Goal: Task Accomplishment & Management: Use online tool/utility

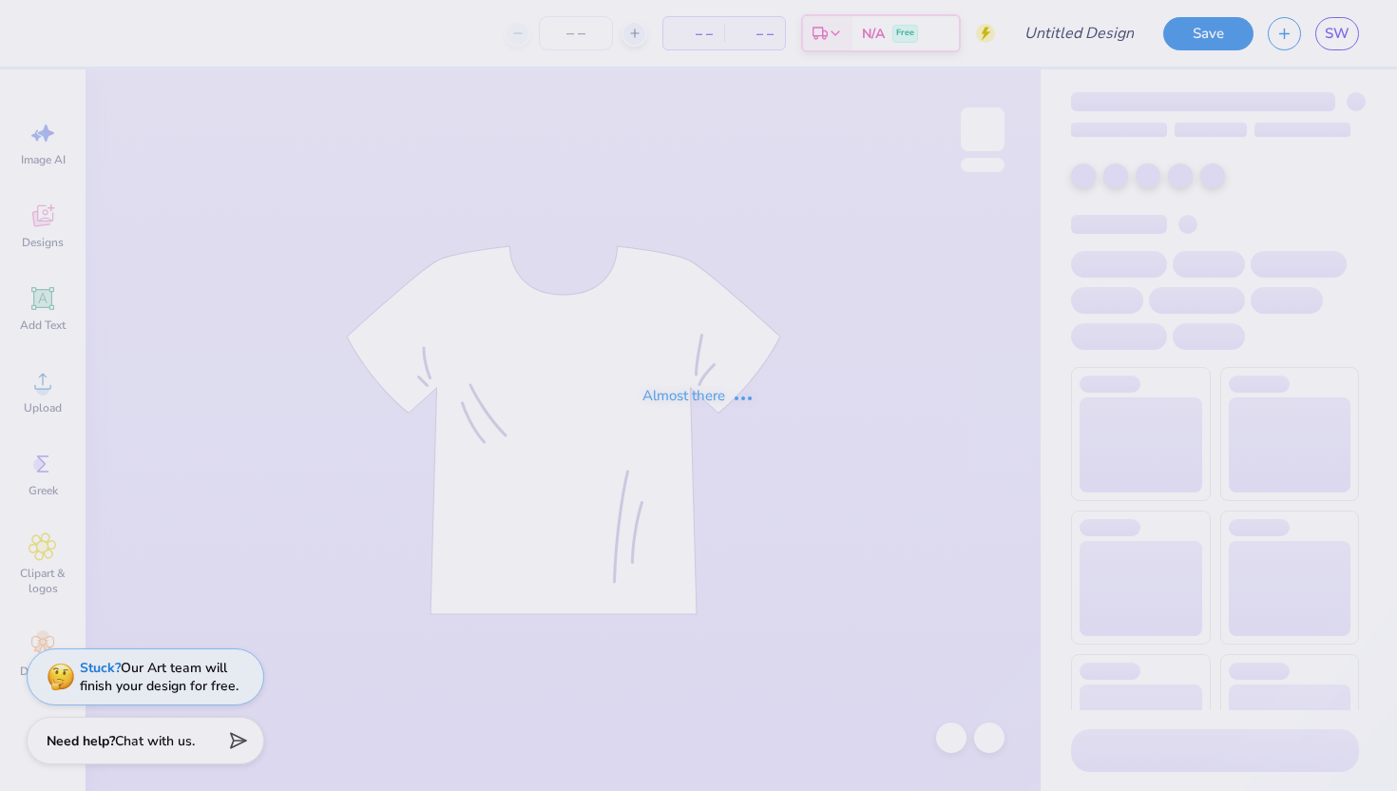
type input "fall fest shirt"
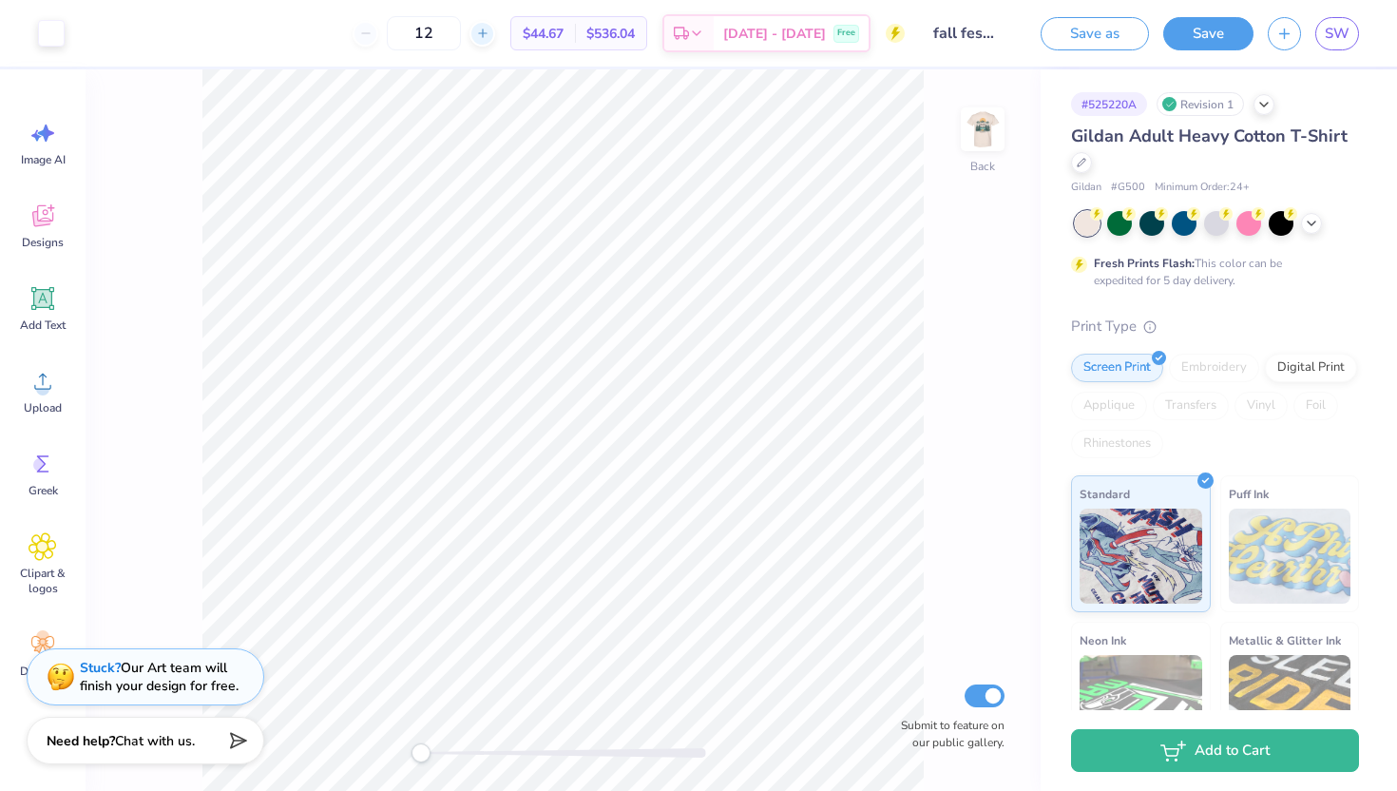
click at [495, 36] on div at bounding box center [482, 34] width 26 height 26
click at [517, 36] on input "14" at bounding box center [485, 33] width 74 height 34
click at [483, 35] on line at bounding box center [483, 33] width 0 height 8
click at [372, 30] on icon at bounding box center [365, 33] width 13 height 13
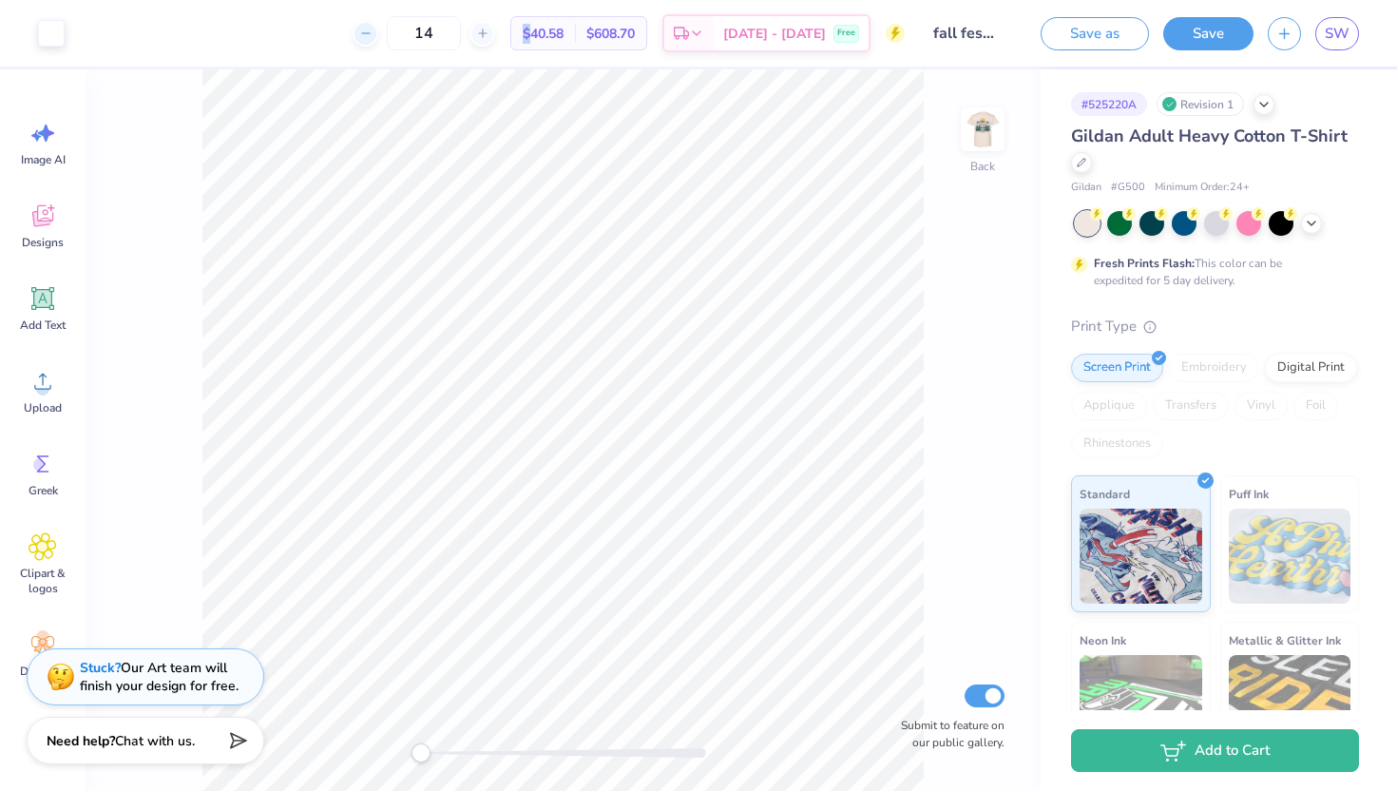
click at [372, 30] on icon at bounding box center [365, 33] width 13 height 13
type input "12"
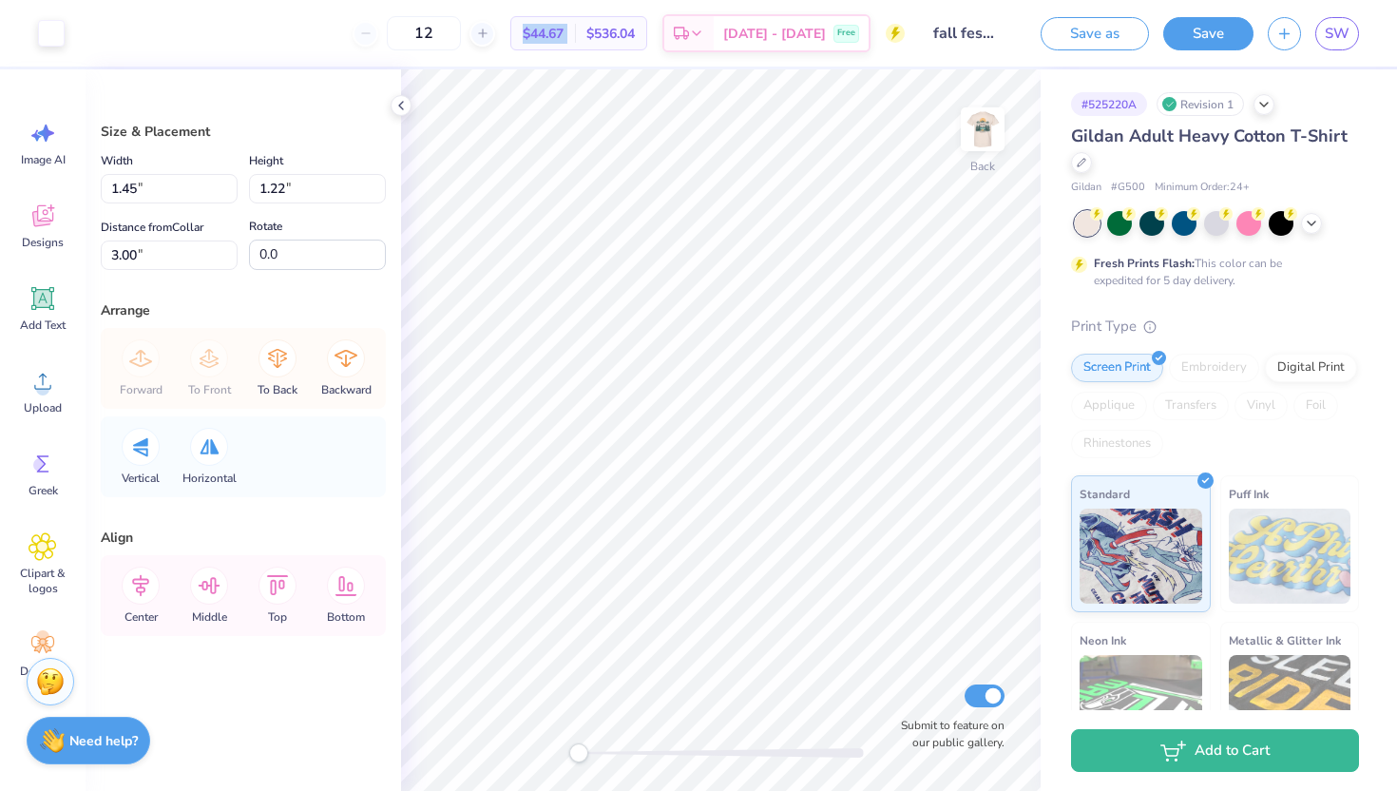
type input "1.20"
type input "1.23"
type input "1.24"
type input "1.22"
click at [972, 132] on img at bounding box center [982, 129] width 76 height 76
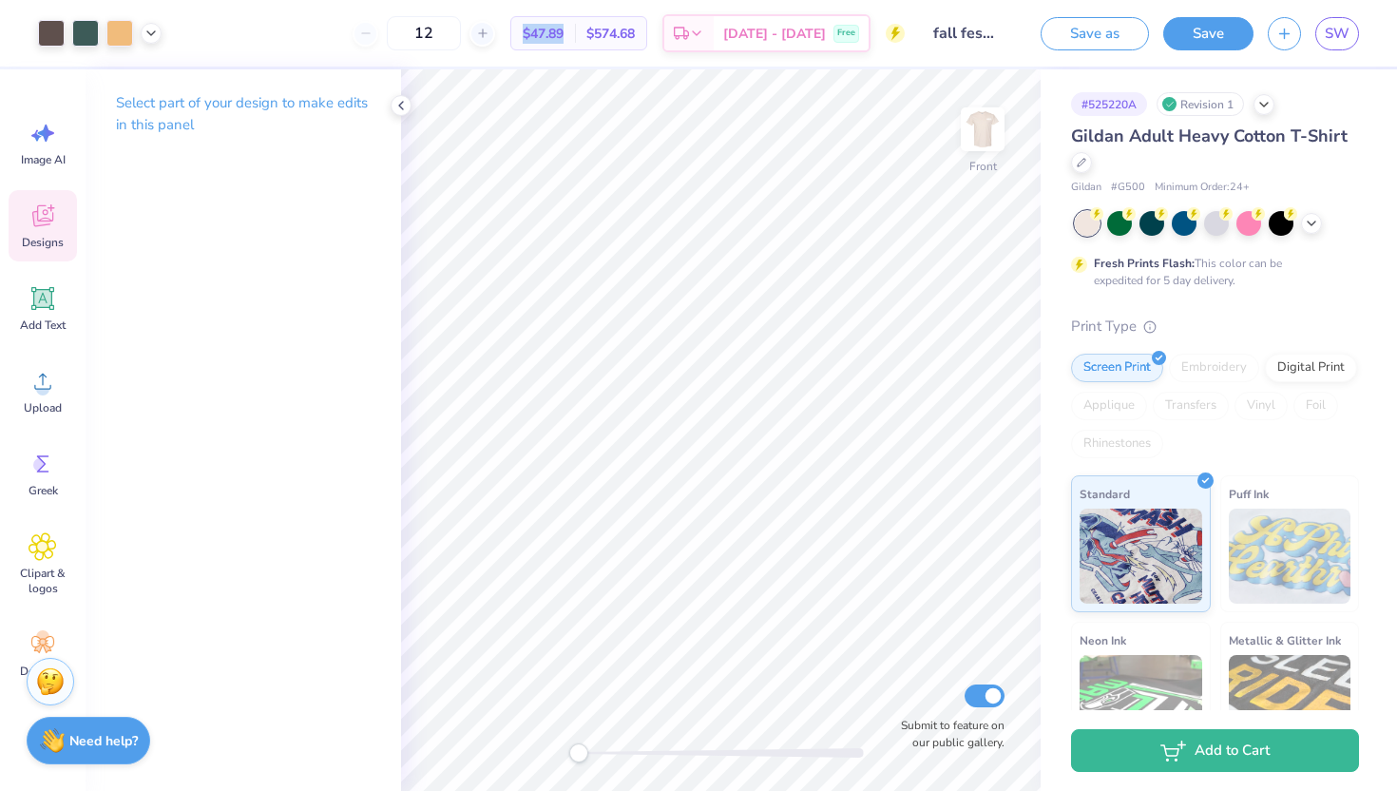
click at [37, 219] on icon at bounding box center [42, 216] width 21 height 22
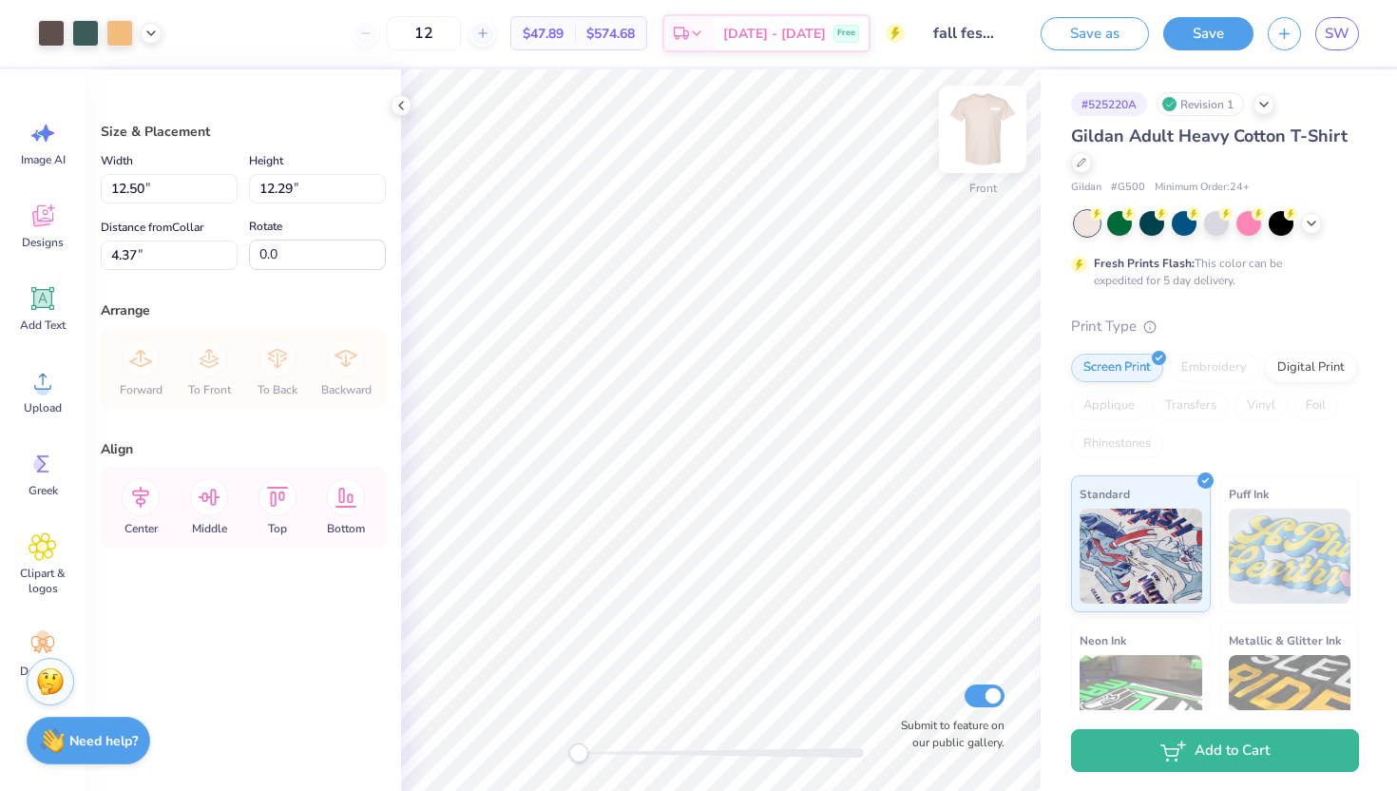
click at [987, 135] on img at bounding box center [982, 129] width 76 height 76
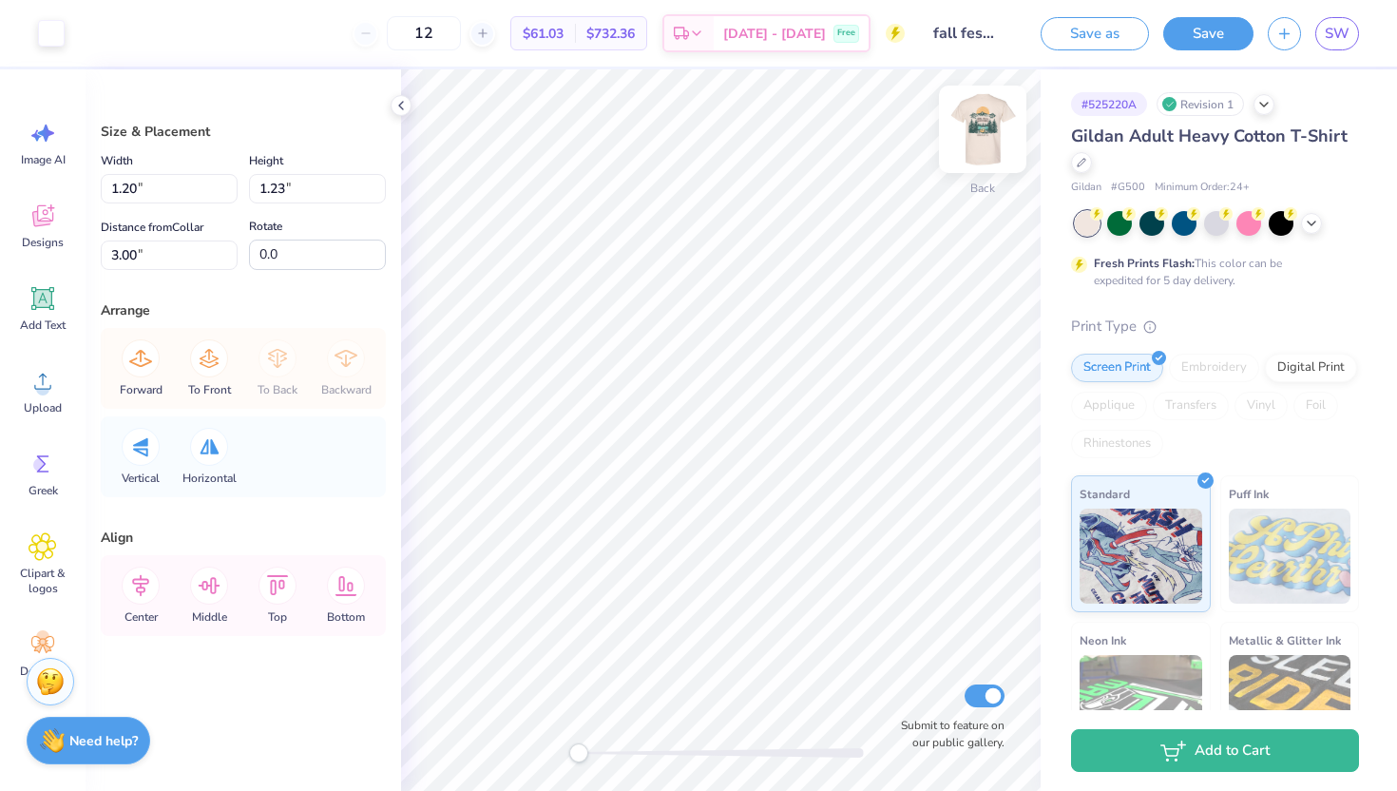
type input "1.45"
type input "1.22"
click at [45, 312] on icon at bounding box center [43, 298] width 29 height 29
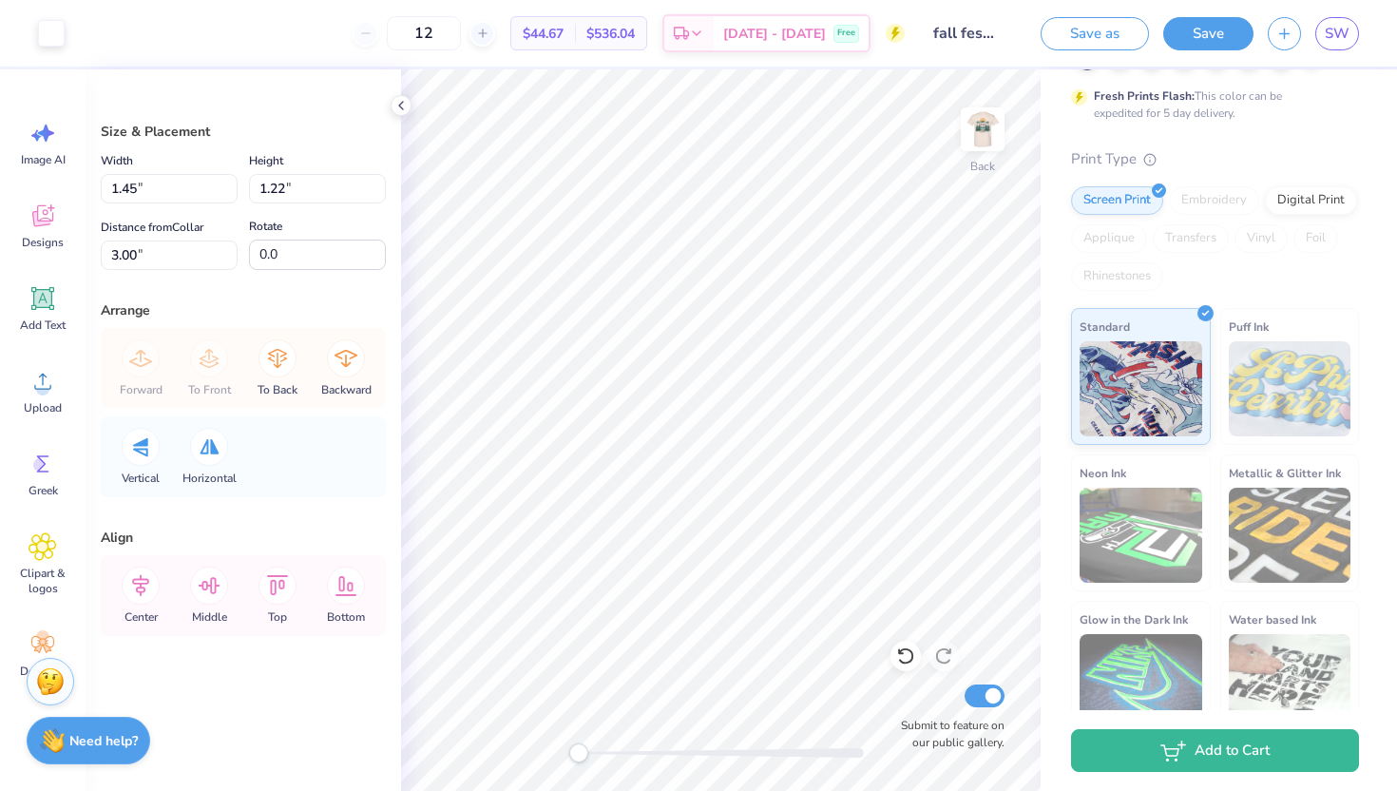
scroll to position [173, 0]
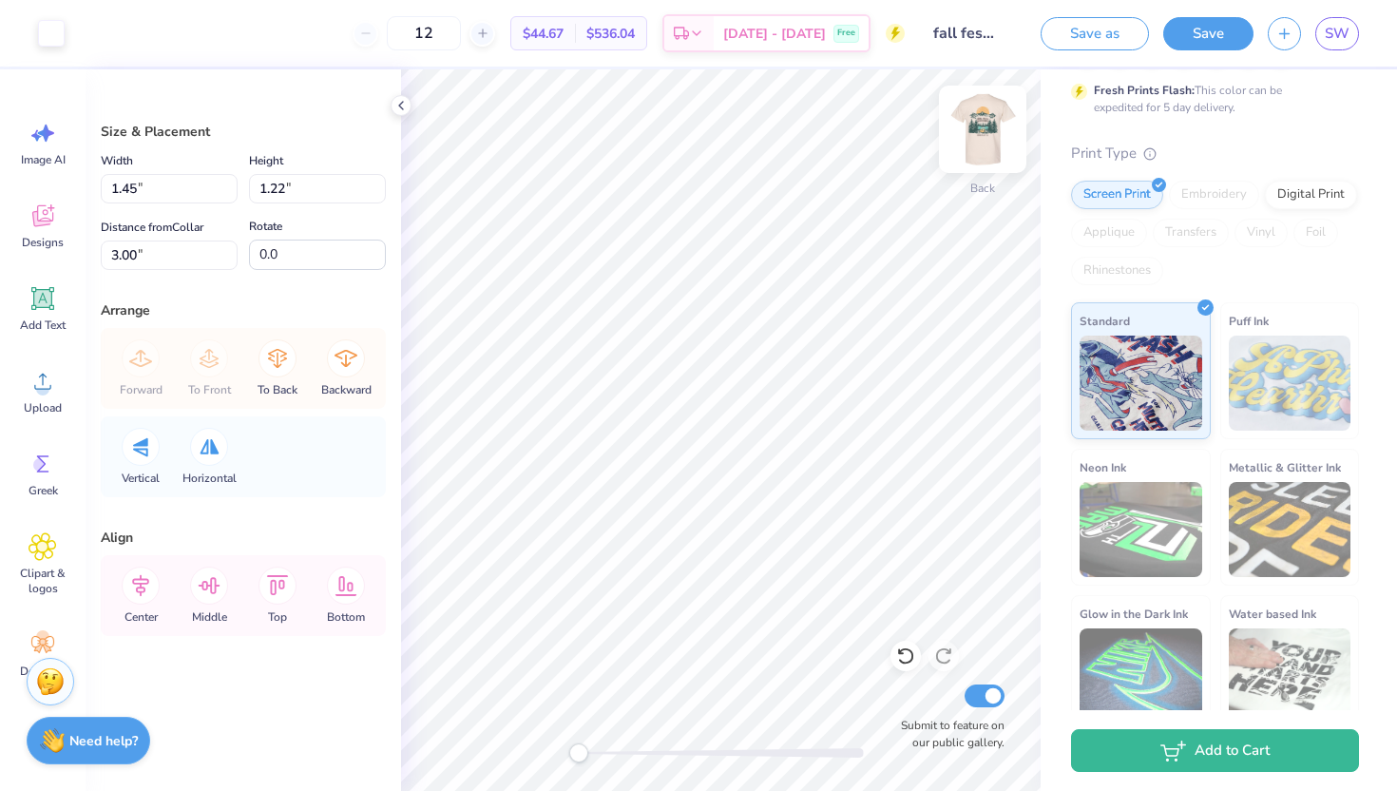
click at [986, 131] on img at bounding box center [982, 129] width 76 height 76
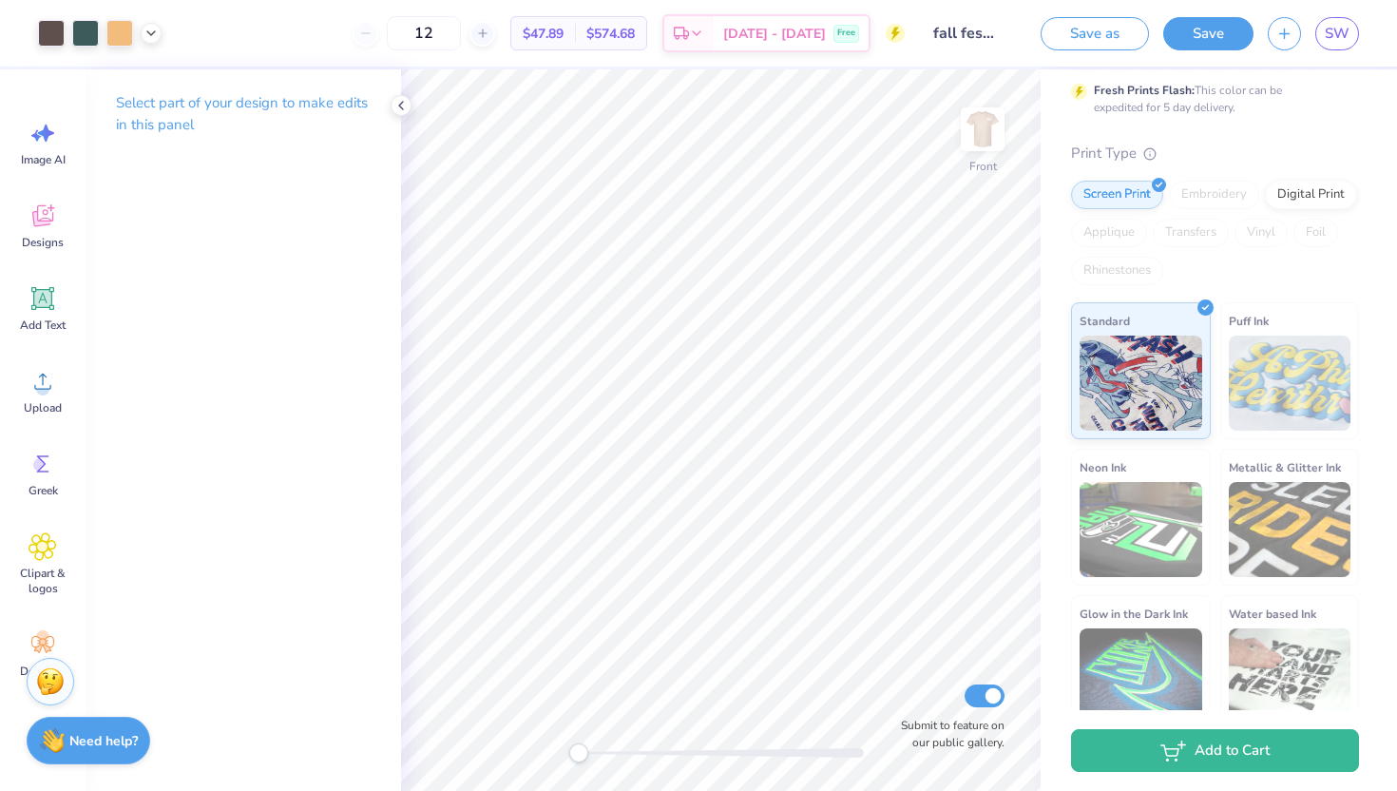
click at [986, 131] on img at bounding box center [982, 129] width 38 height 38
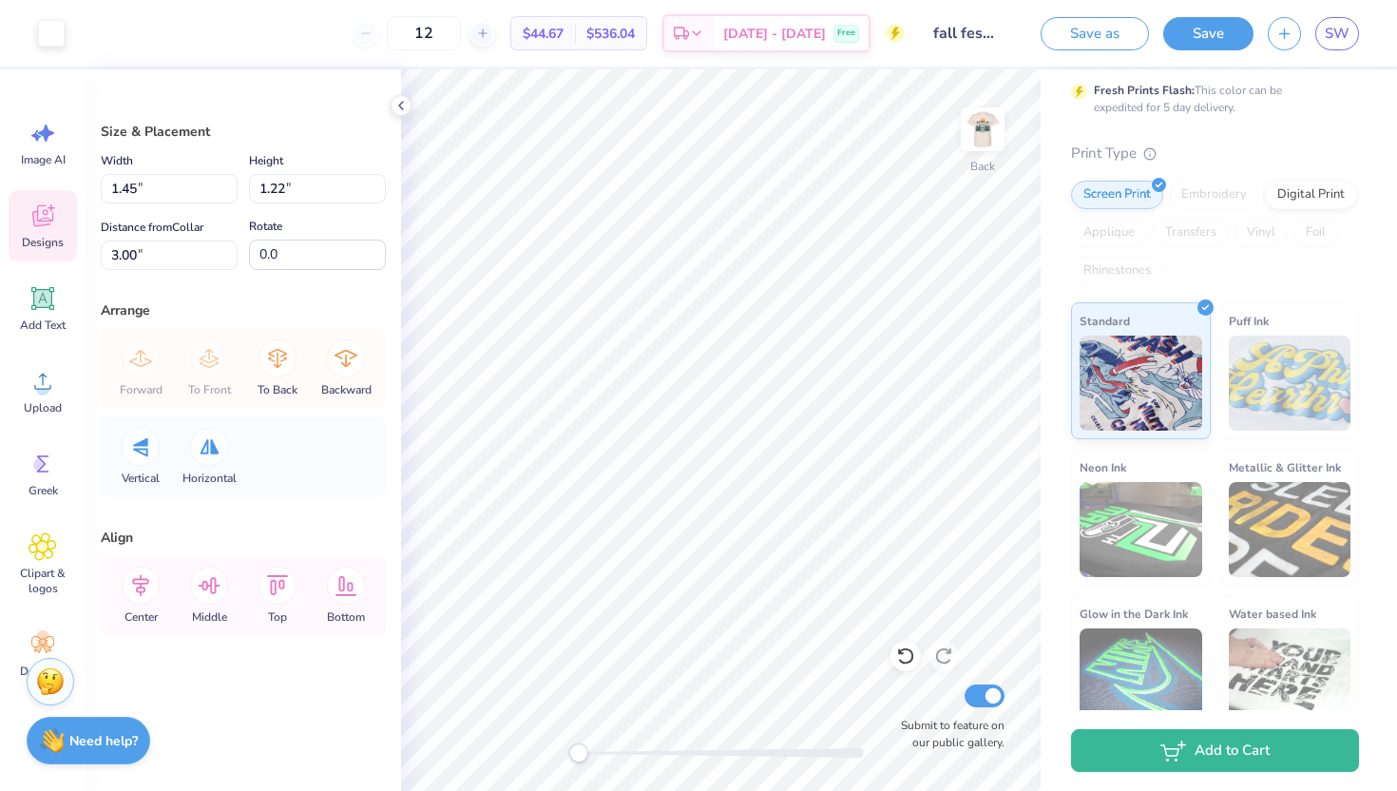
click at [57, 236] on span "Designs" at bounding box center [43, 242] width 42 height 15
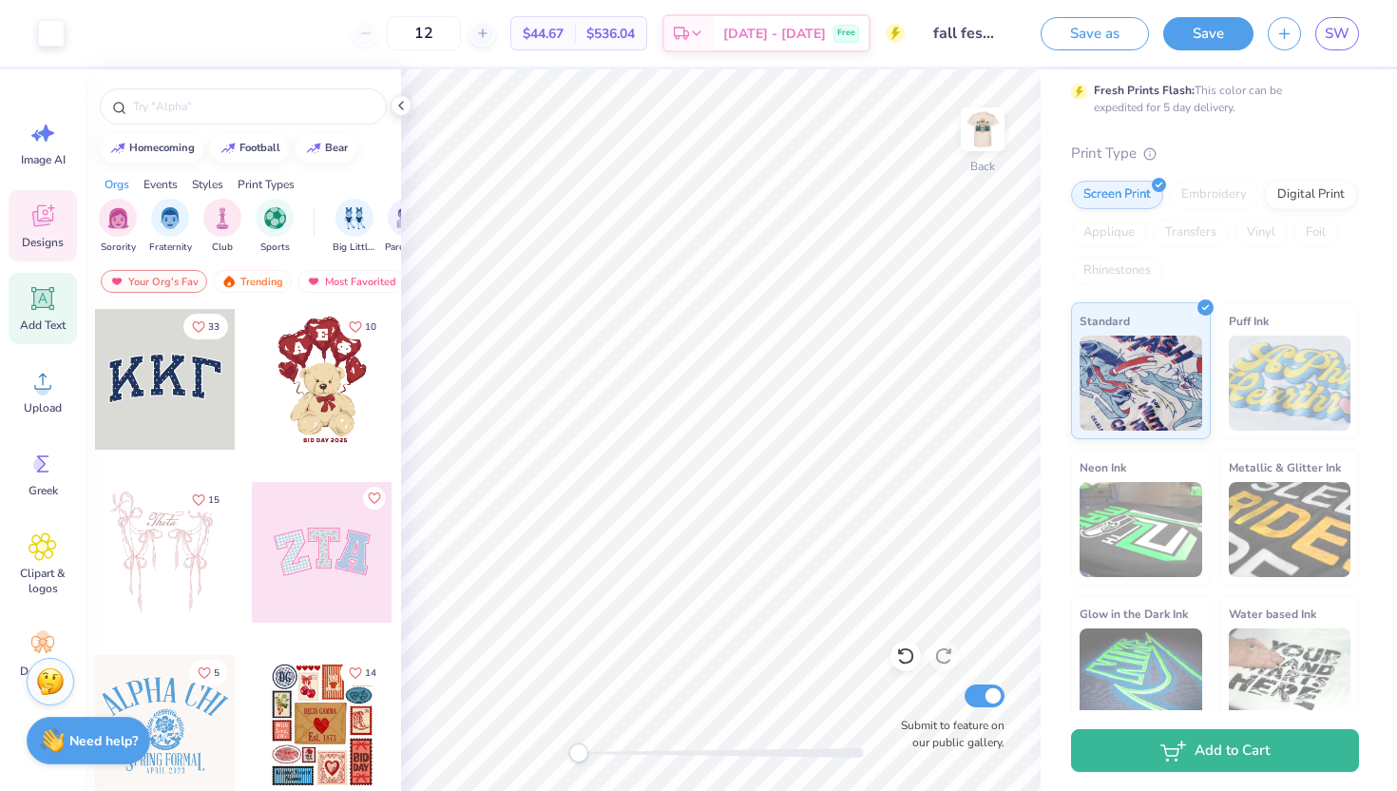
click at [54, 310] on icon at bounding box center [43, 298] width 29 height 29
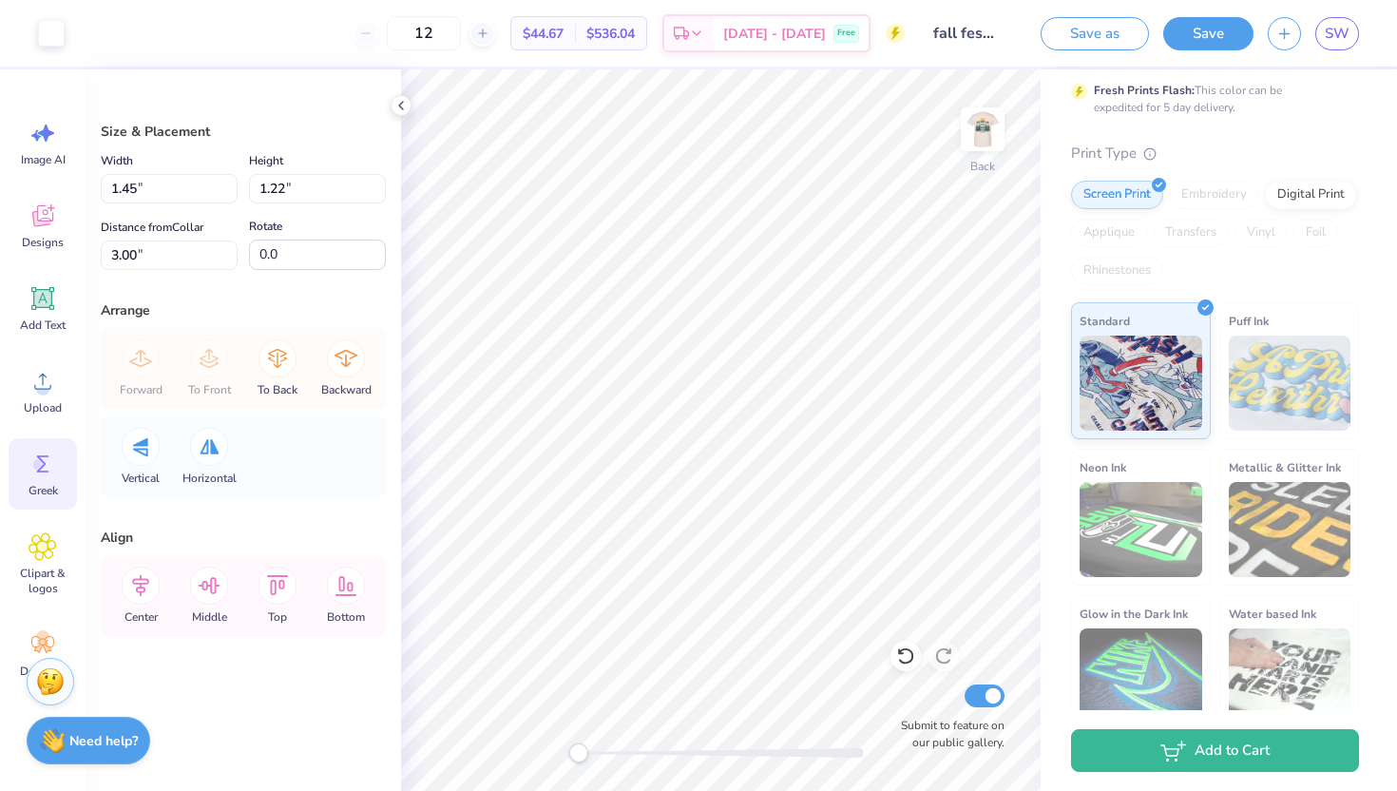
click at [48, 485] on span "Greek" at bounding box center [43, 490] width 29 height 15
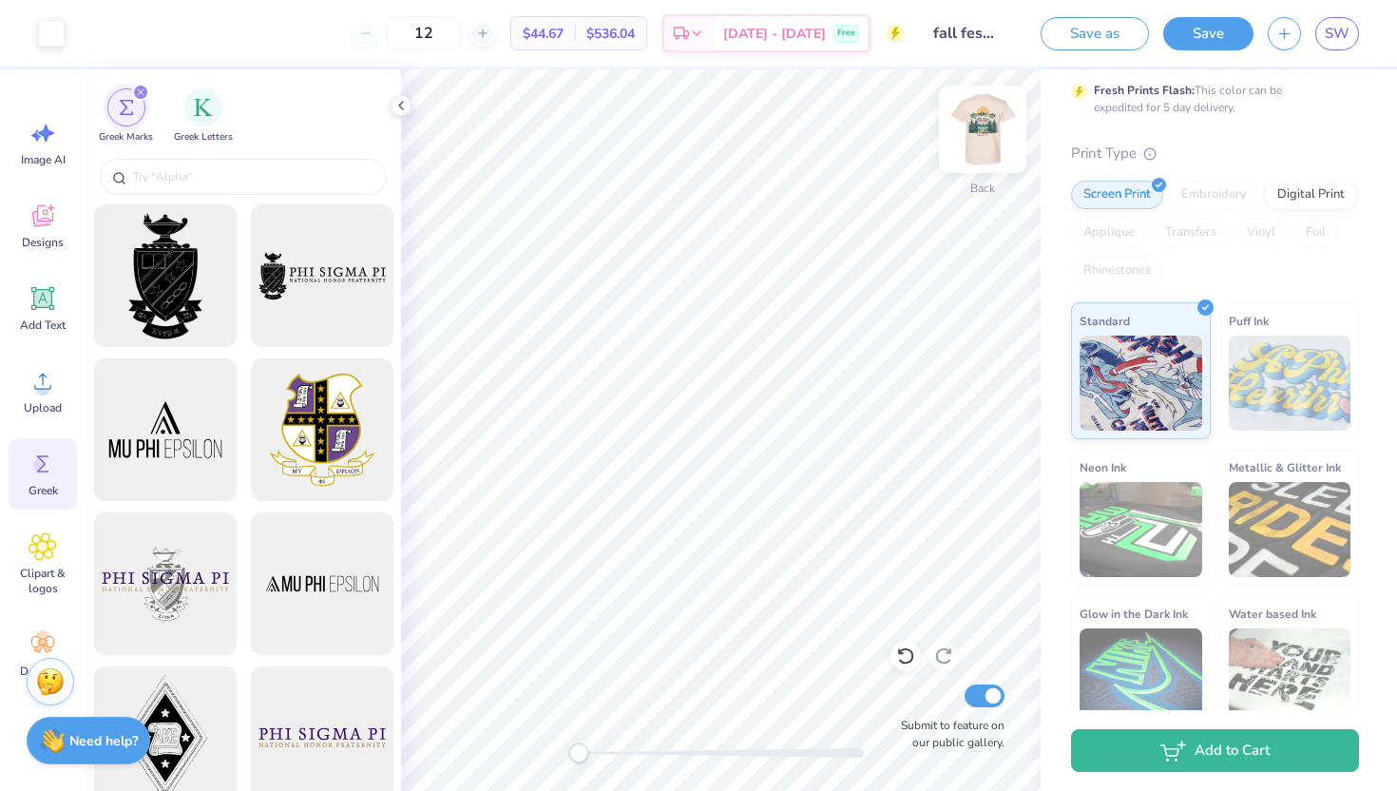
click at [998, 131] on img at bounding box center [982, 129] width 76 height 76
click at [967, 135] on img at bounding box center [982, 129] width 76 height 76
click at [400, 103] on icon at bounding box center [400, 105] width 15 height 15
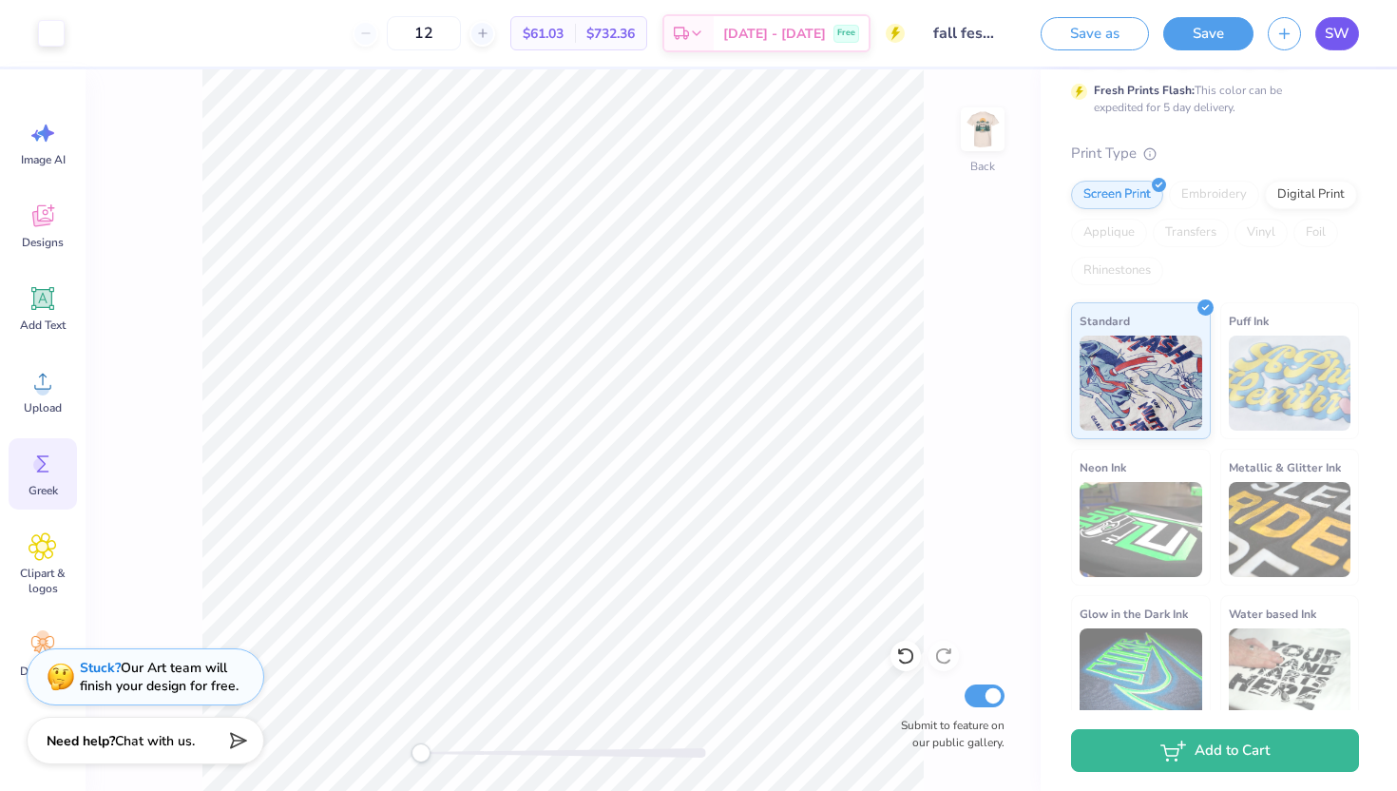
click at [1334, 35] on span "SW" at bounding box center [1337, 34] width 25 height 22
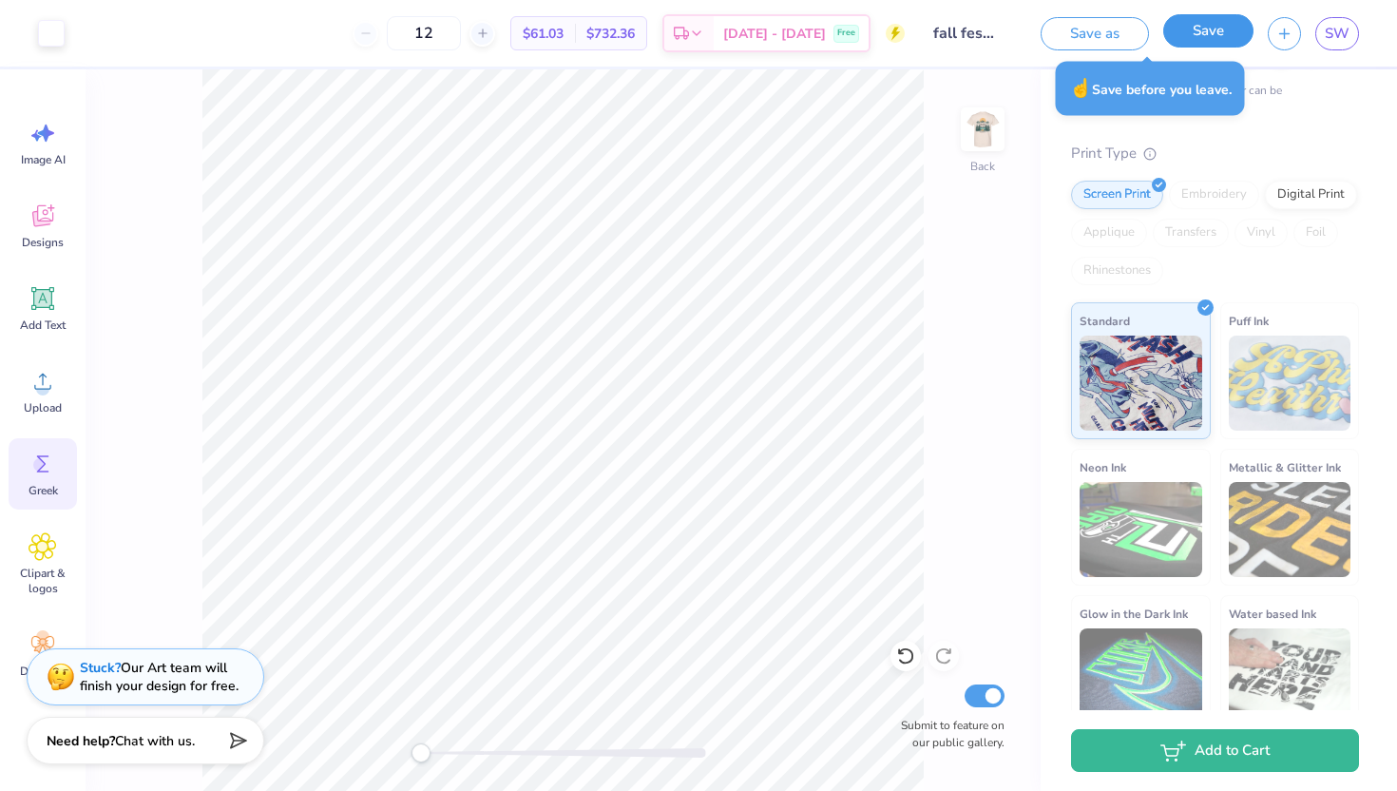
click at [1225, 23] on button "Save" at bounding box center [1208, 30] width 90 height 33
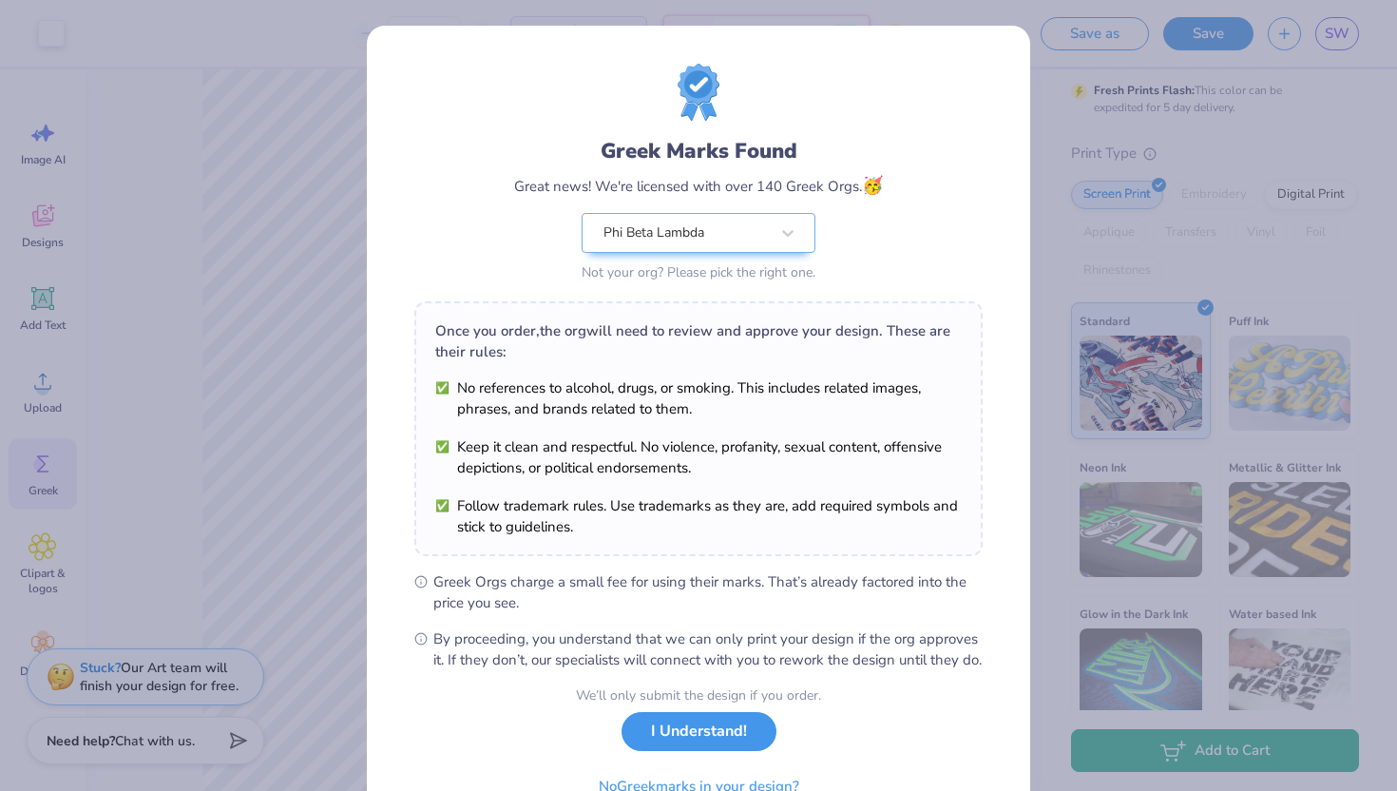
click at [683, 773] on div "We’ll only submit the design if you order. I Understand! No Greek marks in your…" at bounding box center [698, 745] width 245 height 120
click at [671, 750] on button "I Understand!" at bounding box center [698, 731] width 155 height 39
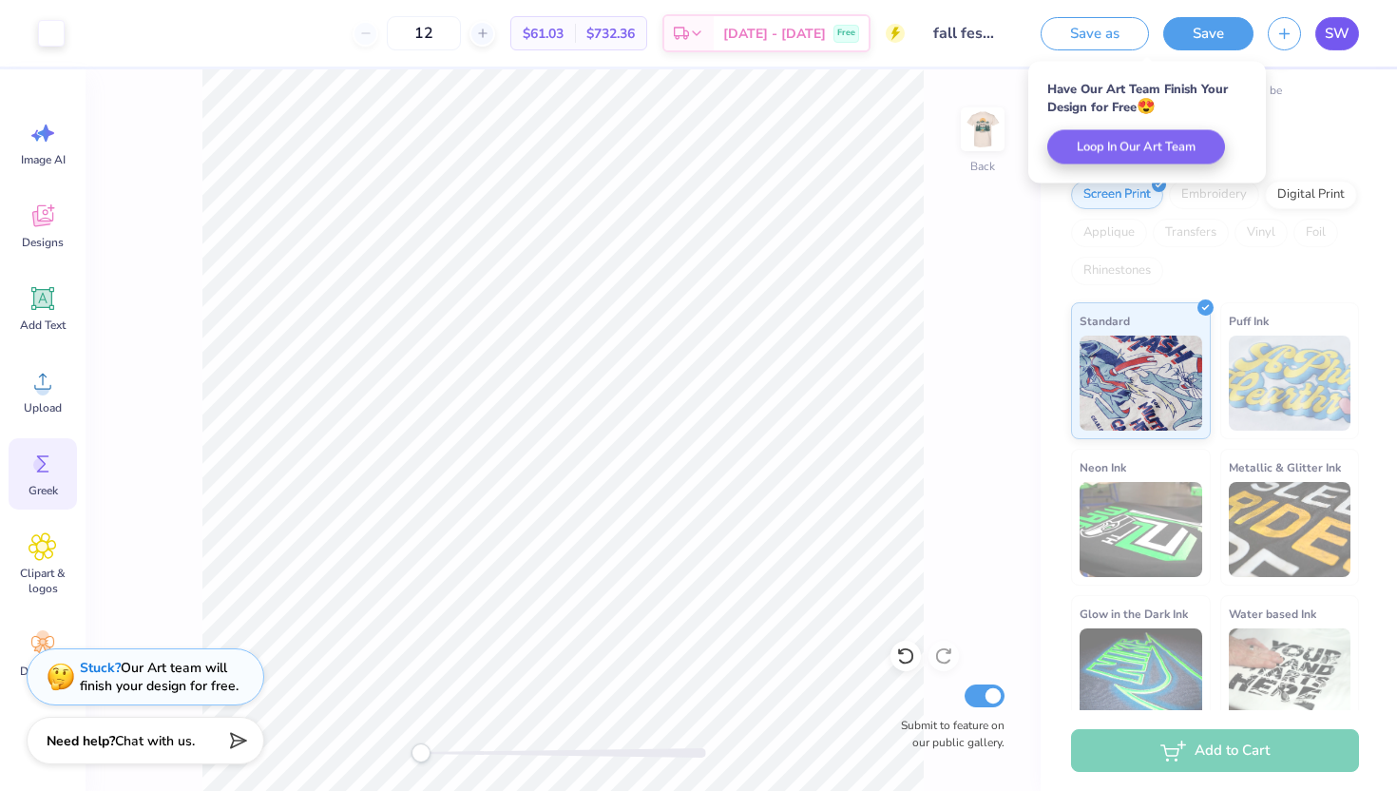
click at [1336, 42] on span "SW" at bounding box center [1337, 34] width 25 height 22
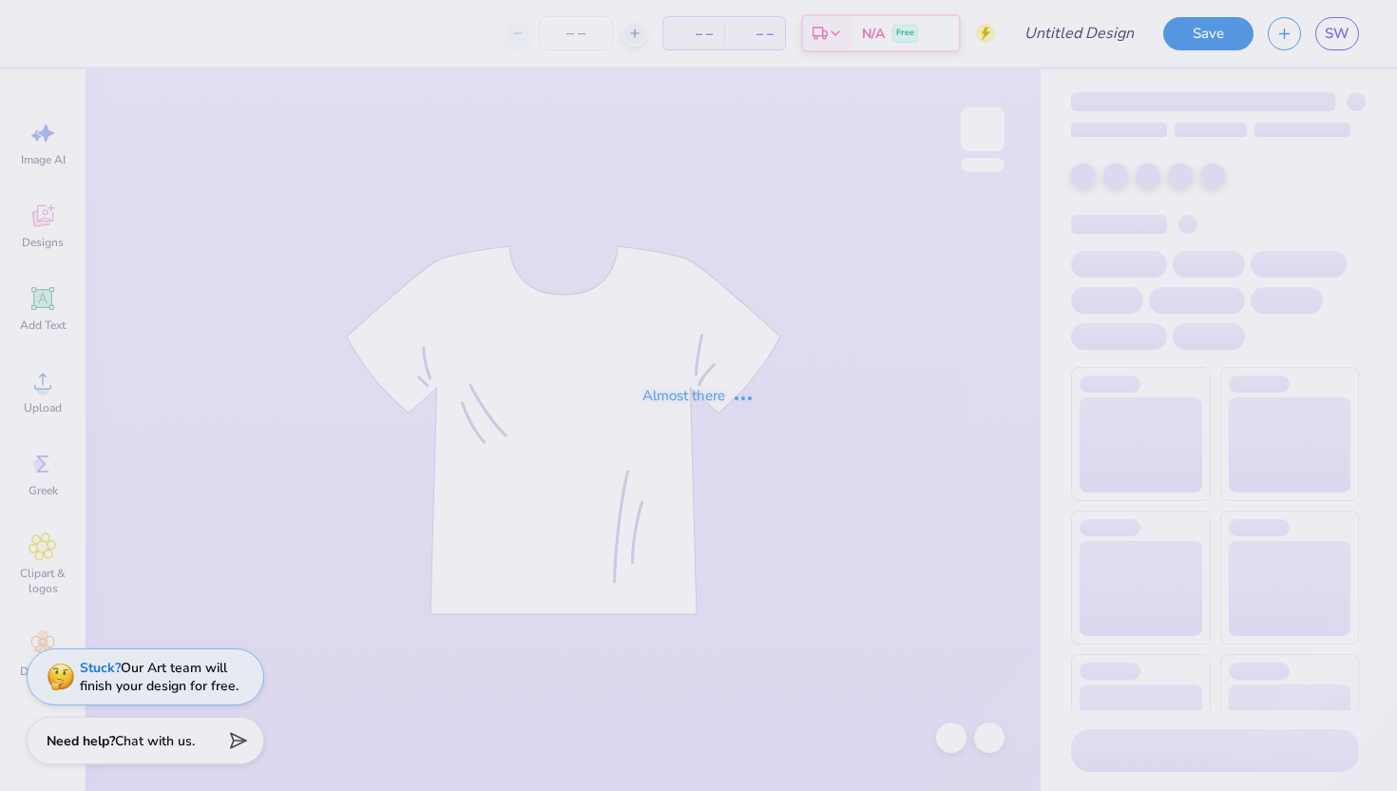
type input "fall fest"
type input "12"
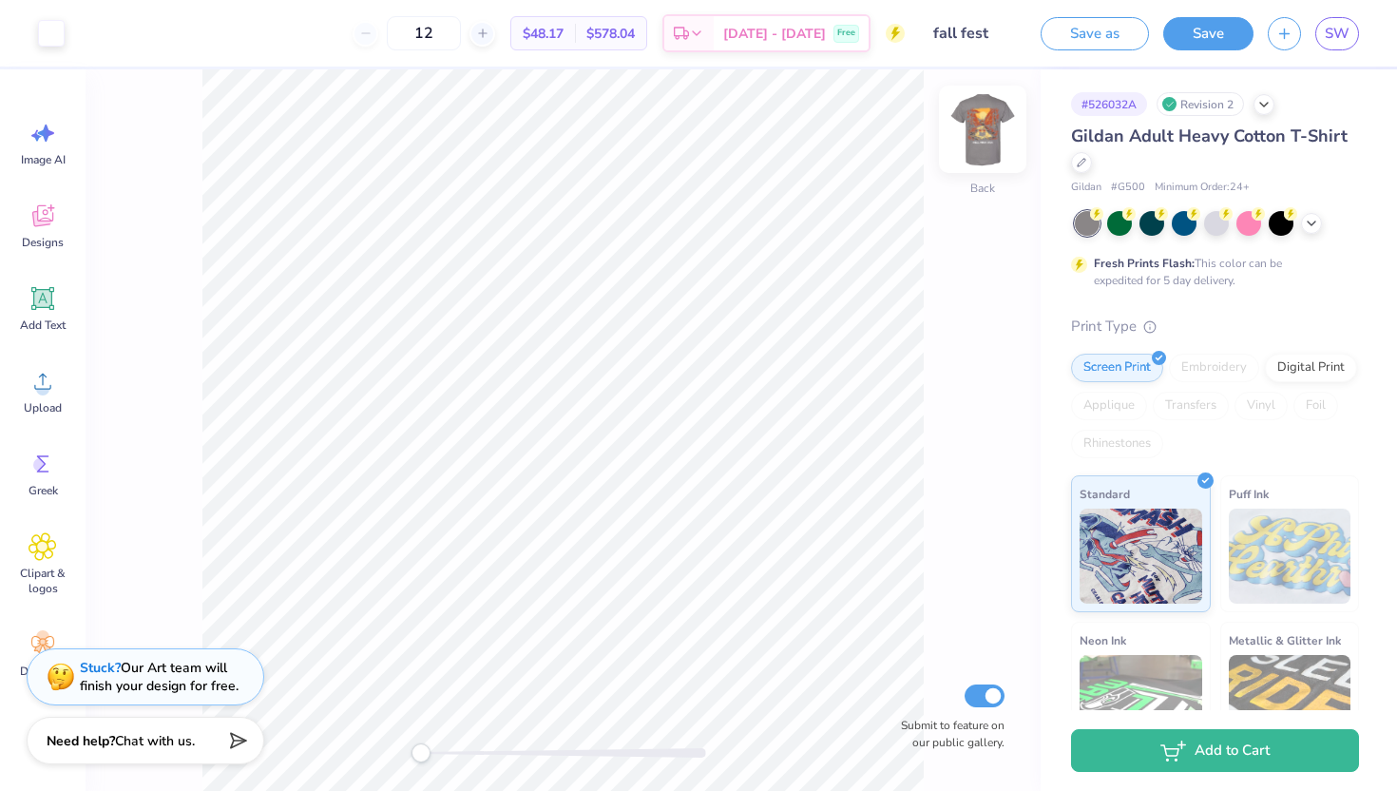
click at [990, 146] on img at bounding box center [982, 129] width 76 height 76
click at [974, 140] on img at bounding box center [982, 129] width 76 height 76
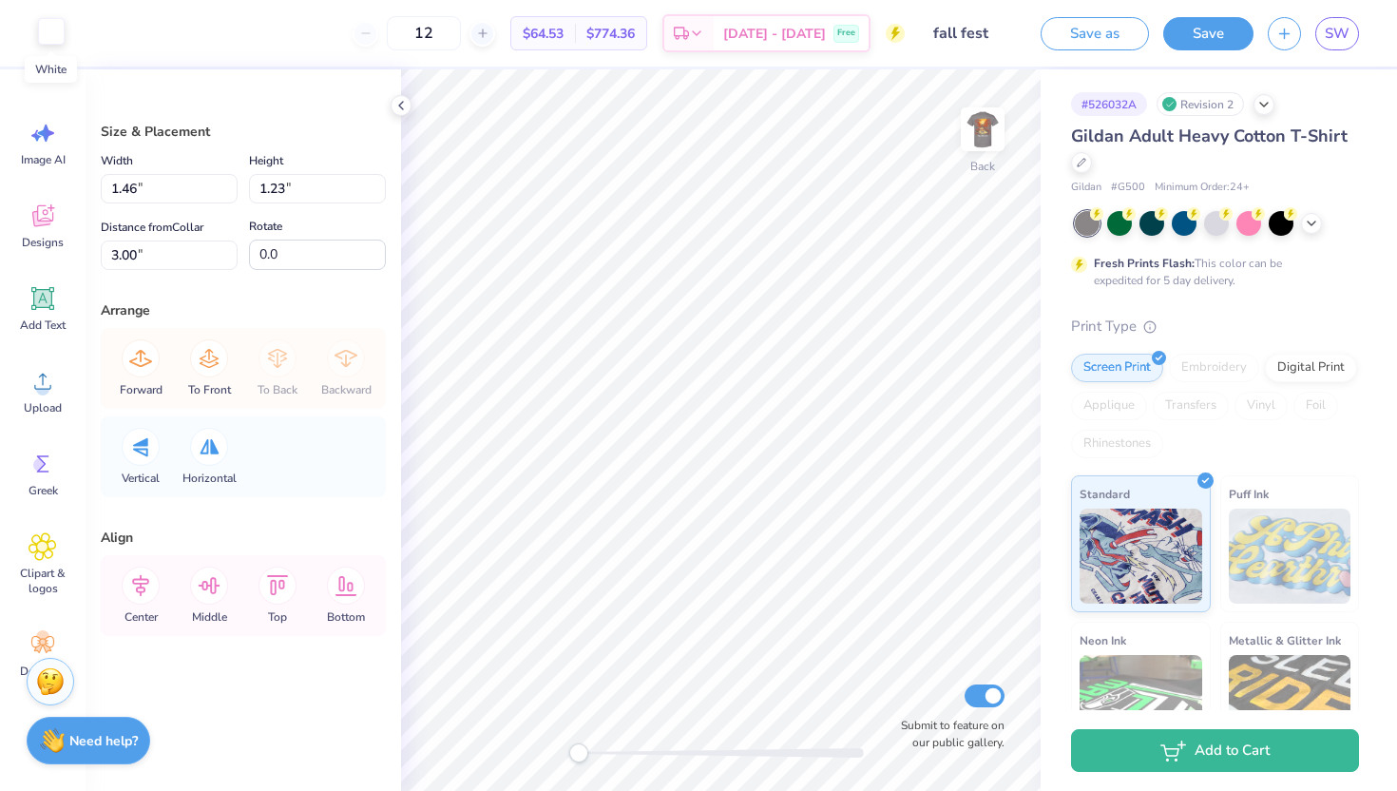
click at [49, 29] on div at bounding box center [51, 31] width 27 height 27
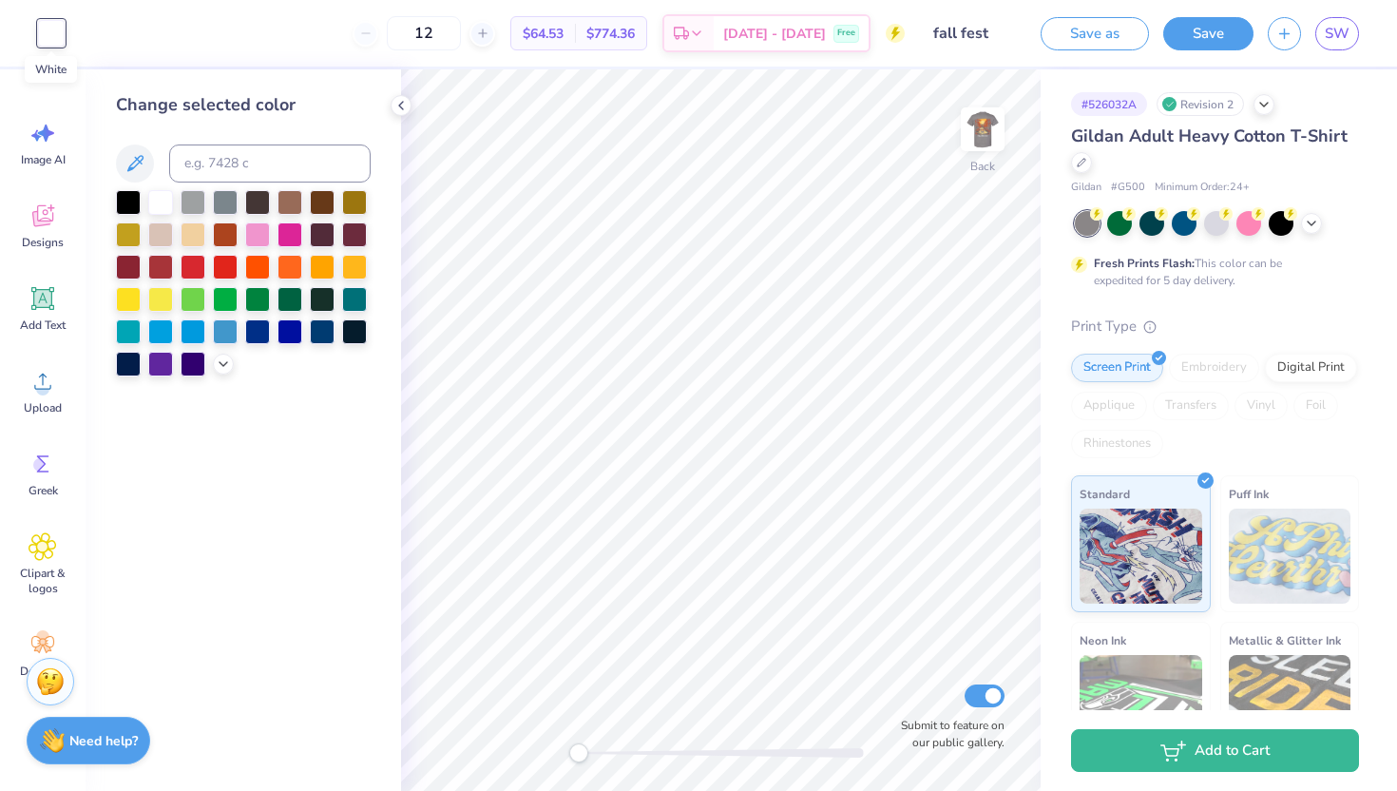
click at [49, 29] on div at bounding box center [51, 33] width 27 height 27
click at [982, 128] on img at bounding box center [982, 129] width 76 height 76
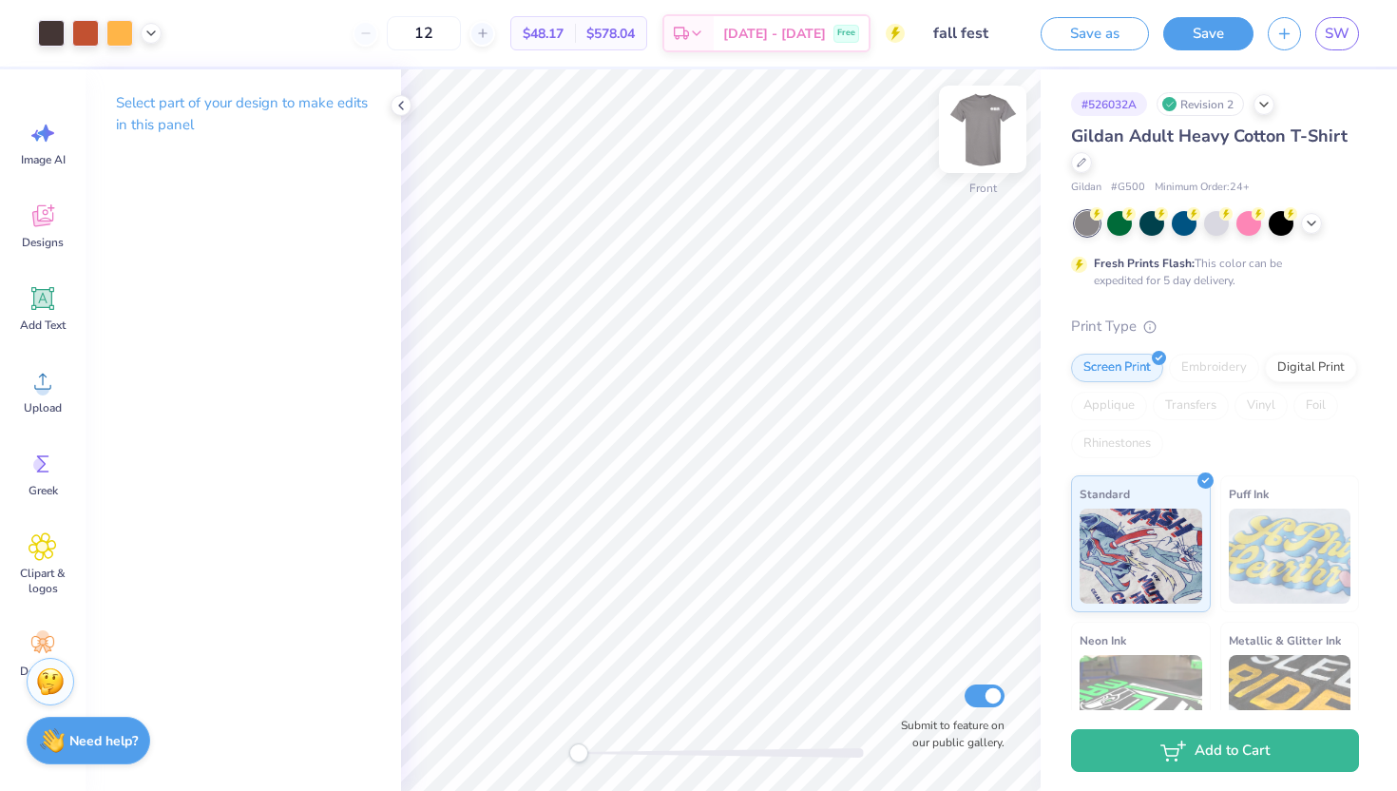
click at [977, 127] on img at bounding box center [982, 129] width 76 height 76
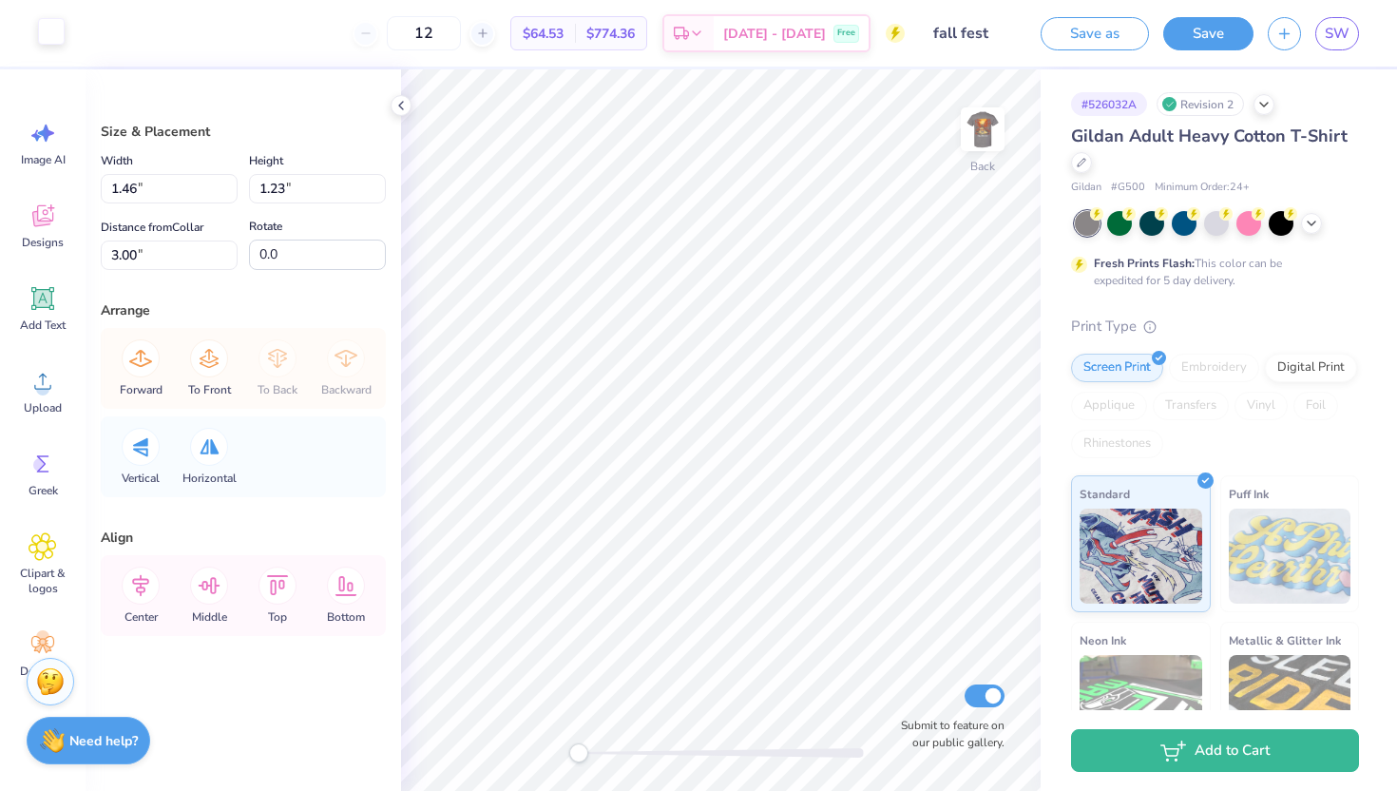
click at [45, 33] on div at bounding box center [51, 31] width 27 height 27
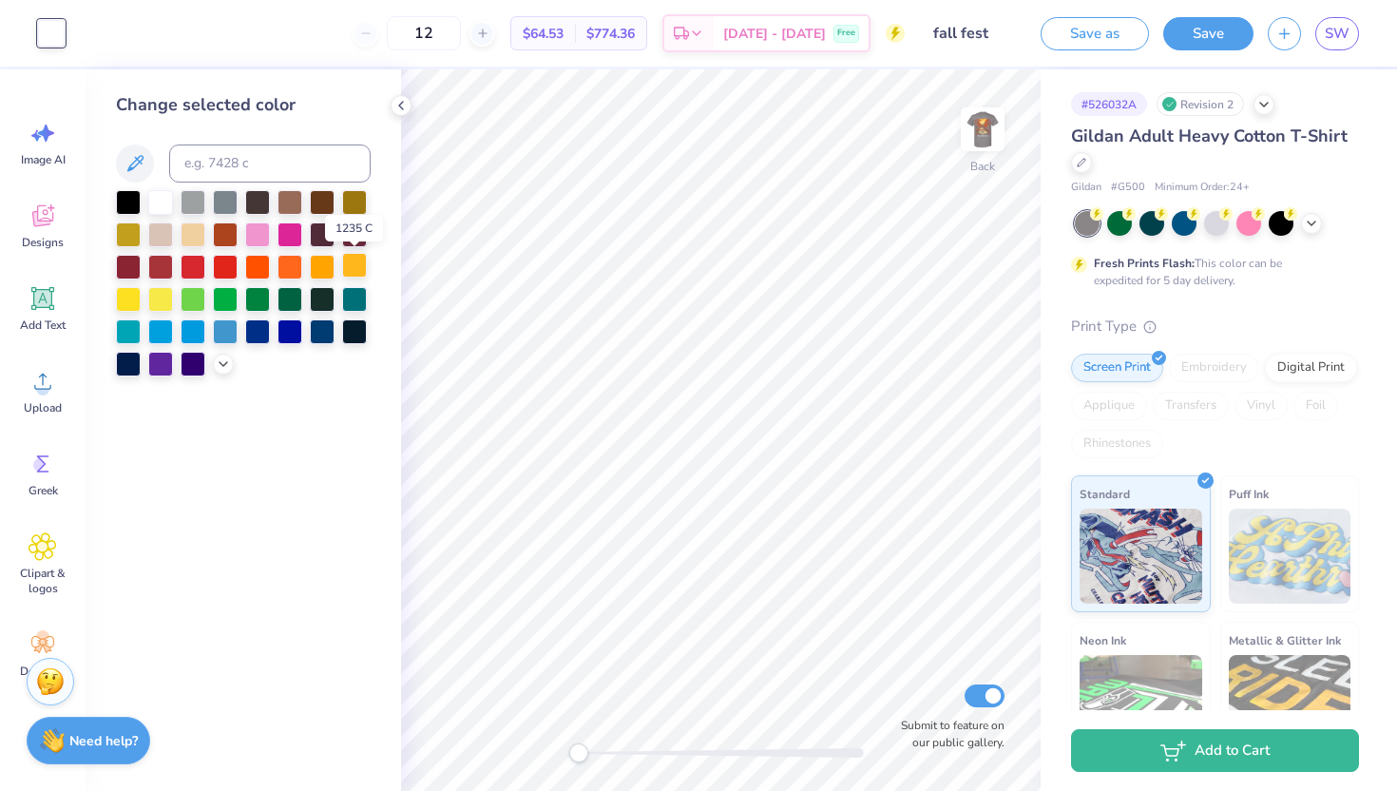
click at [354, 261] on div at bounding box center [354, 265] width 25 height 25
click at [317, 199] on div at bounding box center [322, 200] width 25 height 25
click at [348, 229] on div at bounding box center [354, 232] width 25 height 25
click at [218, 235] on div at bounding box center [225, 232] width 25 height 25
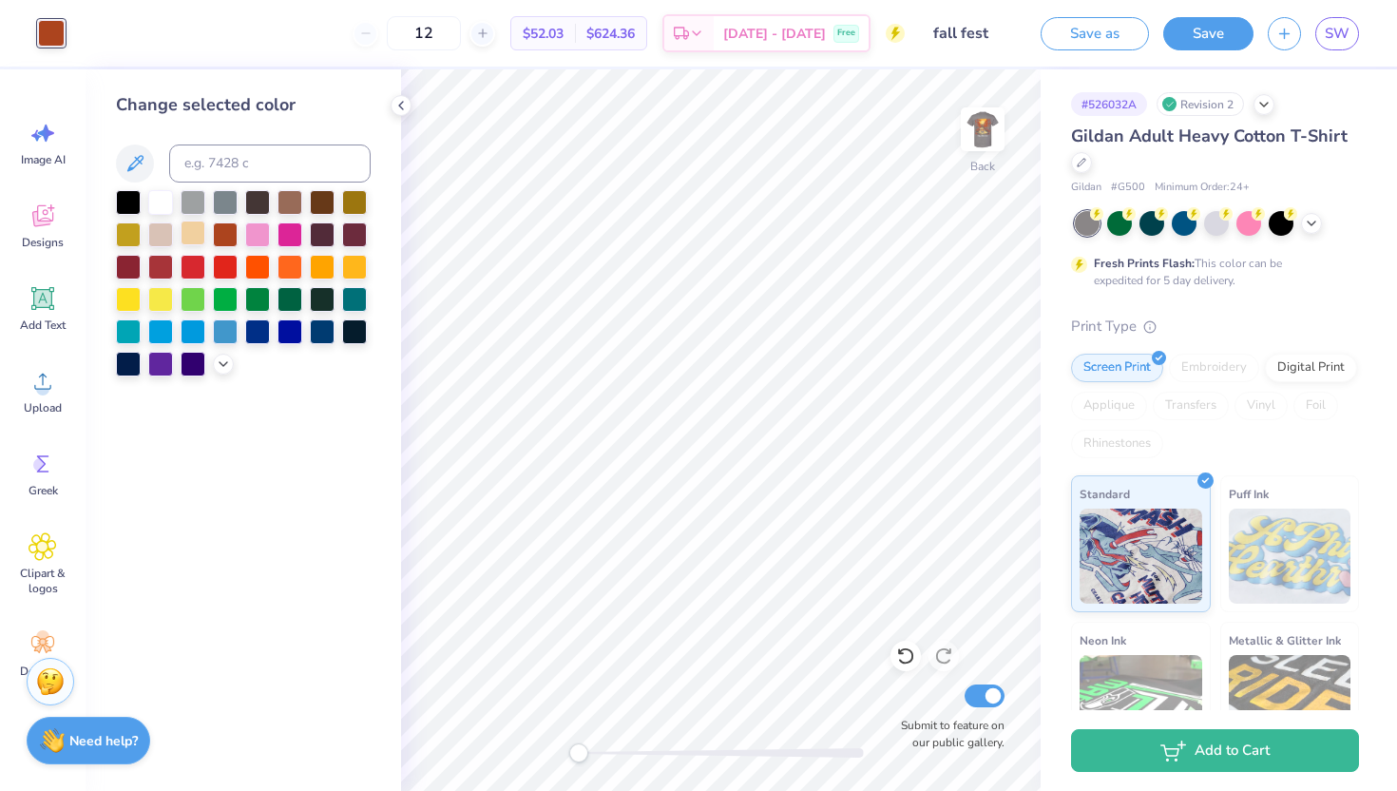
click at [193, 235] on div at bounding box center [193, 232] width 25 height 25
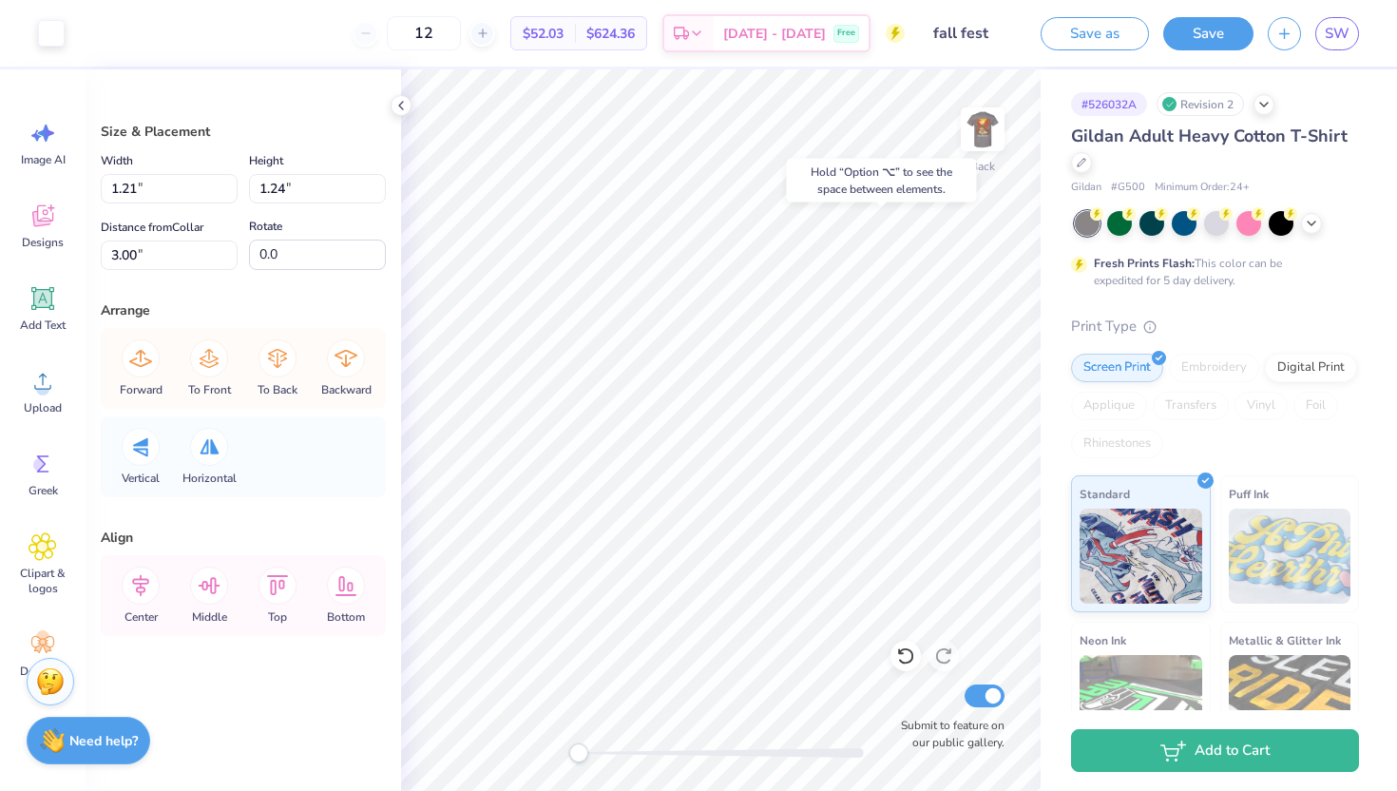
click at [61, 73] on div "Image AI Designs Add Text Upload Greek Clipart & logos Decorate" at bounding box center [43, 429] width 86 height 721
click at [48, 24] on div at bounding box center [51, 31] width 27 height 27
click at [60, 43] on div at bounding box center [51, 31] width 27 height 27
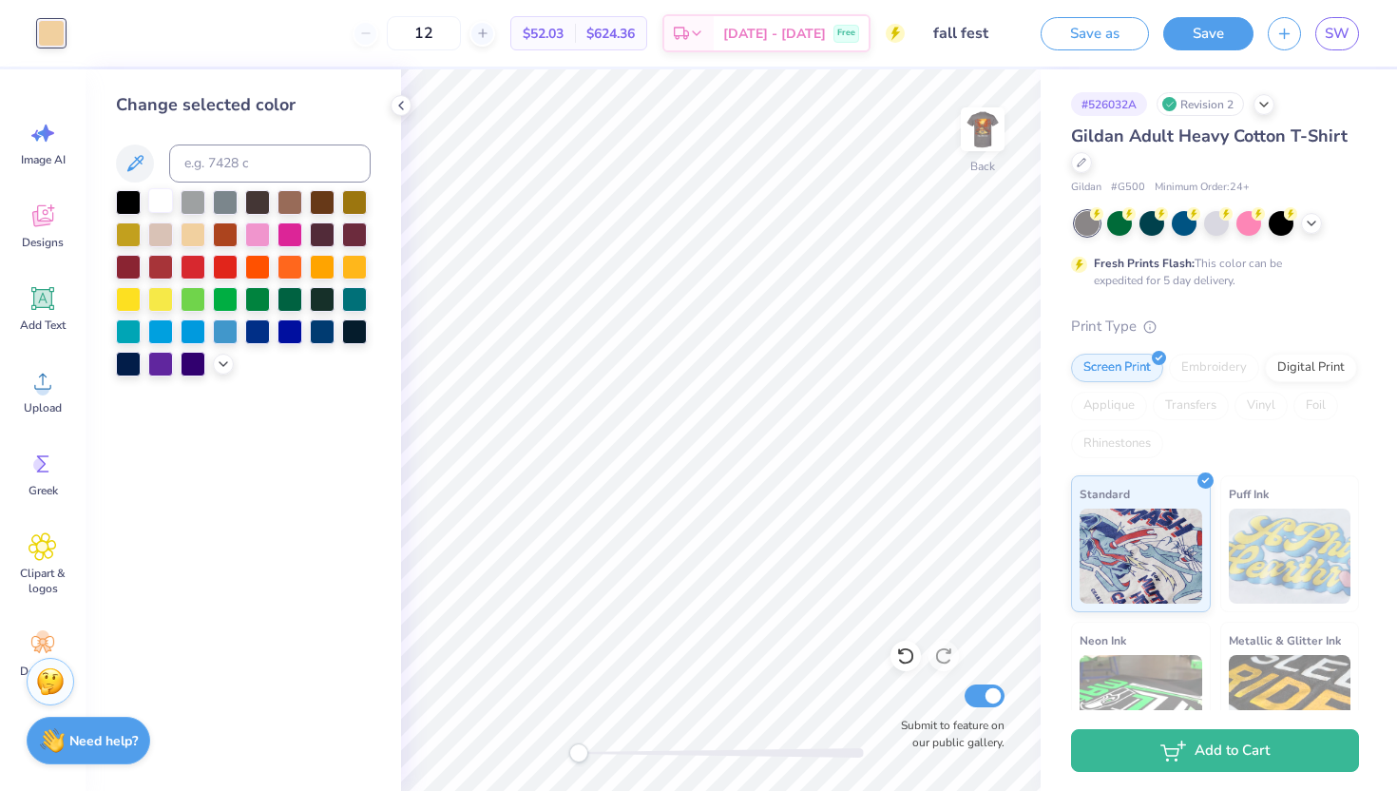
click at [162, 198] on div at bounding box center [160, 200] width 25 height 25
click at [988, 130] on img at bounding box center [982, 129] width 76 height 76
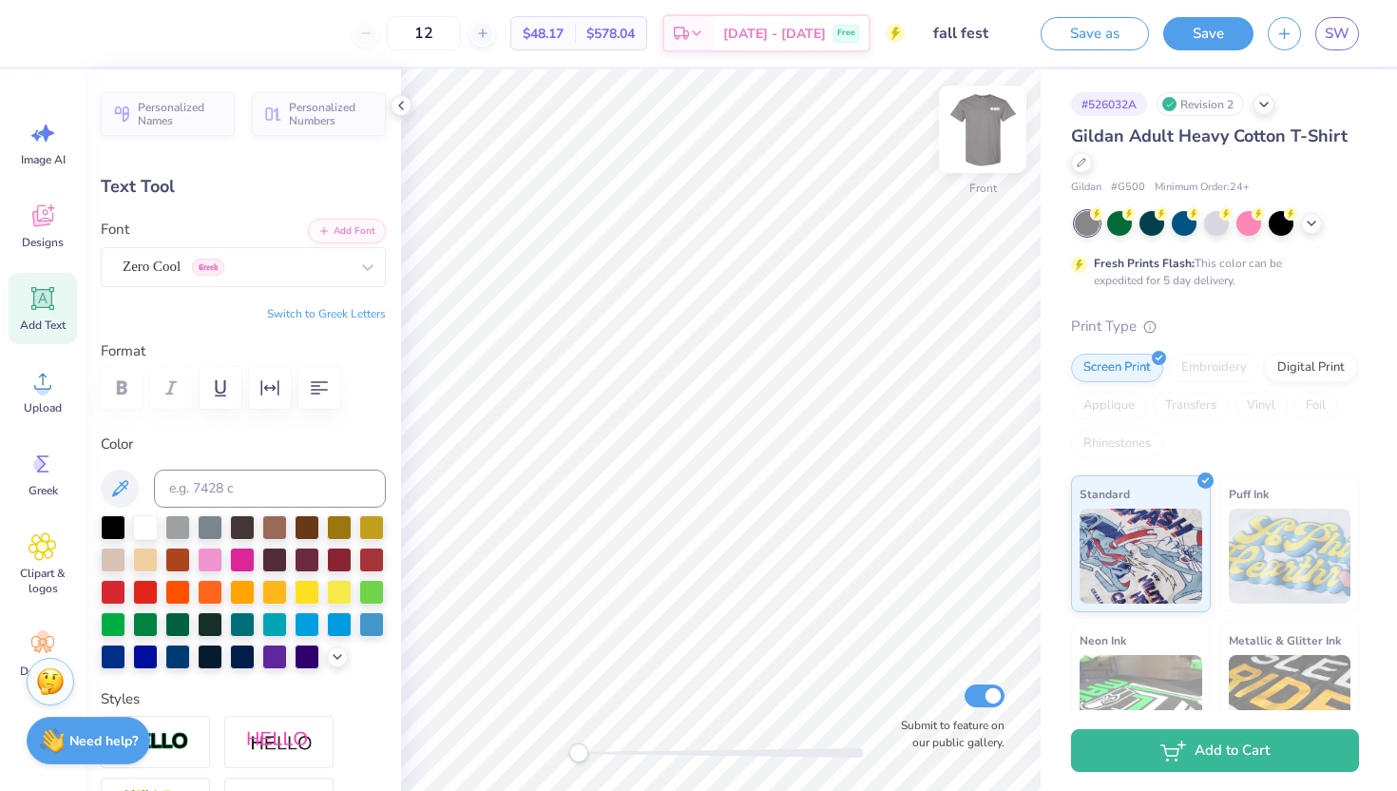
click at [985, 121] on img at bounding box center [982, 129] width 76 height 76
type input "8.42"
type input "0.95"
type input "17.58"
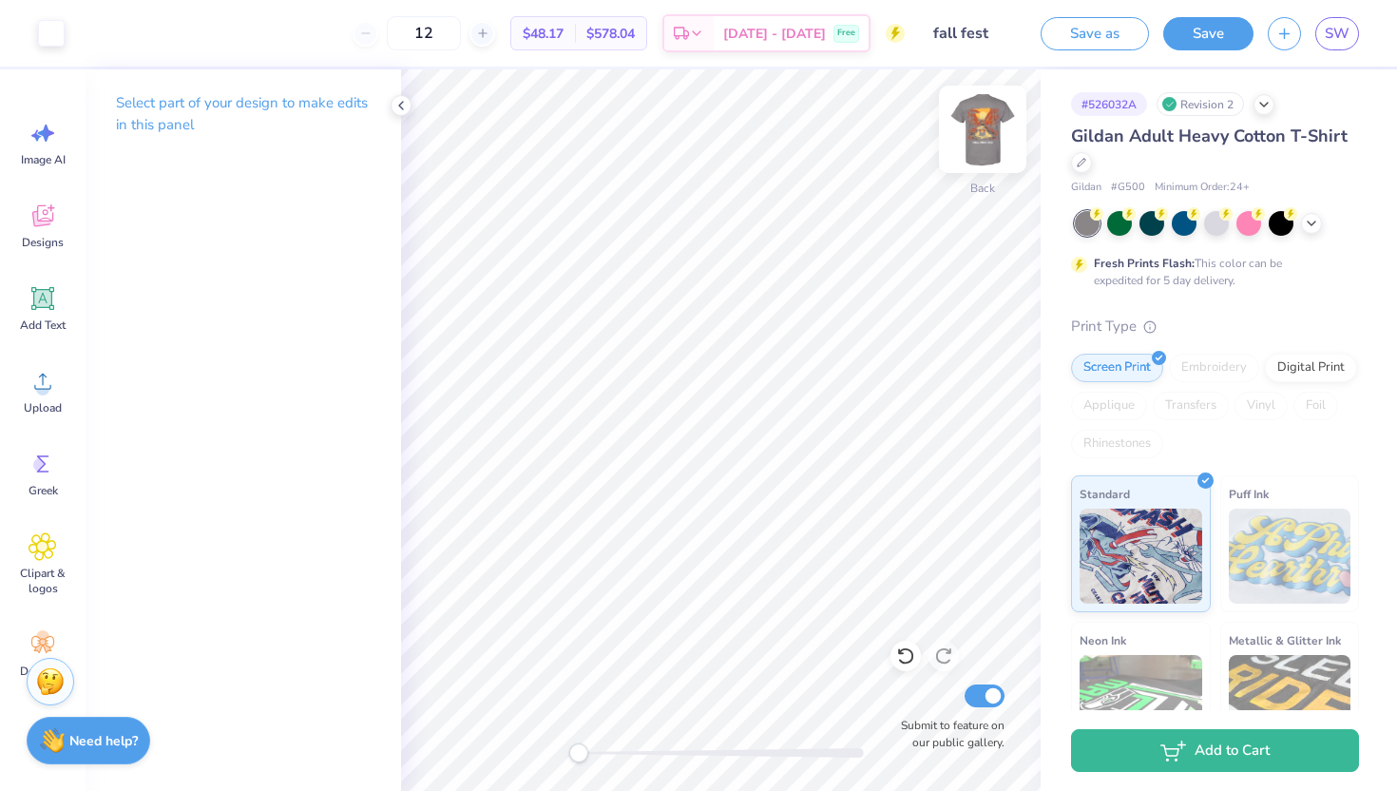
click at [979, 129] on img at bounding box center [982, 129] width 76 height 76
click at [979, 129] on img at bounding box center [982, 129] width 38 height 38
click at [401, 102] on icon at bounding box center [400, 105] width 15 height 15
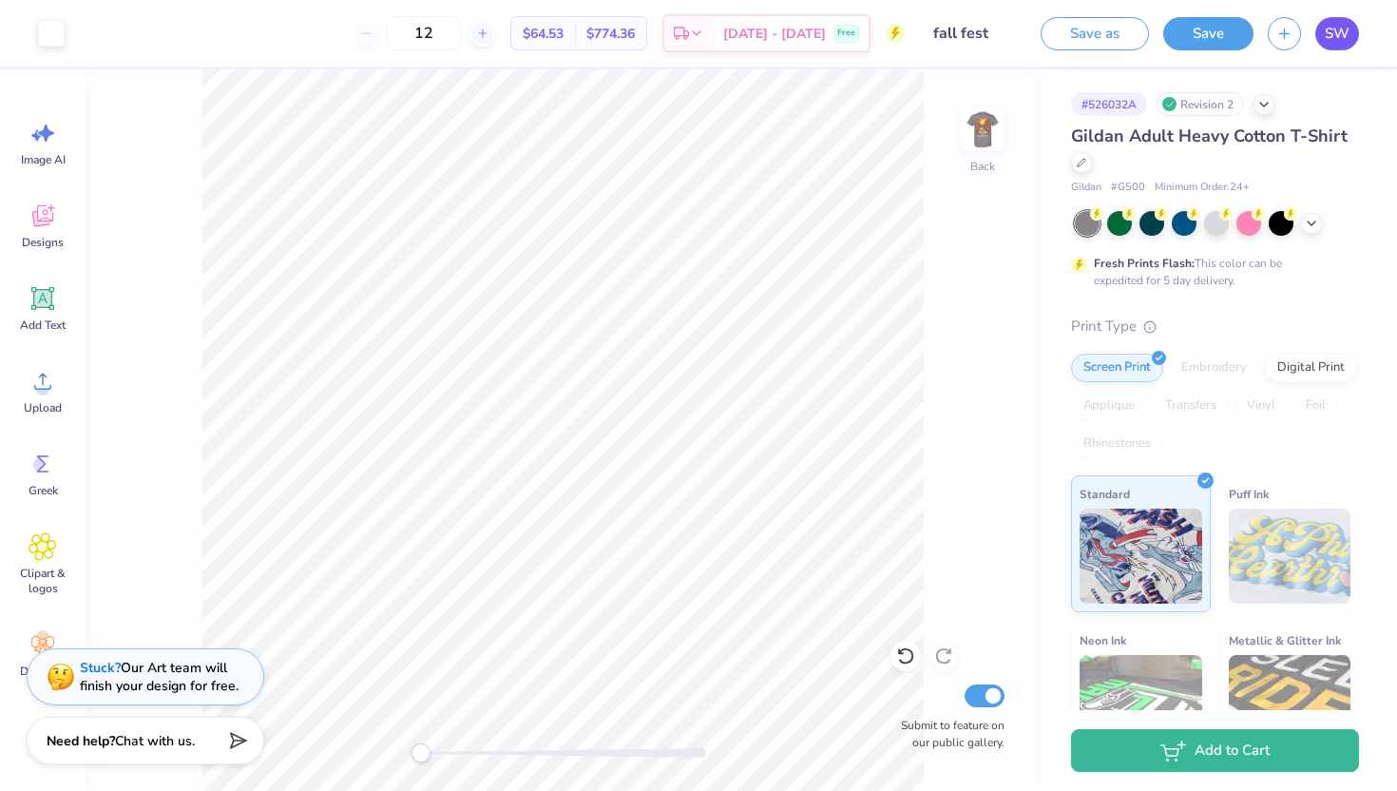
click at [1345, 28] on span "SW" at bounding box center [1337, 34] width 25 height 22
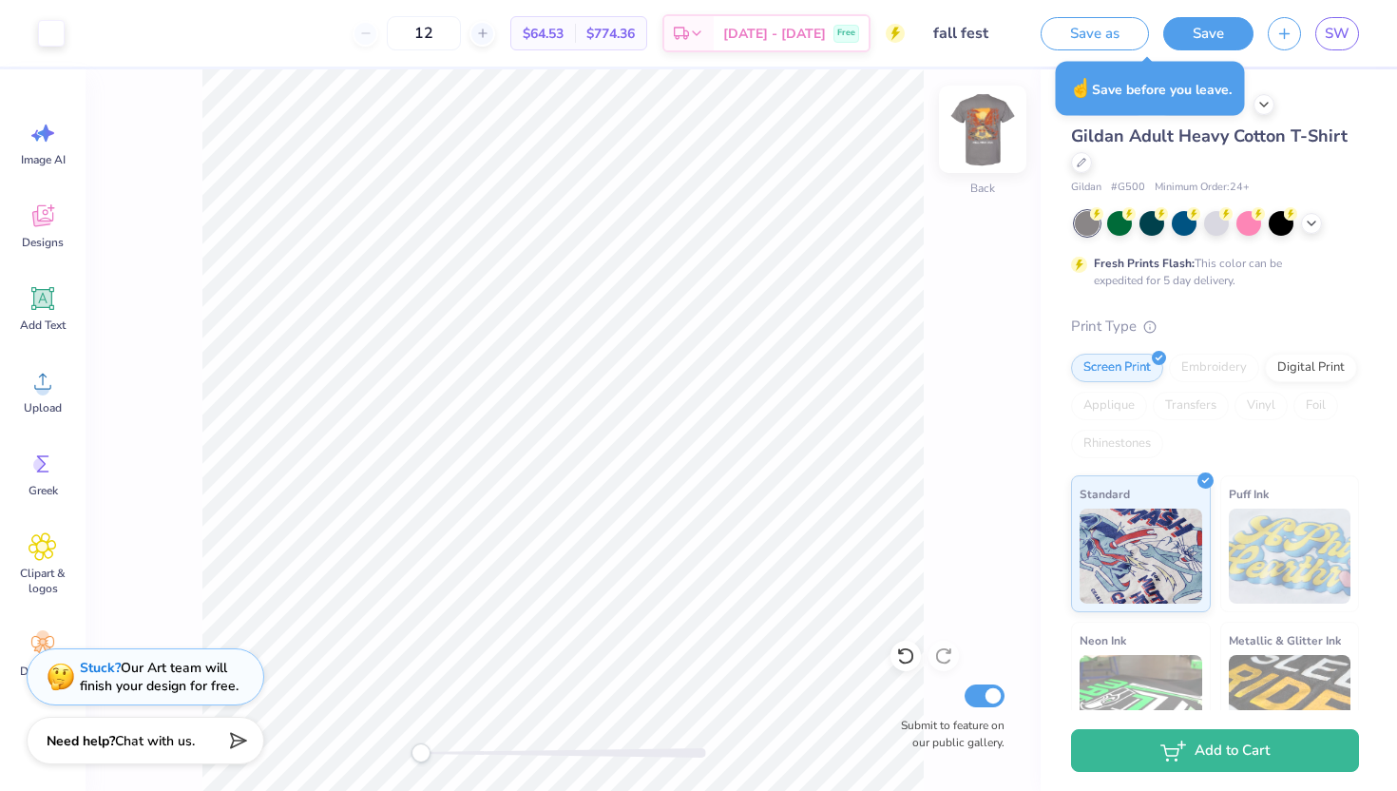
click at [992, 131] on img at bounding box center [982, 129] width 76 height 76
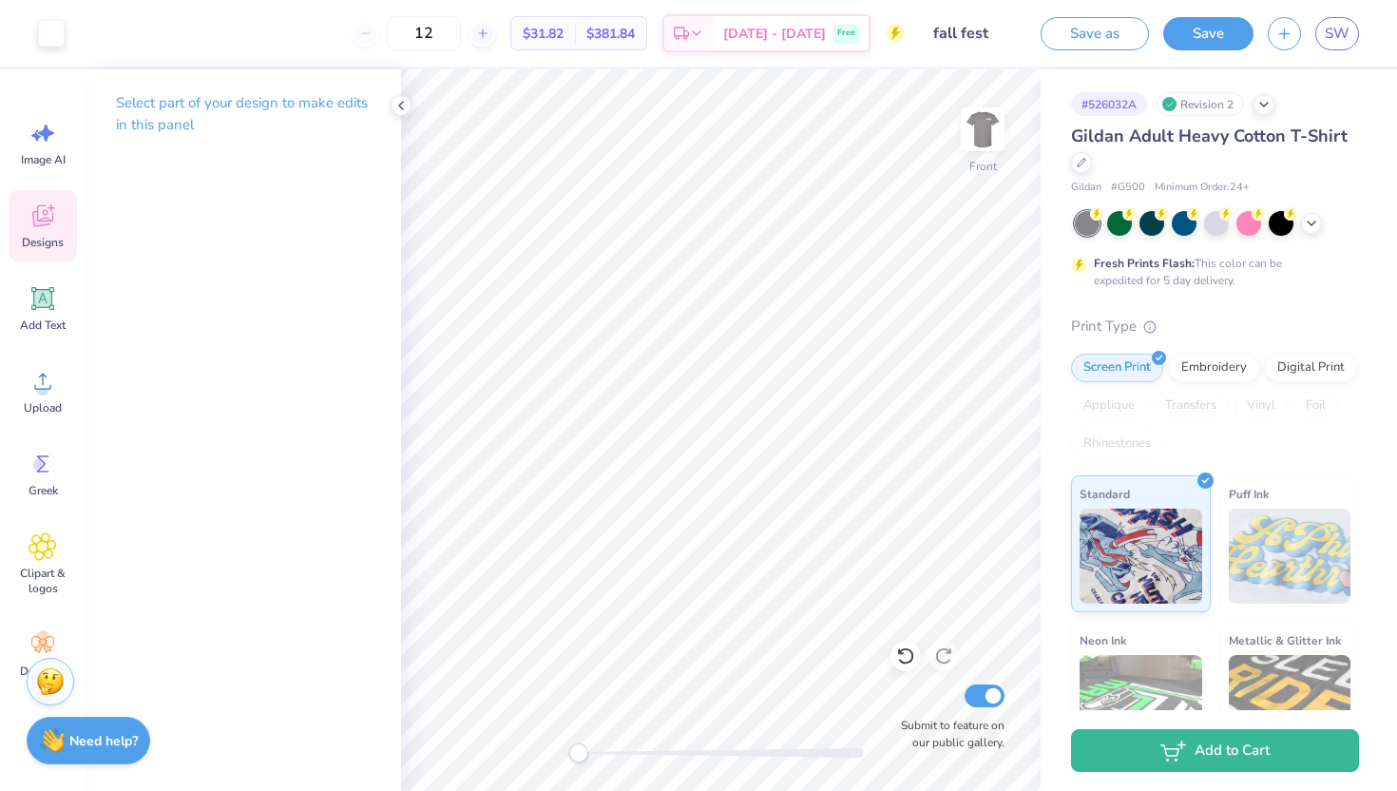
click at [45, 230] on div "Designs" at bounding box center [43, 225] width 68 height 71
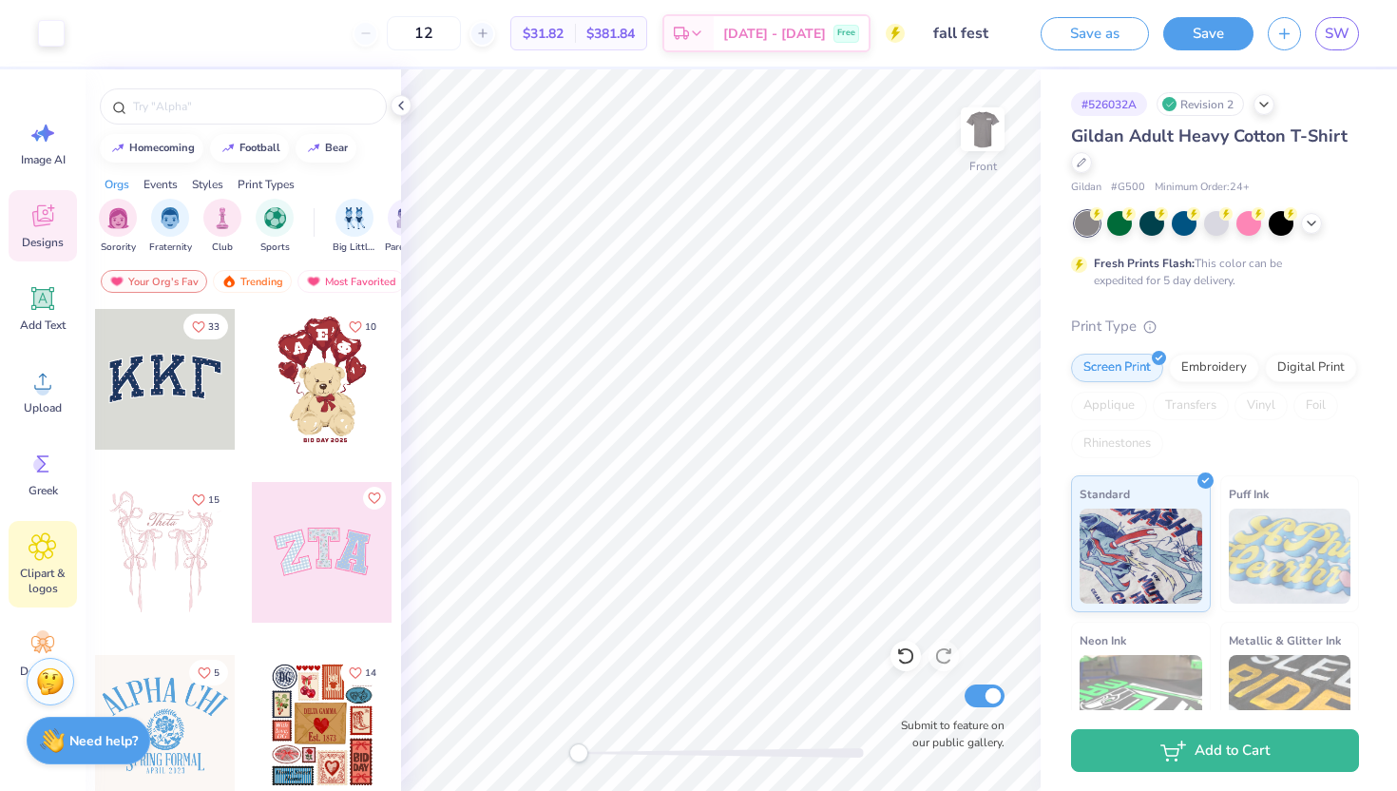
click at [47, 557] on icon at bounding box center [42, 546] width 27 height 27
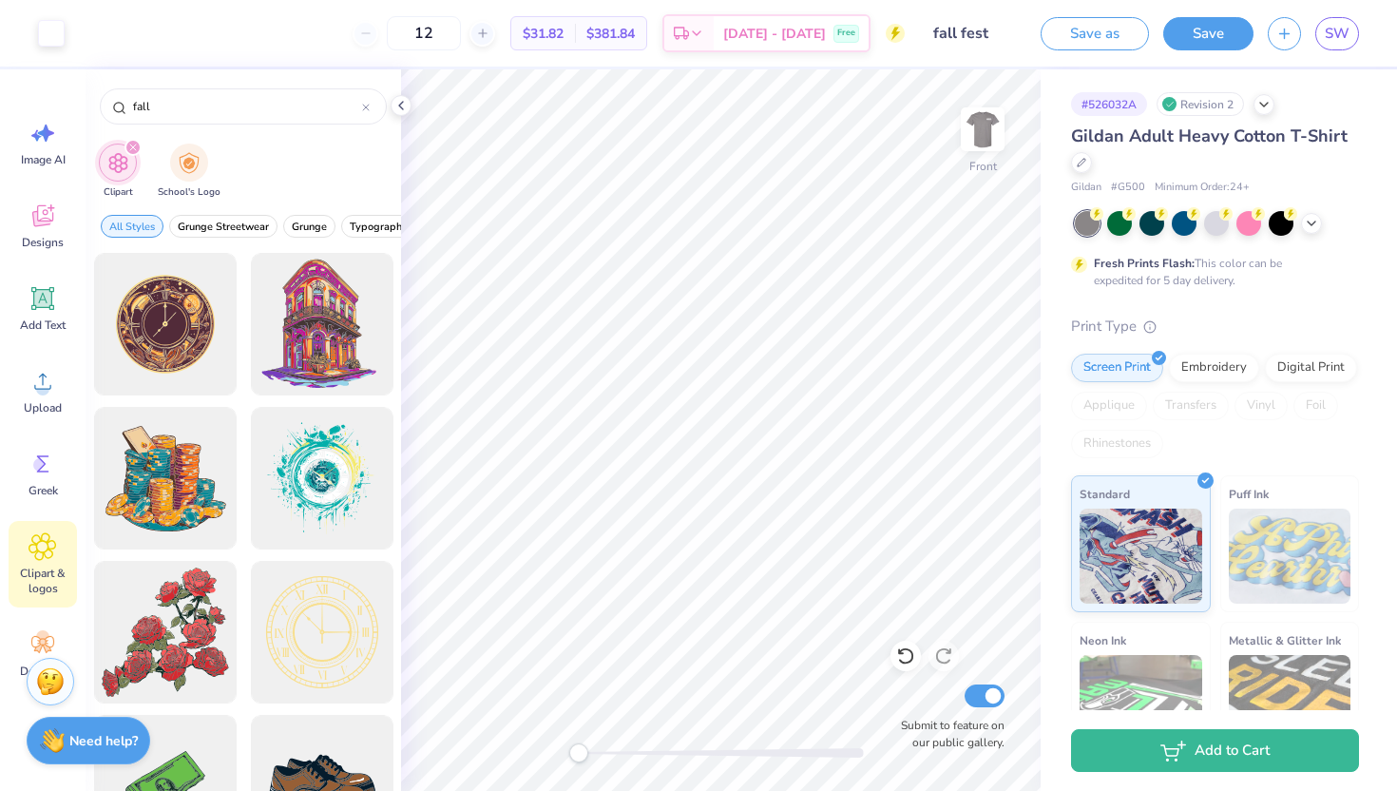
type input "fall"
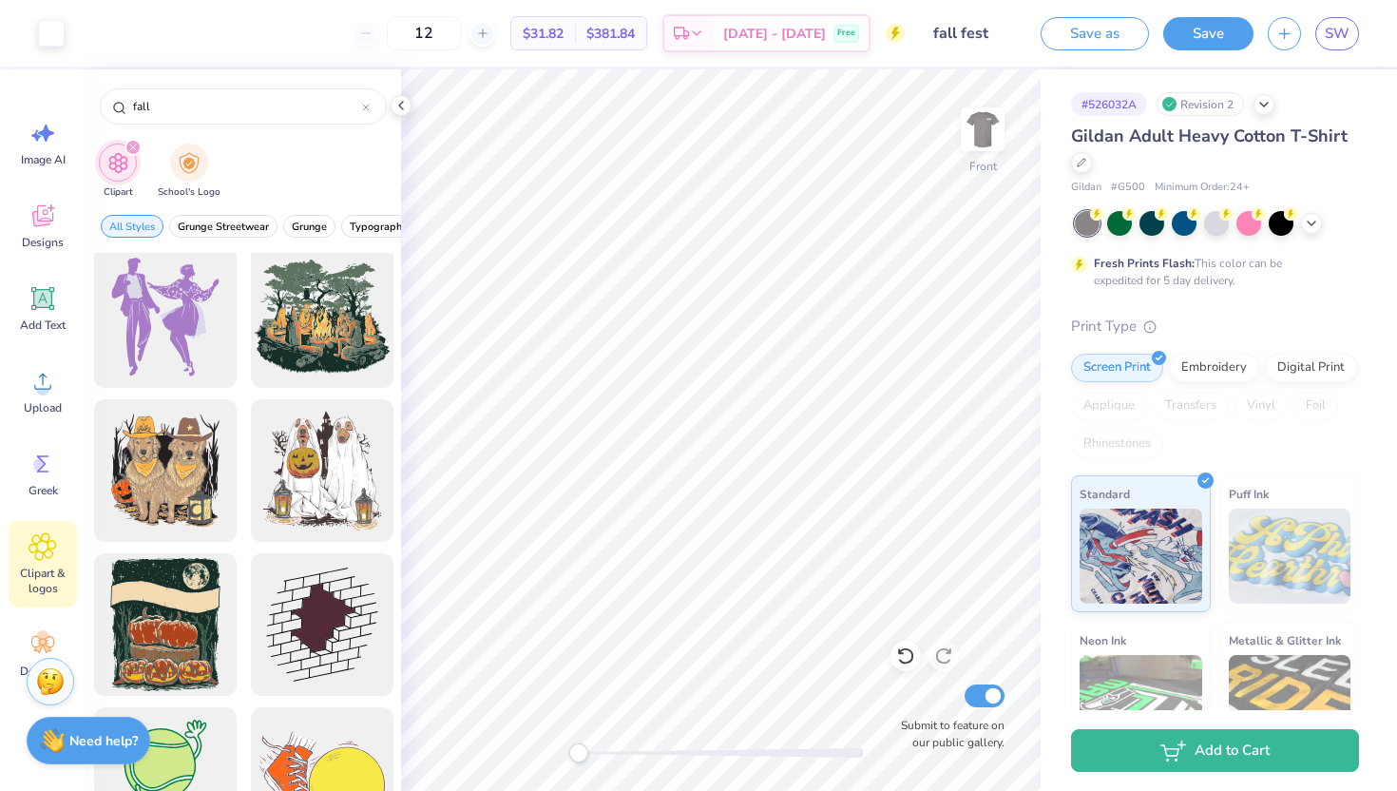
scroll to position [6269, 0]
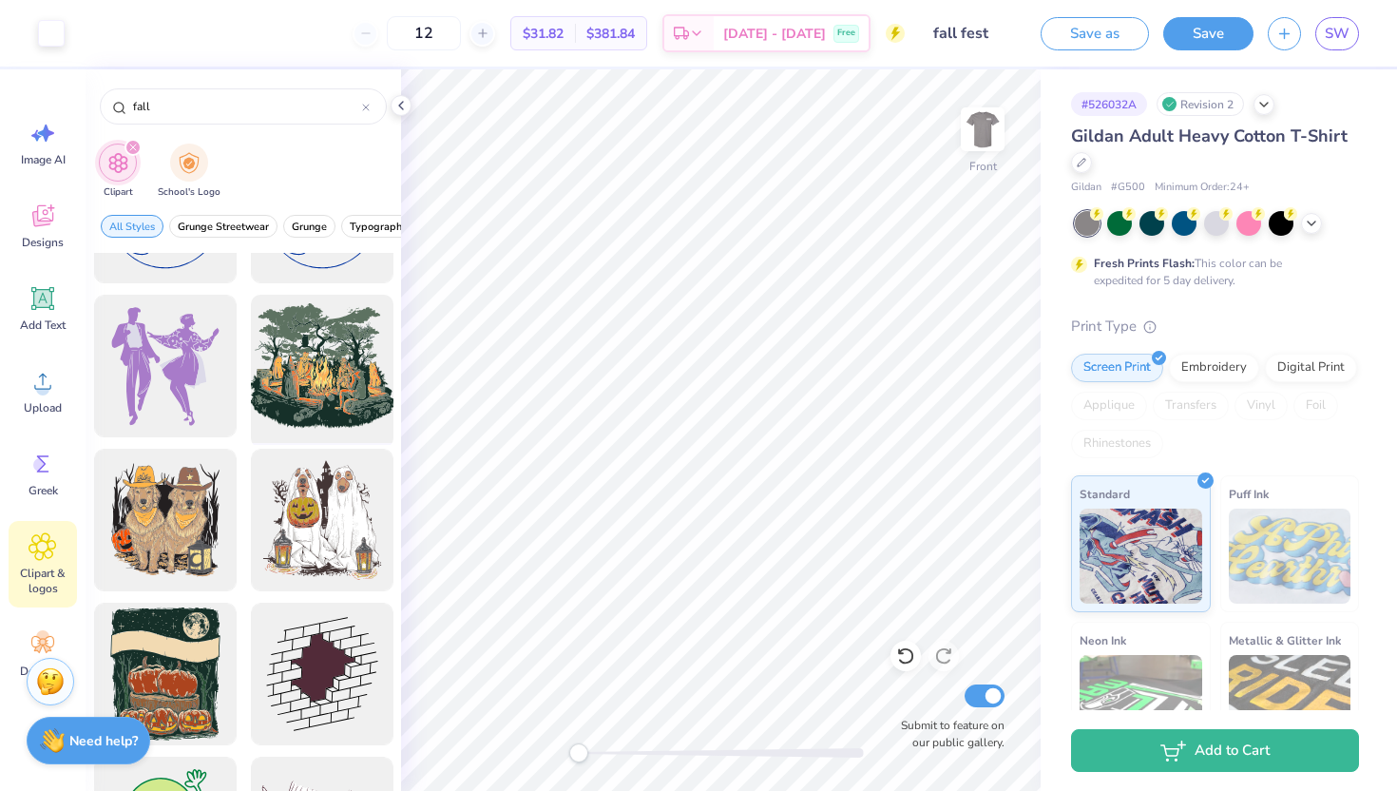
click at [361, 377] on div at bounding box center [321, 366] width 157 height 157
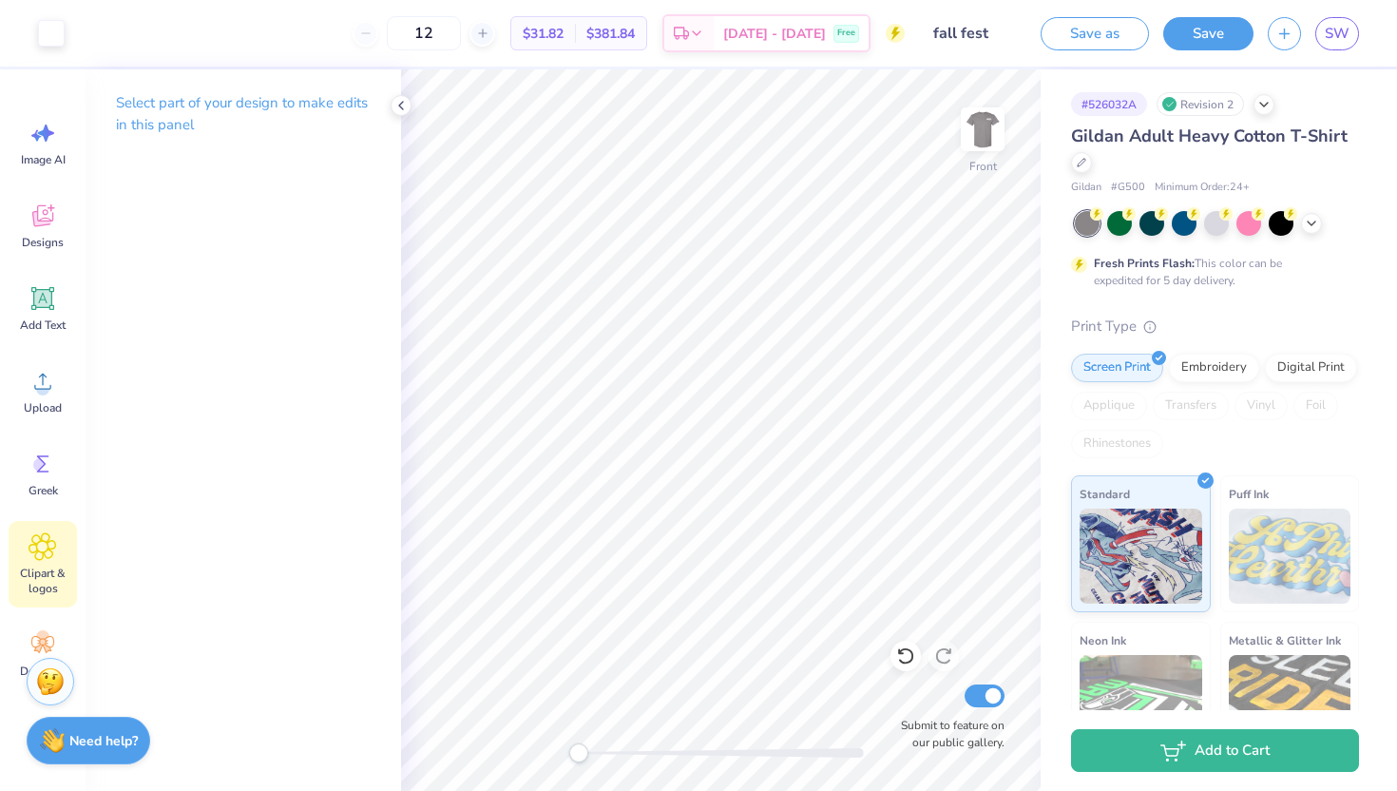
click at [46, 557] on icon at bounding box center [42, 546] width 27 height 27
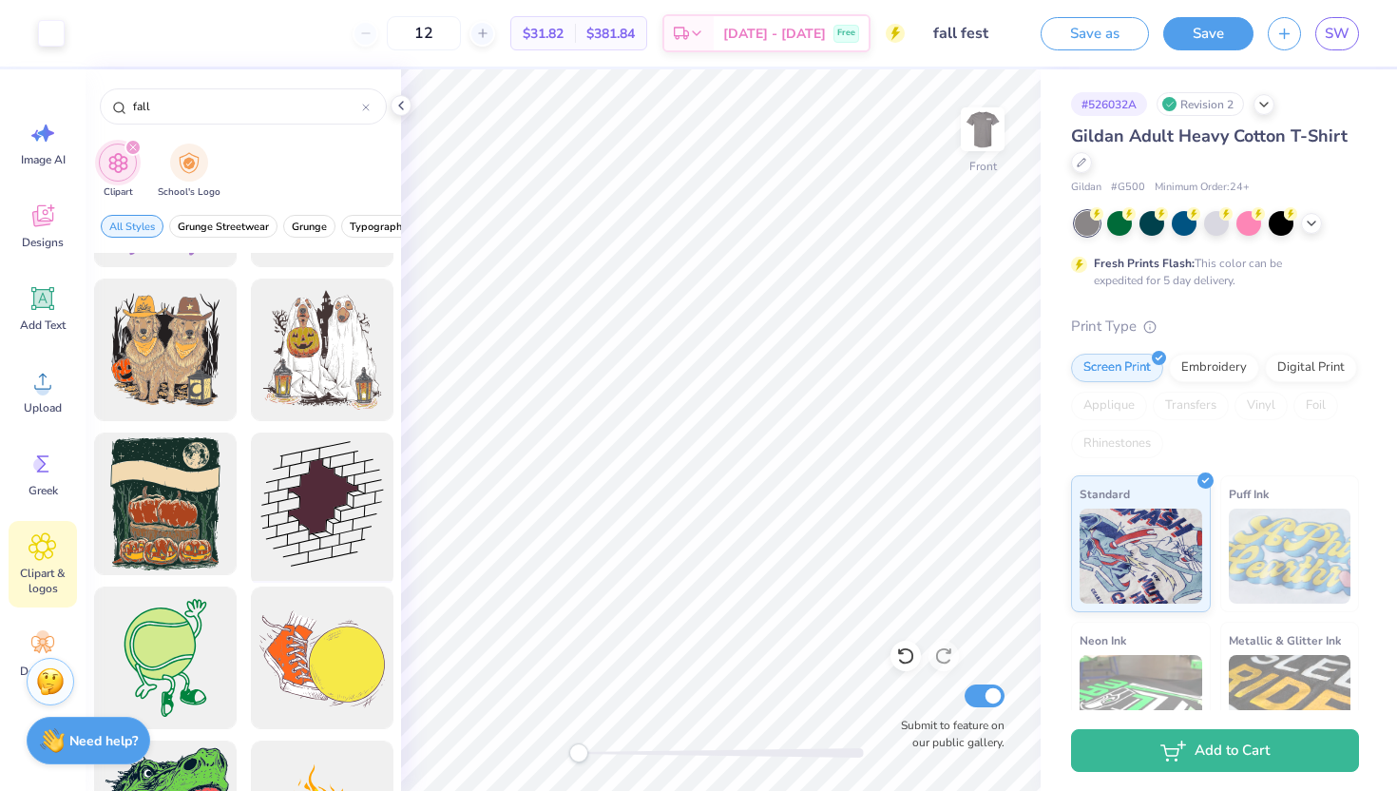
scroll to position [6438, 0]
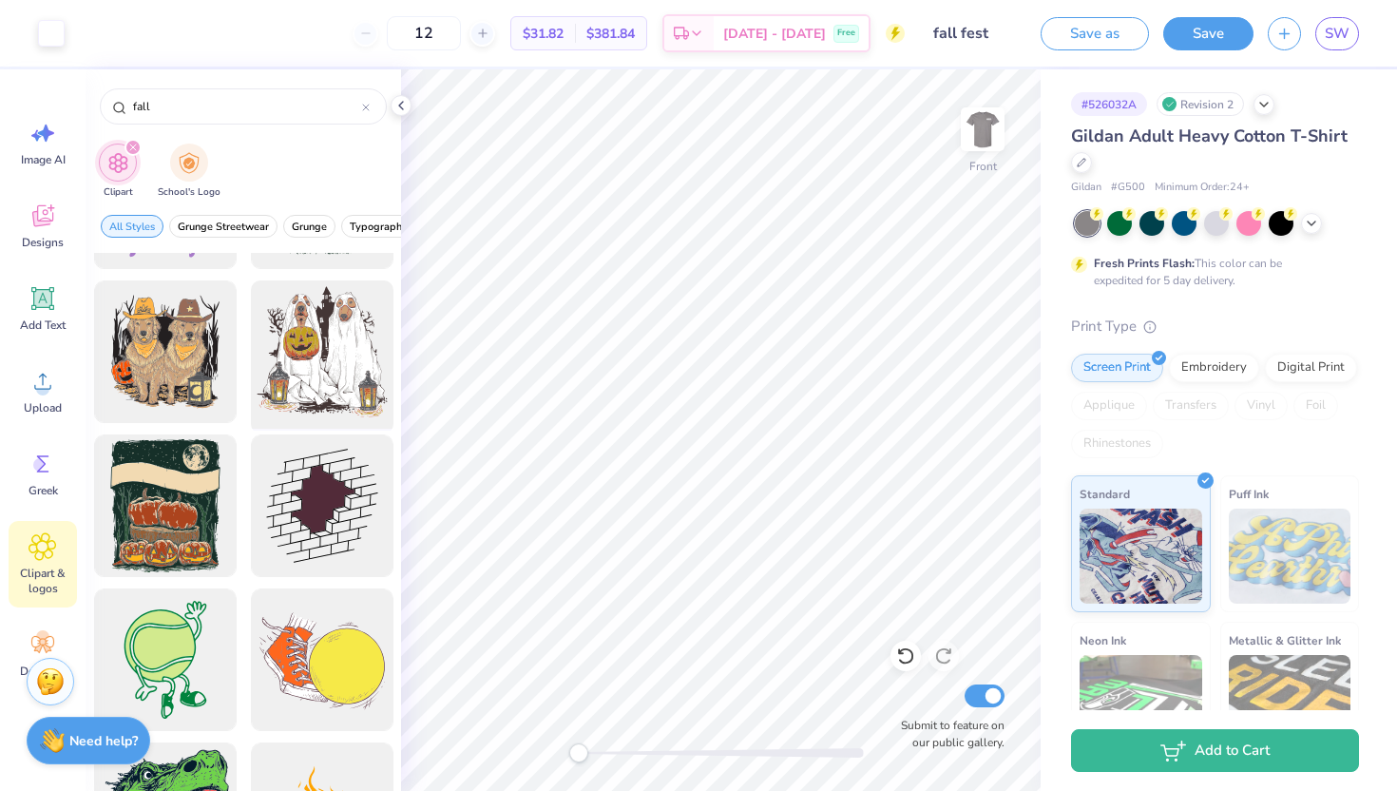
click at [293, 386] on div at bounding box center [321, 352] width 157 height 157
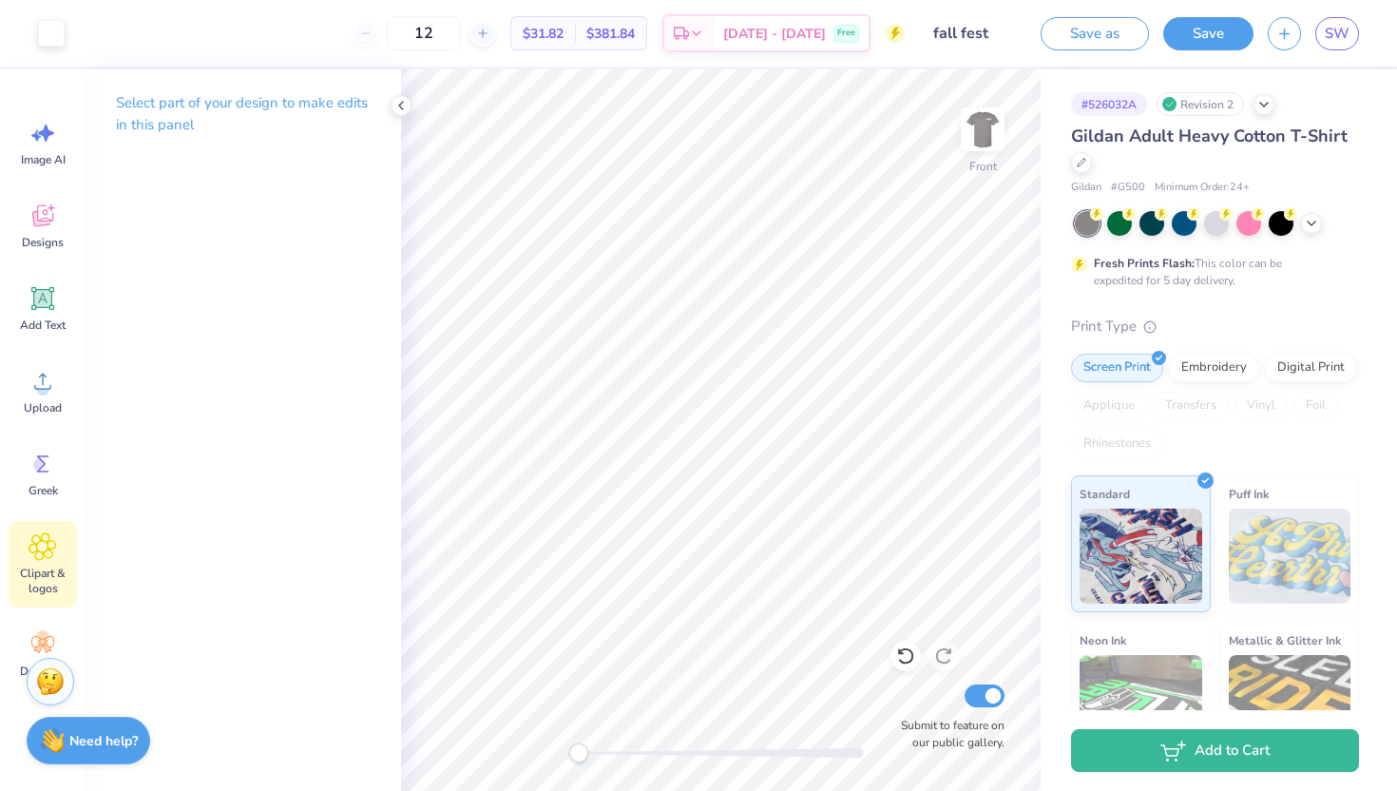
click at [22, 582] on span "Clipart & logos" at bounding box center [42, 580] width 63 height 30
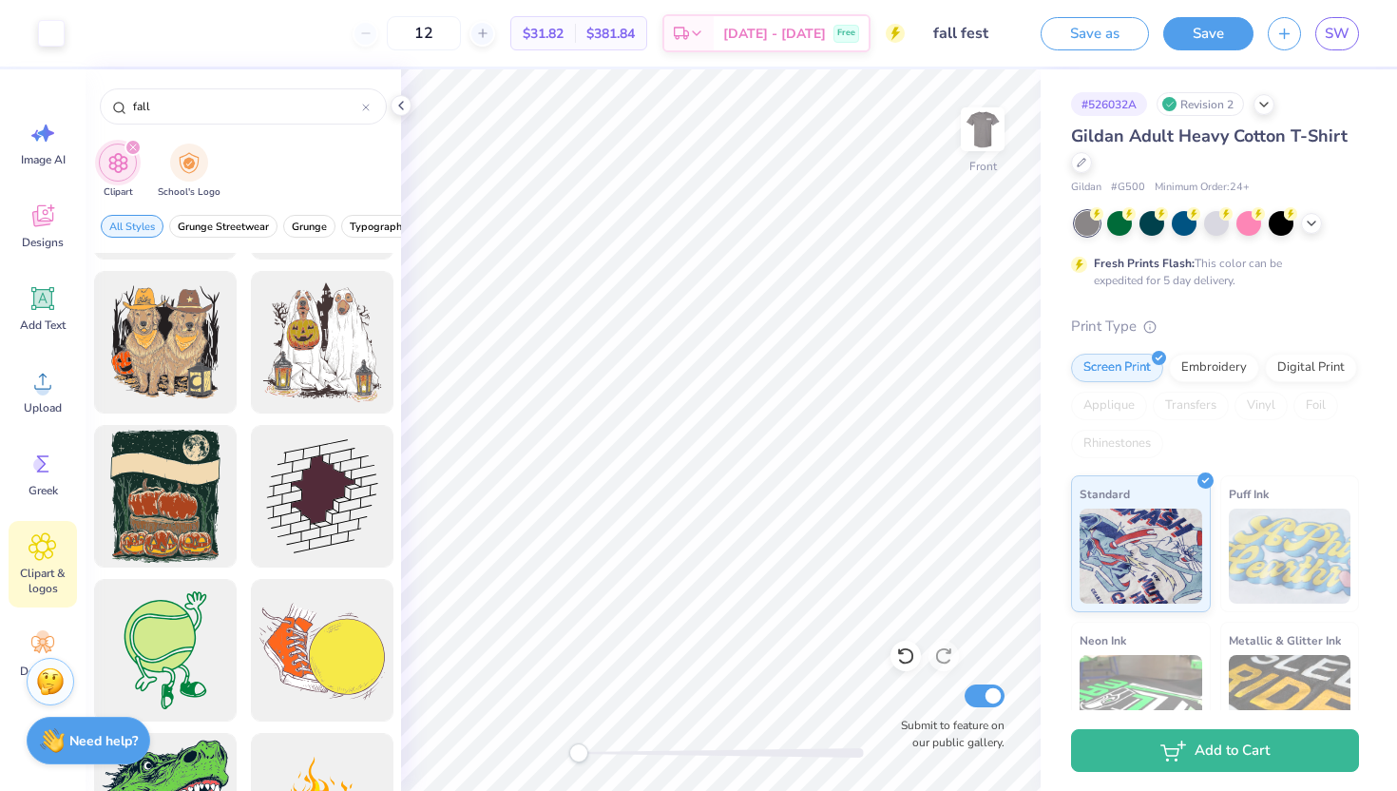
scroll to position [6466, 0]
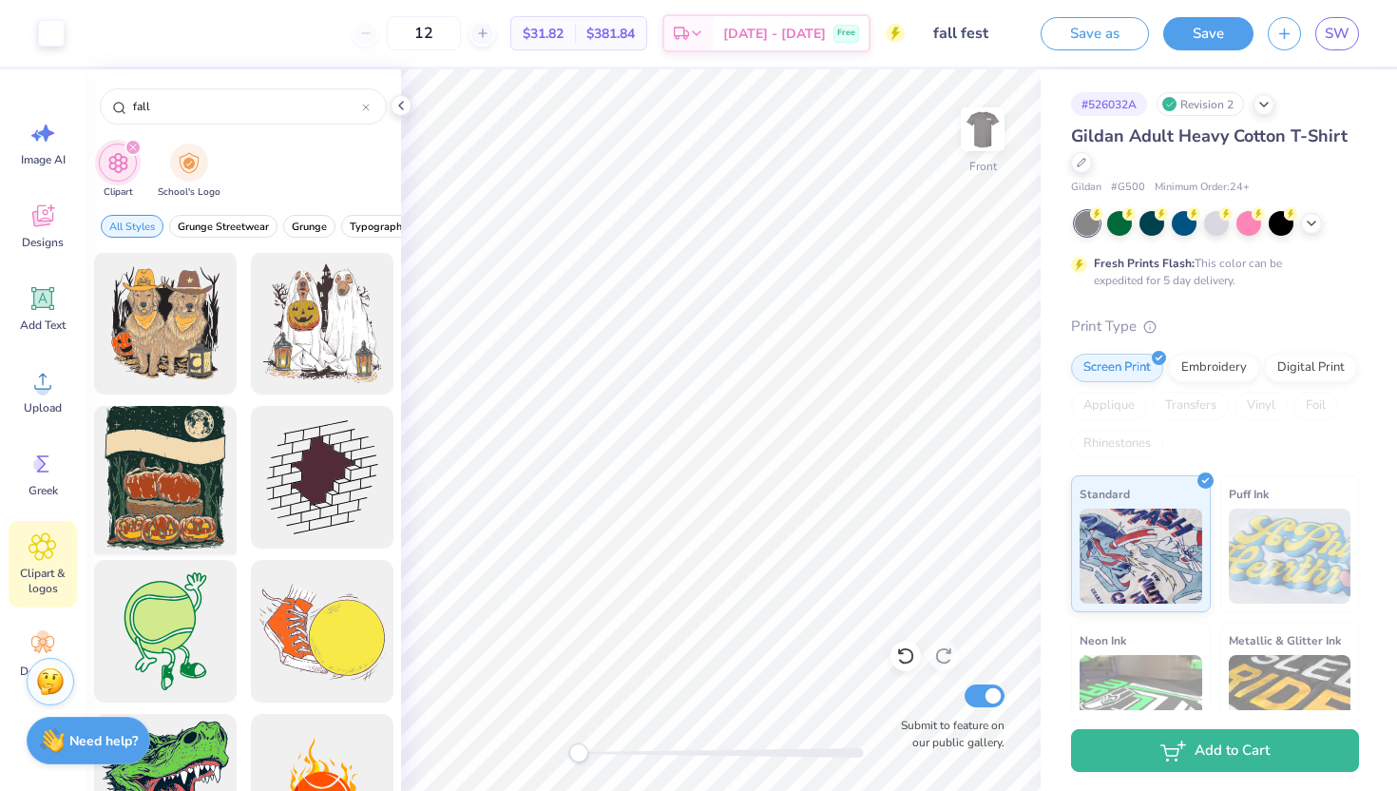
click at [191, 500] on div at bounding box center [164, 477] width 157 height 157
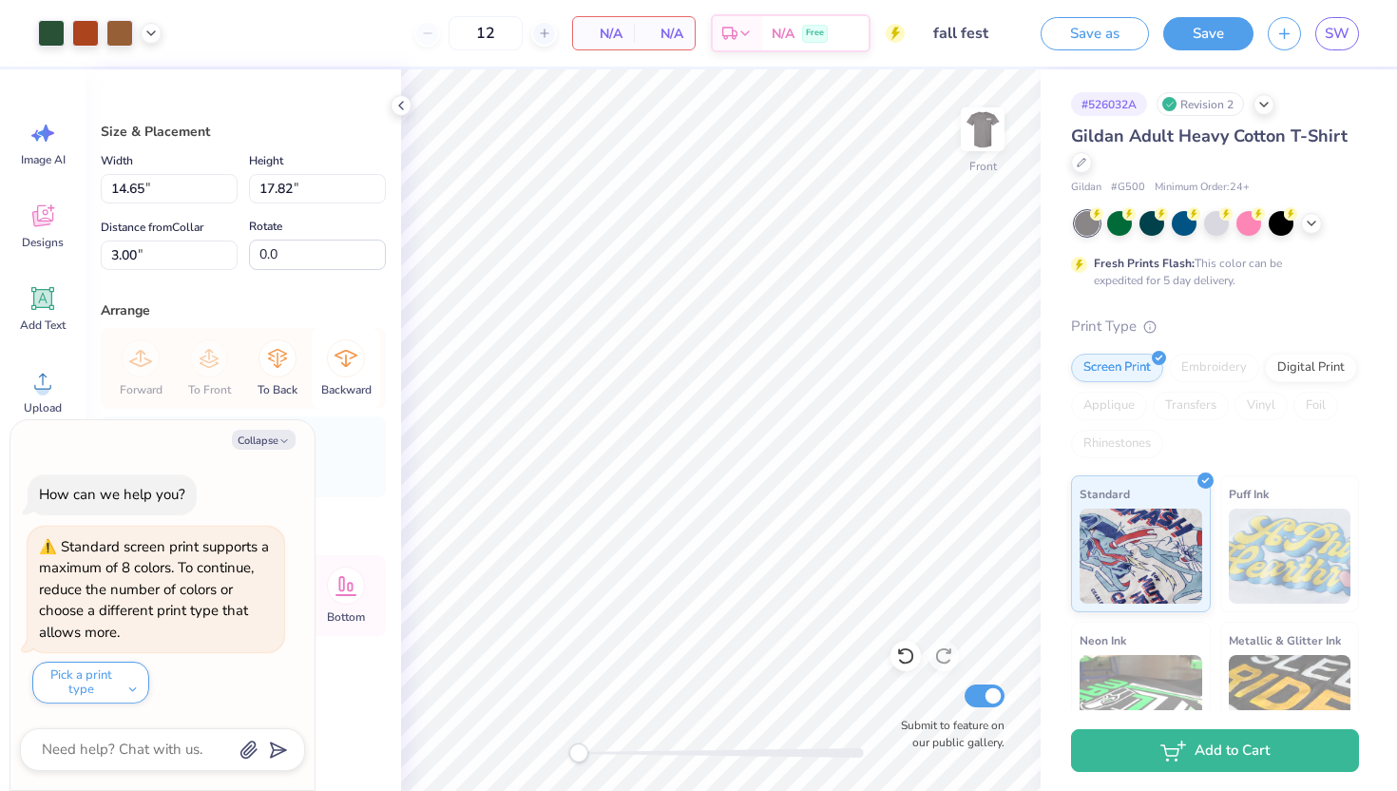
type textarea "x"
type input "11.86"
type input "14.43"
type input "6.39"
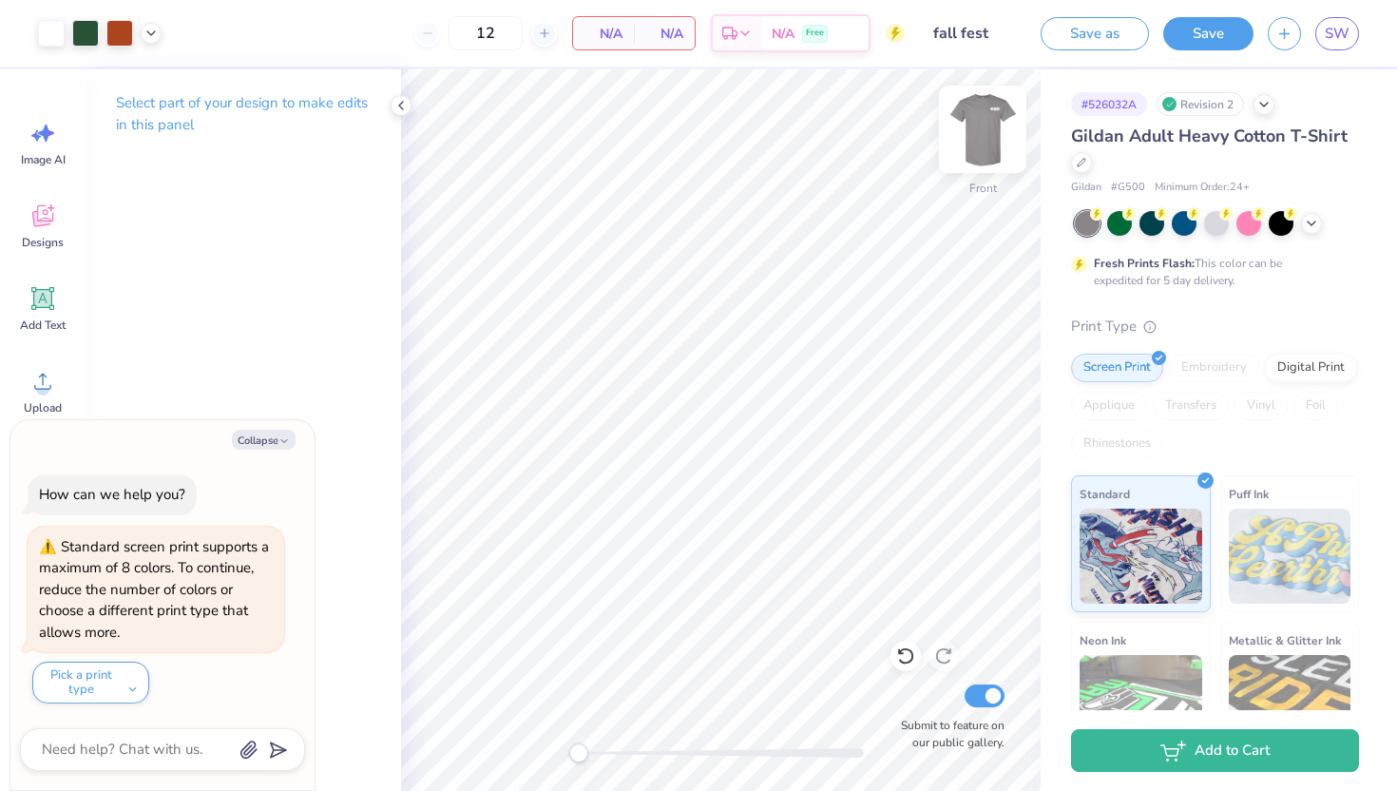
click at [976, 115] on img at bounding box center [982, 129] width 76 height 76
click at [987, 141] on img at bounding box center [982, 129] width 76 height 76
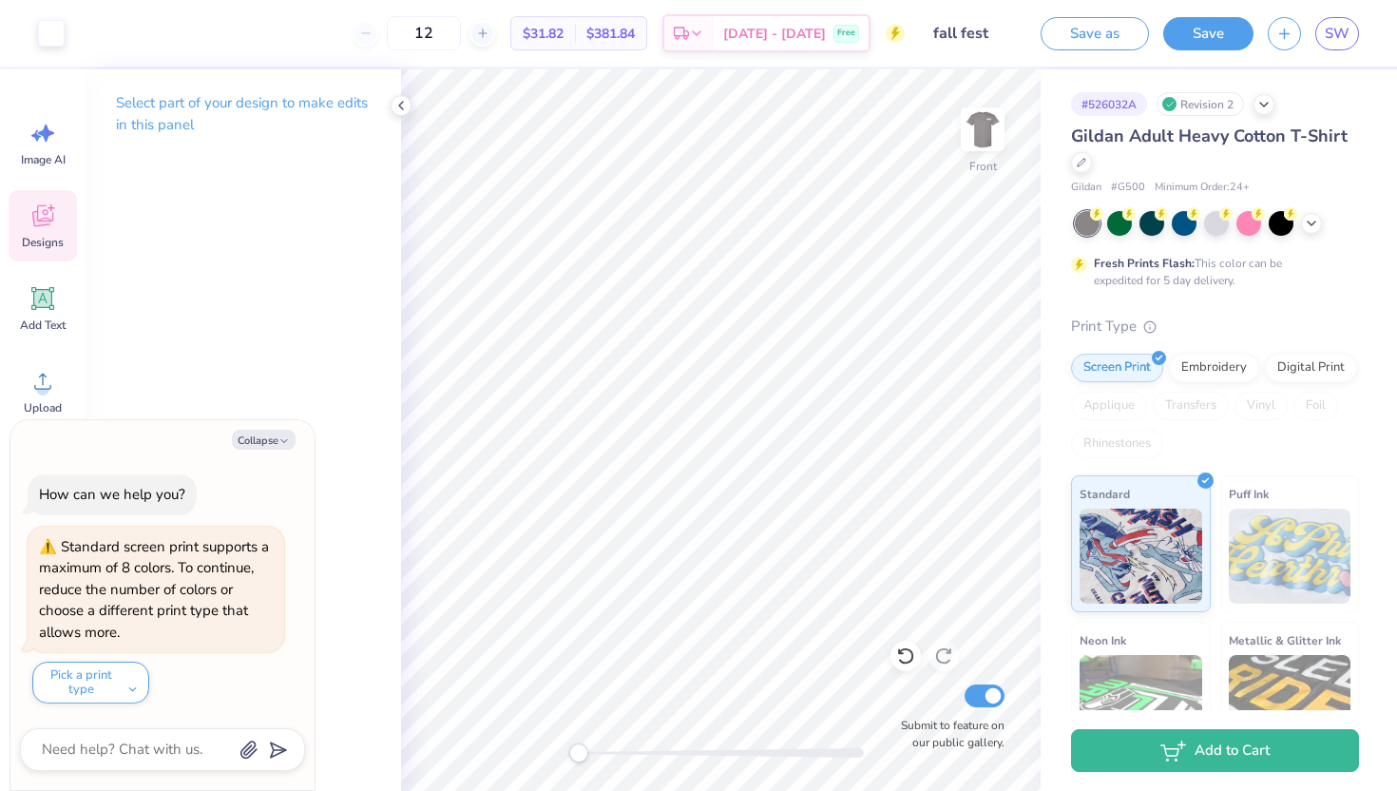
click at [50, 213] on icon at bounding box center [43, 215] width 29 height 29
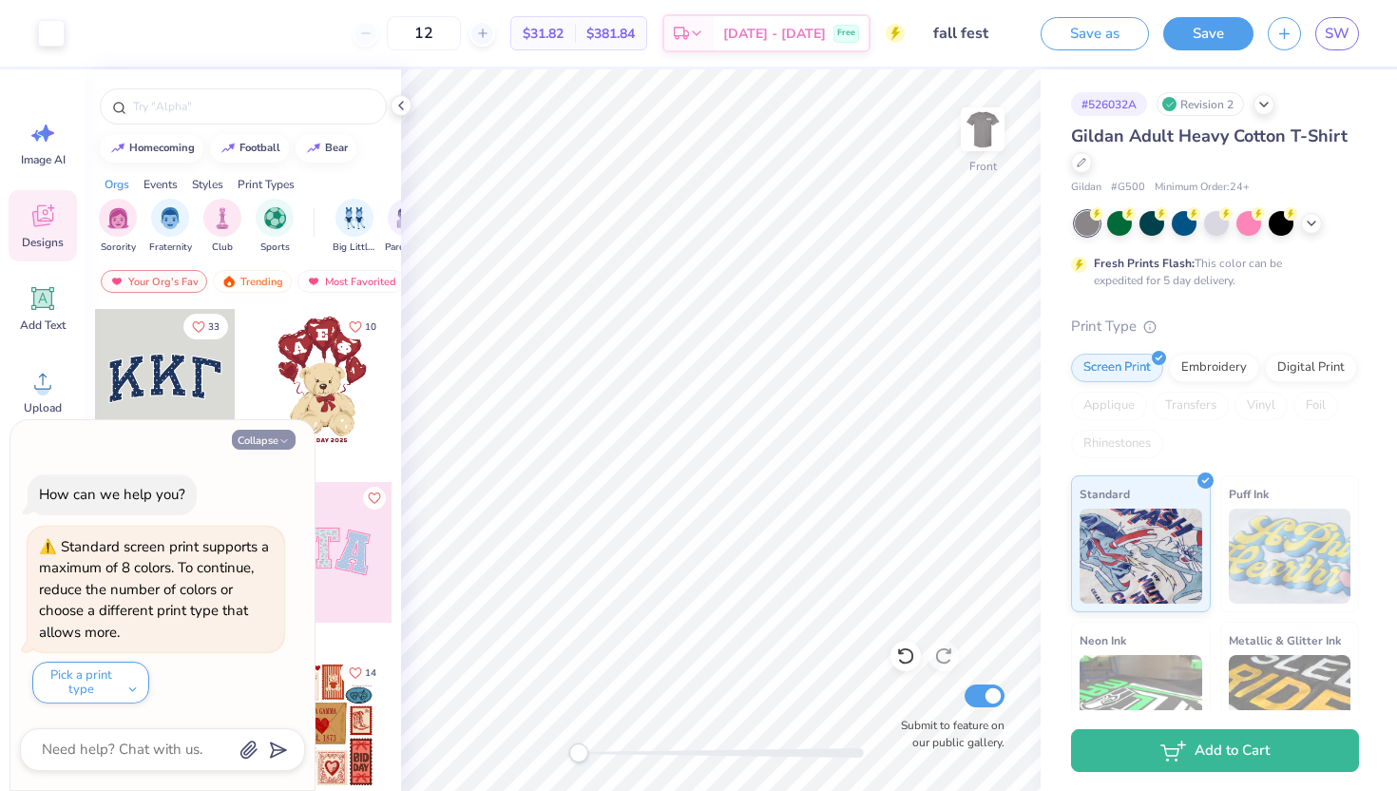
click at [274, 438] on button "Collapse" at bounding box center [264, 439] width 64 height 20
type textarea "x"
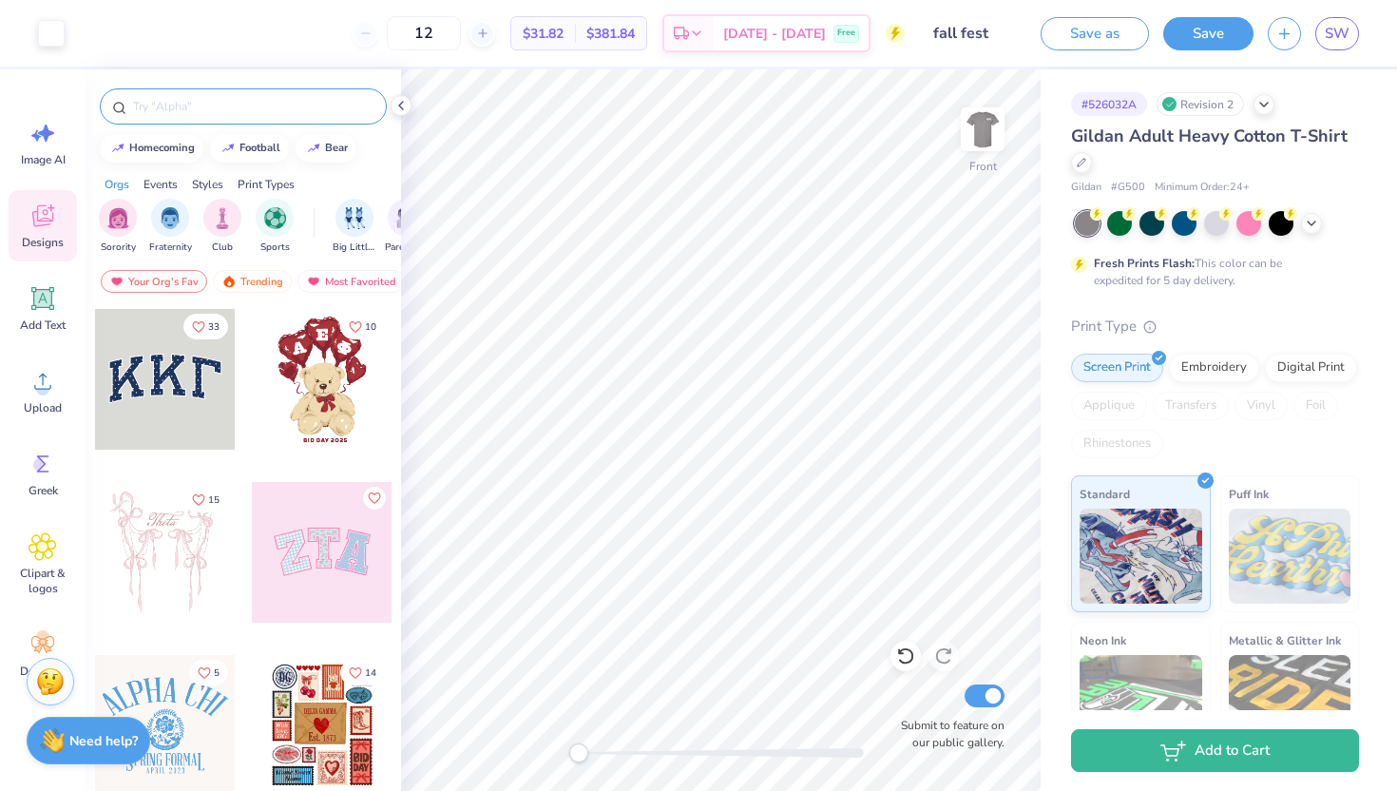
click at [256, 102] on input "text" at bounding box center [252, 106] width 243 height 19
type input "fall"
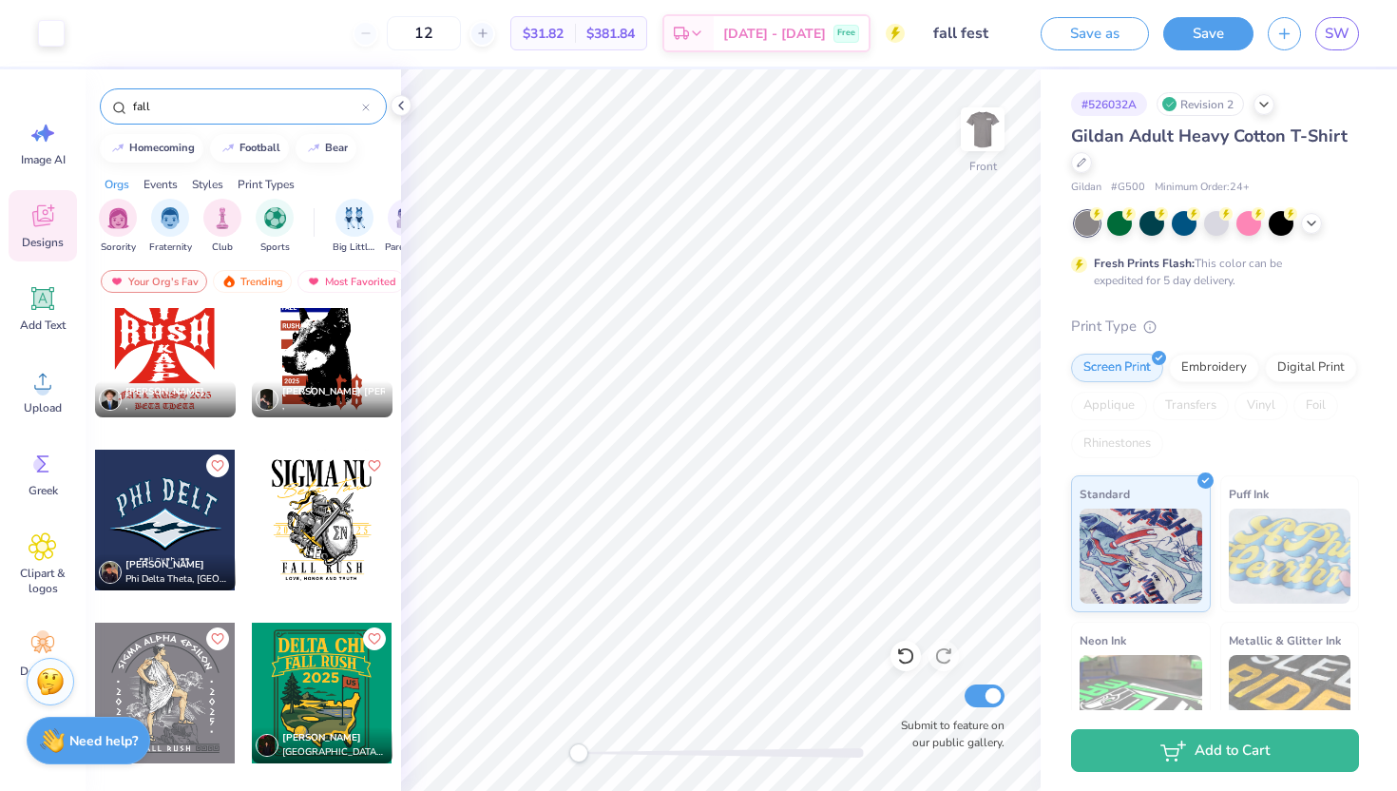
scroll to position [5567, 0]
click at [347, 408] on div "Cannon Sessa ," at bounding box center [322, 398] width 141 height 36
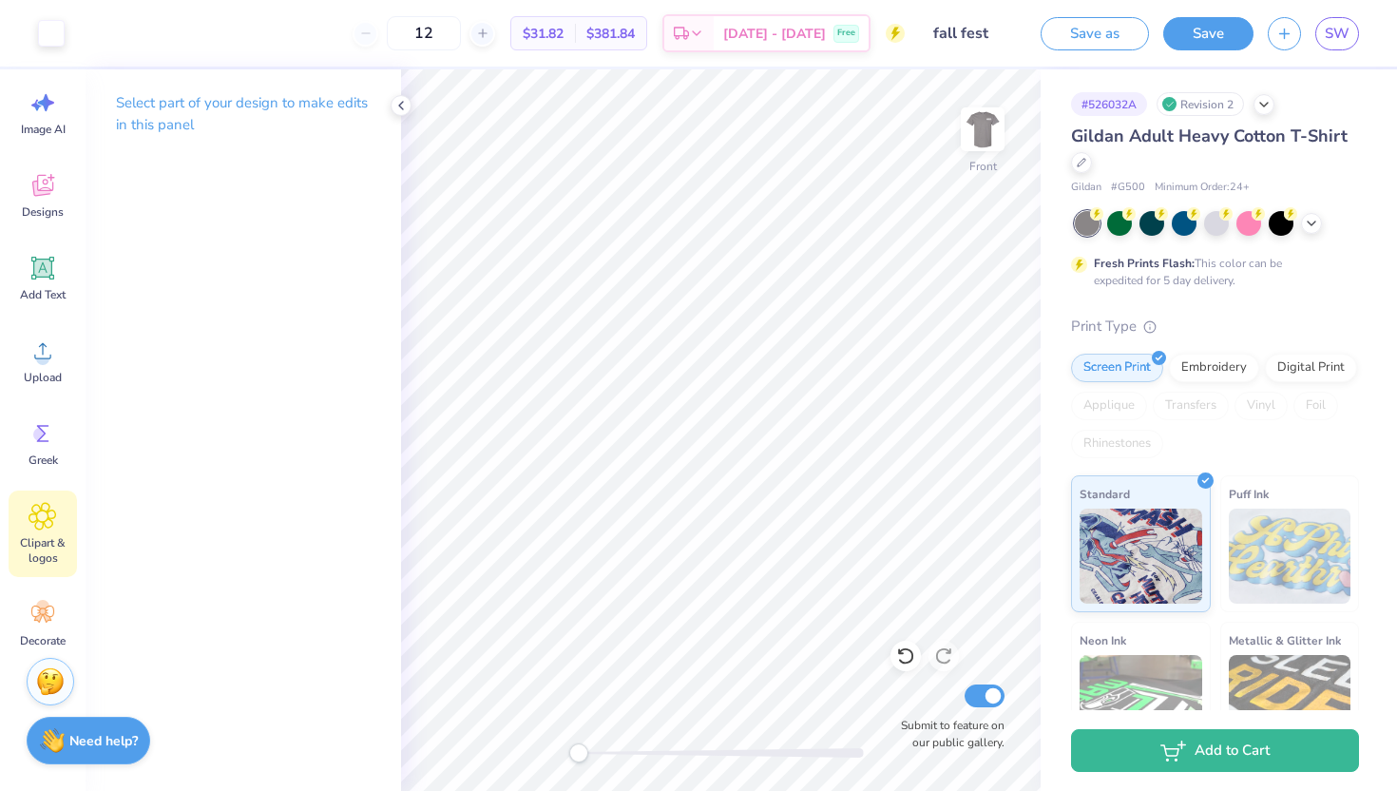
scroll to position [23, 0]
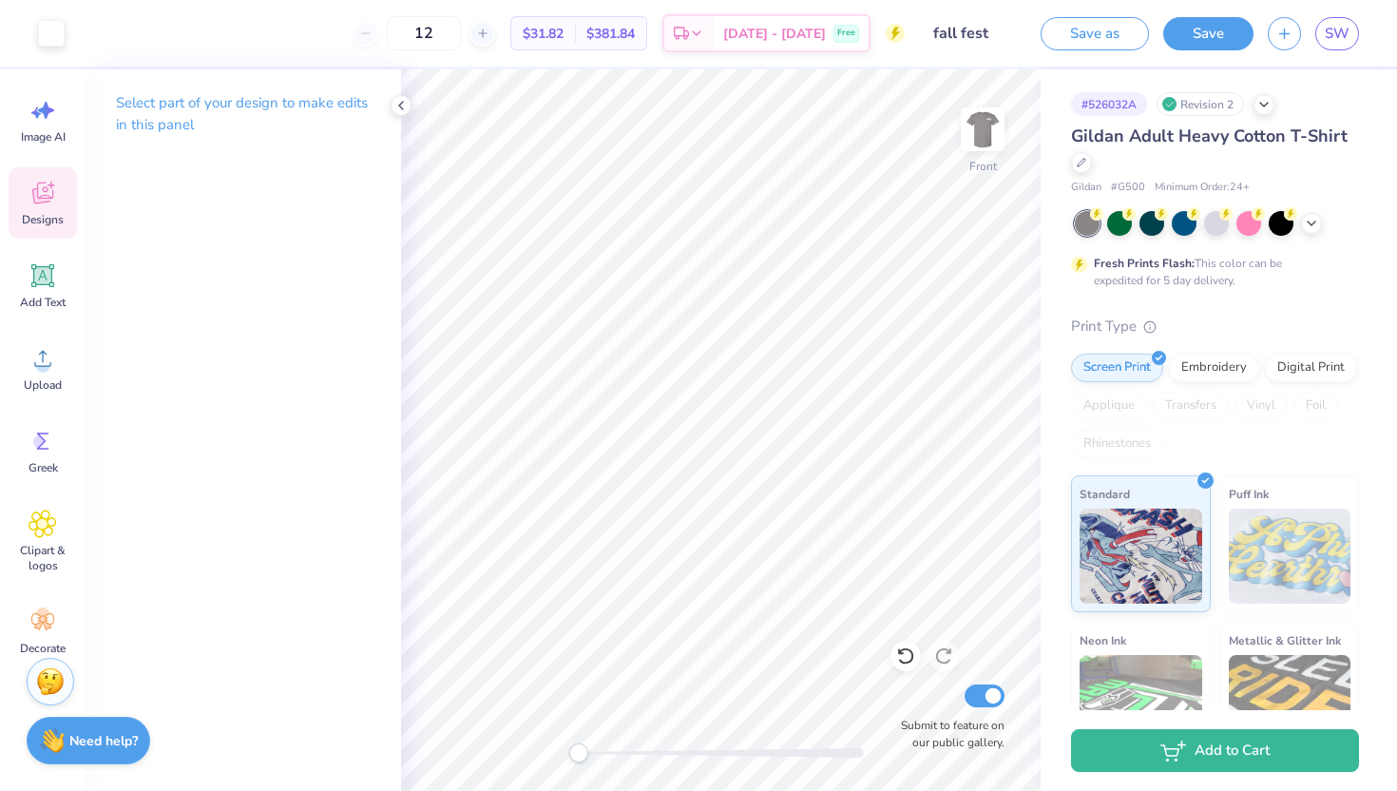
click at [37, 183] on icon at bounding box center [43, 193] width 29 height 29
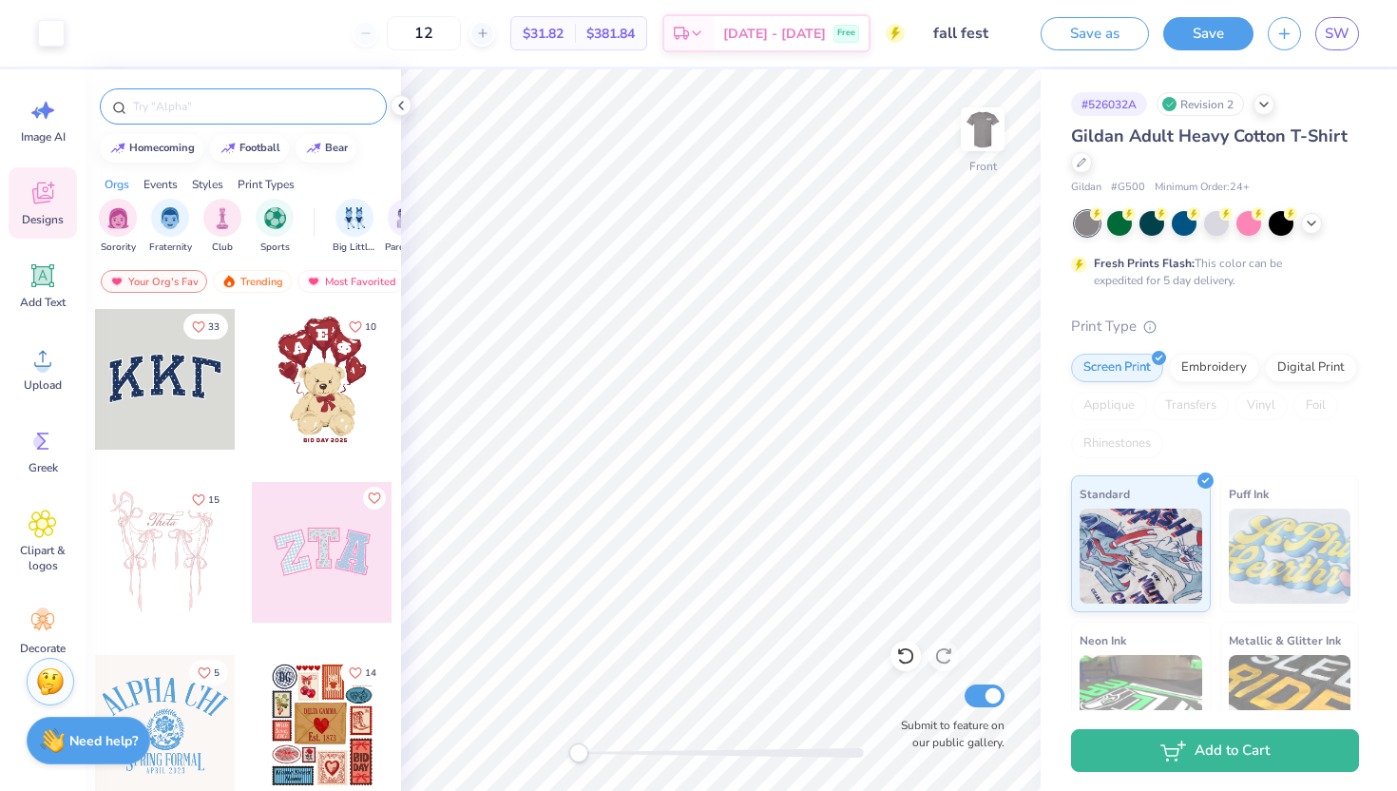
click at [218, 114] on input "text" at bounding box center [252, 106] width 243 height 19
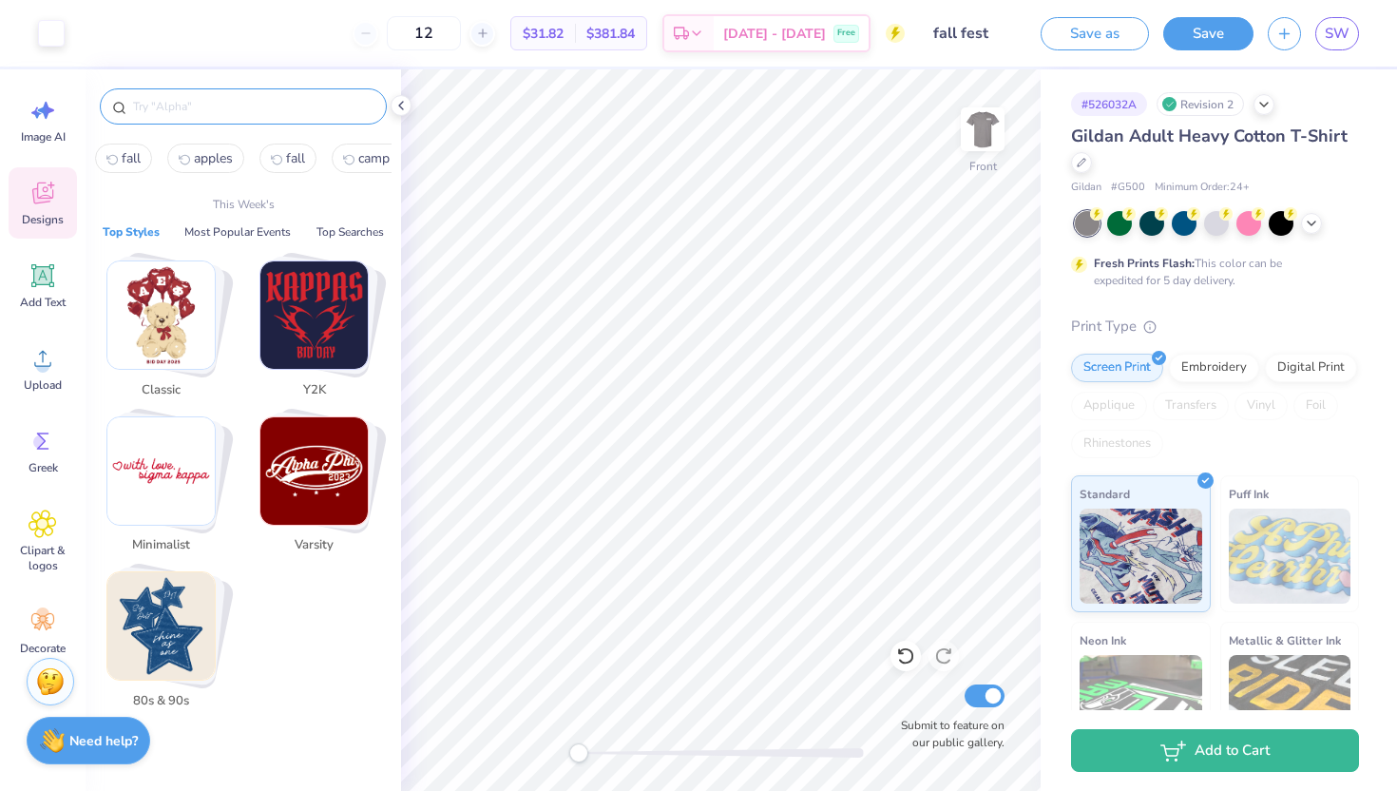
click at [124, 151] on span "fall" at bounding box center [131, 158] width 19 height 18
type input "fall"
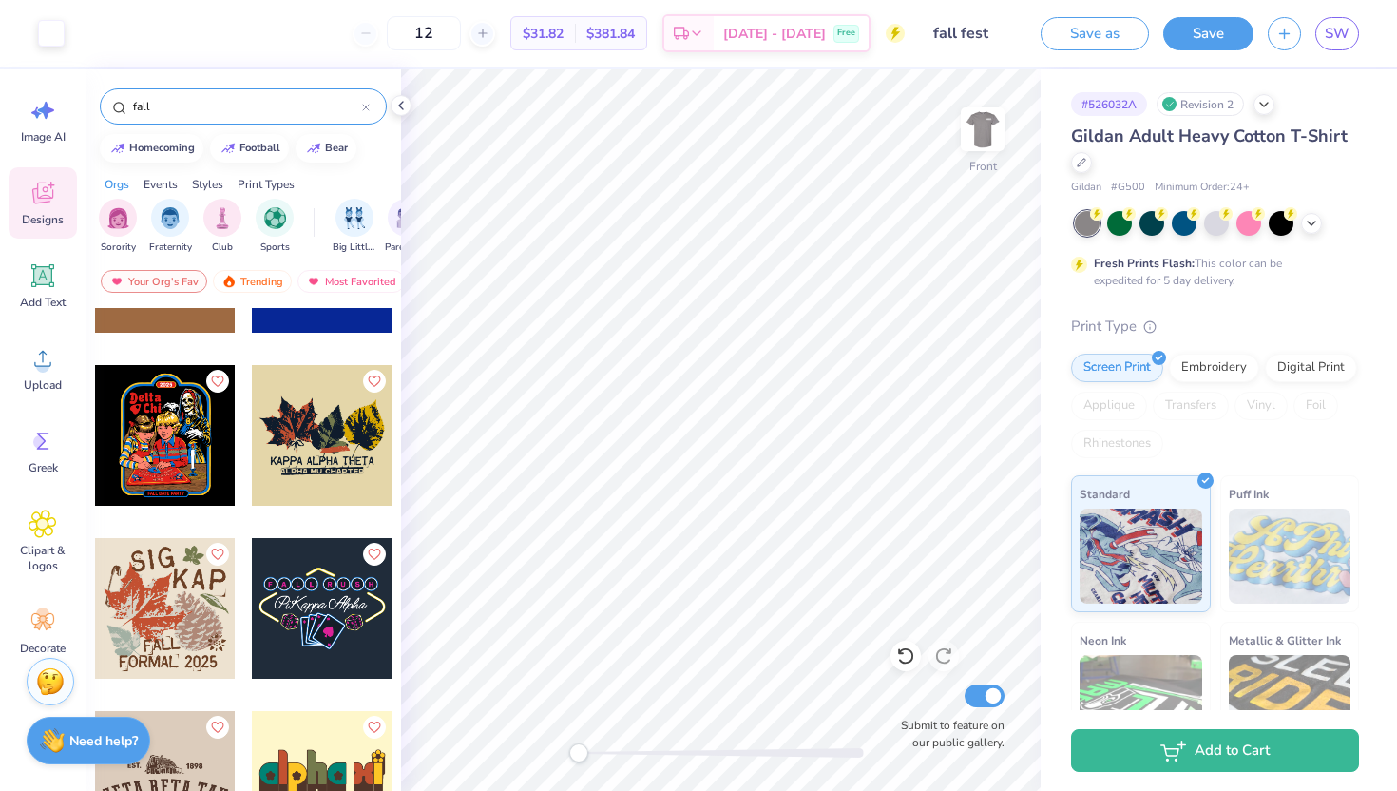
scroll to position [9294, 0]
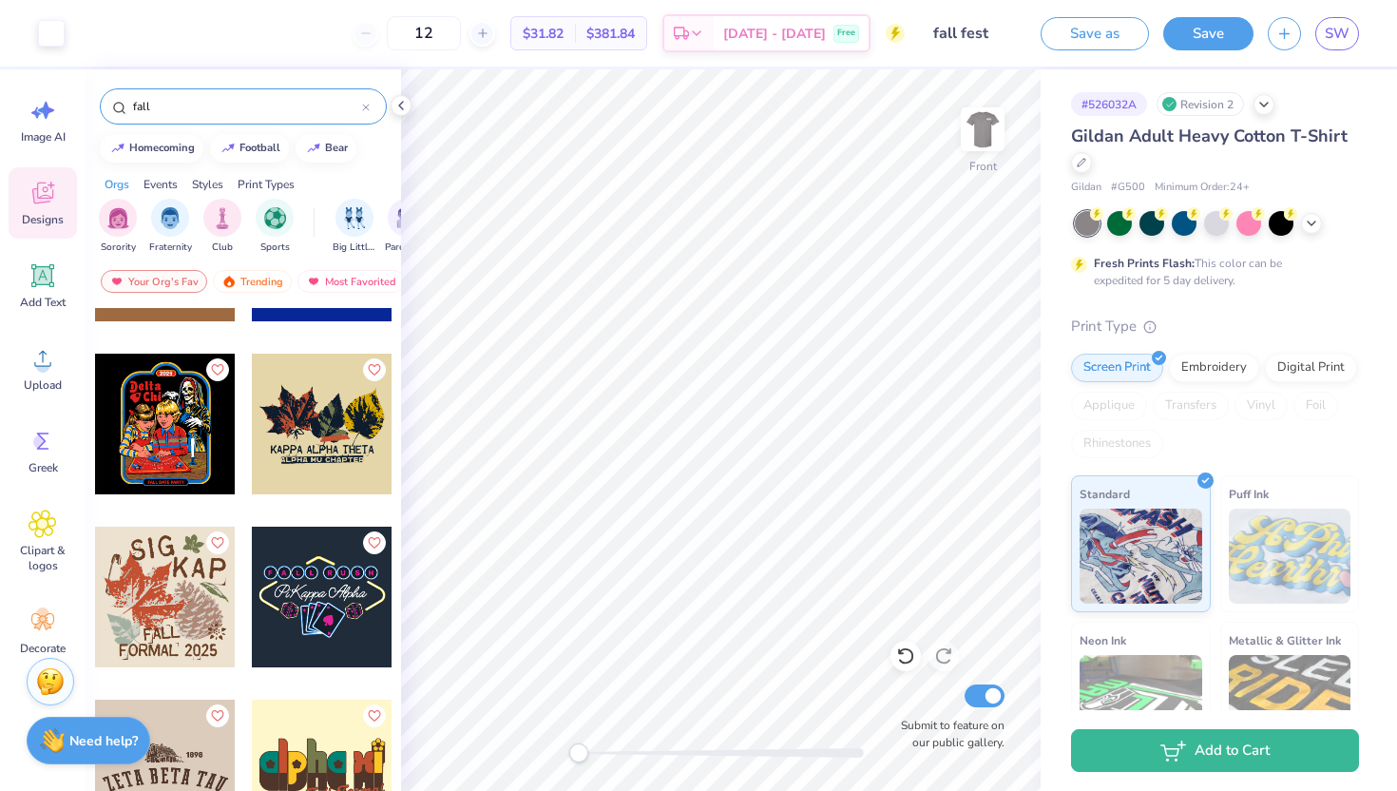
click at [205, 577] on div at bounding box center [165, 596] width 141 height 141
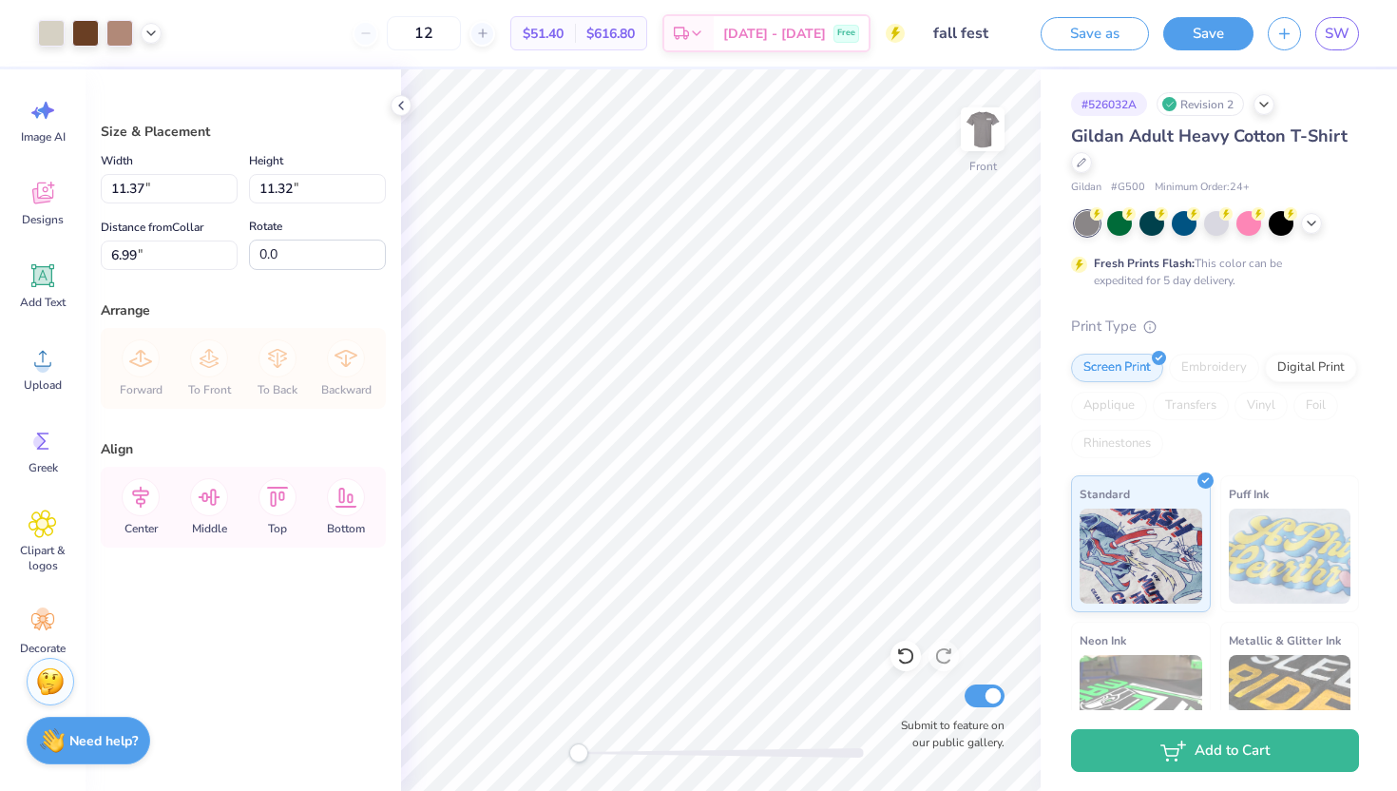
type input "11.37"
type input "11.32"
type input "6.99"
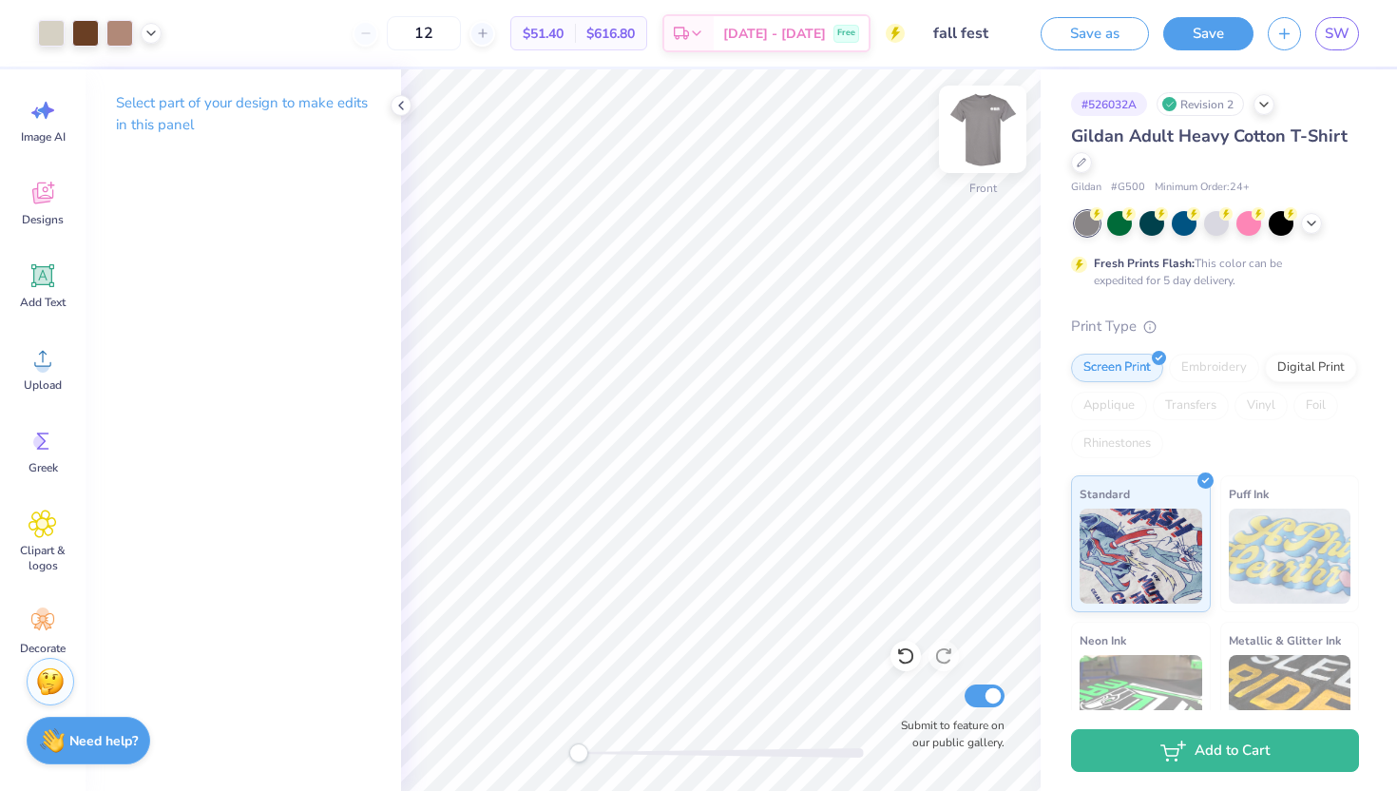
click at [982, 137] on img at bounding box center [982, 129] width 76 height 76
click at [981, 137] on img at bounding box center [982, 129] width 38 height 38
click at [963, 115] on img at bounding box center [982, 129] width 38 height 38
click at [39, 214] on span "Designs" at bounding box center [43, 219] width 42 height 15
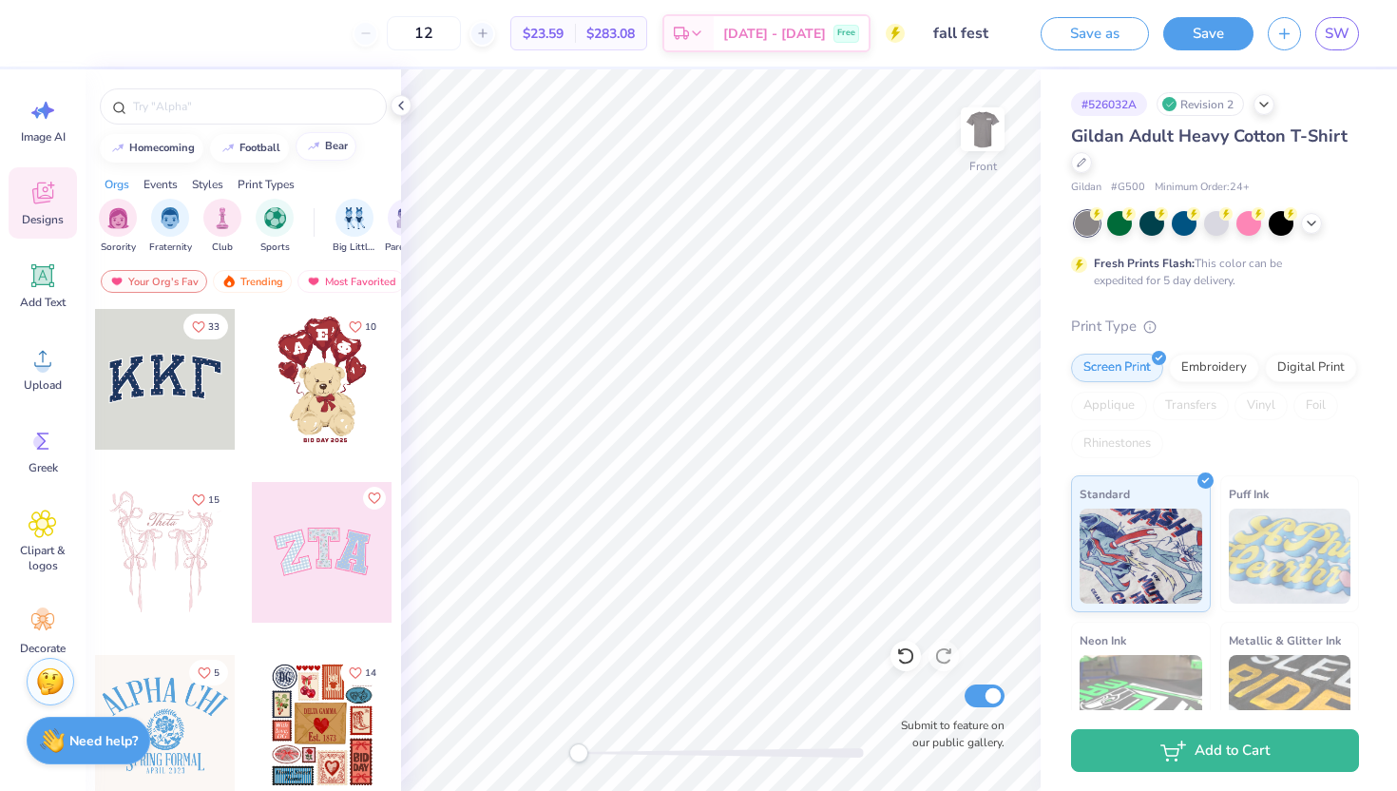
click at [331, 154] on button "bear" at bounding box center [326, 146] width 61 height 29
type input "bear"
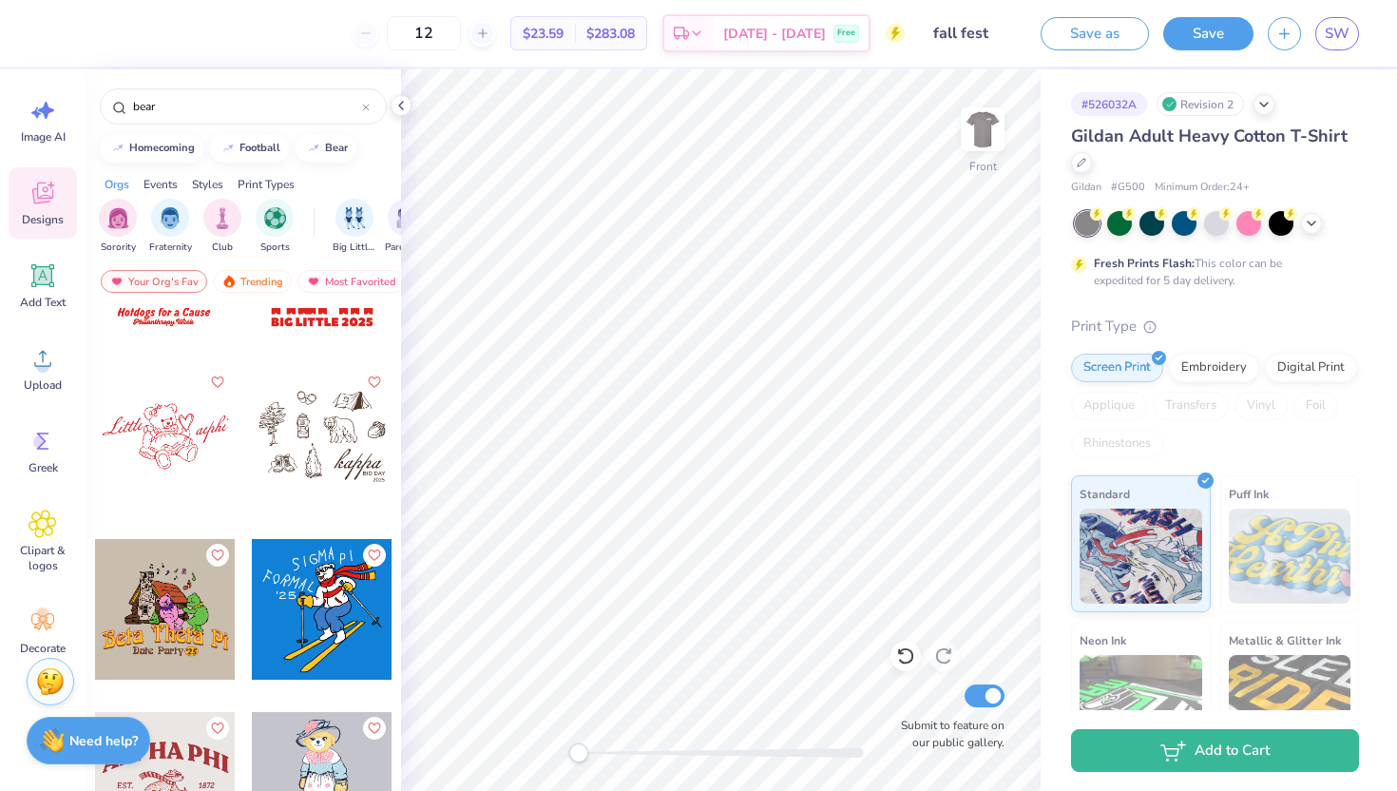
scroll to position [6343, 0]
click at [170, 590] on div at bounding box center [165, 608] width 141 height 141
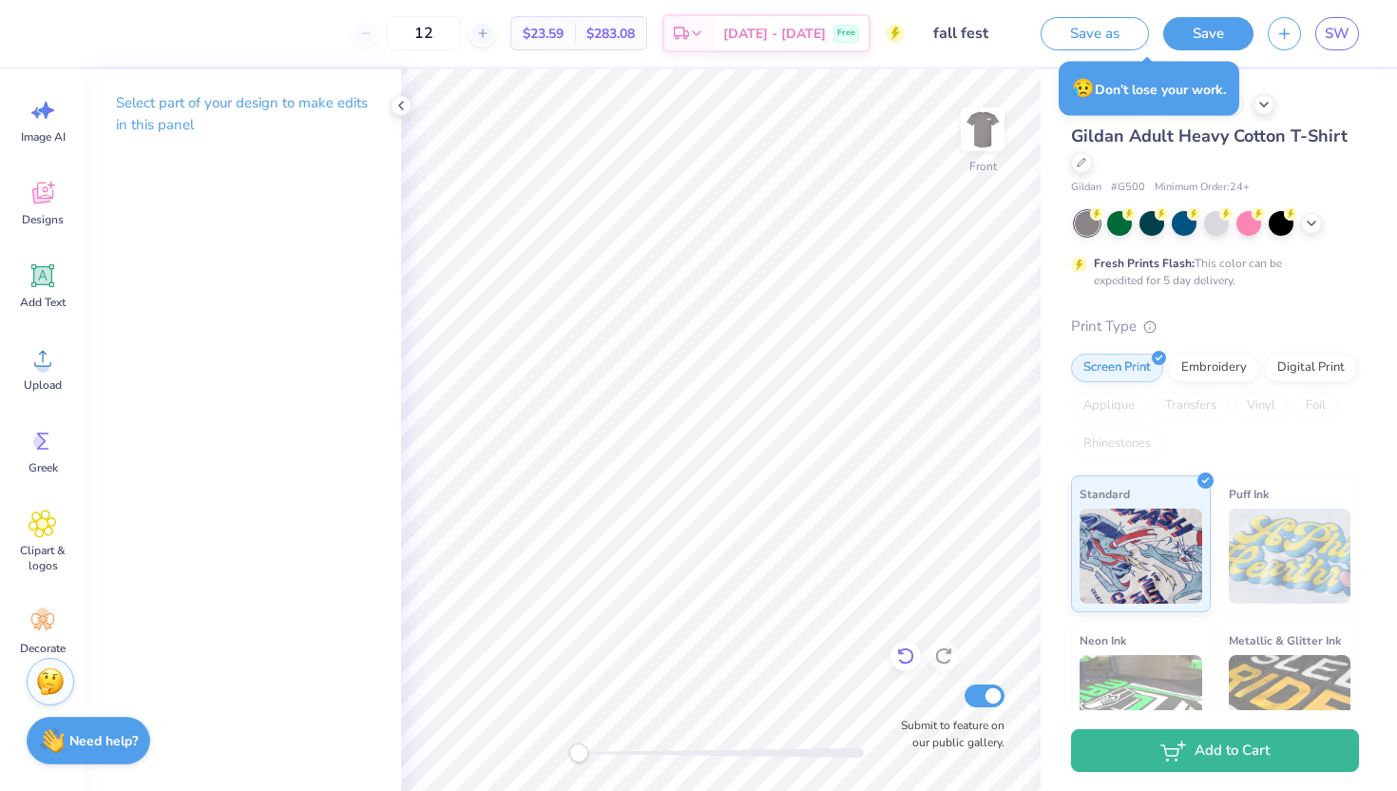
click at [903, 658] on icon at bounding box center [905, 655] width 19 height 19
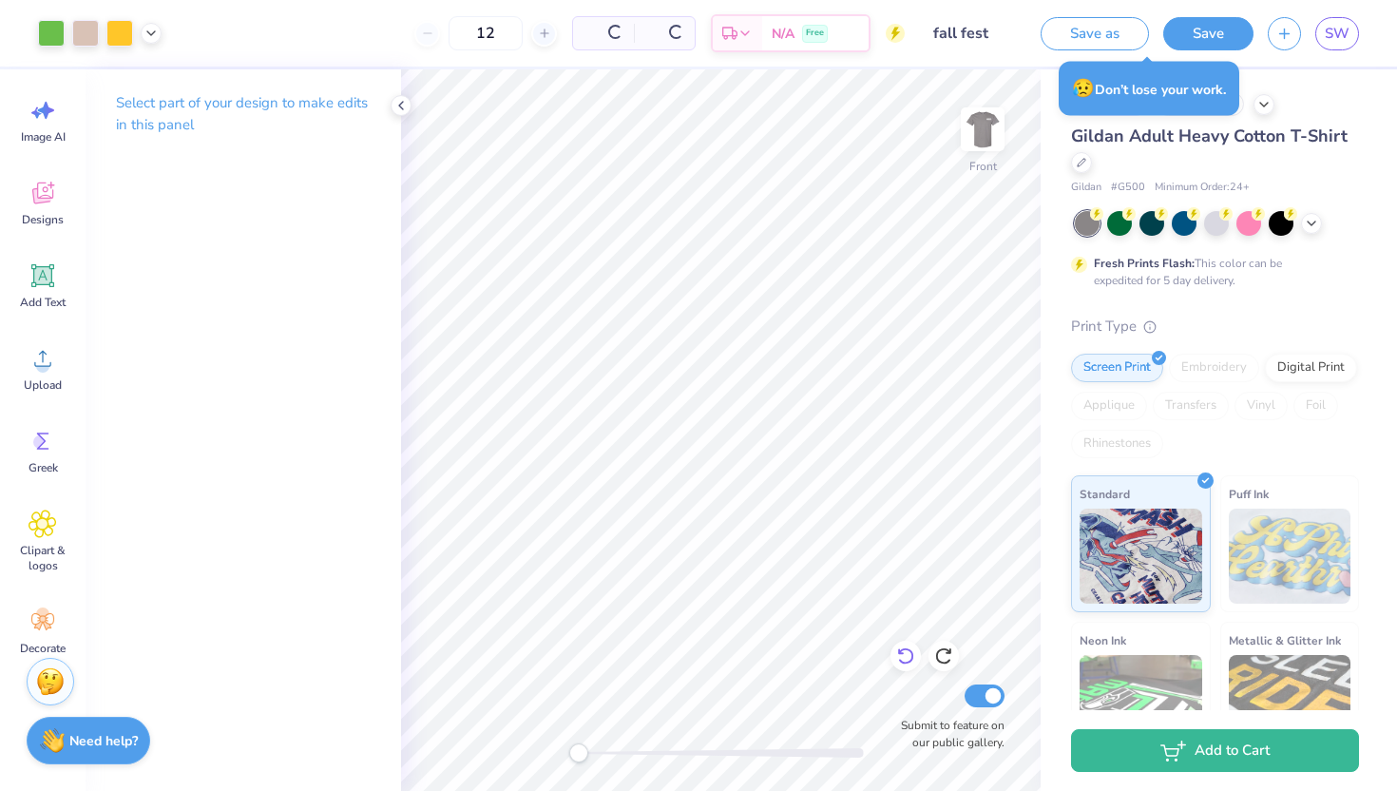
click at [903, 658] on icon at bounding box center [905, 655] width 19 height 19
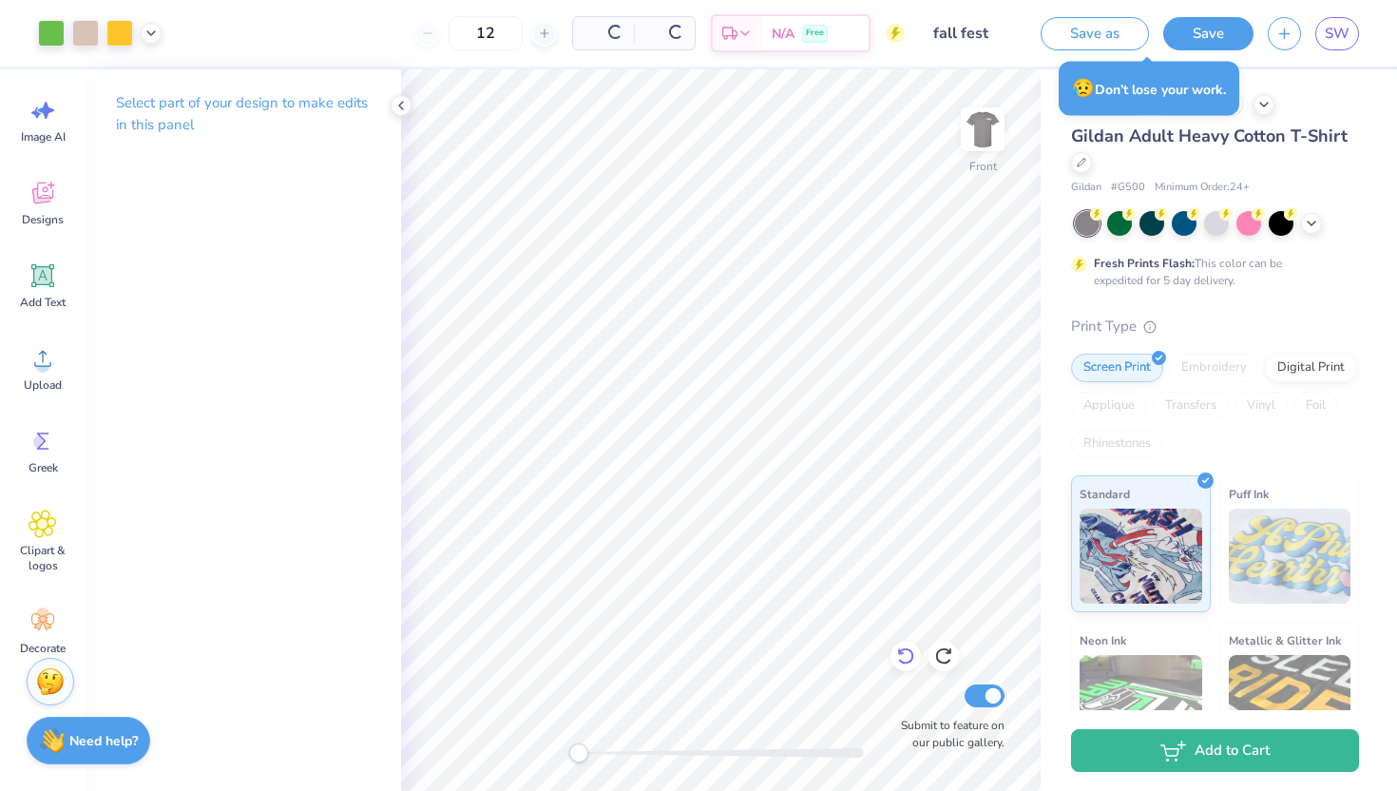
click at [903, 658] on icon at bounding box center [905, 655] width 19 height 19
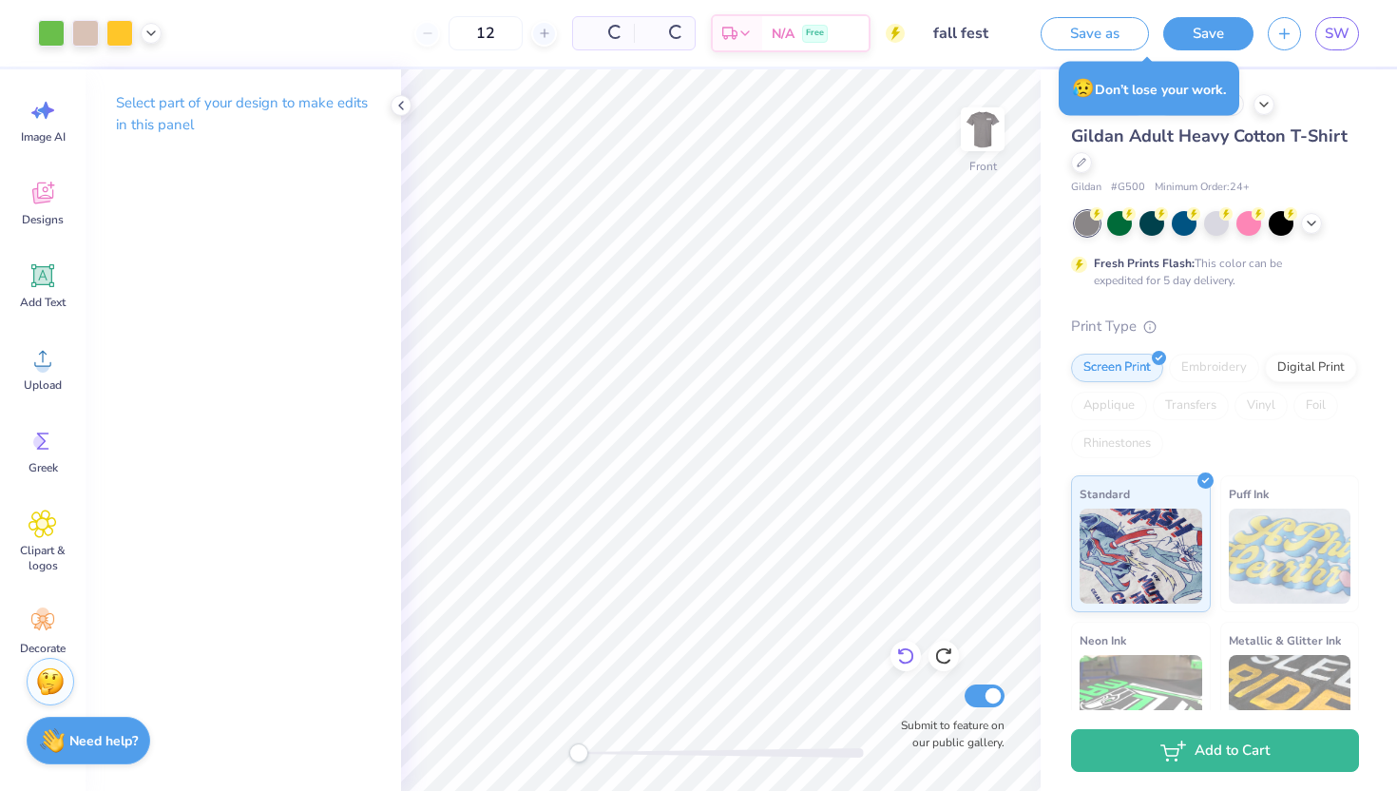
click at [903, 658] on icon at bounding box center [905, 655] width 19 height 19
click at [906, 656] on icon at bounding box center [905, 655] width 19 height 19
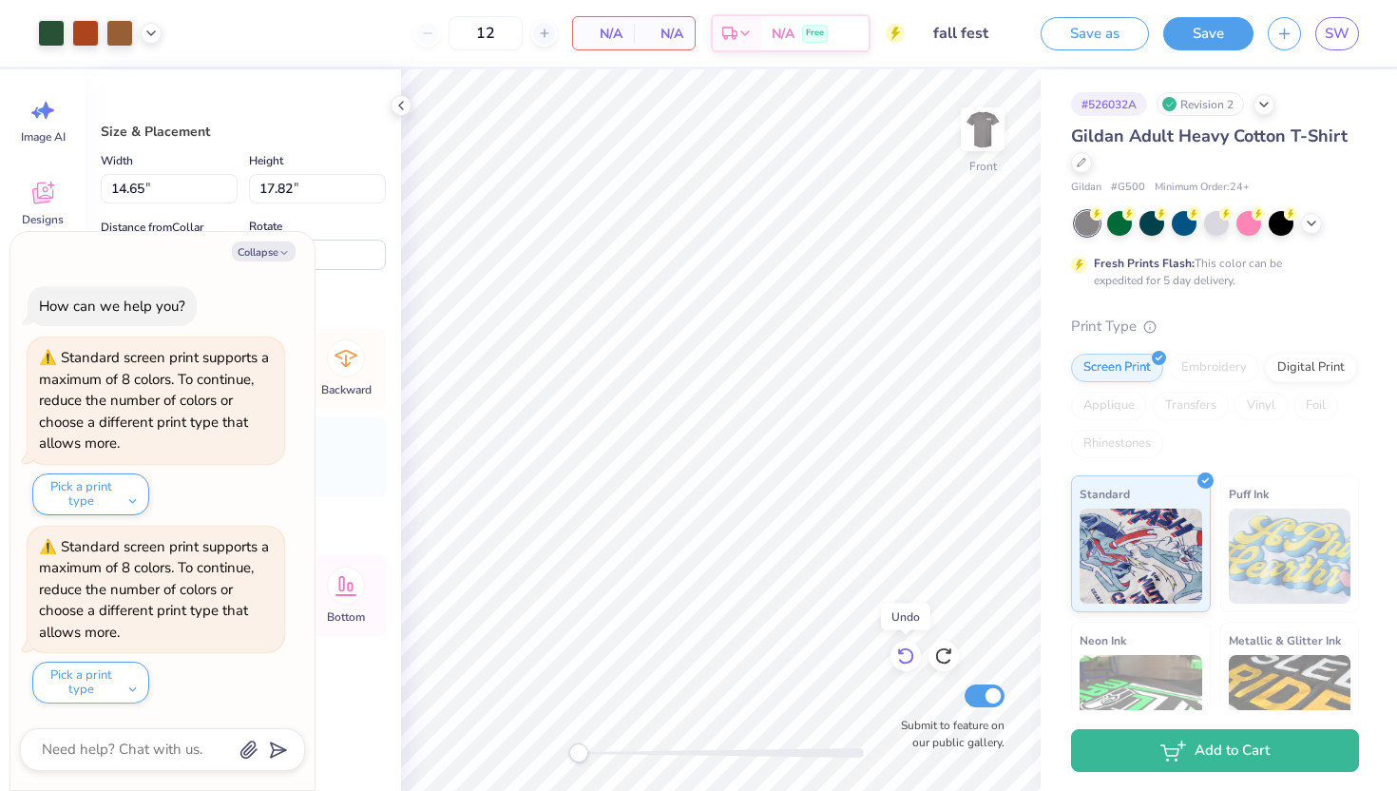
click at [905, 655] on icon at bounding box center [905, 655] width 19 height 19
type textarea "x"
type input "14.70"
click at [905, 655] on icon at bounding box center [905, 655] width 19 height 19
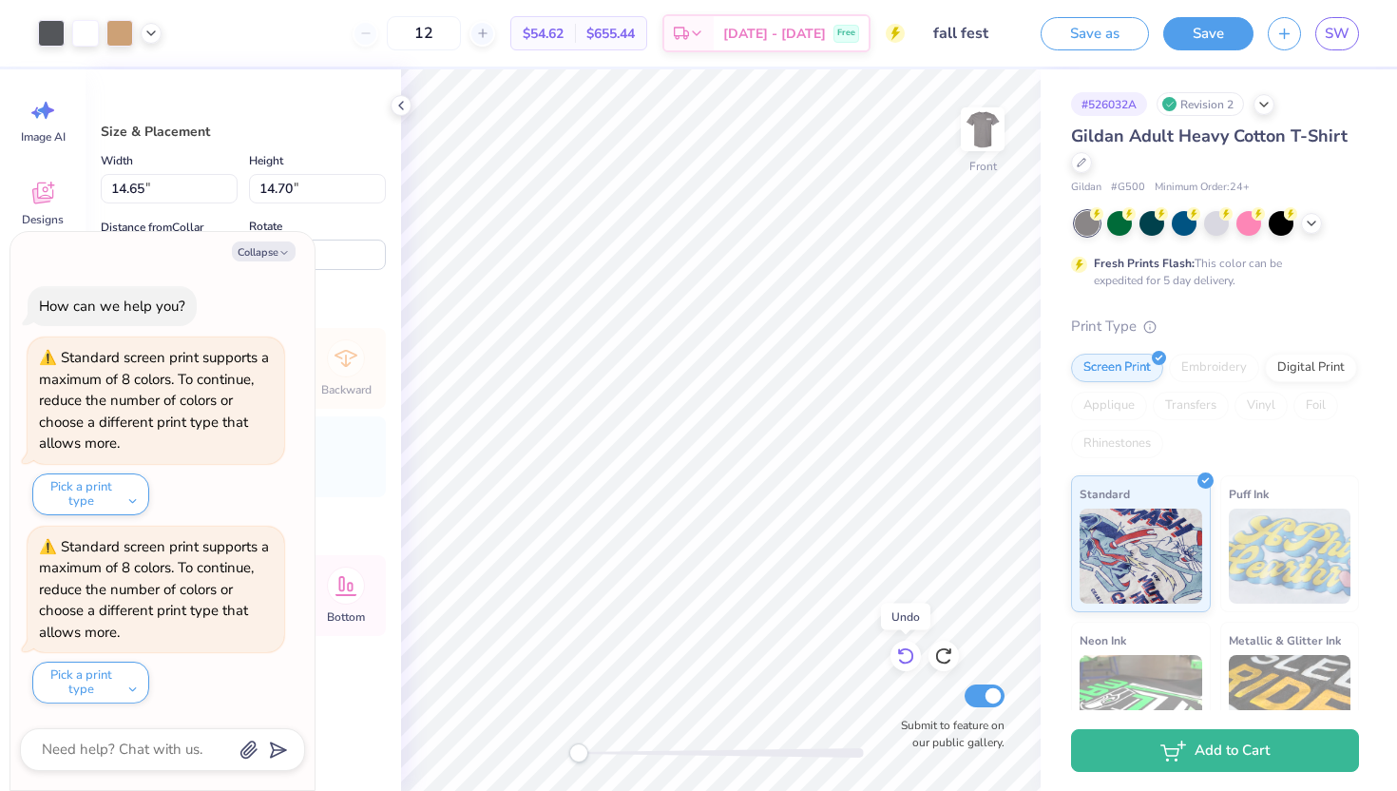
click at [905, 655] on icon at bounding box center [905, 655] width 19 height 19
type textarea "x"
type input "12.34"
click at [905, 655] on icon at bounding box center [905, 655] width 19 height 19
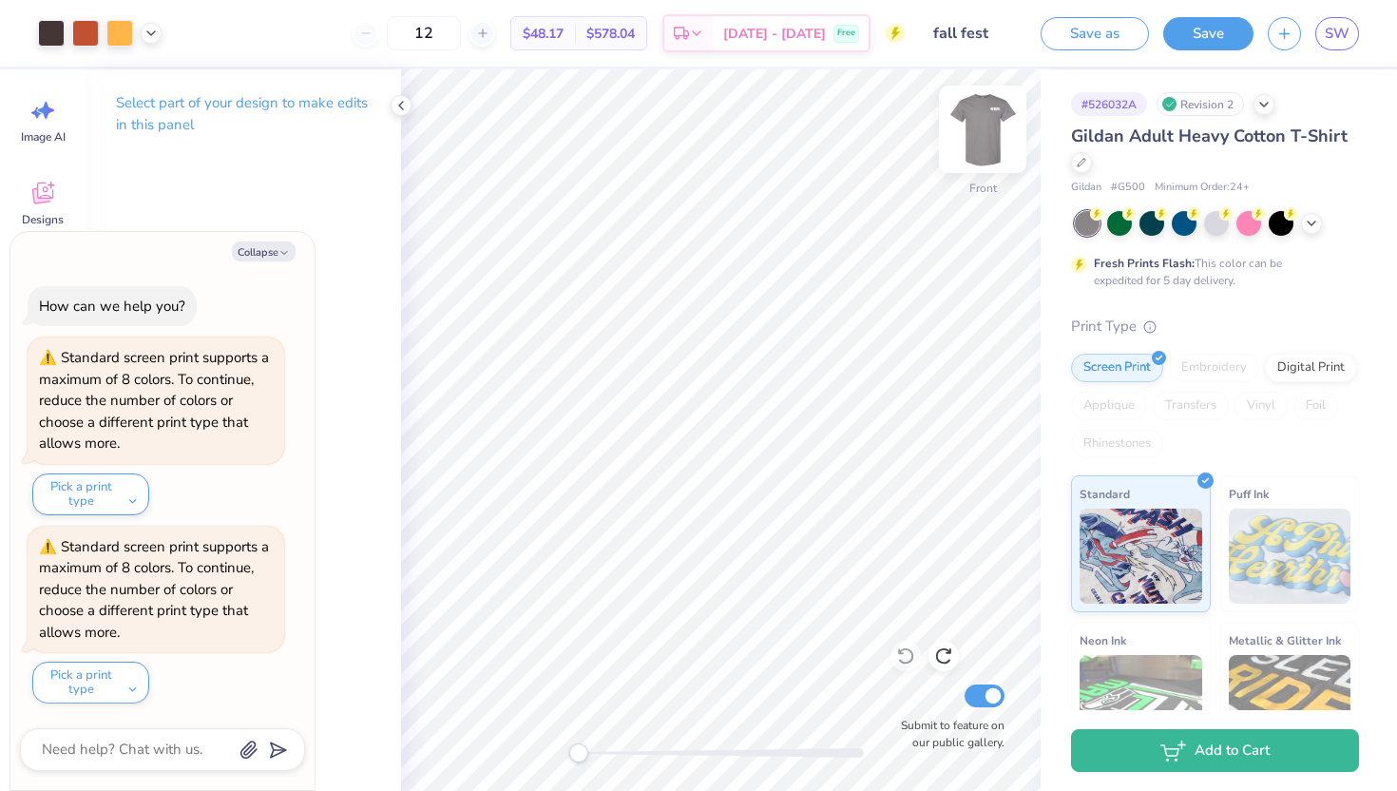
click at [973, 143] on img at bounding box center [982, 129] width 76 height 76
click at [973, 143] on img at bounding box center [982, 129] width 38 height 38
click at [407, 107] on icon at bounding box center [400, 105] width 15 height 15
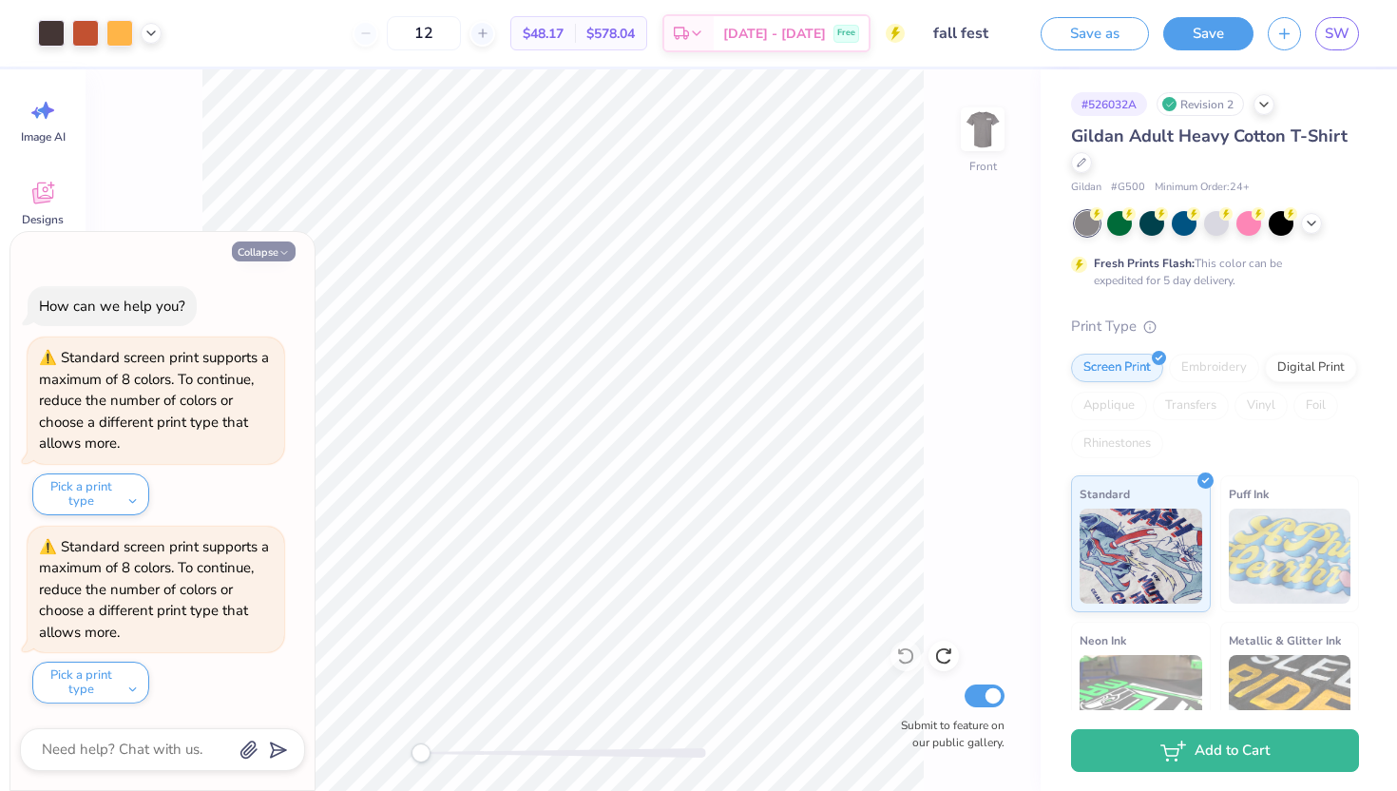
click at [276, 248] on button "Collapse" at bounding box center [264, 251] width 64 height 20
type textarea "x"
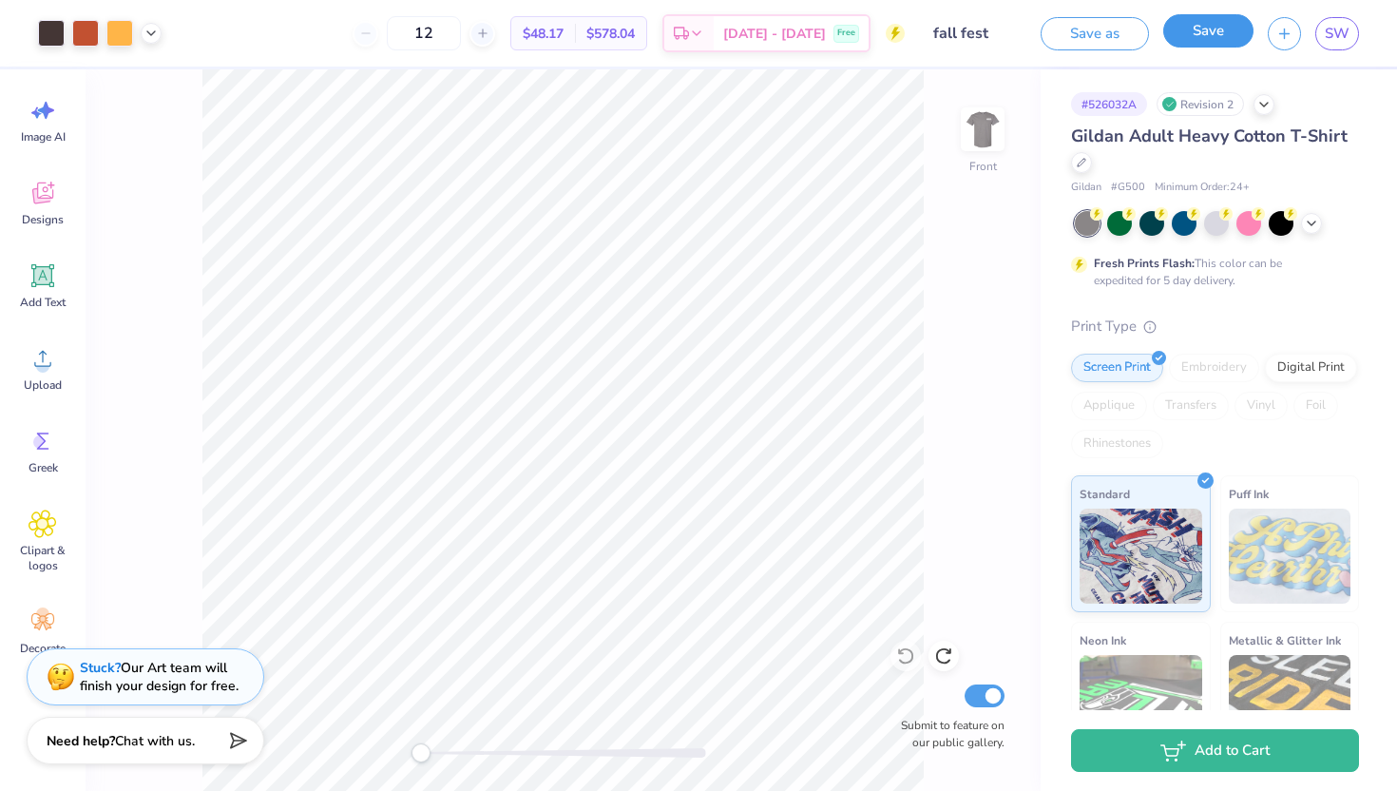
click at [1216, 30] on button "Save" at bounding box center [1208, 30] width 90 height 33
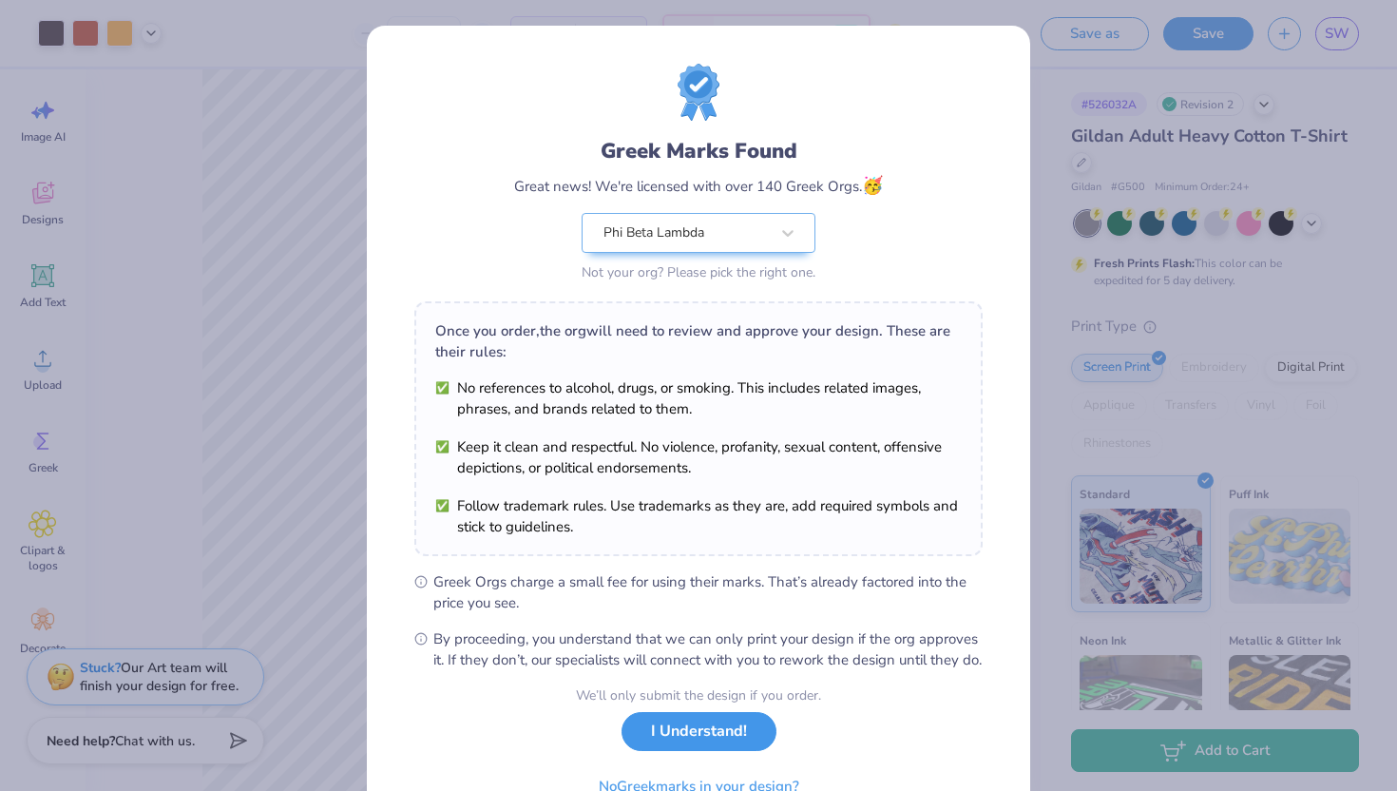
click at [714, 751] on button "I Understand!" at bounding box center [698, 731] width 155 height 39
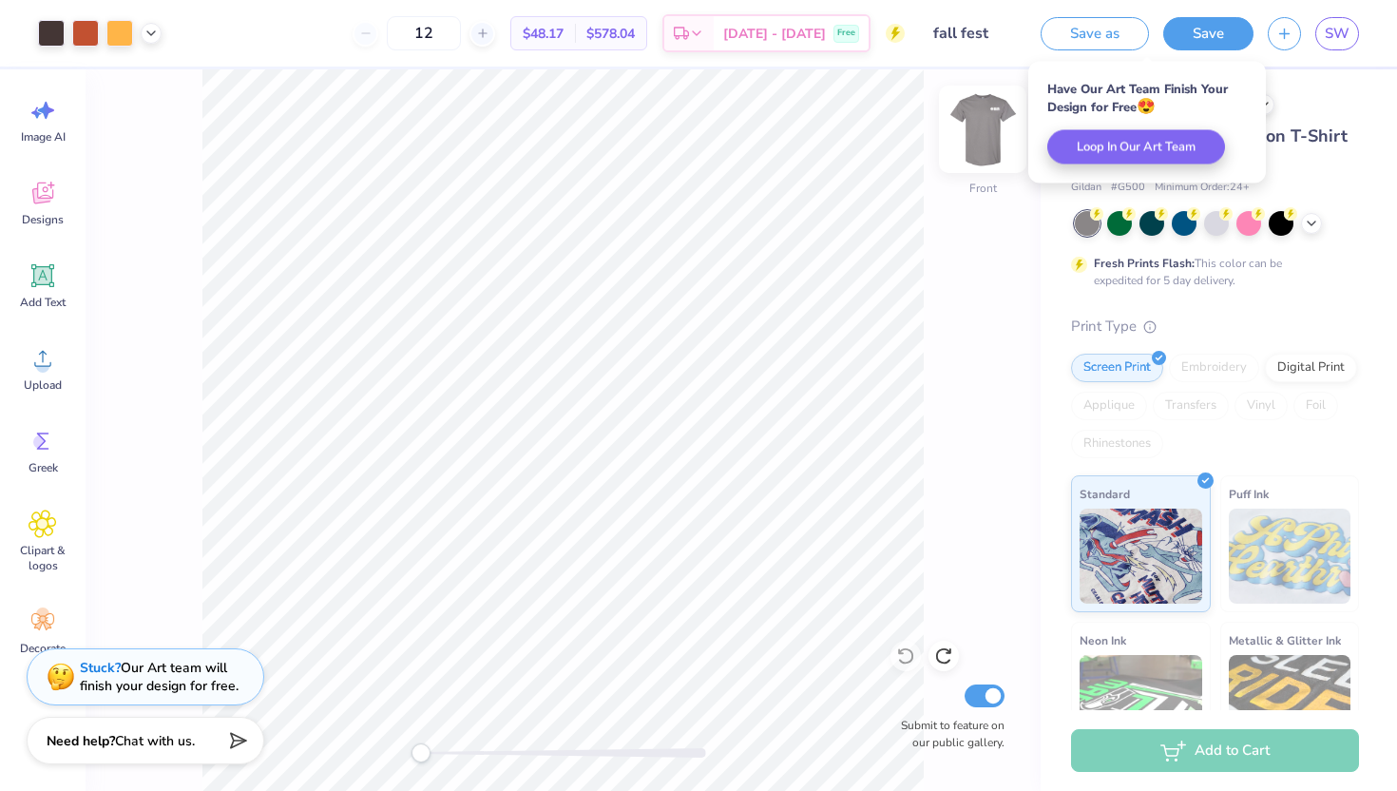
click at [983, 137] on img at bounding box center [982, 129] width 76 height 76
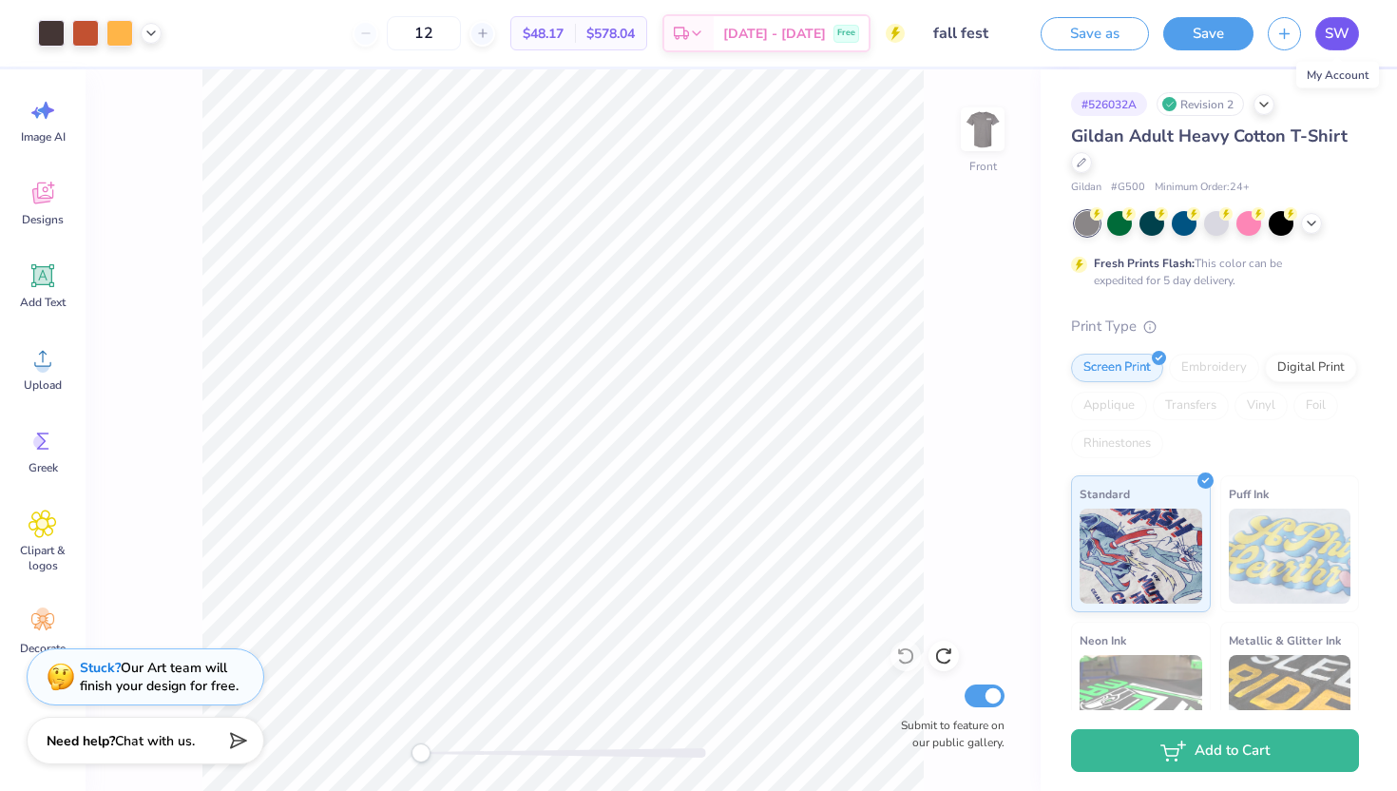
click at [1342, 28] on span "SW" at bounding box center [1337, 34] width 25 height 22
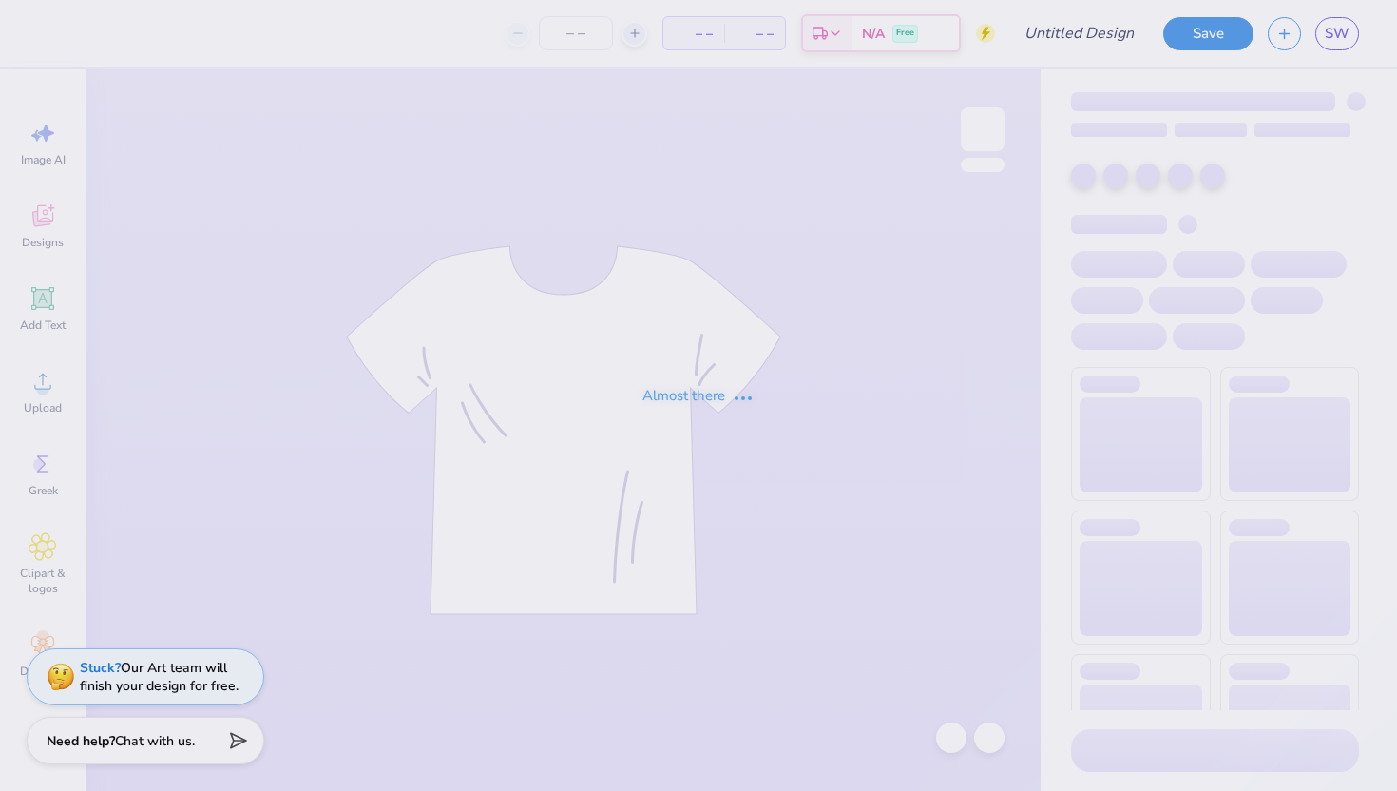
type input "fall fest shirt"
type input "12"
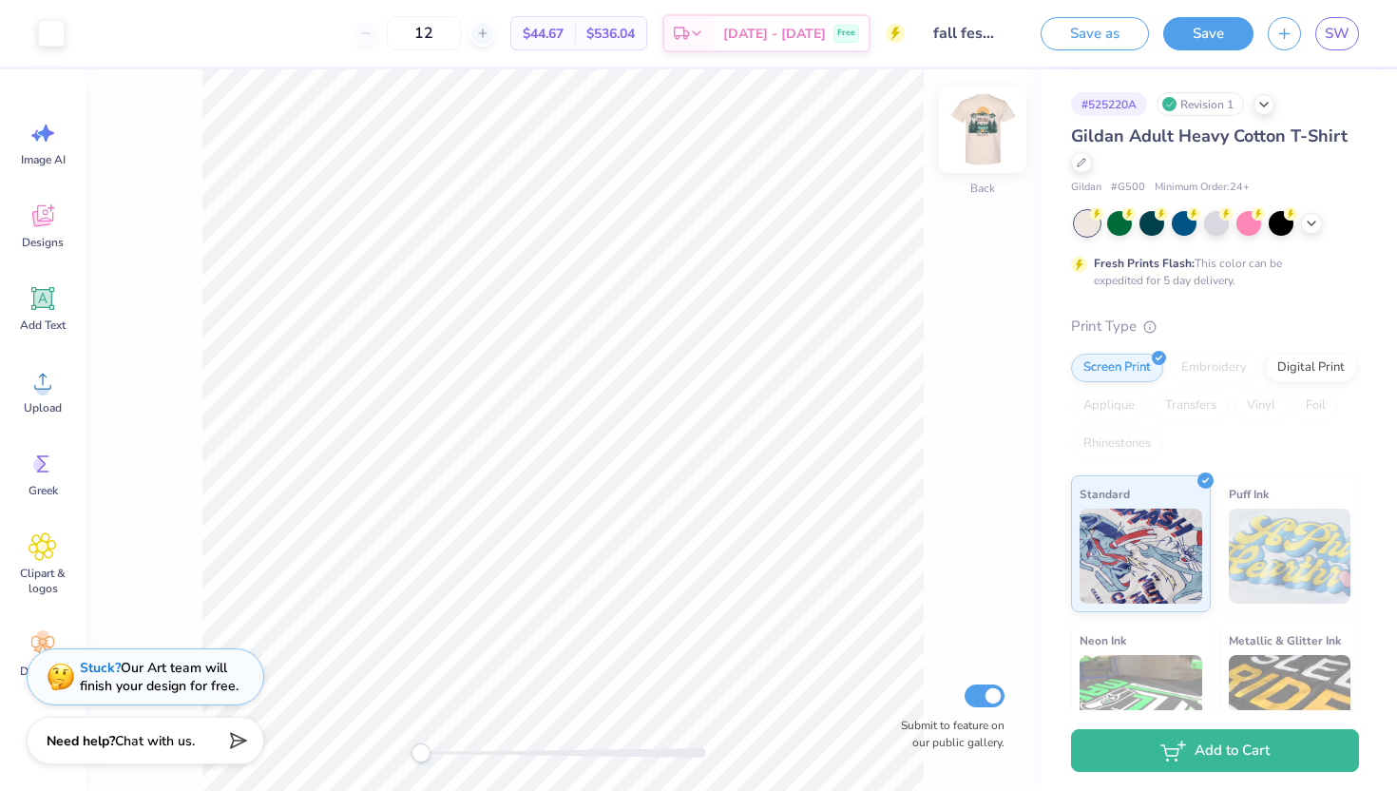
click at [970, 125] on img at bounding box center [982, 129] width 76 height 76
click at [970, 124] on img at bounding box center [982, 129] width 76 height 76
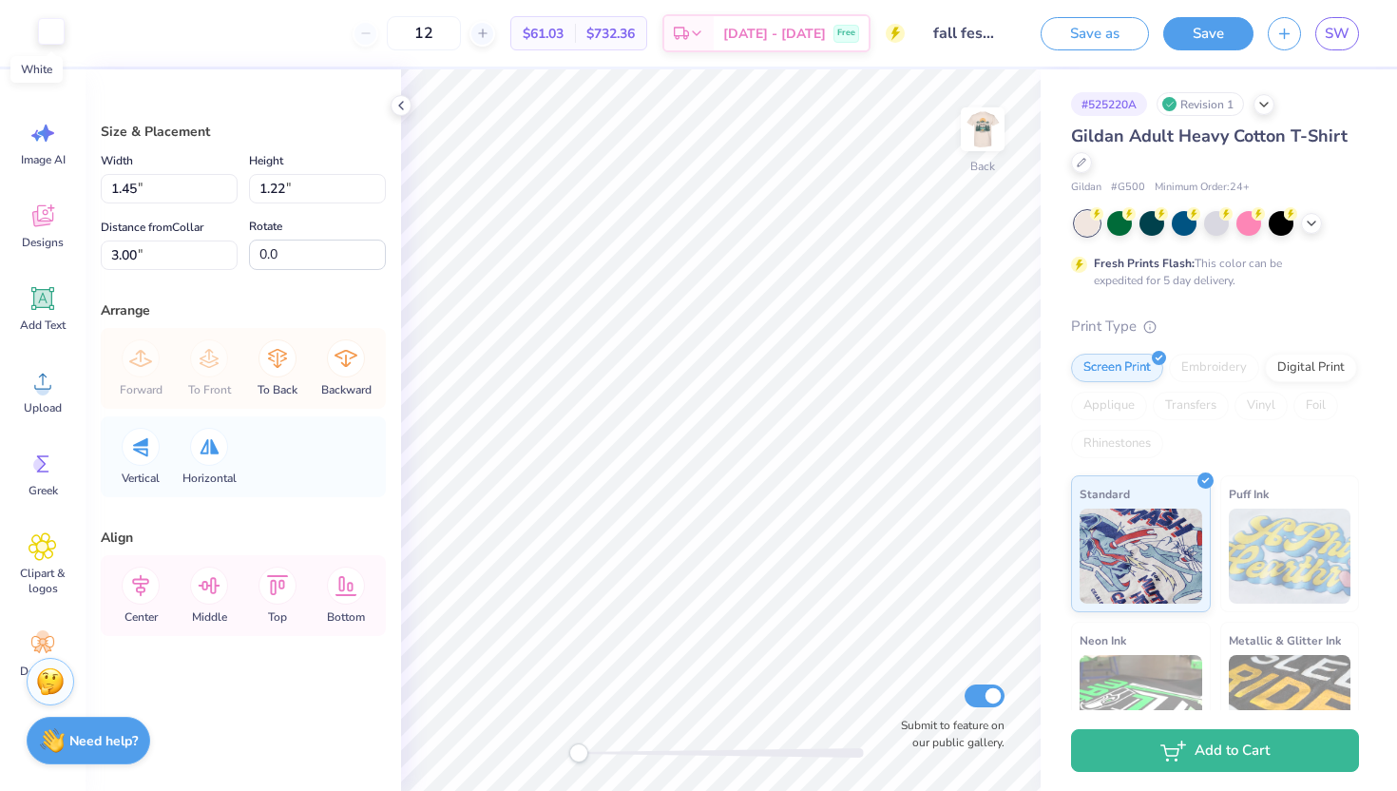
click at [60, 37] on div at bounding box center [51, 31] width 27 height 27
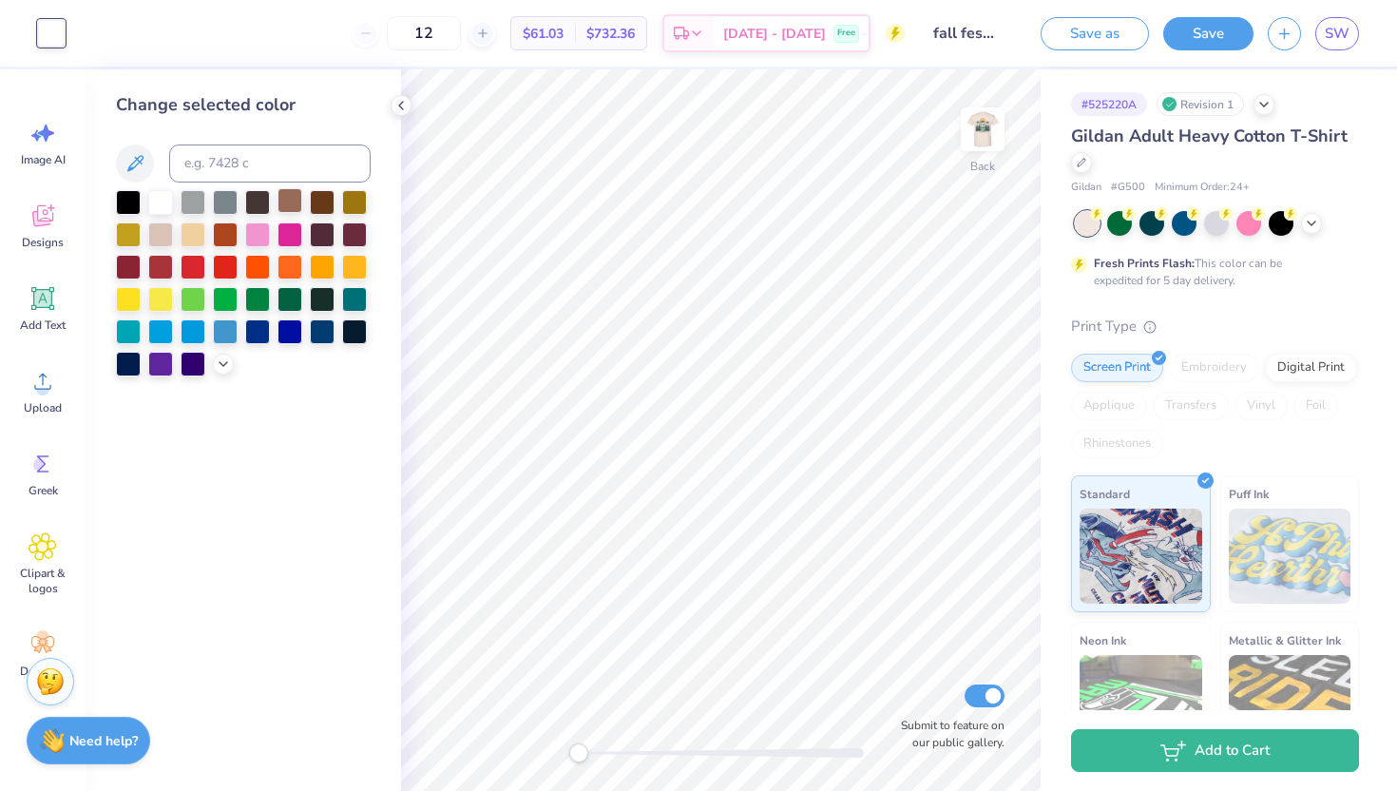
click at [291, 210] on div at bounding box center [289, 200] width 25 height 25
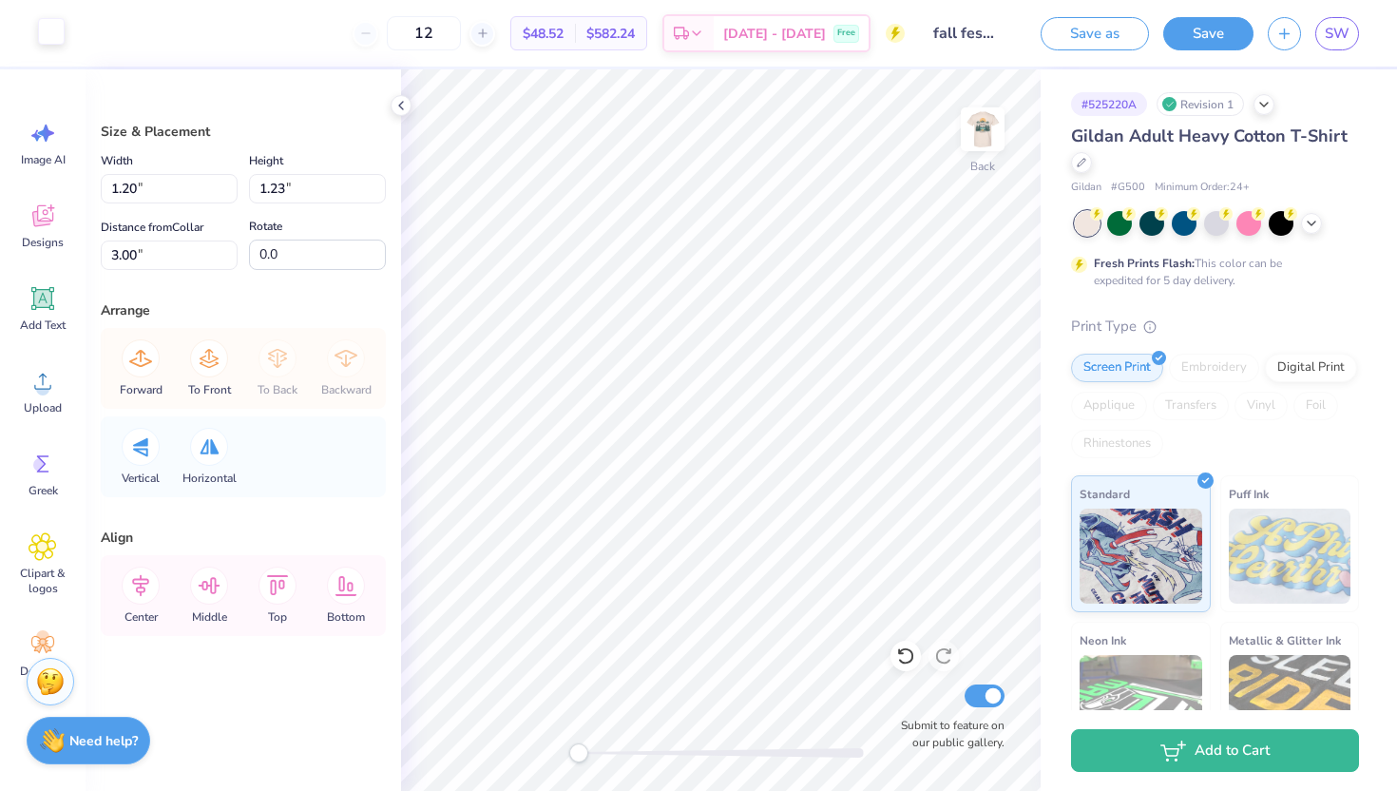
click at [52, 31] on div at bounding box center [51, 31] width 27 height 27
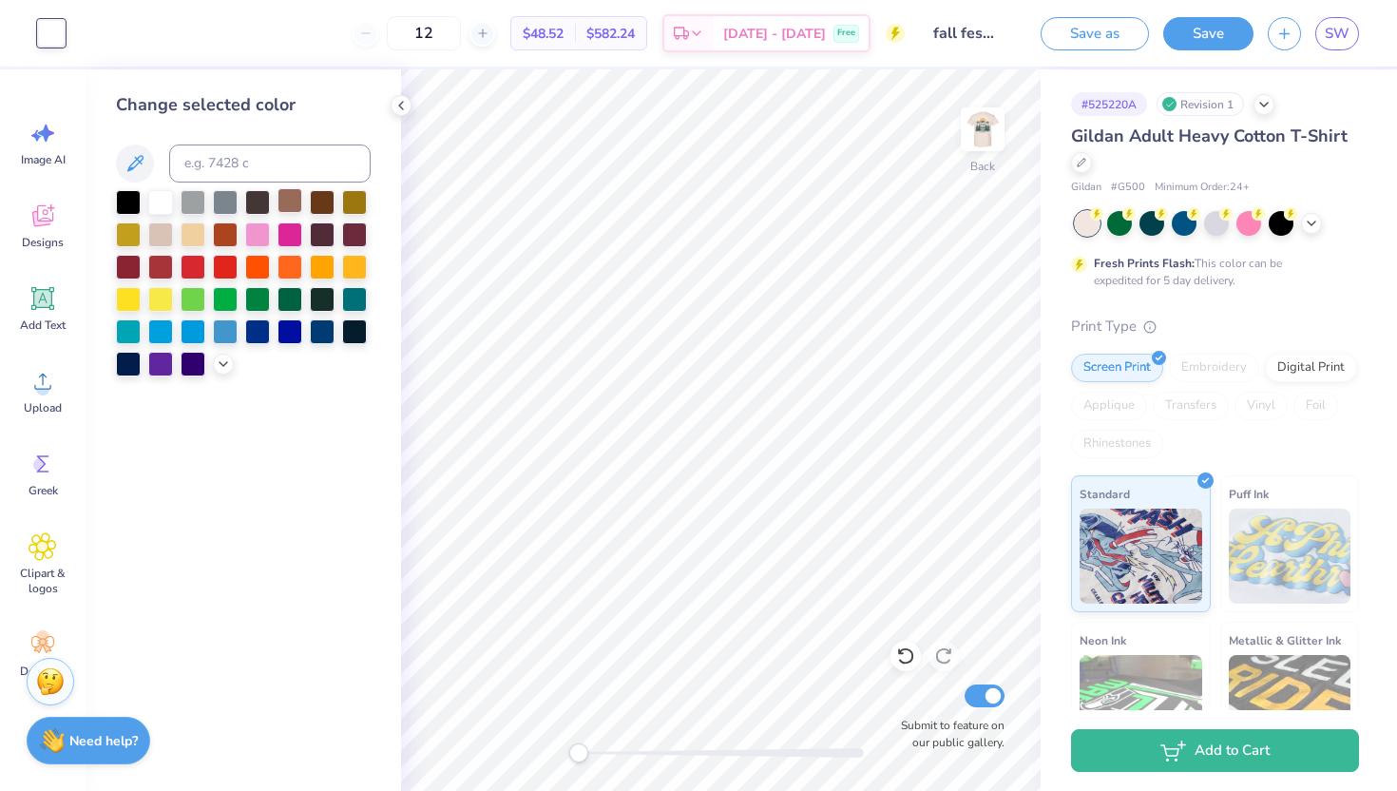
click at [293, 207] on div at bounding box center [289, 200] width 25 height 25
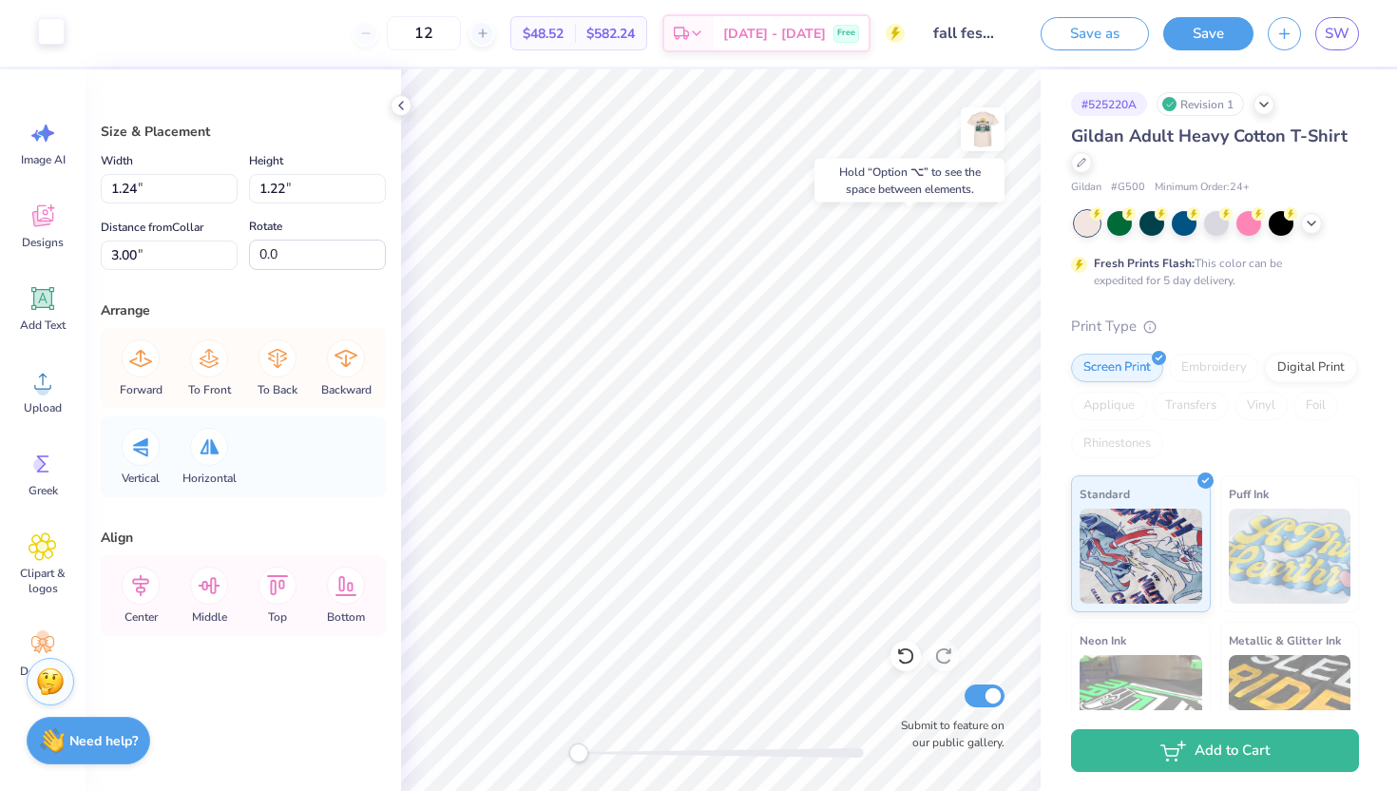
click at [54, 32] on div at bounding box center [51, 31] width 27 height 27
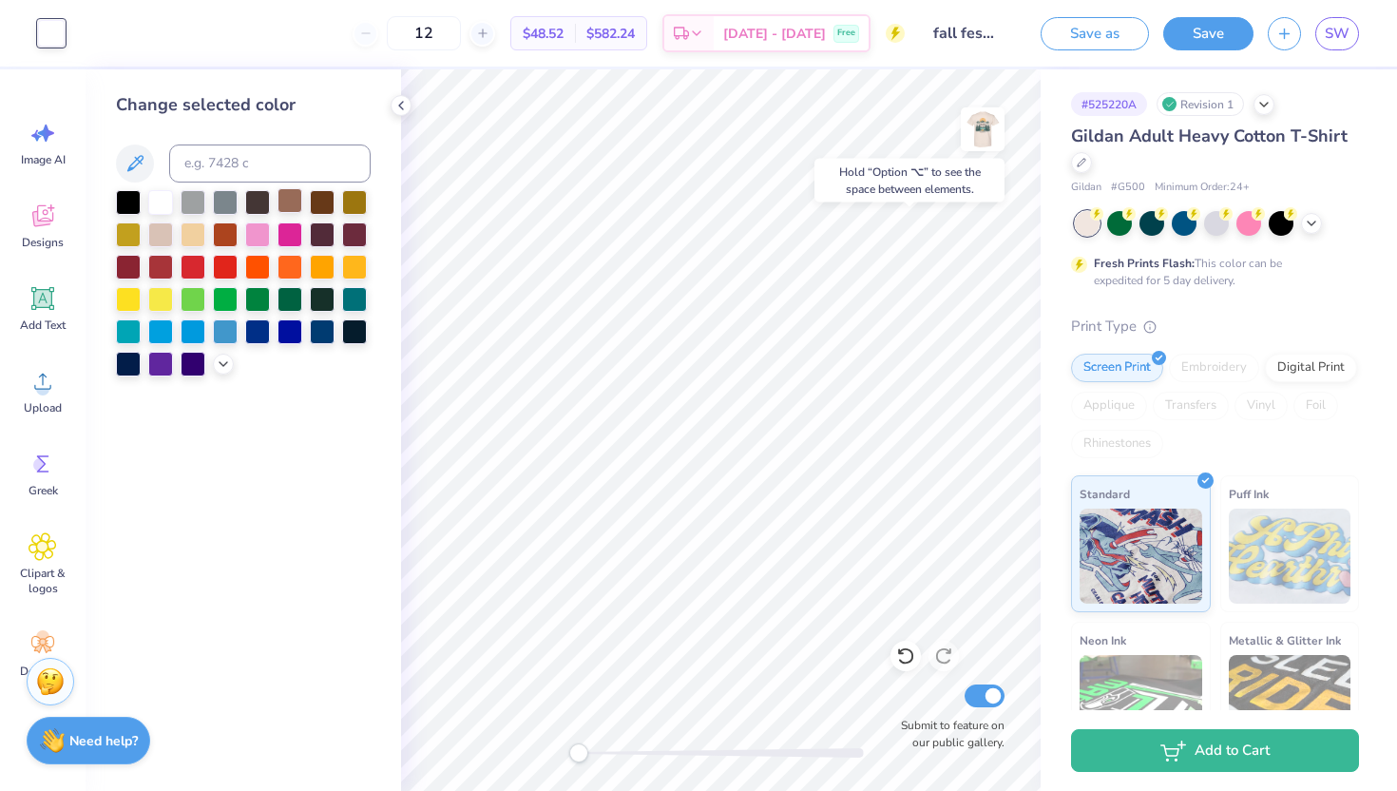
click at [292, 196] on div at bounding box center [289, 200] width 25 height 25
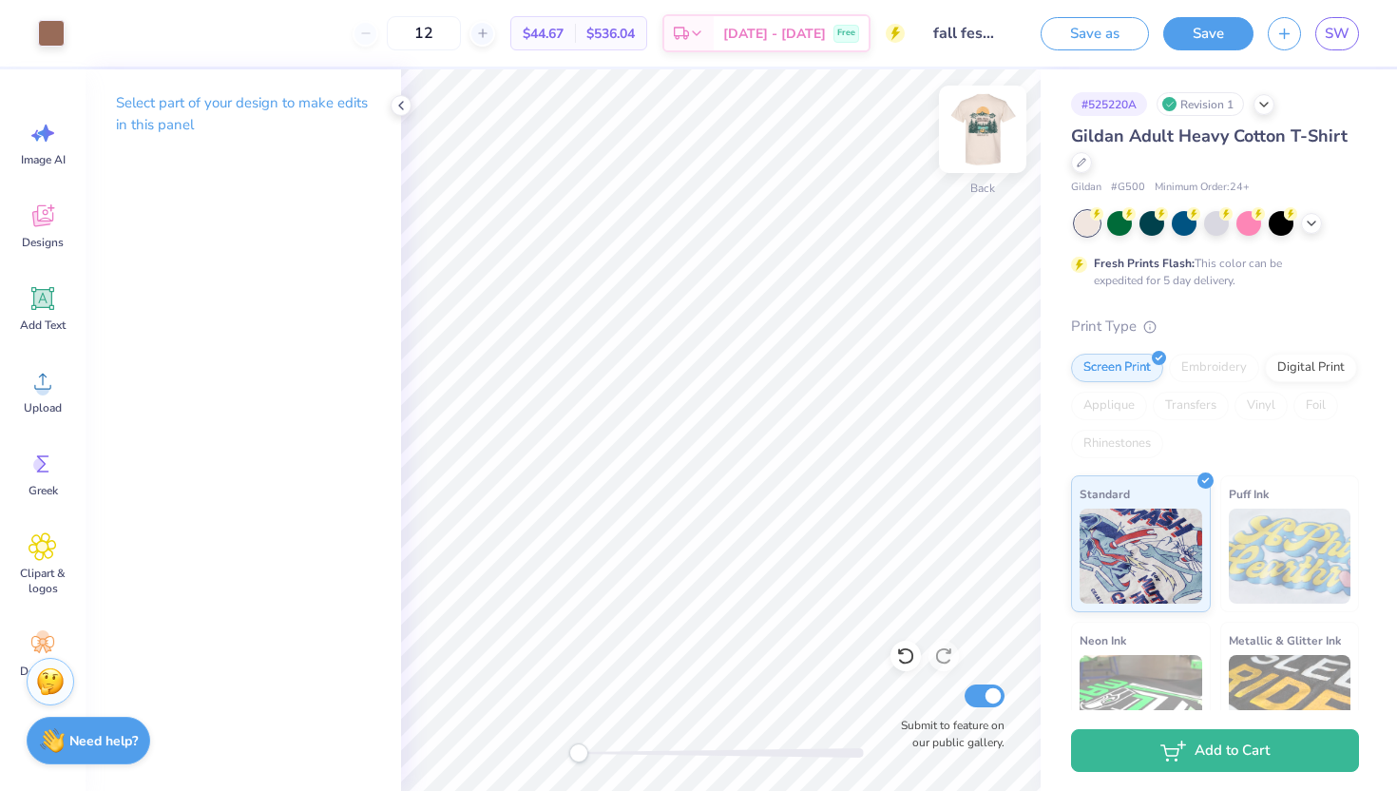
click at [977, 117] on img at bounding box center [982, 129] width 76 height 76
click at [977, 117] on img at bounding box center [982, 129] width 38 height 38
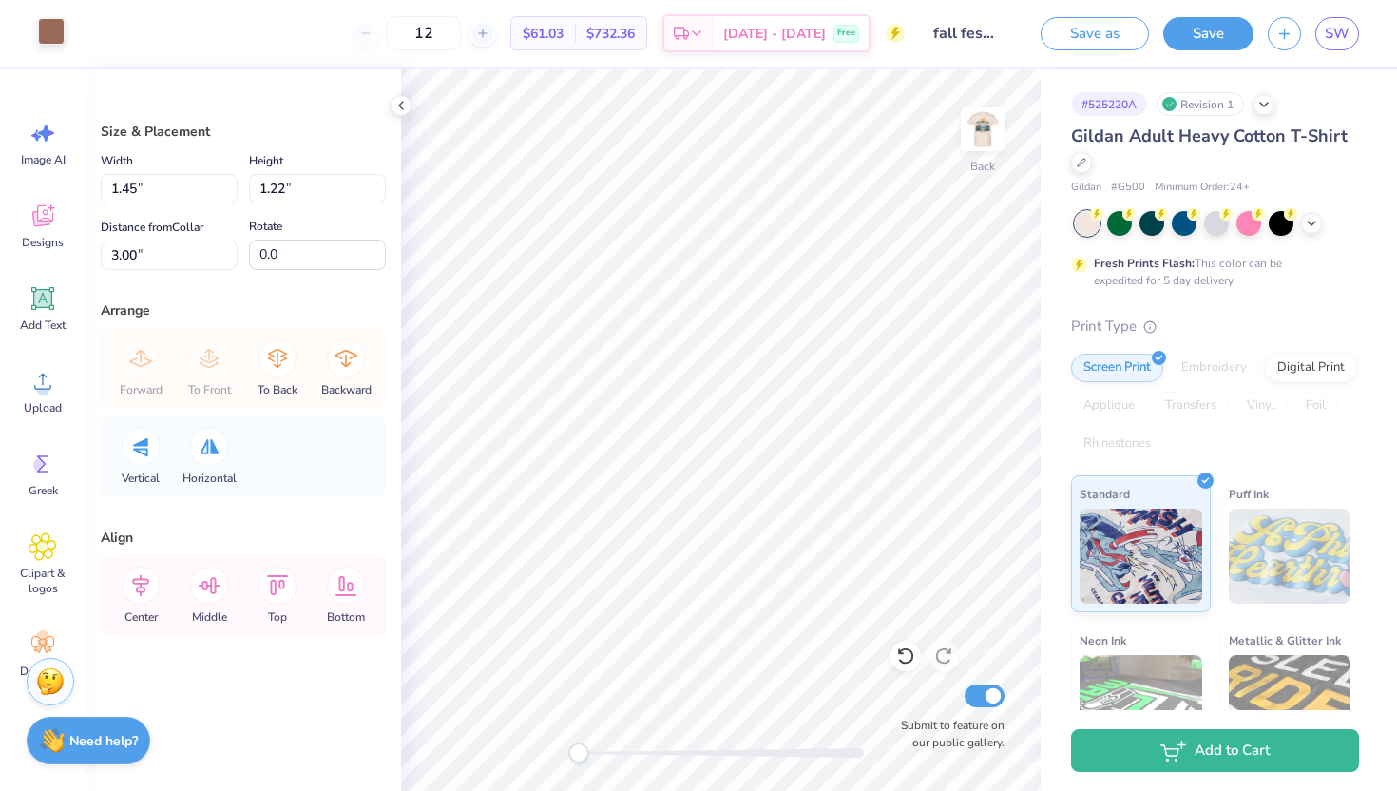
click at [58, 29] on div at bounding box center [51, 31] width 27 height 27
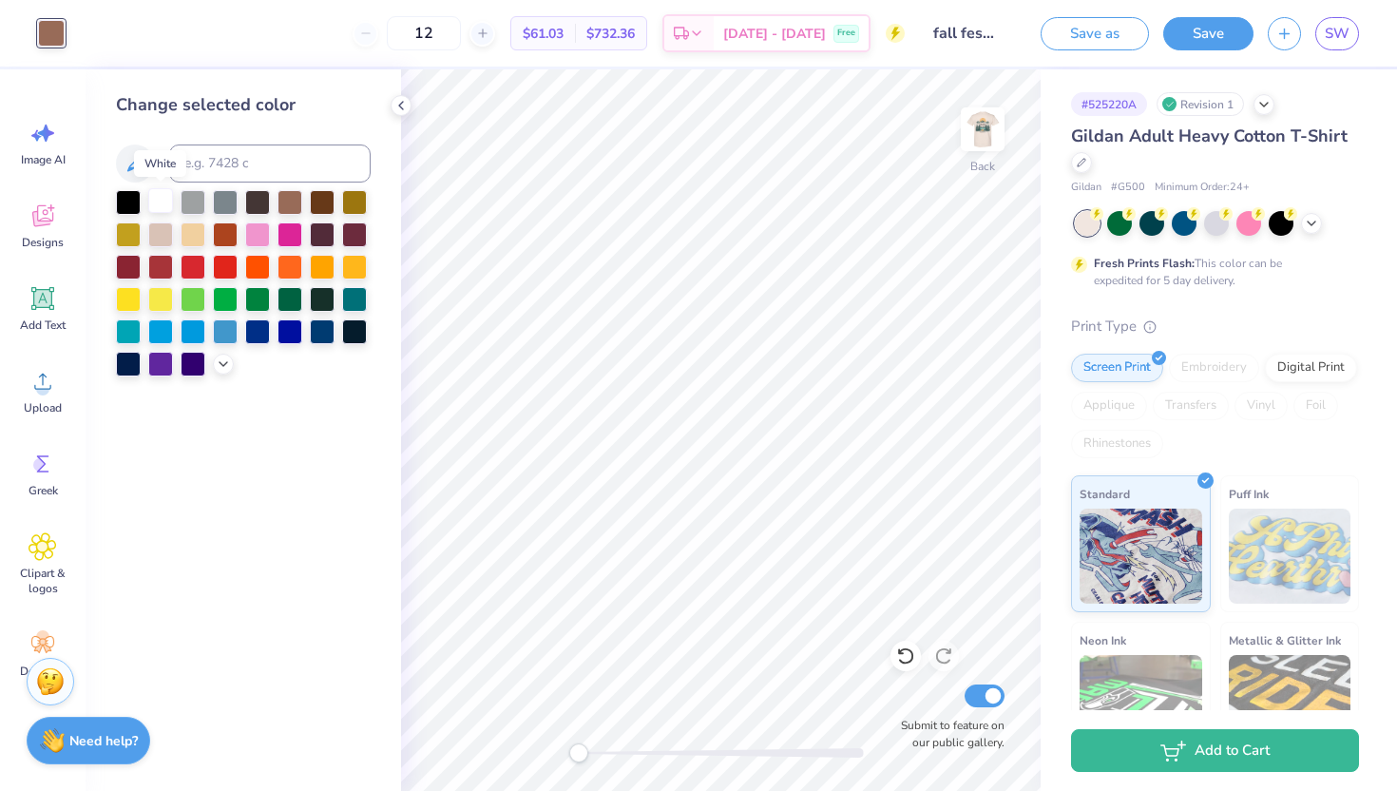
click at [170, 206] on div at bounding box center [160, 200] width 25 height 25
click at [985, 138] on img at bounding box center [982, 129] width 76 height 76
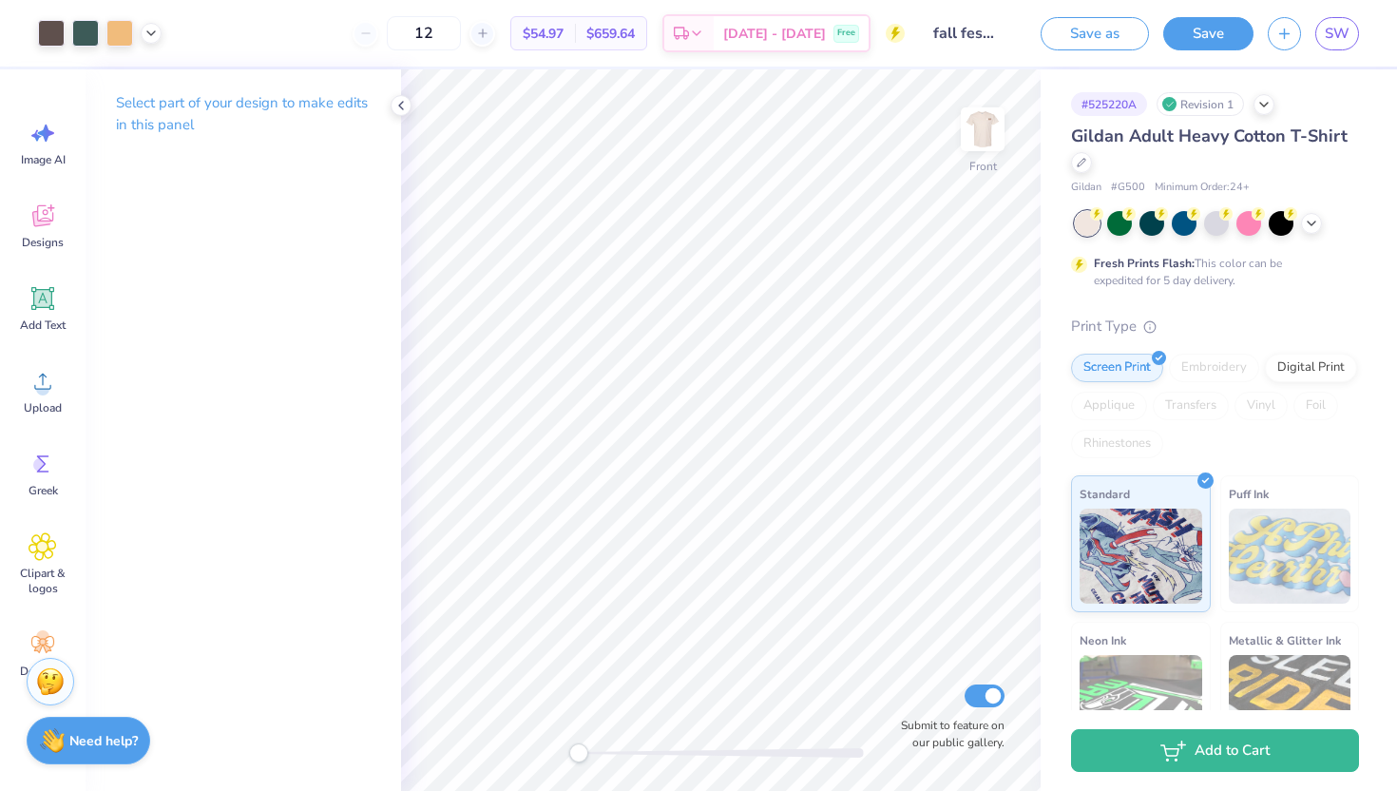
click at [985, 138] on img at bounding box center [982, 129] width 38 height 38
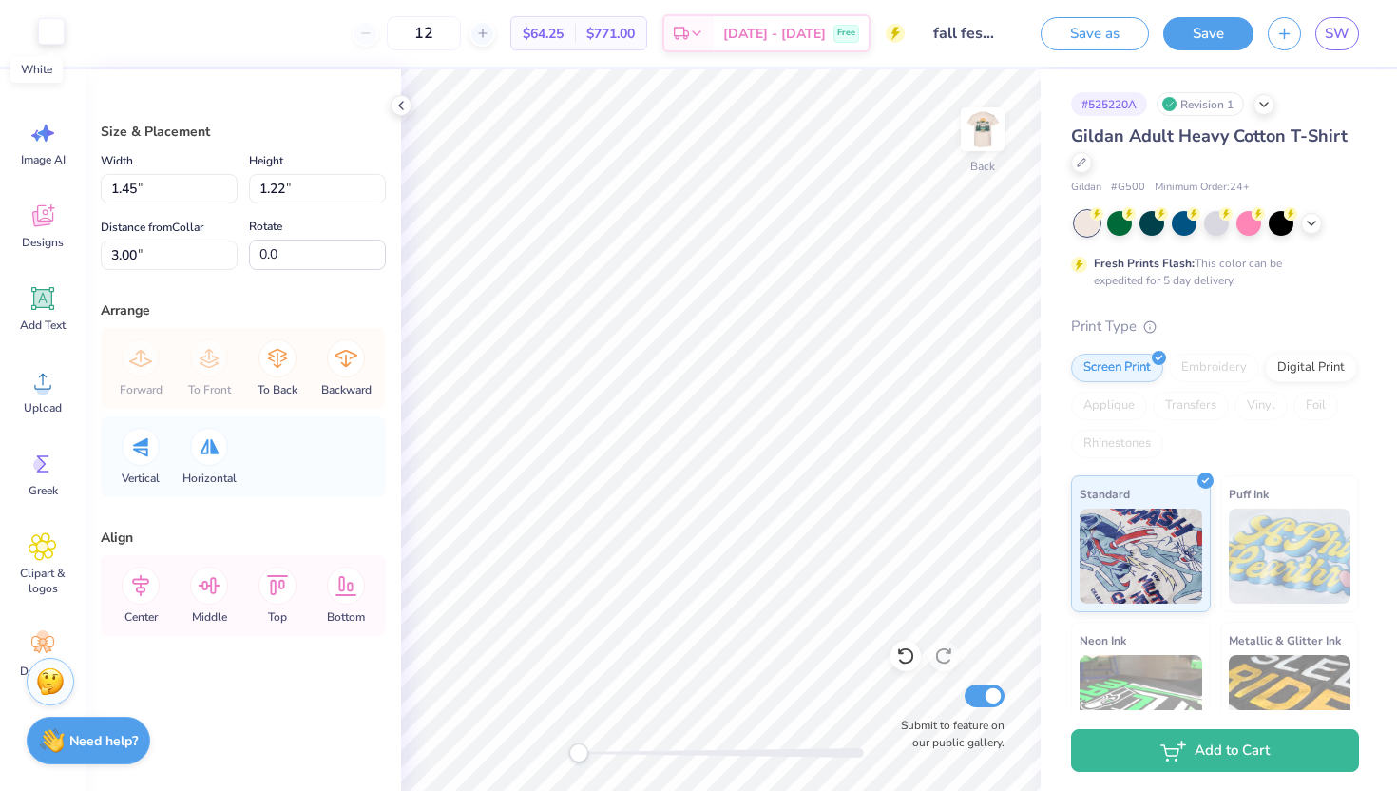
click at [48, 33] on div at bounding box center [51, 31] width 27 height 27
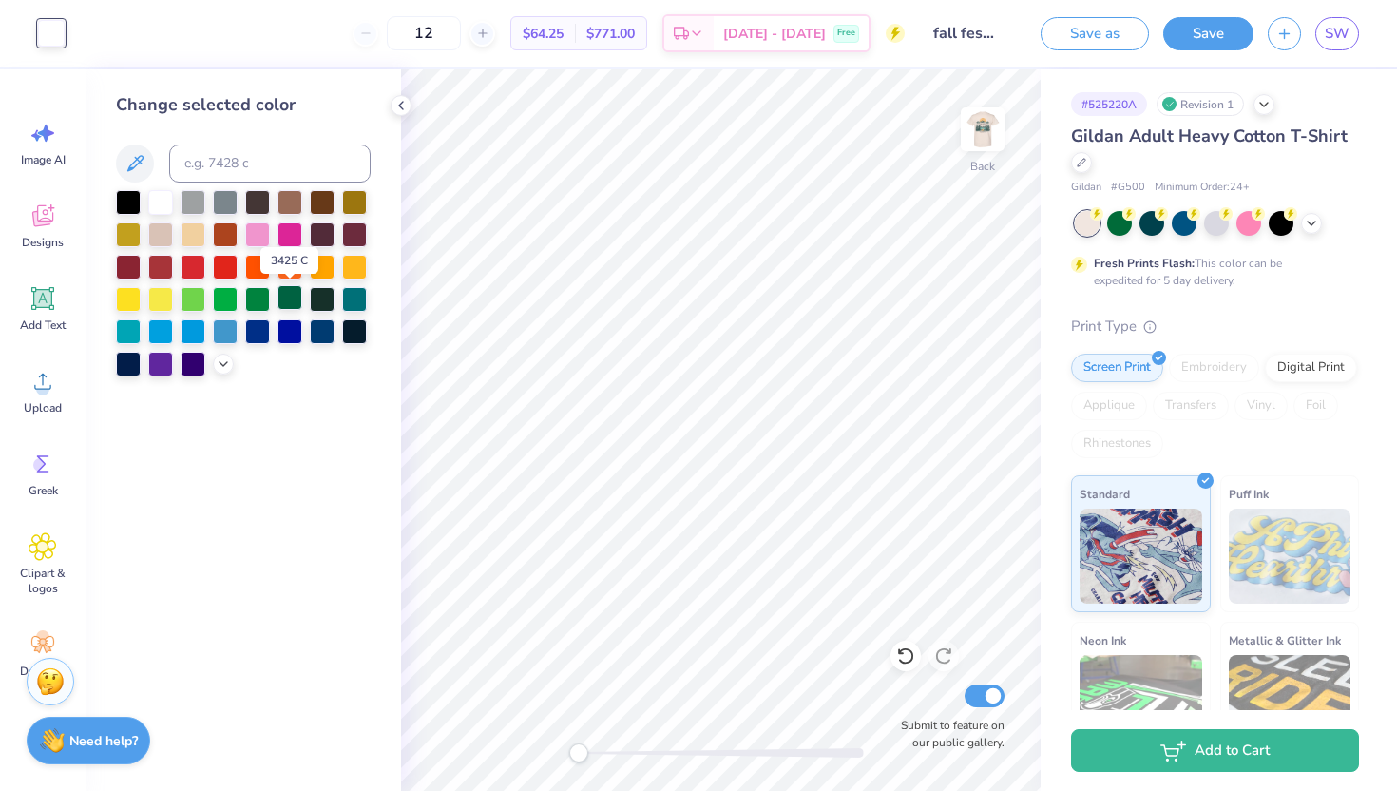
click at [298, 299] on div at bounding box center [289, 297] width 25 height 25
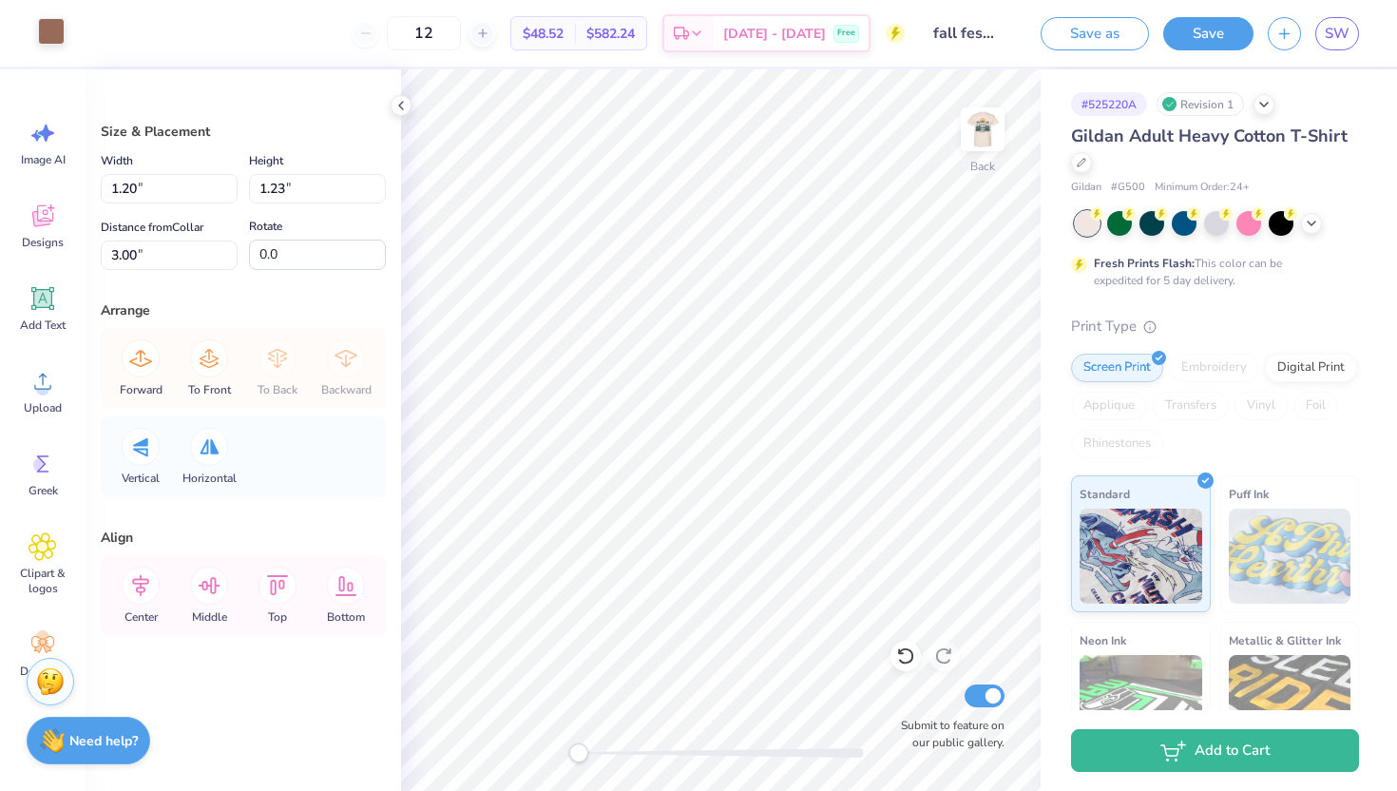
click at [55, 44] on div at bounding box center [51, 31] width 27 height 27
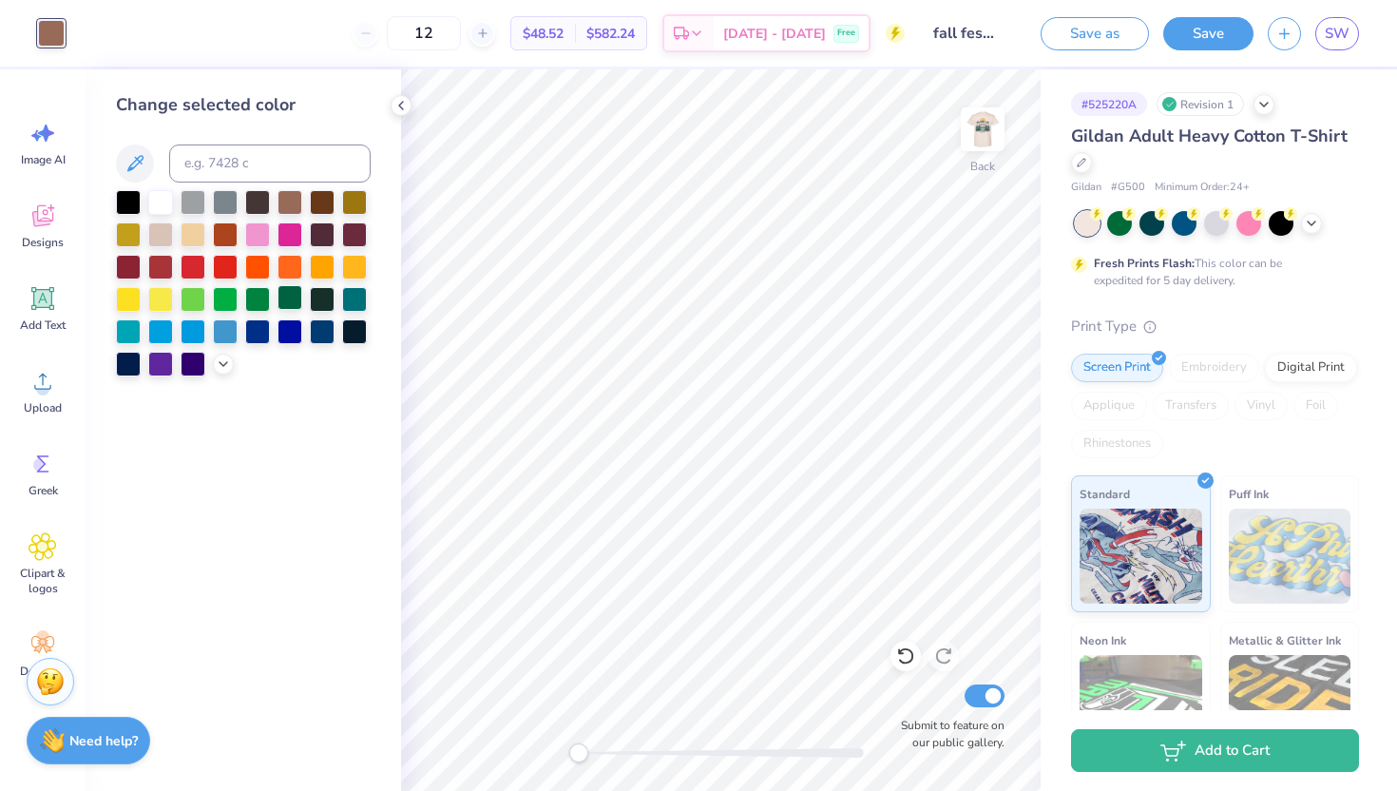
click at [291, 302] on div at bounding box center [289, 297] width 25 height 25
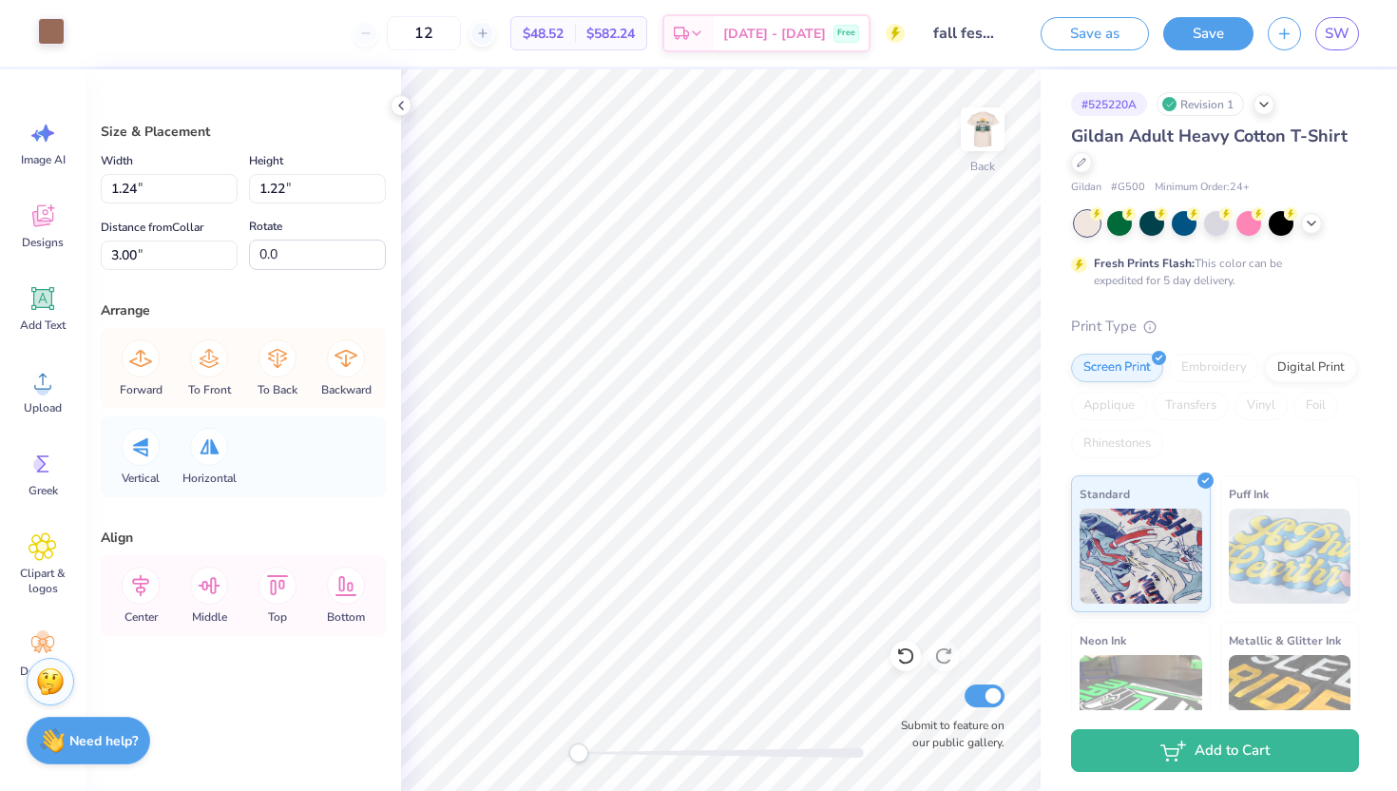
click at [65, 34] on div at bounding box center [51, 31] width 27 height 27
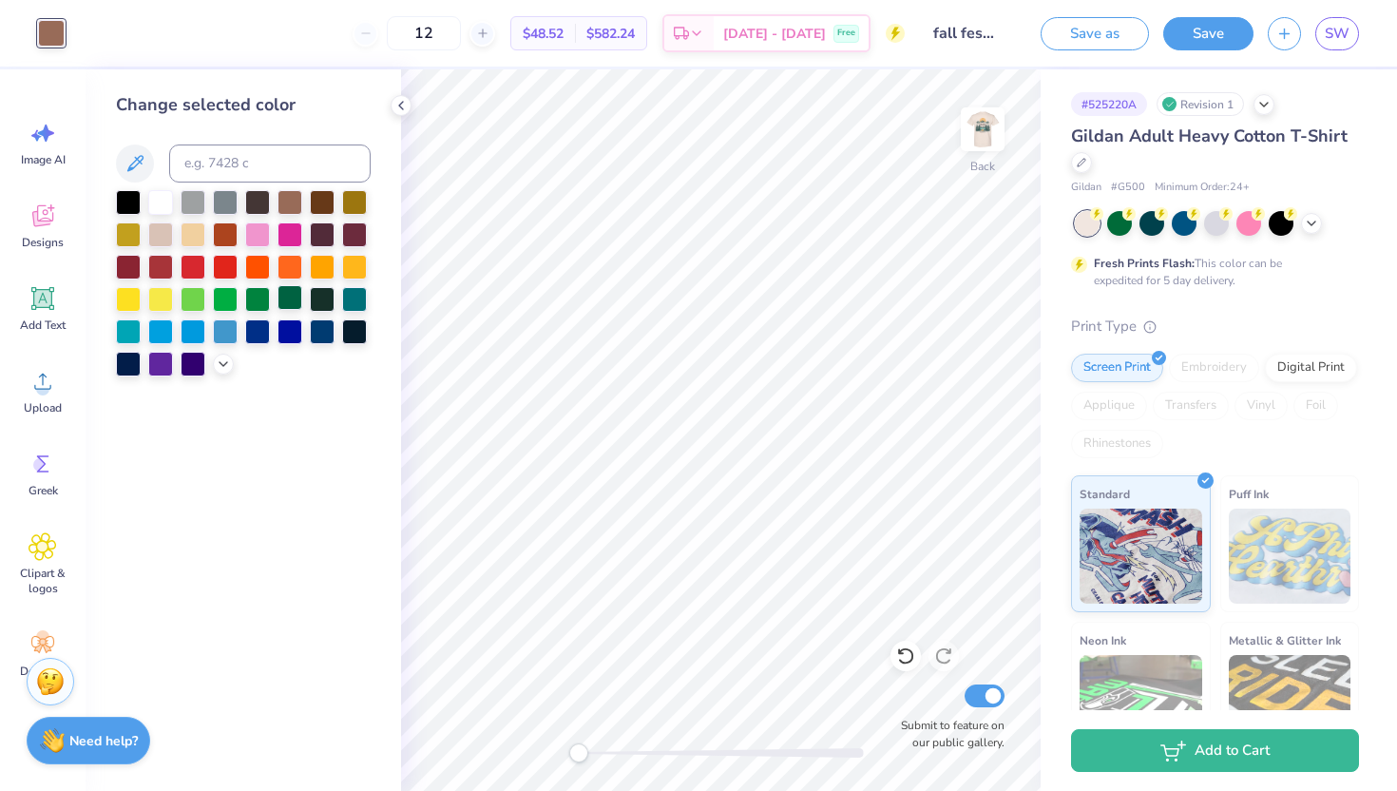
click at [285, 298] on div at bounding box center [289, 297] width 25 height 25
click at [994, 127] on img at bounding box center [982, 129] width 76 height 76
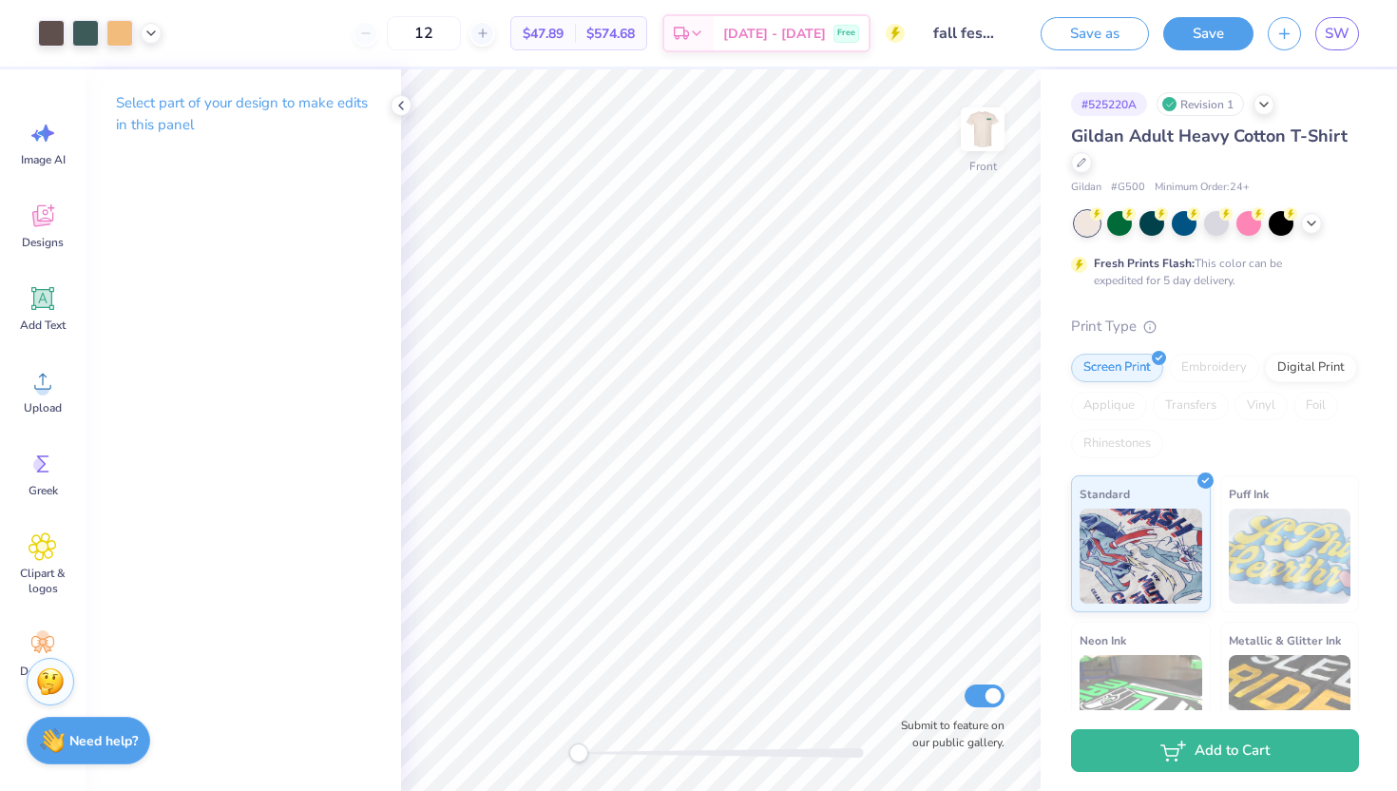
click at [994, 127] on img at bounding box center [982, 129] width 38 height 38
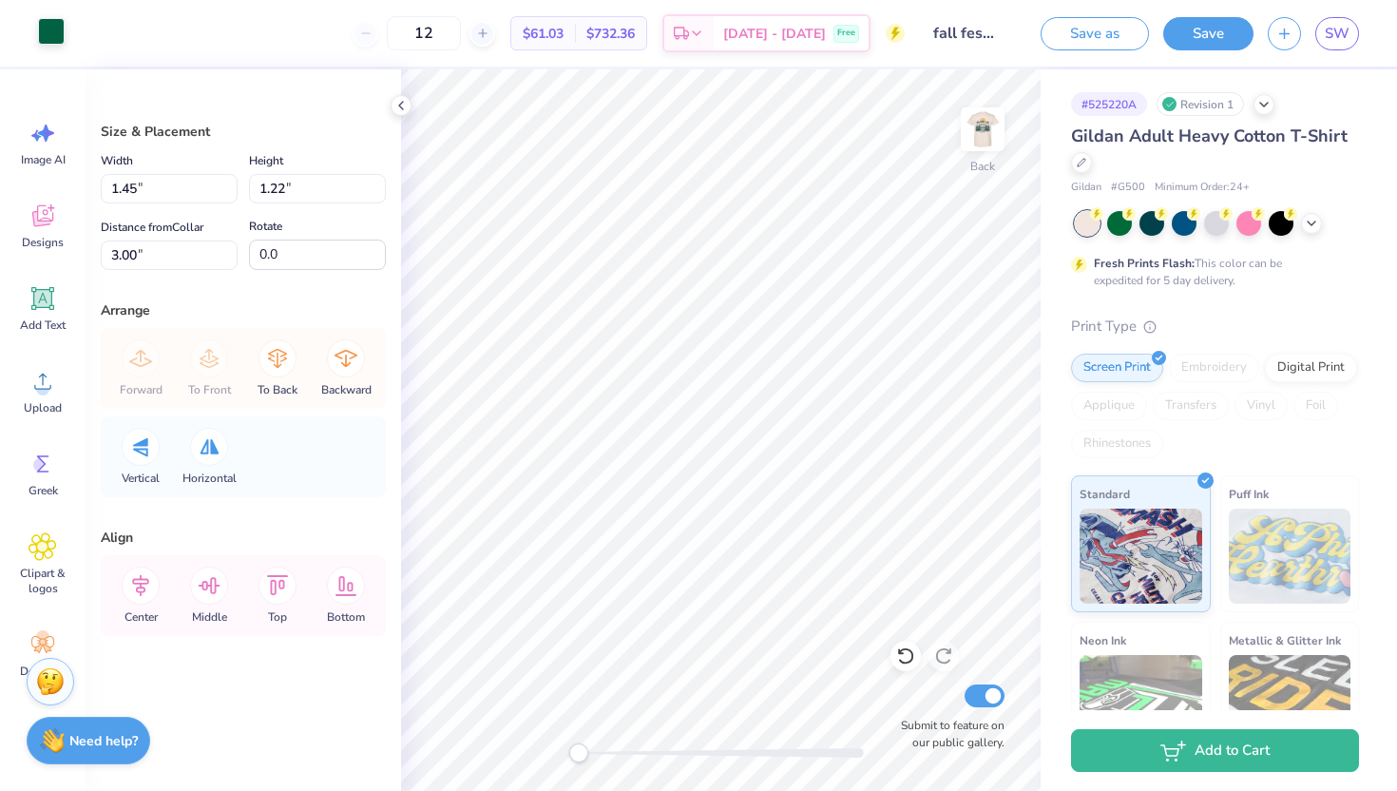
click at [52, 34] on div at bounding box center [51, 31] width 27 height 27
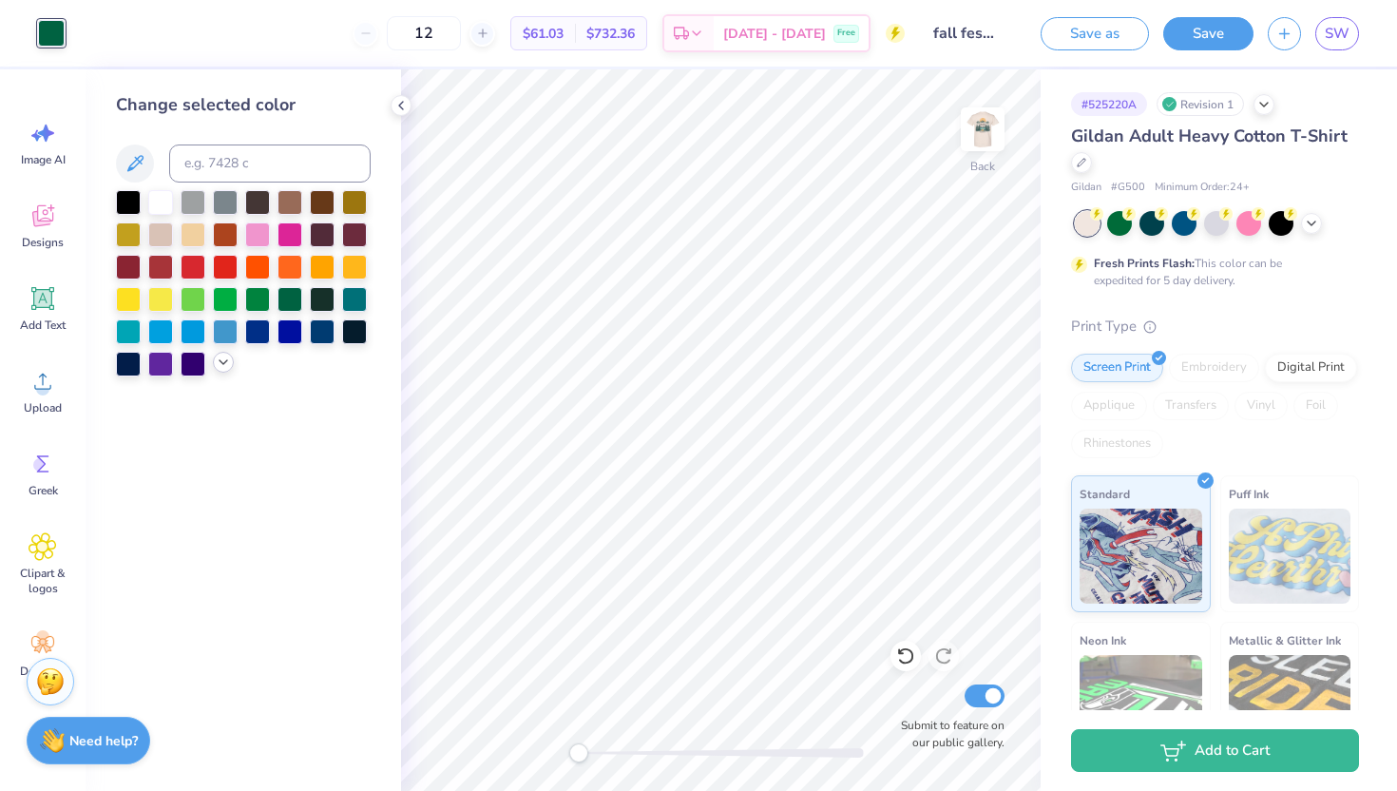
click at [217, 356] on icon at bounding box center [223, 361] width 15 height 15
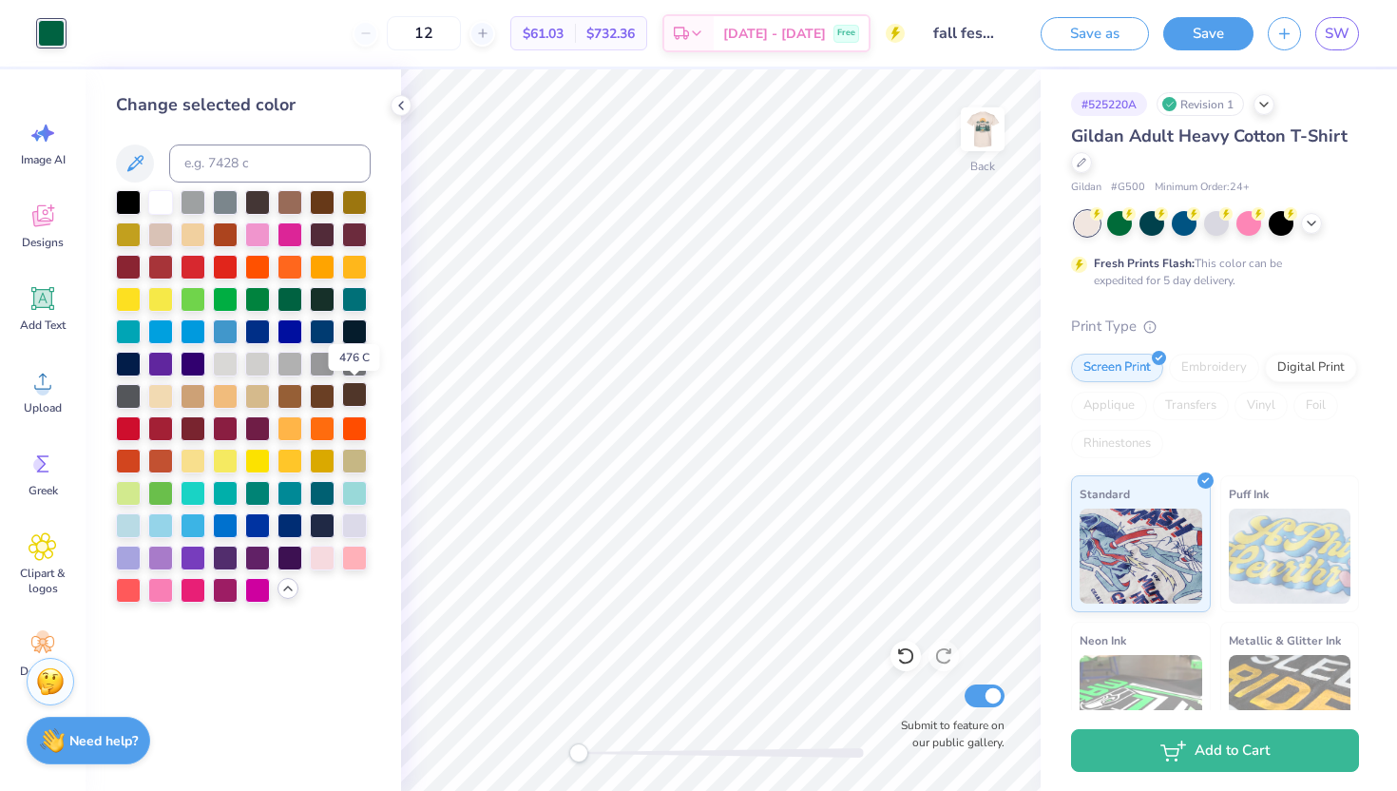
click at [357, 398] on div at bounding box center [354, 394] width 25 height 25
click at [981, 143] on img at bounding box center [982, 129] width 76 height 76
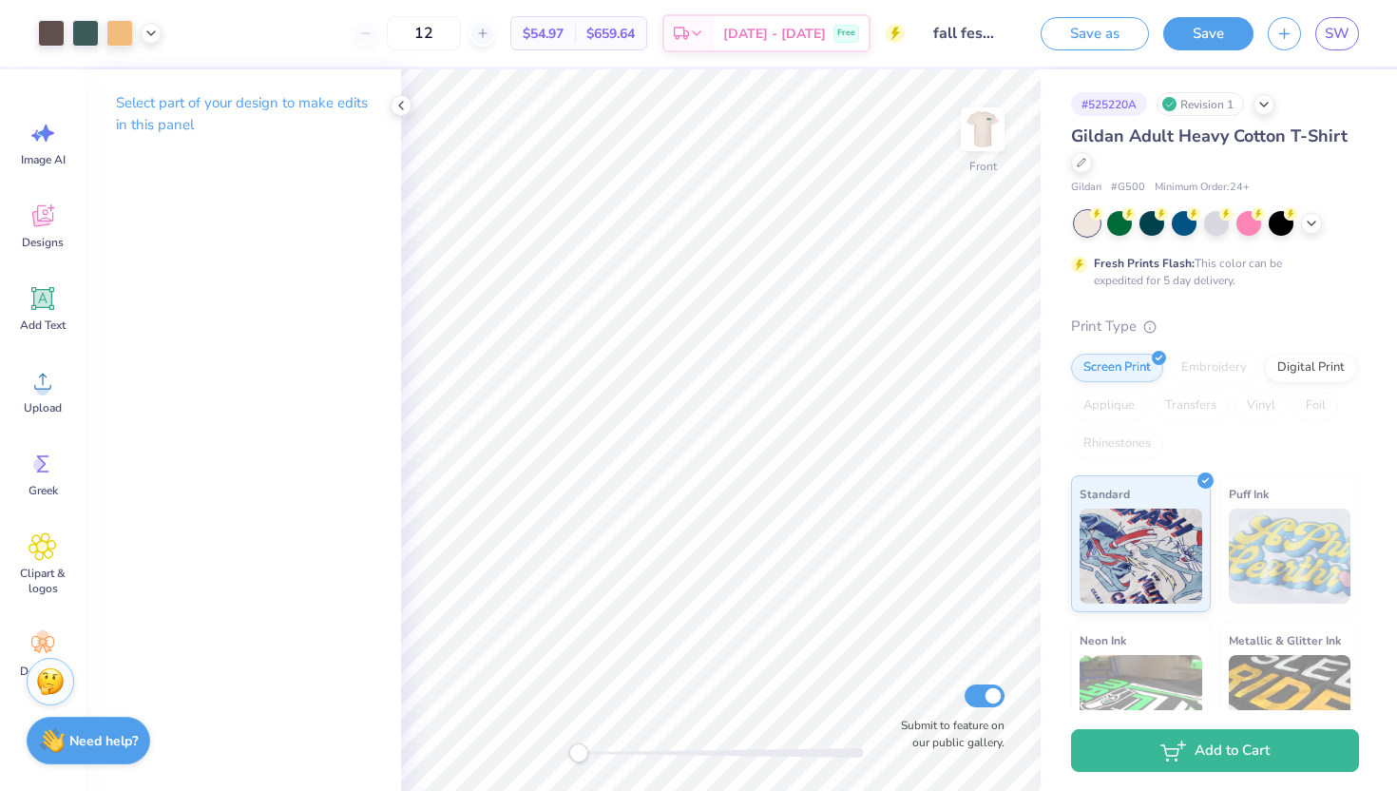
click at [981, 143] on img at bounding box center [982, 129] width 38 height 38
click at [53, 36] on div at bounding box center [51, 31] width 27 height 27
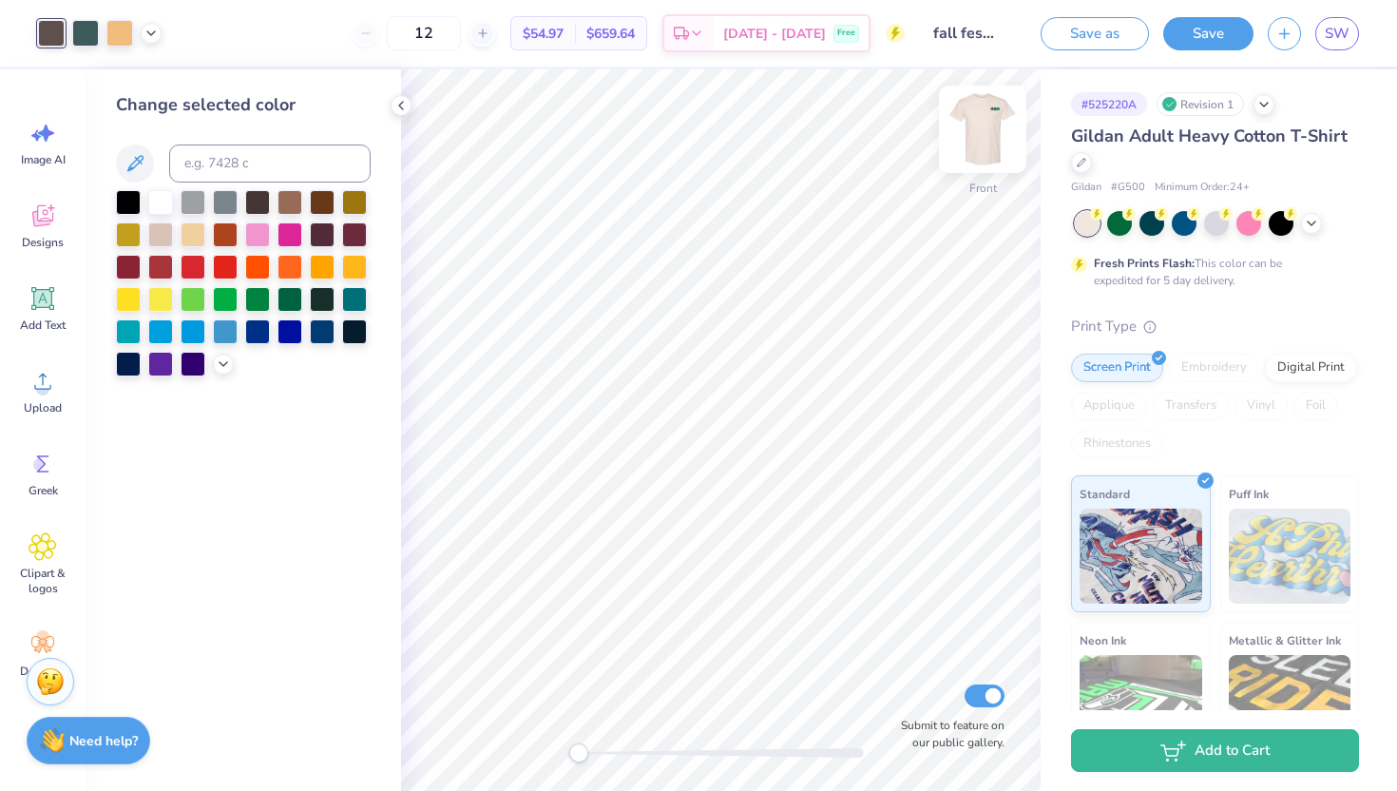
click at [978, 148] on img at bounding box center [982, 129] width 76 height 76
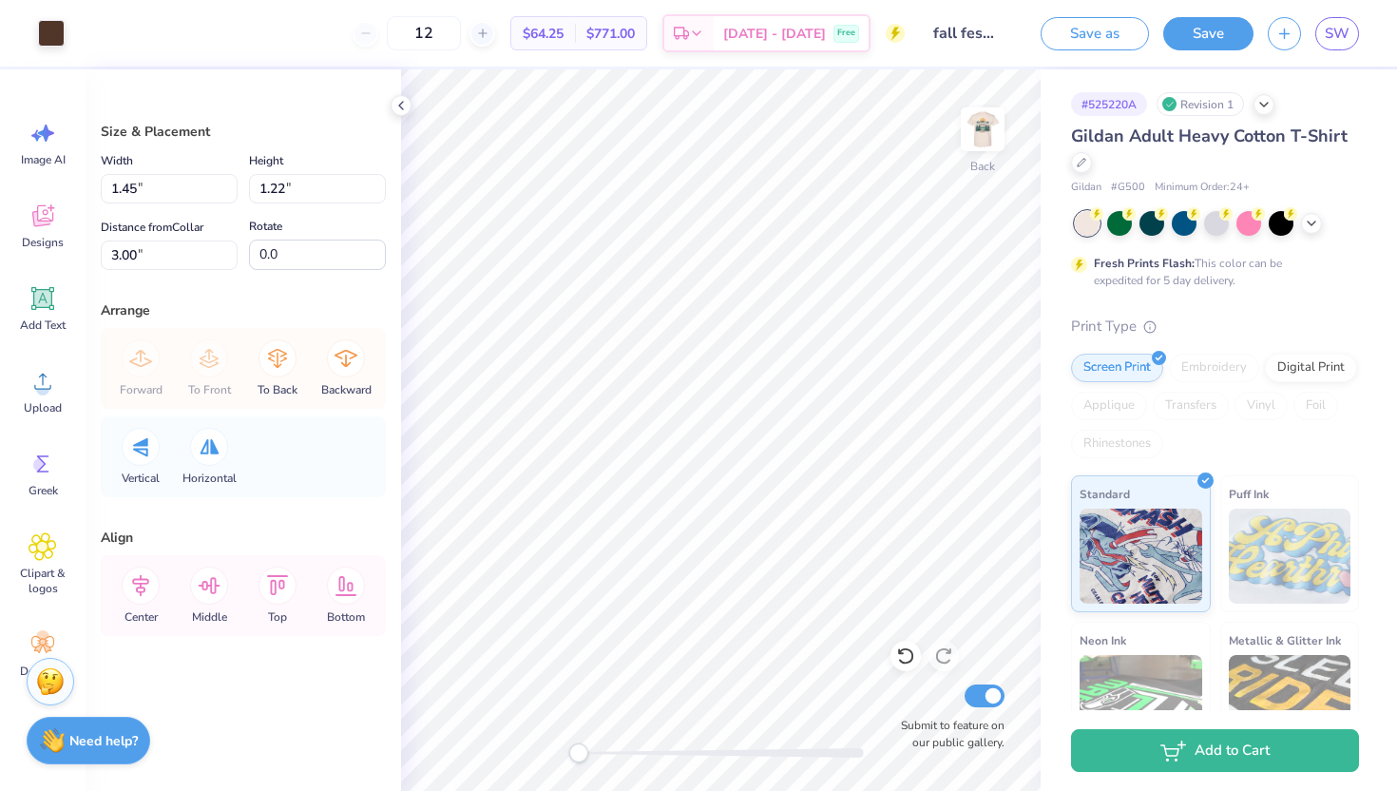
click at [42, 14] on div "Art colors" at bounding box center [32, 33] width 65 height 67
click at [47, 23] on div at bounding box center [51, 31] width 27 height 27
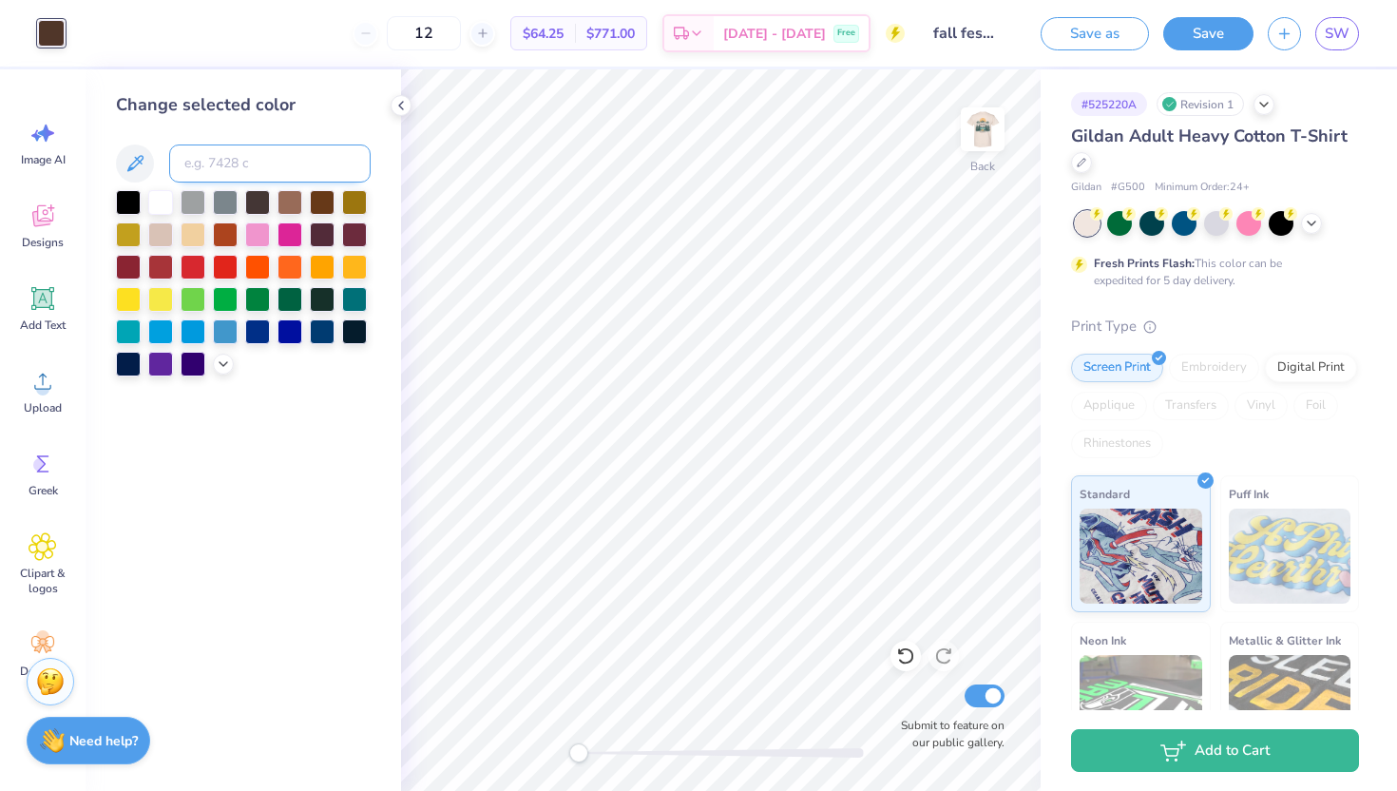
click at [253, 160] on input at bounding box center [269, 163] width 201 height 38
type input "411"
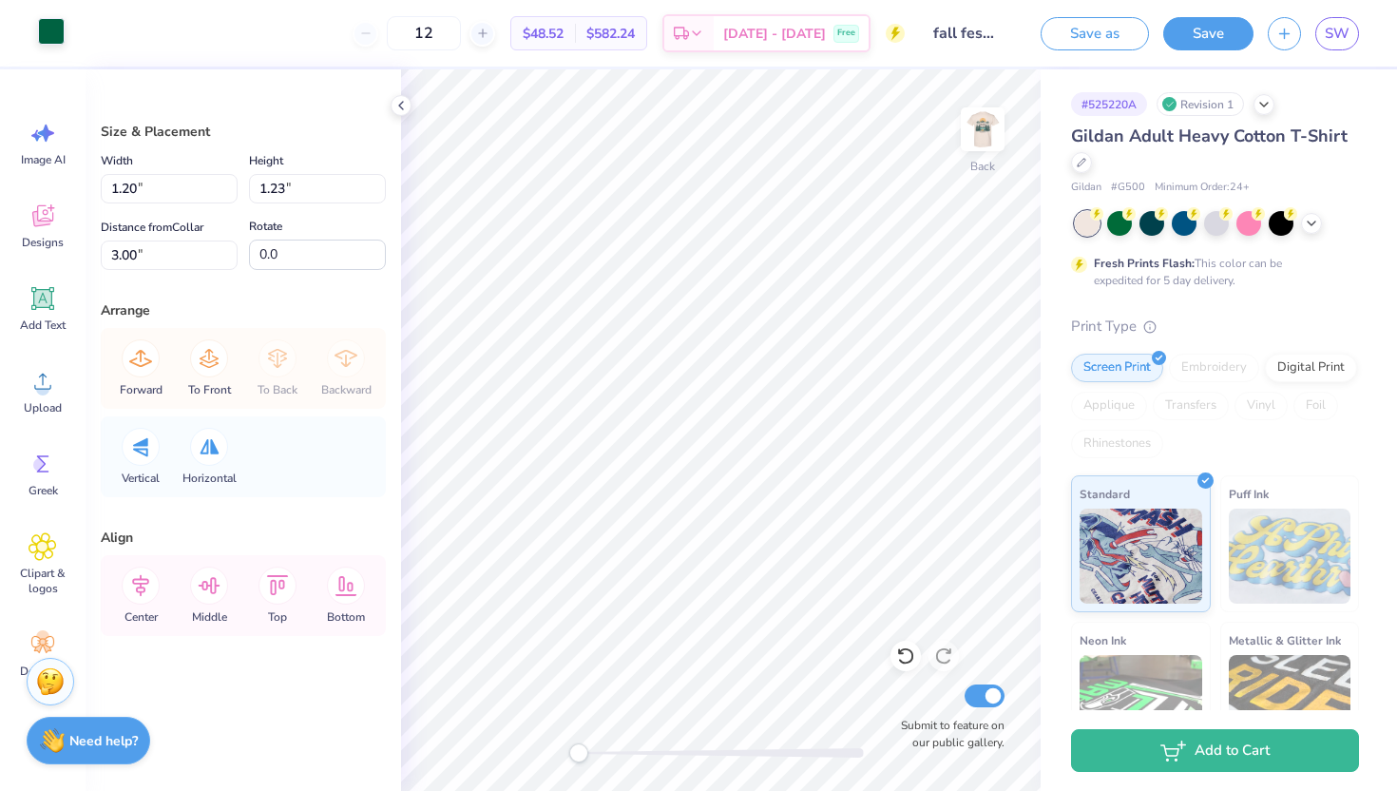
click at [41, 19] on div at bounding box center [51, 31] width 27 height 27
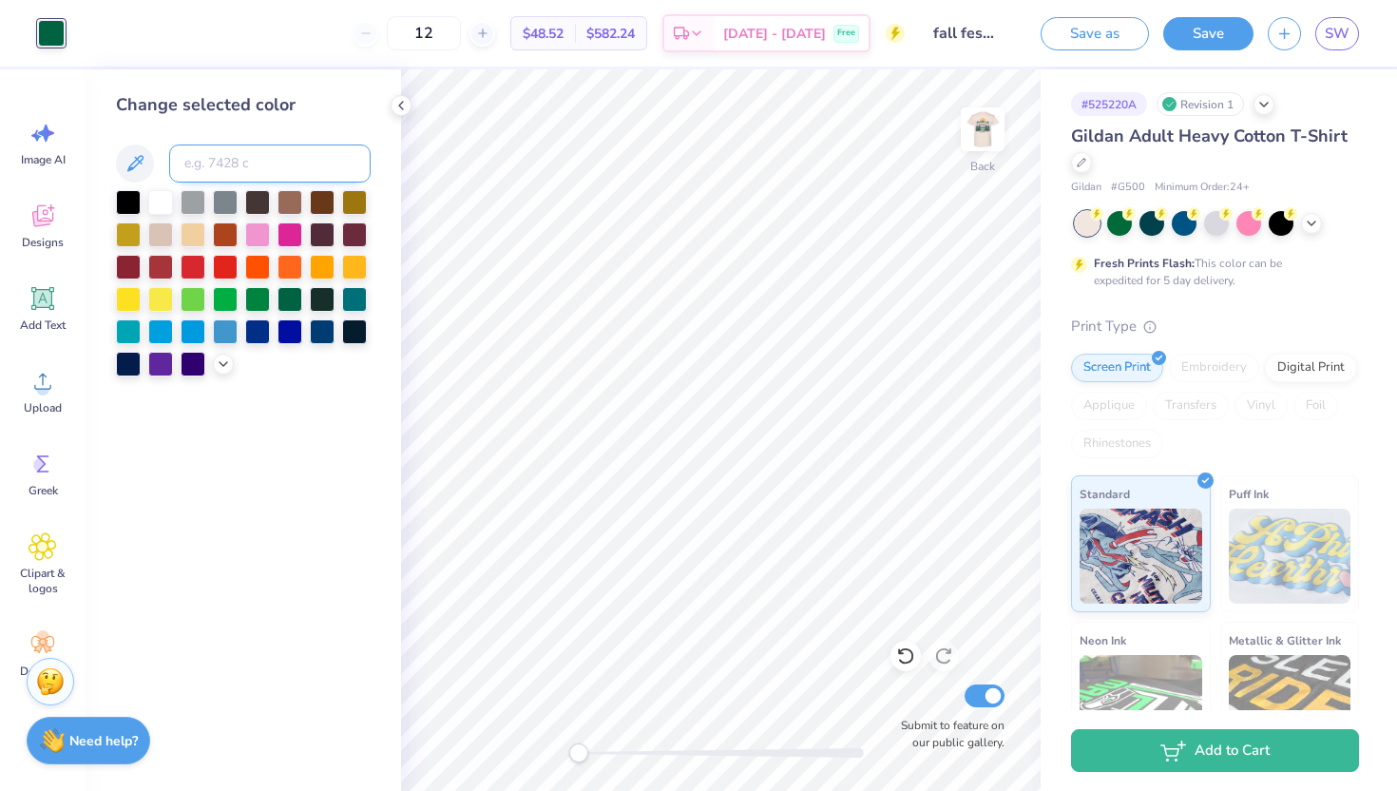
click at [225, 160] on input at bounding box center [269, 163] width 201 height 38
type input "411"
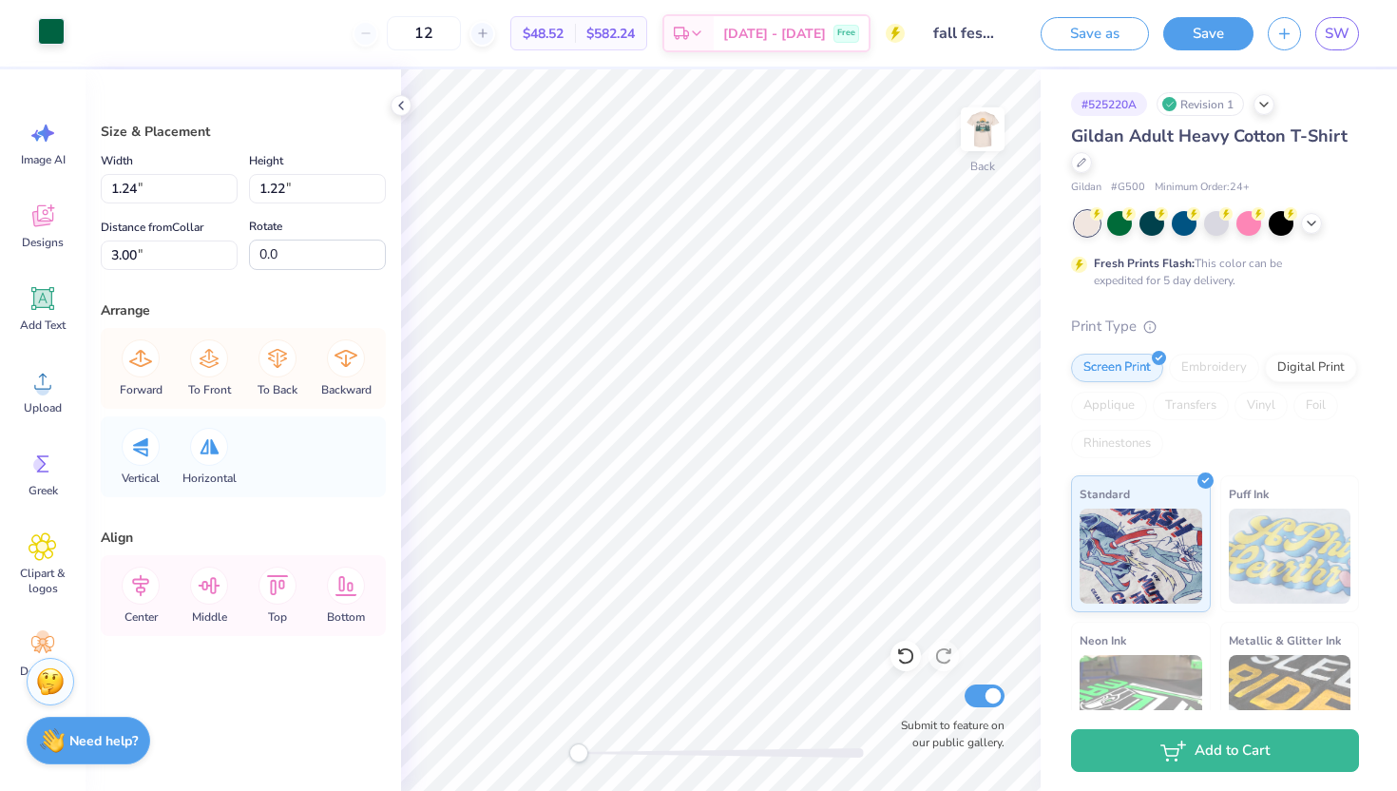
click at [48, 33] on div at bounding box center [51, 31] width 27 height 27
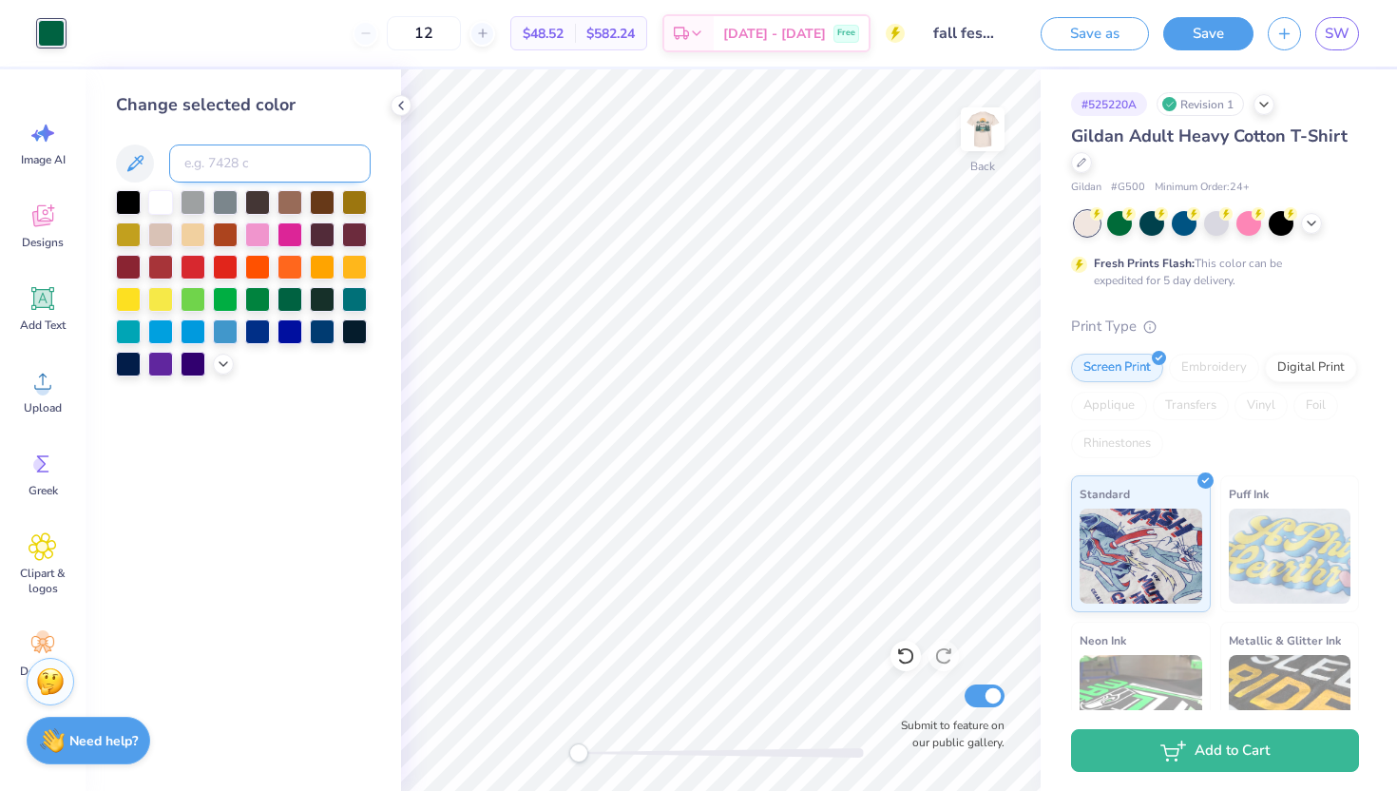
click at [218, 158] on input at bounding box center [269, 163] width 201 height 38
type input "411"
click at [982, 109] on img at bounding box center [982, 129] width 76 height 76
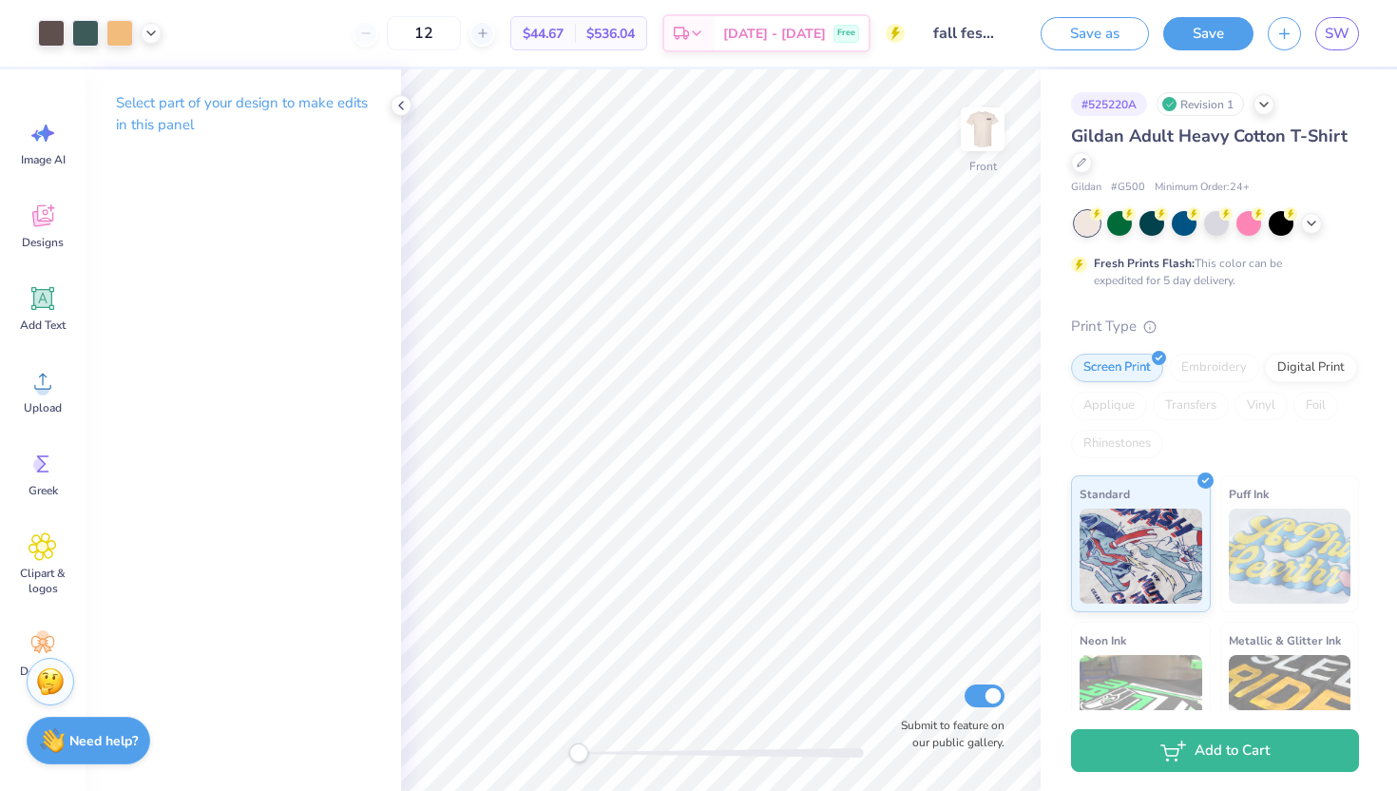
click at [982, 110] on img at bounding box center [982, 129] width 38 height 38
click at [1208, 32] on button "Save" at bounding box center [1208, 30] width 90 height 33
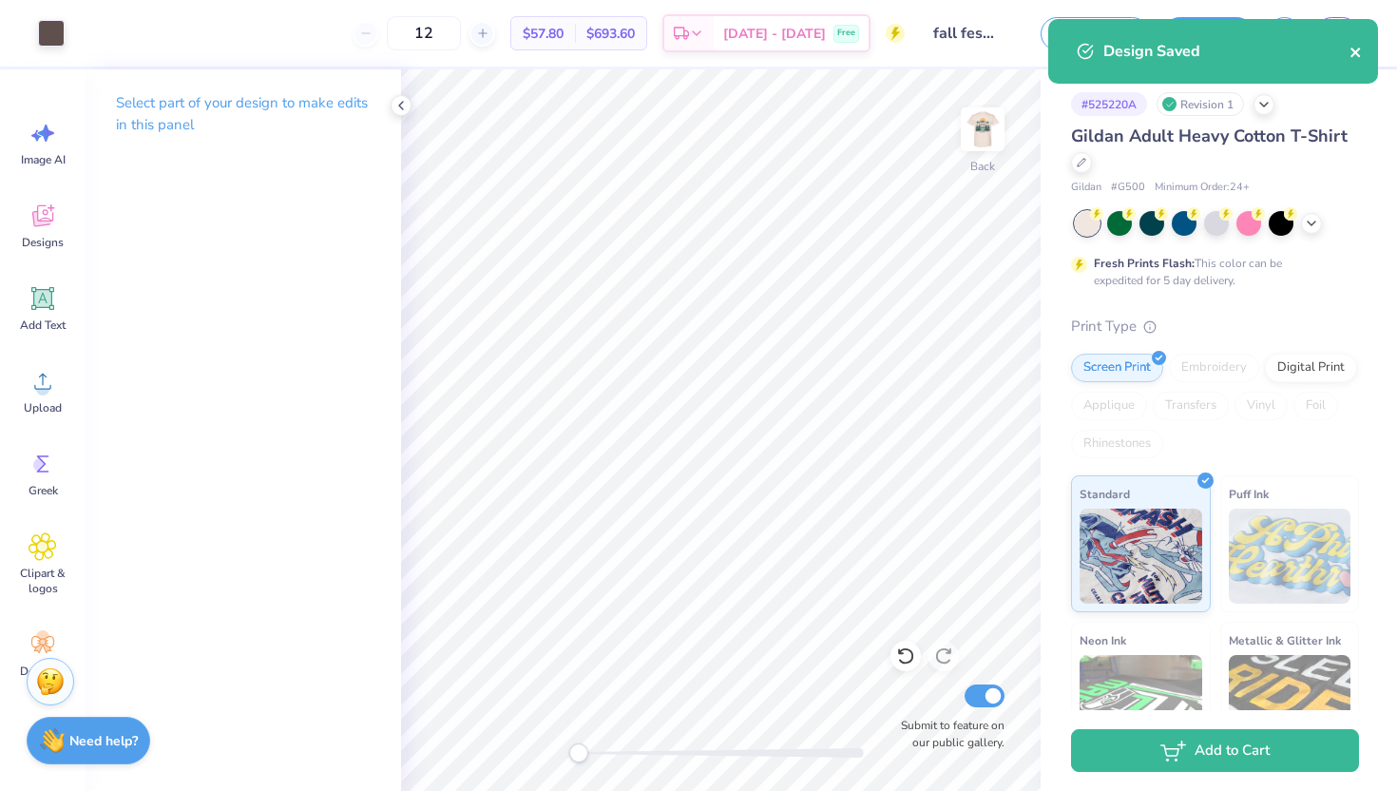
click at [1352, 45] on icon "close" at bounding box center [1355, 52] width 13 height 15
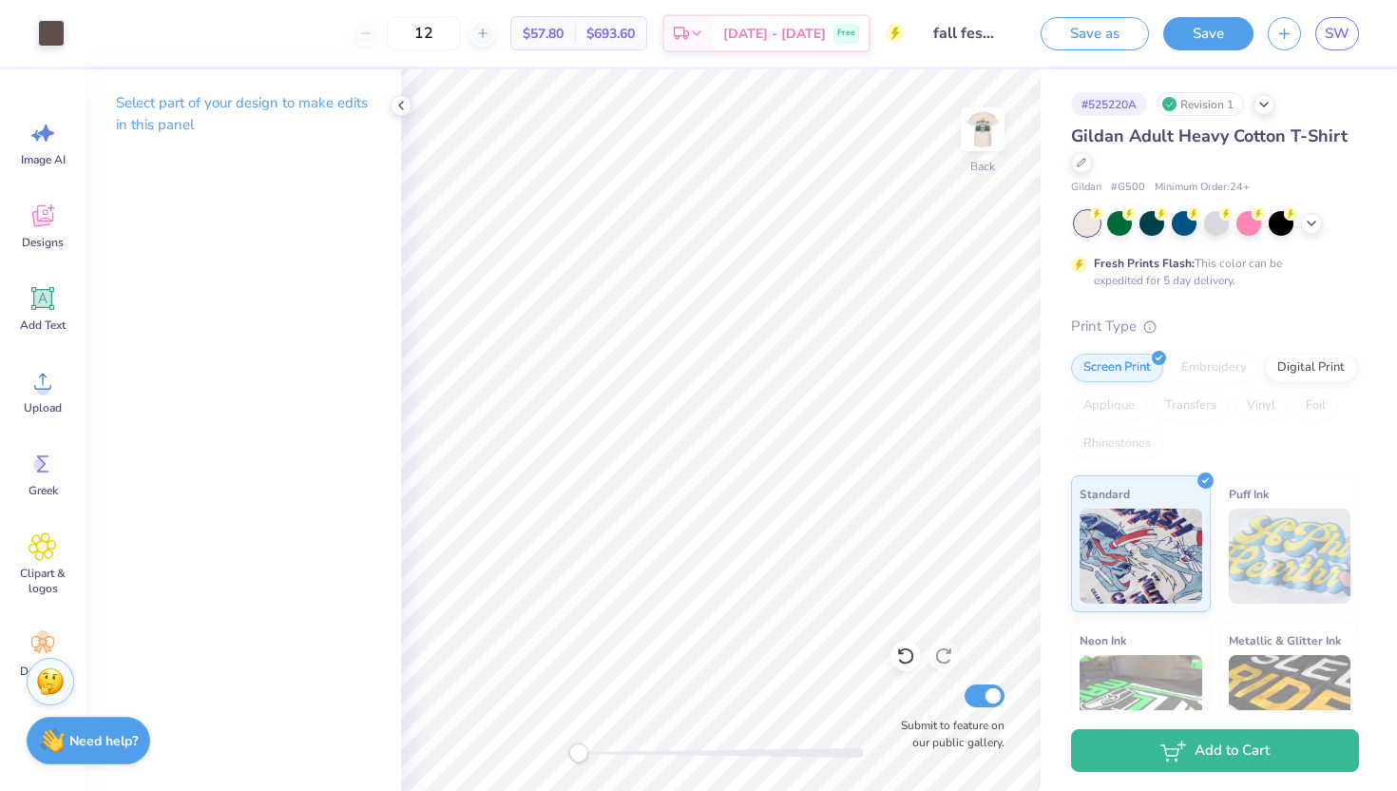
click at [1340, 30] on div "Design Saved" at bounding box center [1212, 58] width 337 height 86
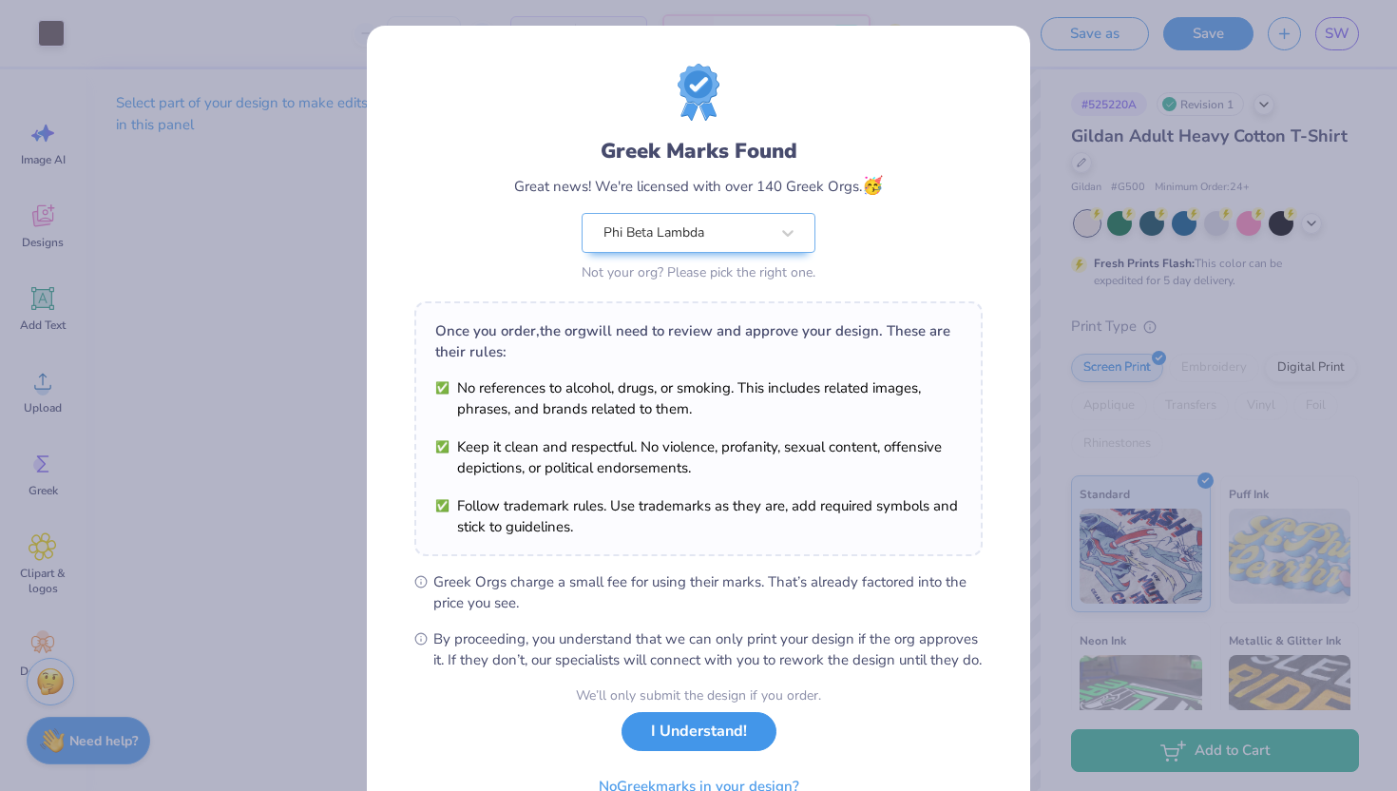
click at [672, 751] on button "I Understand!" at bounding box center [698, 731] width 155 height 39
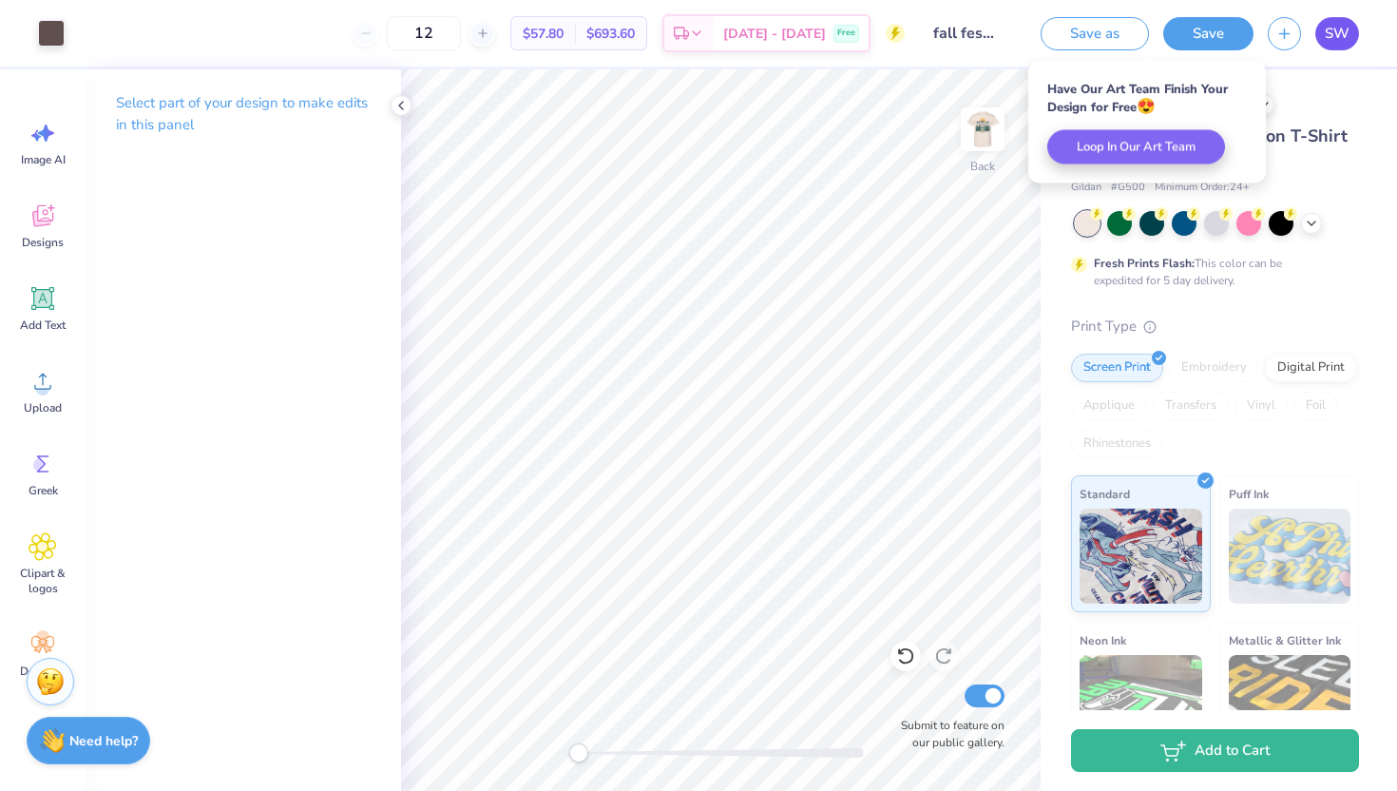
click at [1327, 34] on span "SW" at bounding box center [1337, 34] width 25 height 22
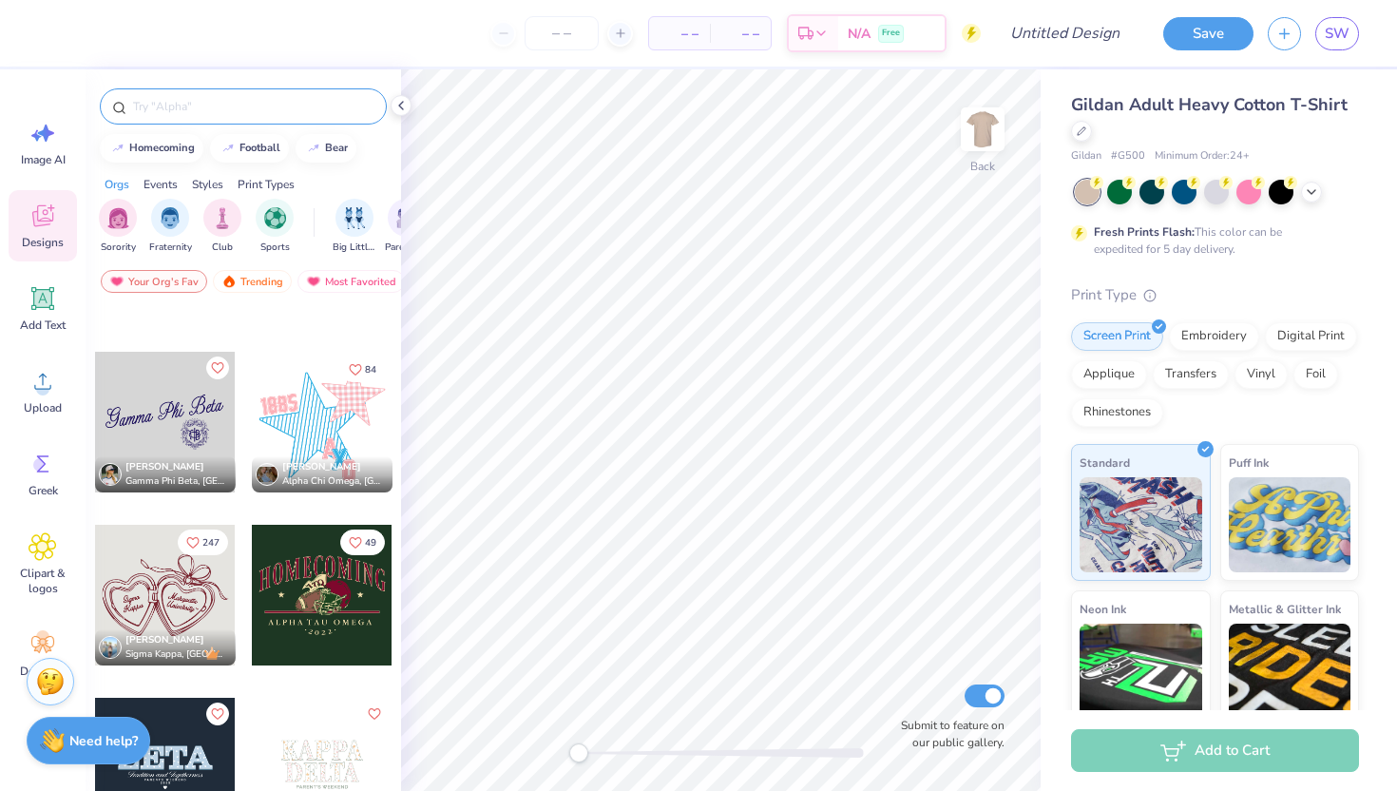
scroll to position [5231, 0]
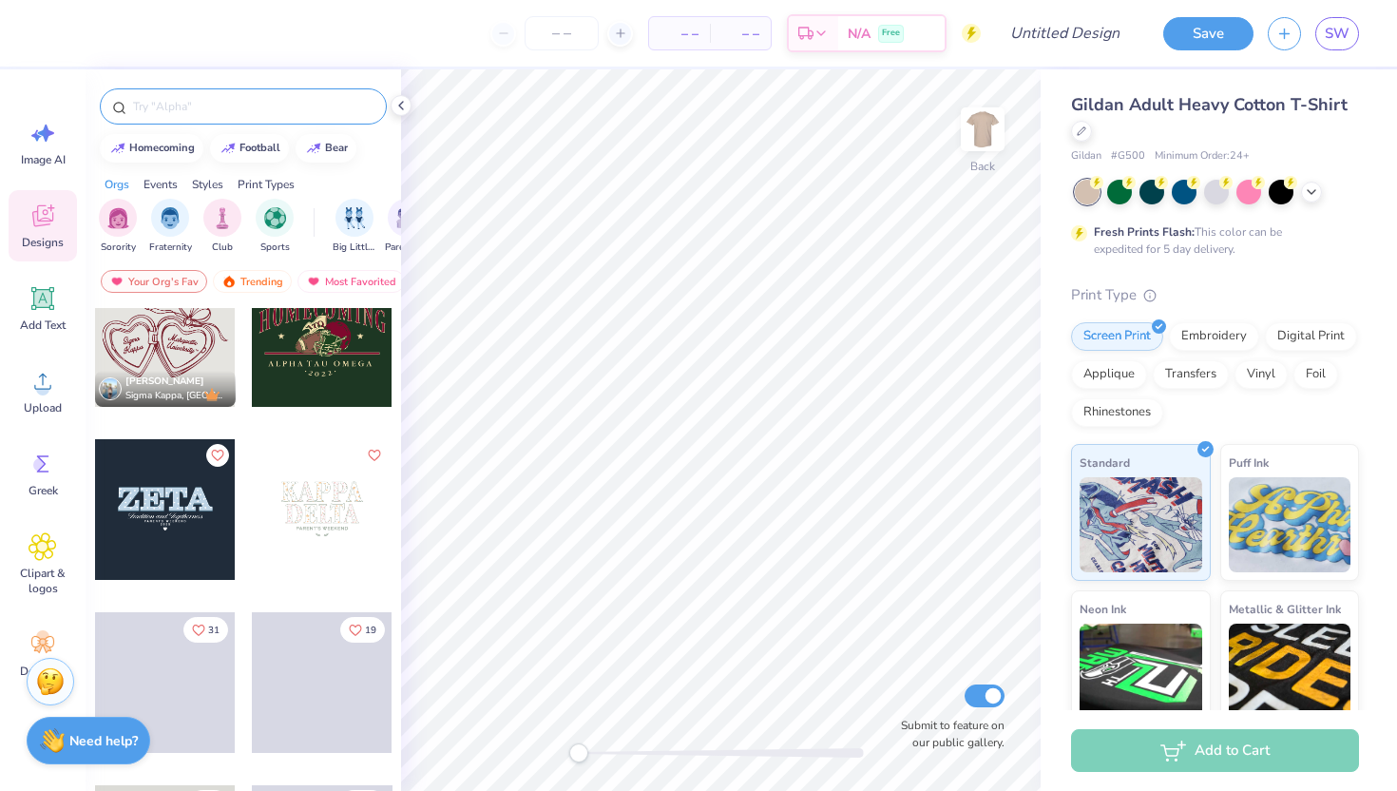
click at [228, 116] on div at bounding box center [243, 106] width 287 height 36
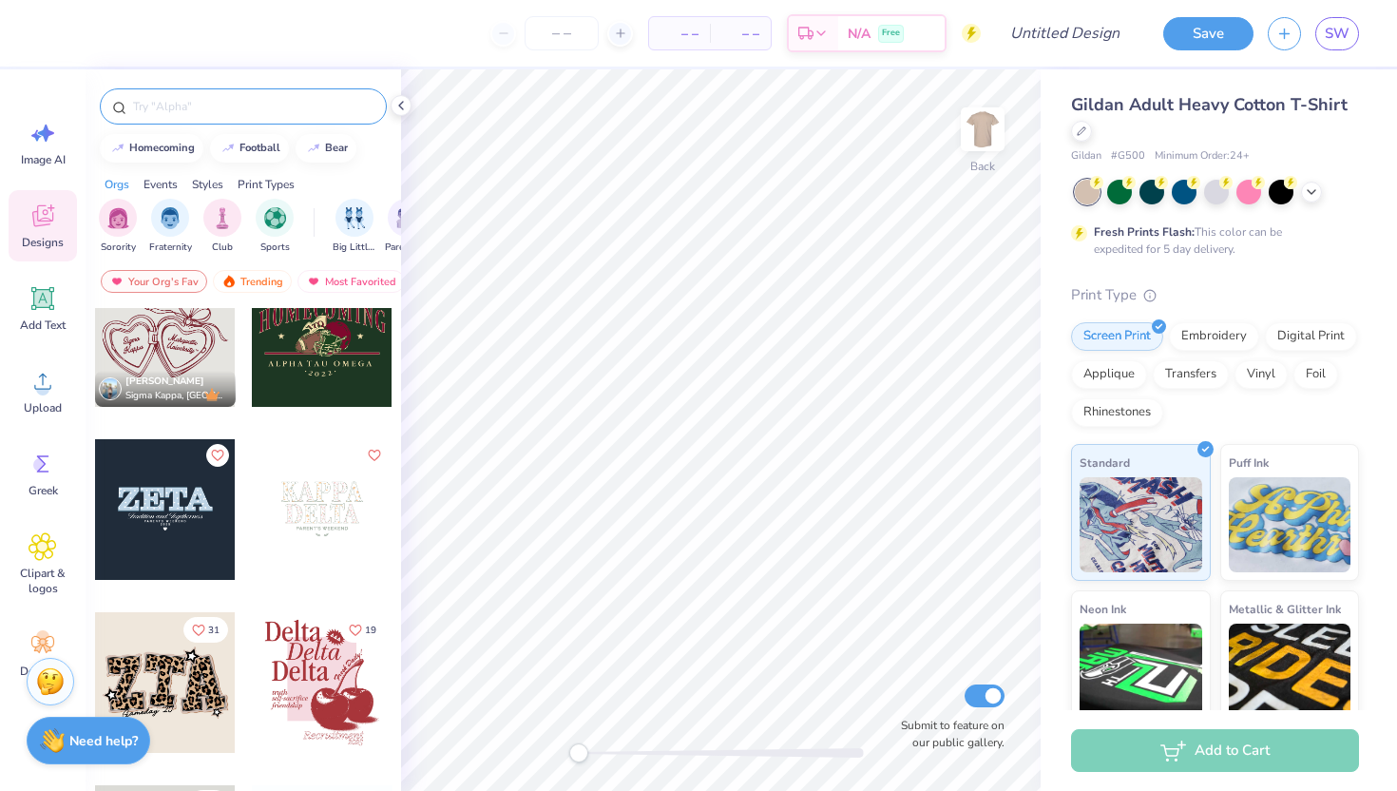
click at [218, 109] on input "text" at bounding box center [252, 106] width 243 height 19
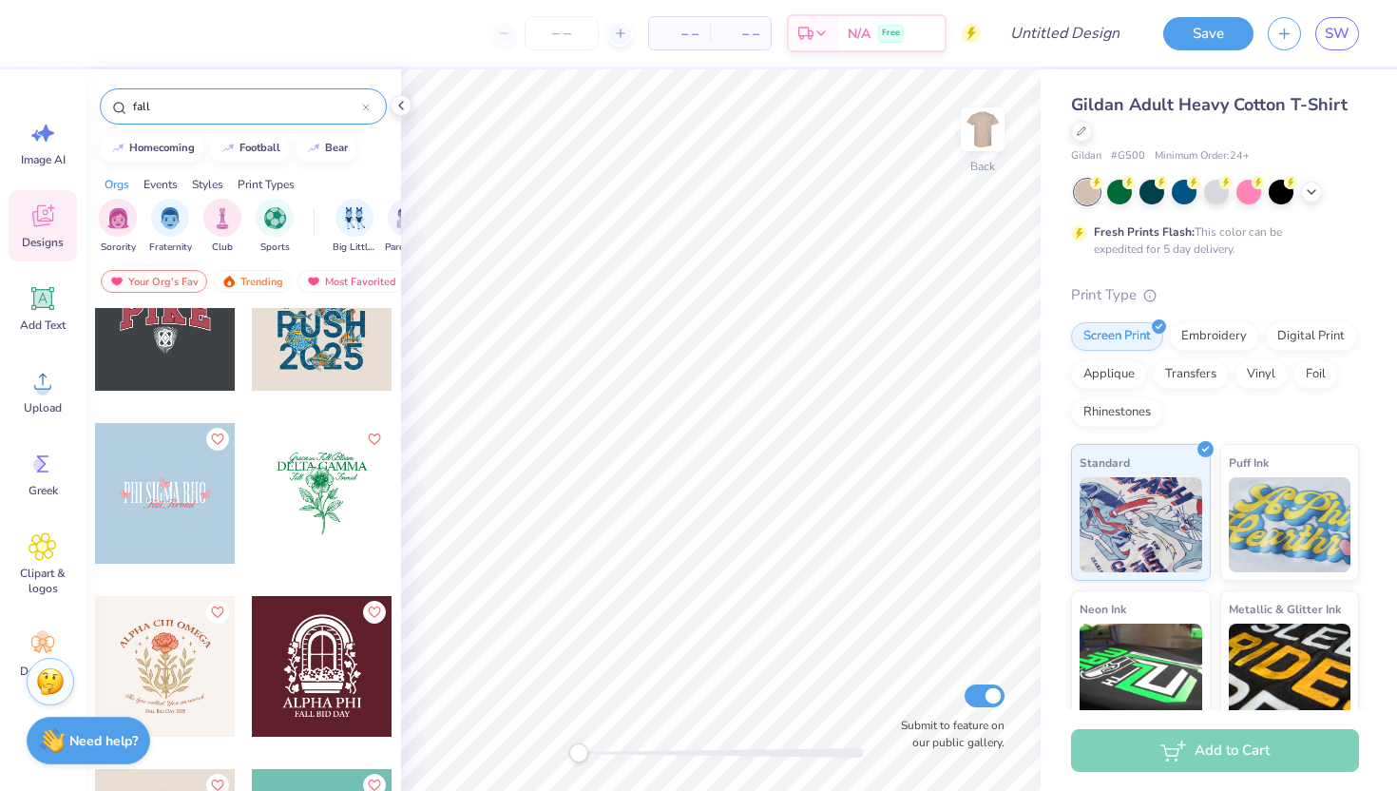
scroll to position [3462, 0]
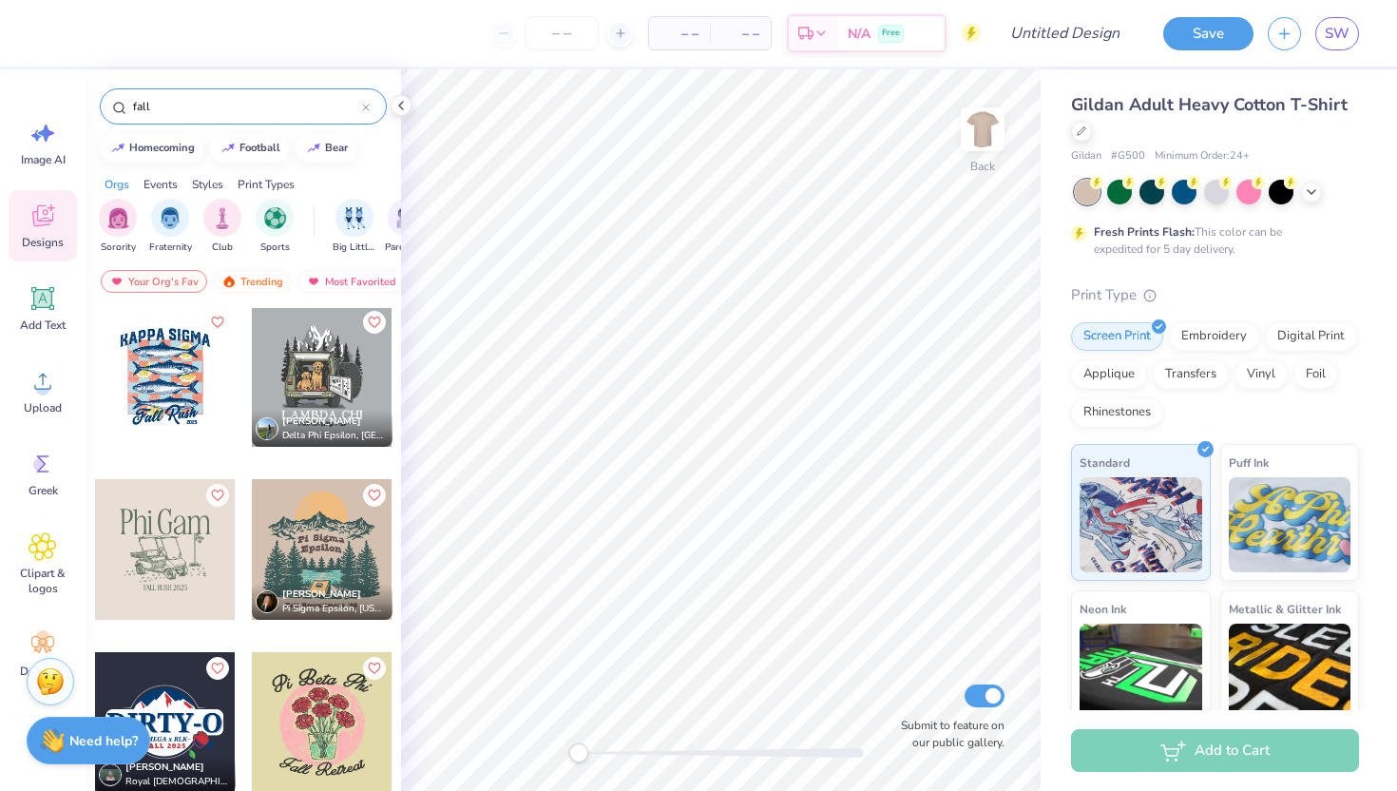
type input "fall"
click at [332, 375] on div at bounding box center [322, 376] width 141 height 141
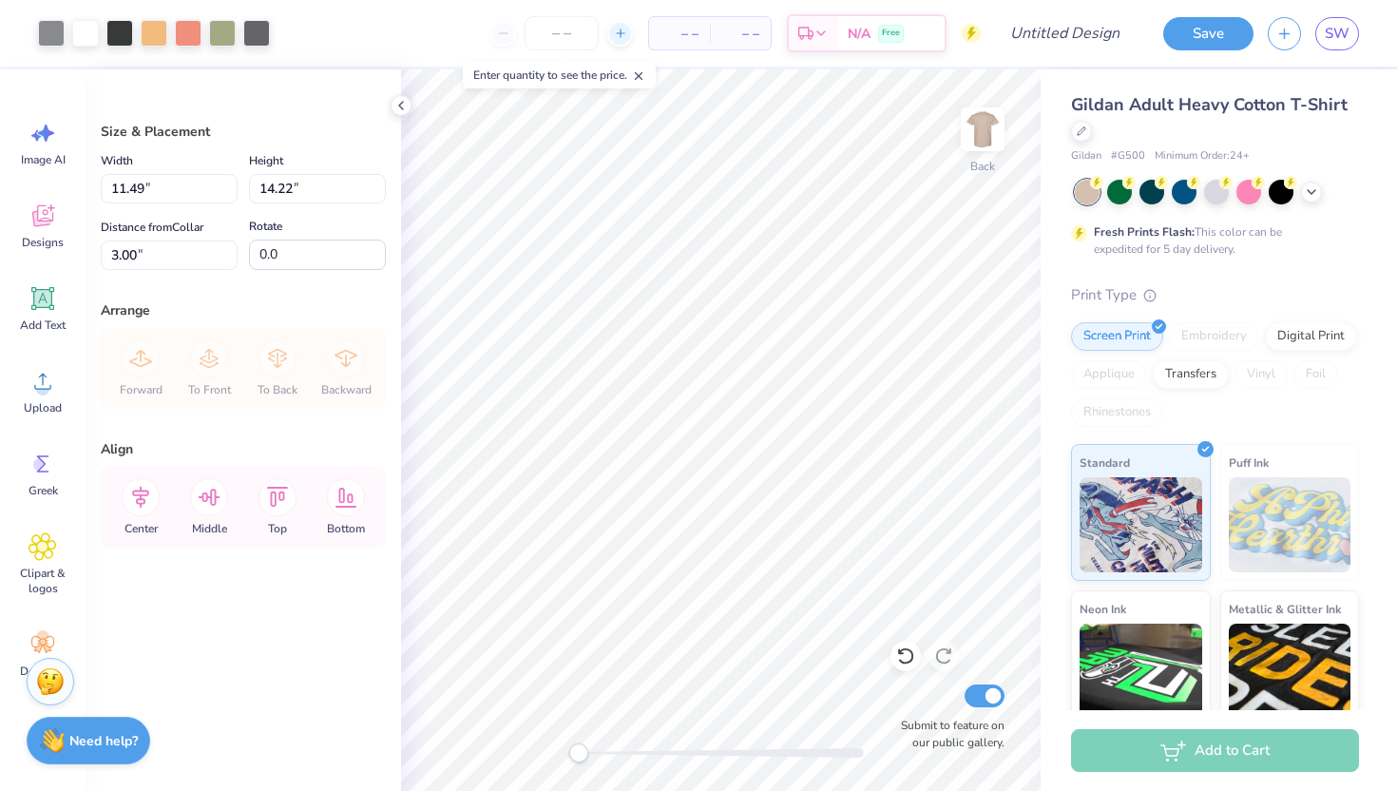
click at [624, 33] on icon at bounding box center [620, 33] width 13 height 13
type input "12"
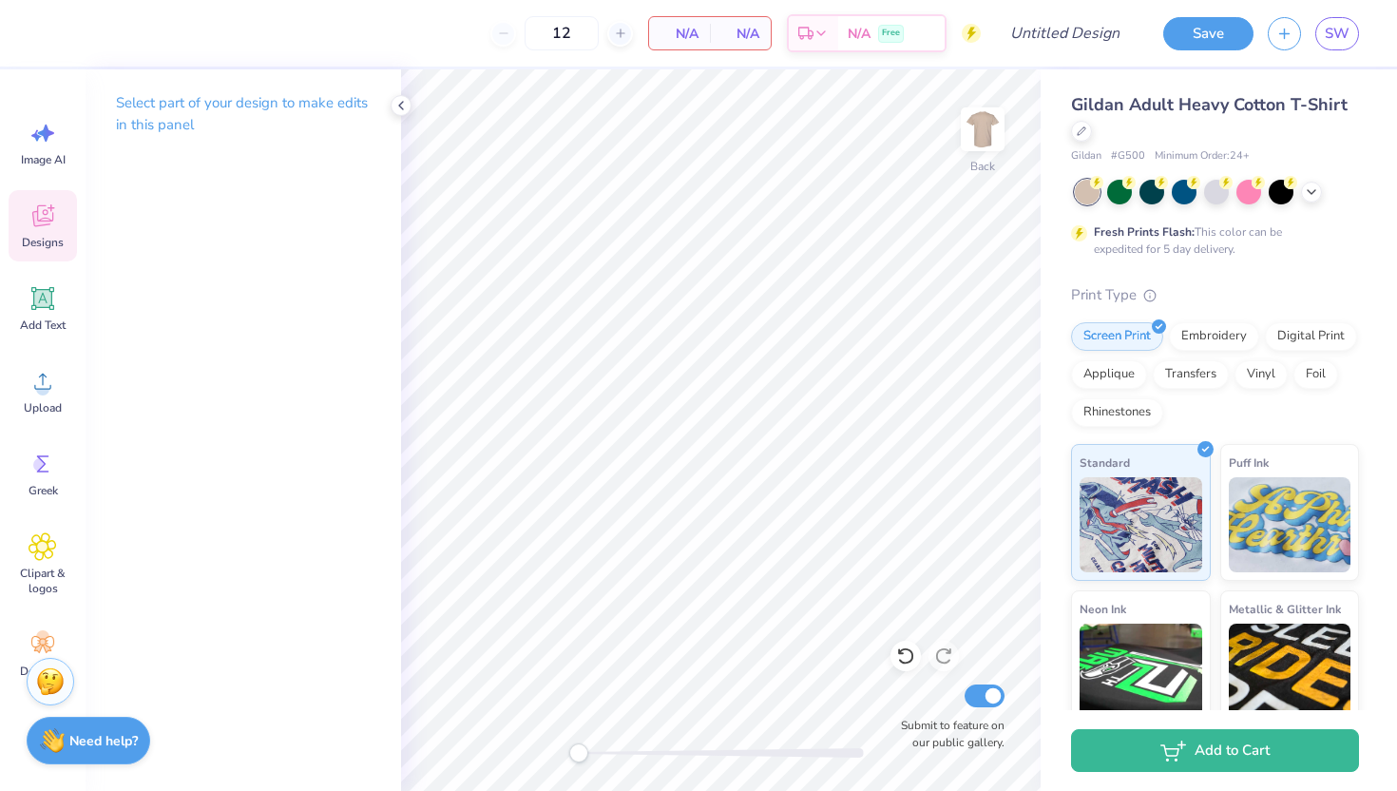
click at [41, 236] on span "Designs" at bounding box center [43, 242] width 42 height 15
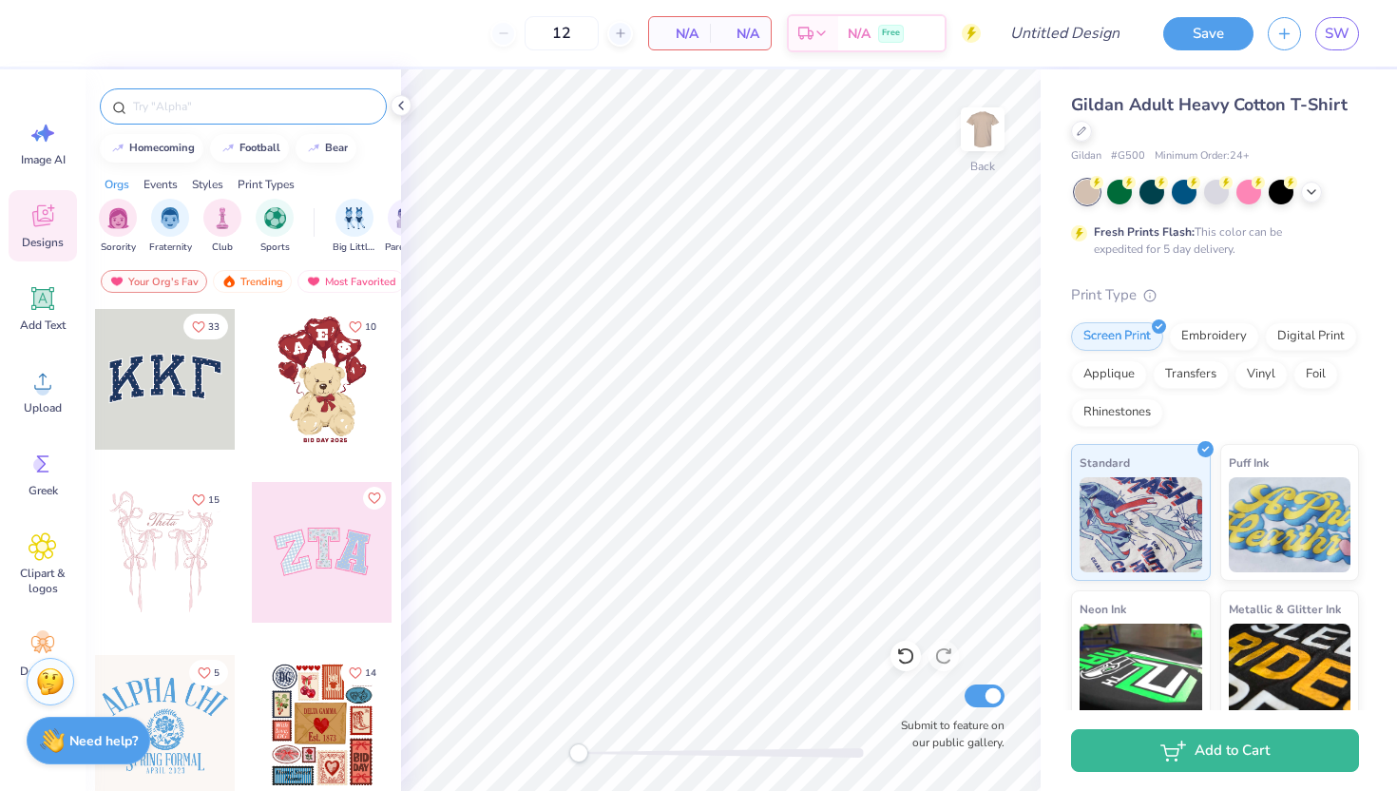
click at [201, 112] on input "text" at bounding box center [252, 106] width 243 height 19
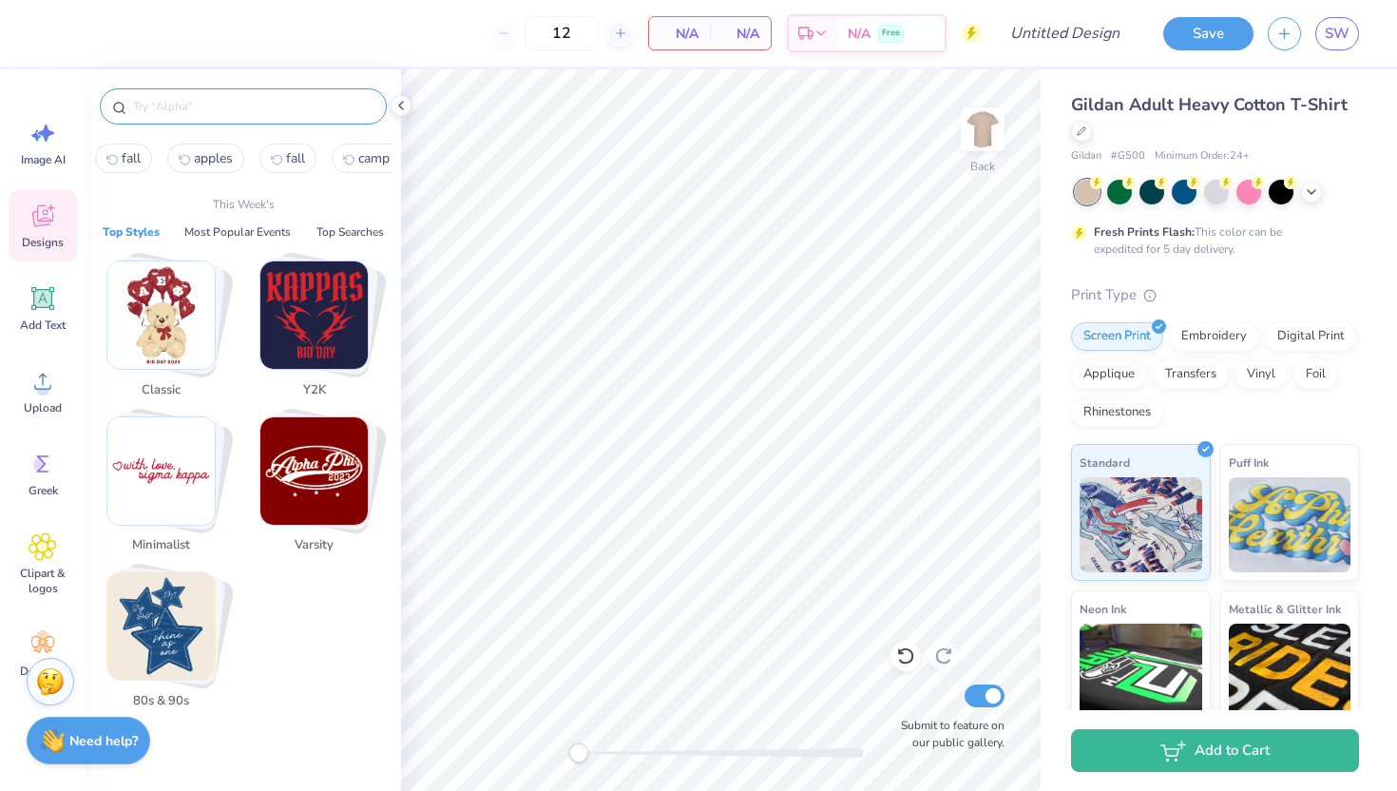
click at [134, 158] on span "fall" at bounding box center [131, 158] width 19 height 18
type input "fall"
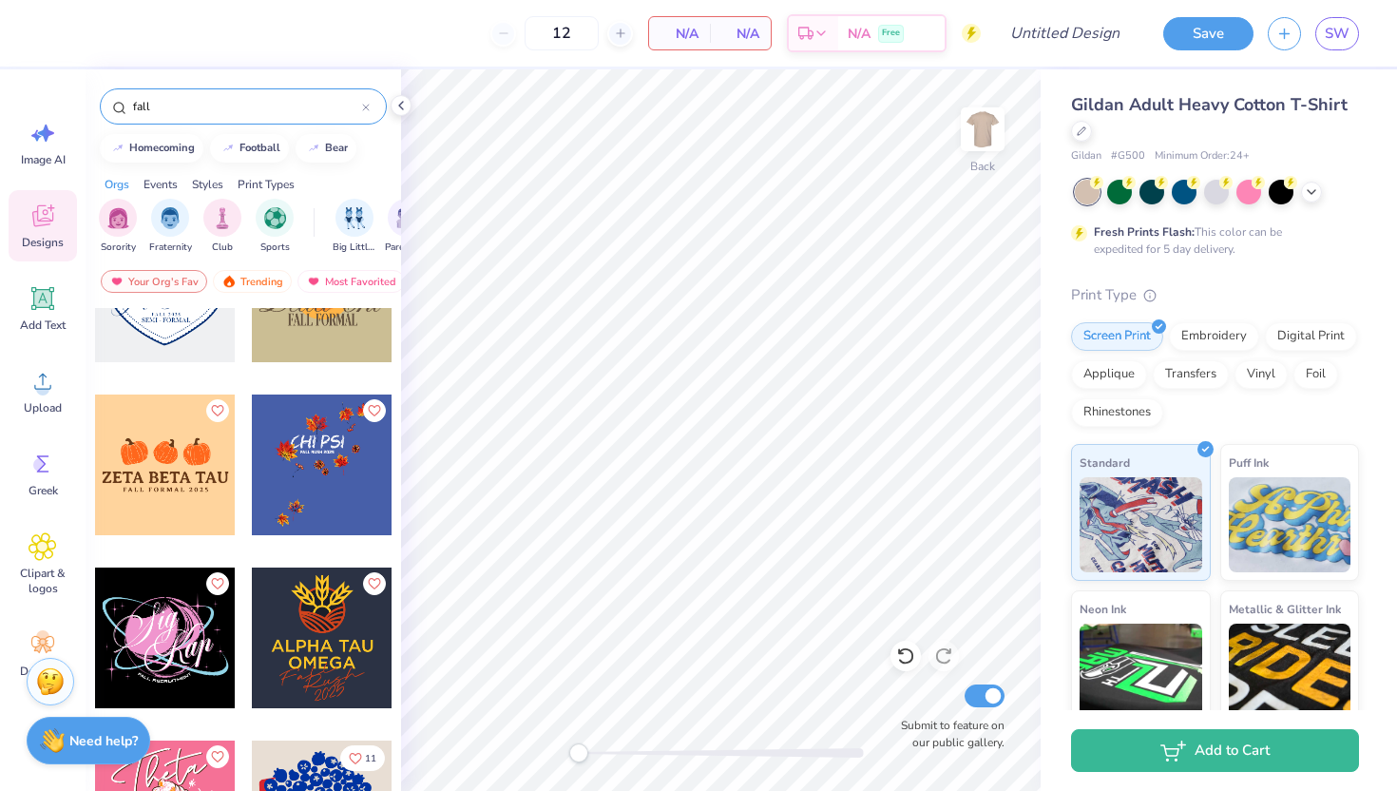
scroll to position [10984, 0]
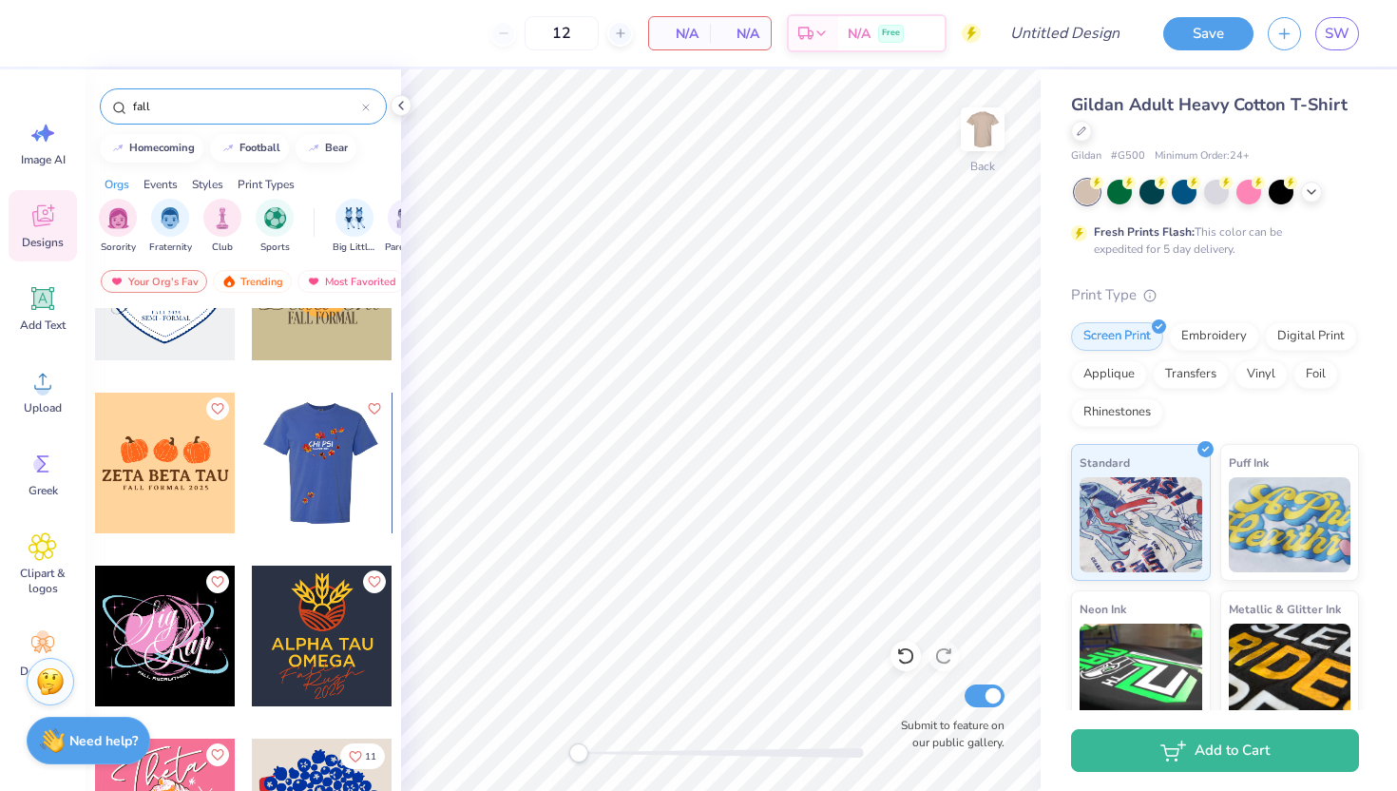
click at [252, 466] on div at bounding box center [181, 462] width 141 height 141
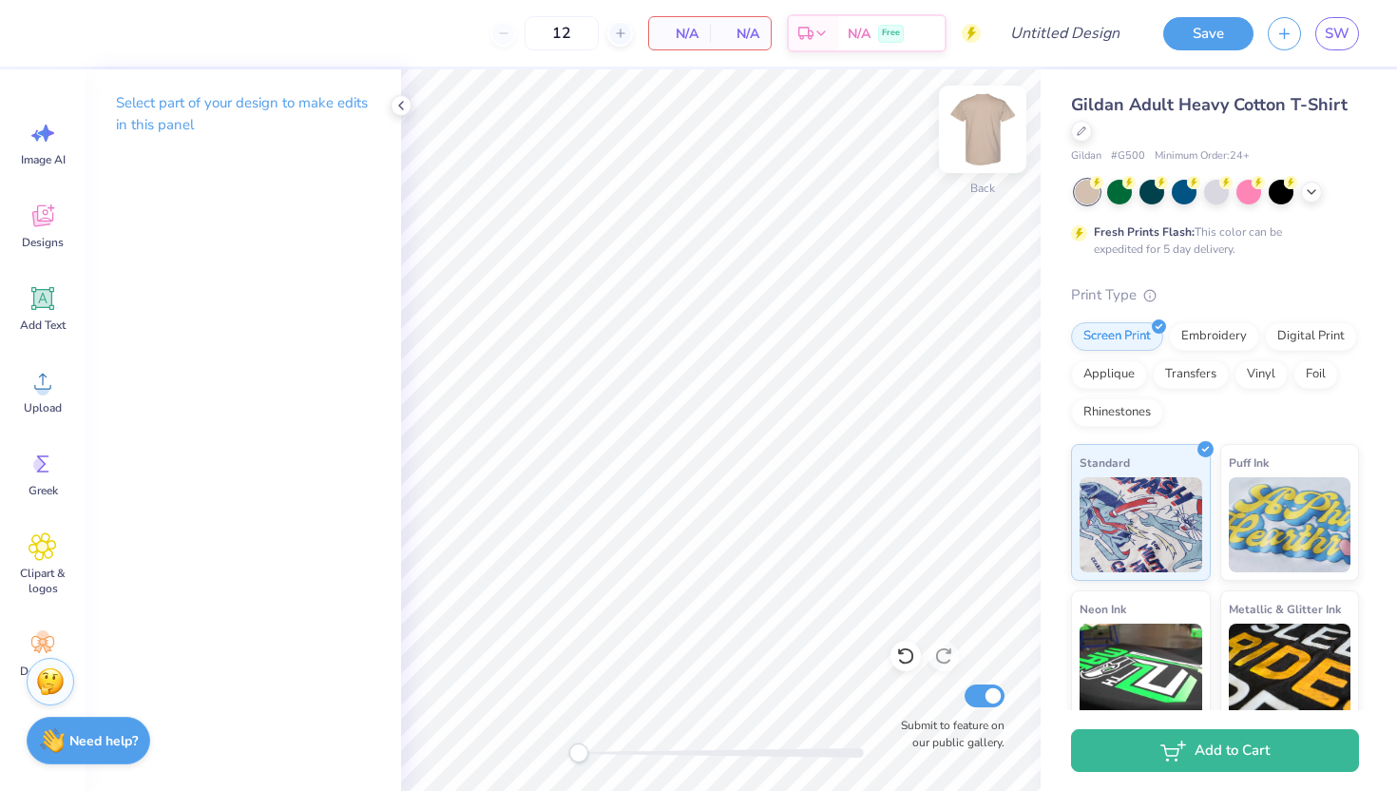
click at [982, 131] on img at bounding box center [982, 129] width 76 height 76
click at [52, 248] on span "Designs" at bounding box center [43, 242] width 42 height 15
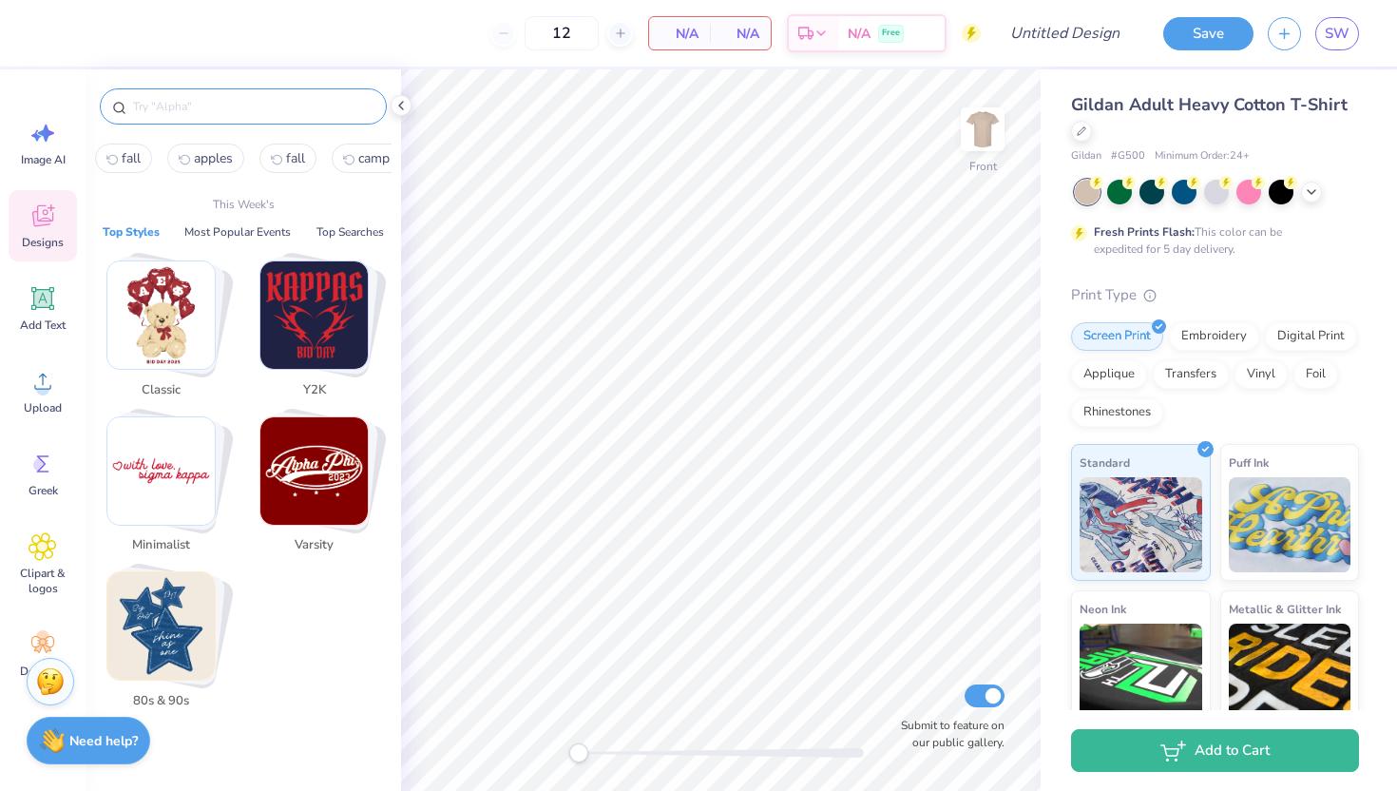
click at [238, 111] on input "text" at bounding box center [252, 106] width 243 height 19
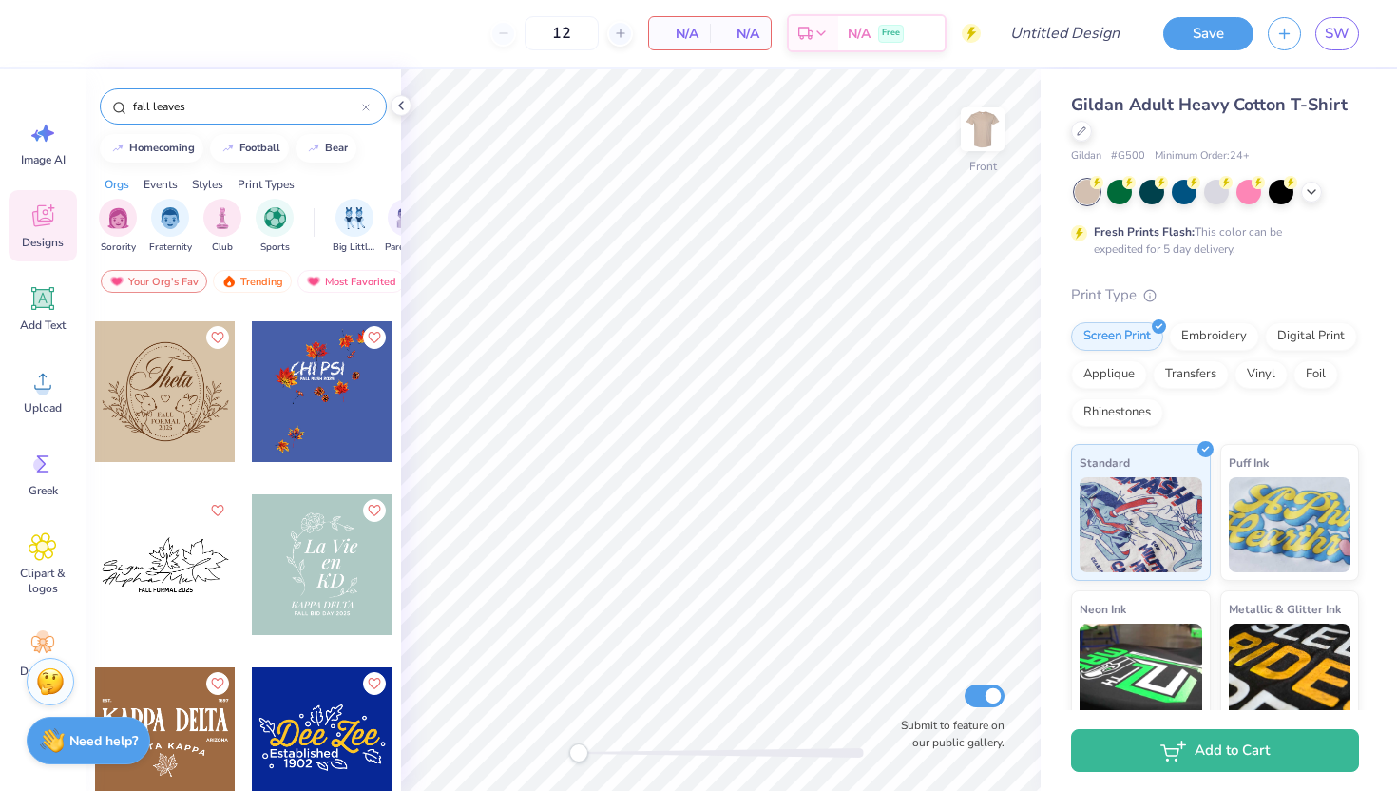
scroll to position [144, 0]
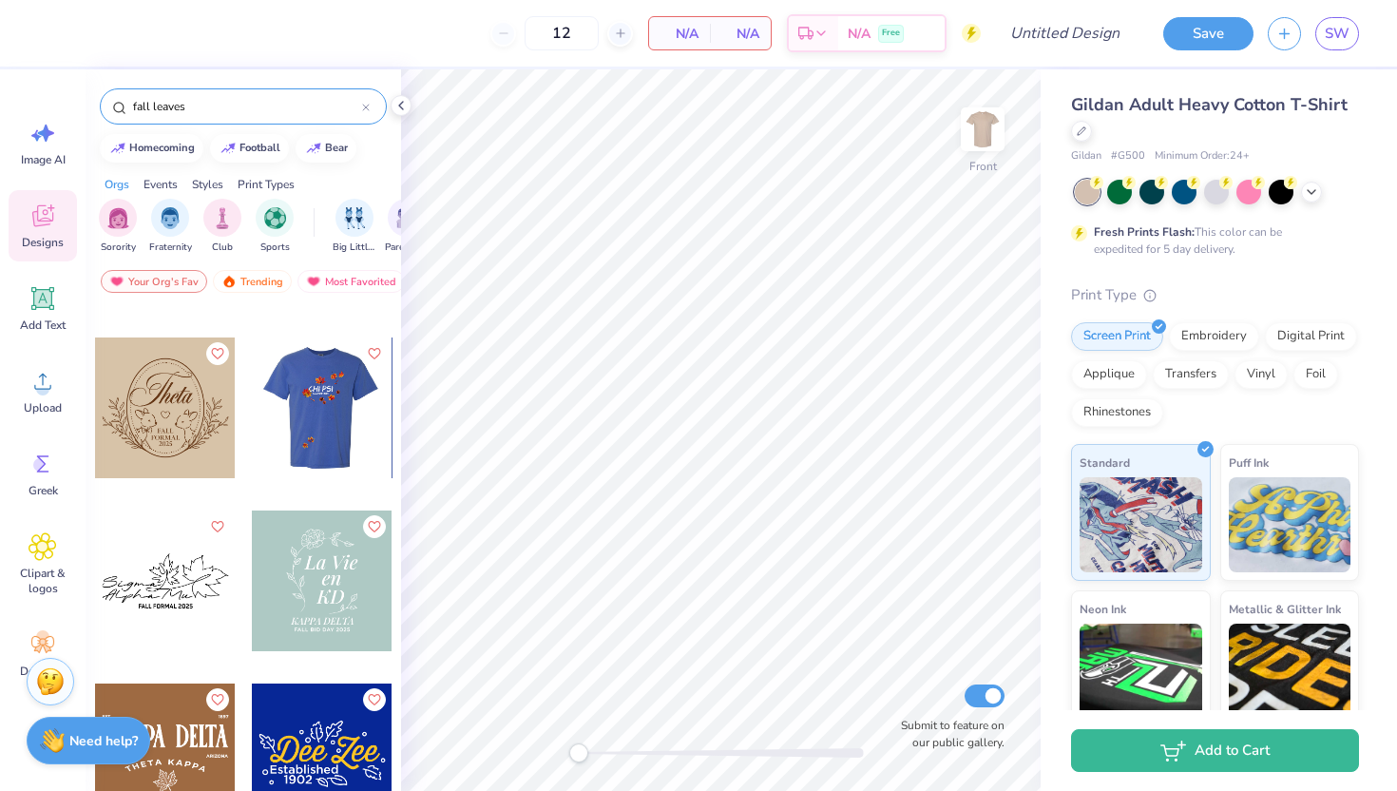
type input "fall leaves"
click at [252, 396] on div at bounding box center [181, 407] width 141 height 141
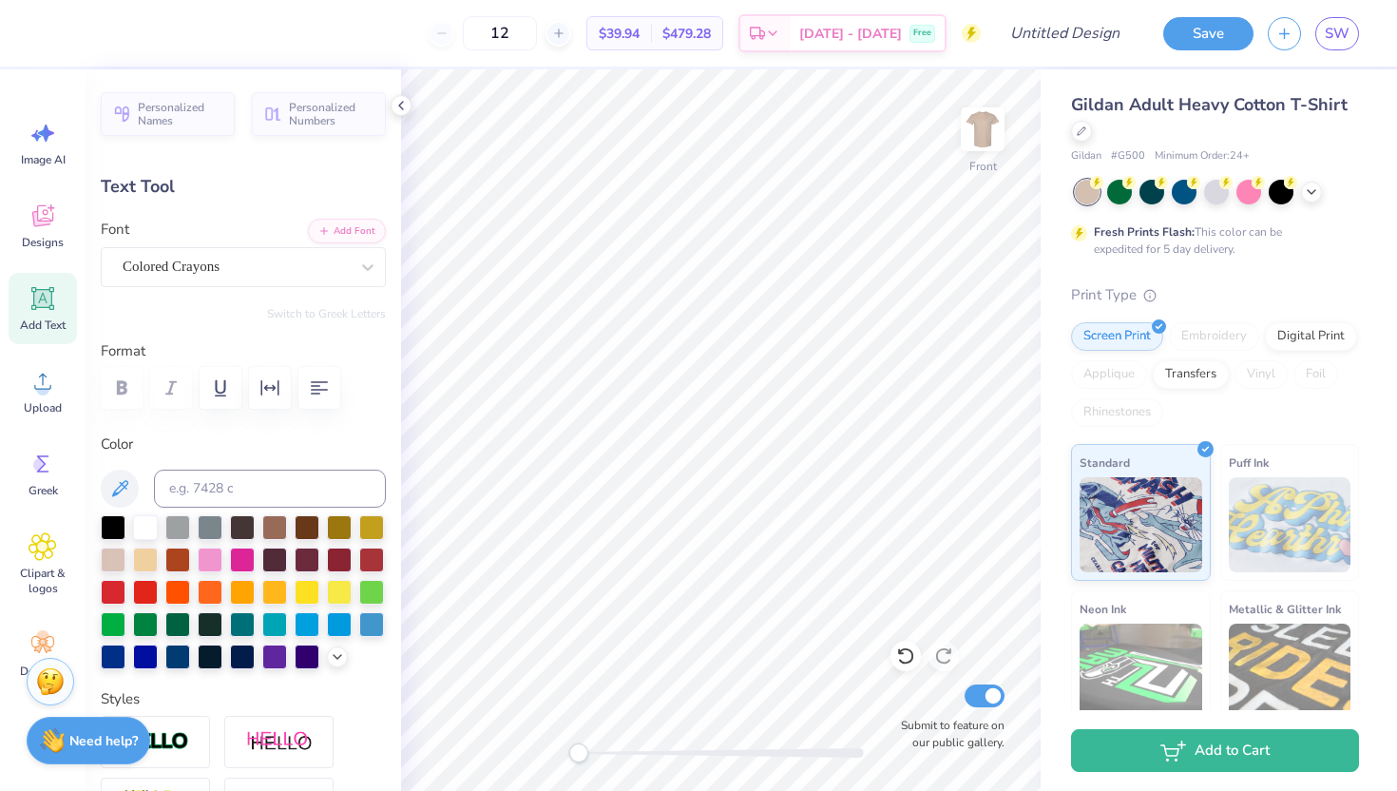
scroll to position [0, 0]
type textarea "C"
type textarea "Phi Beta Lambda"
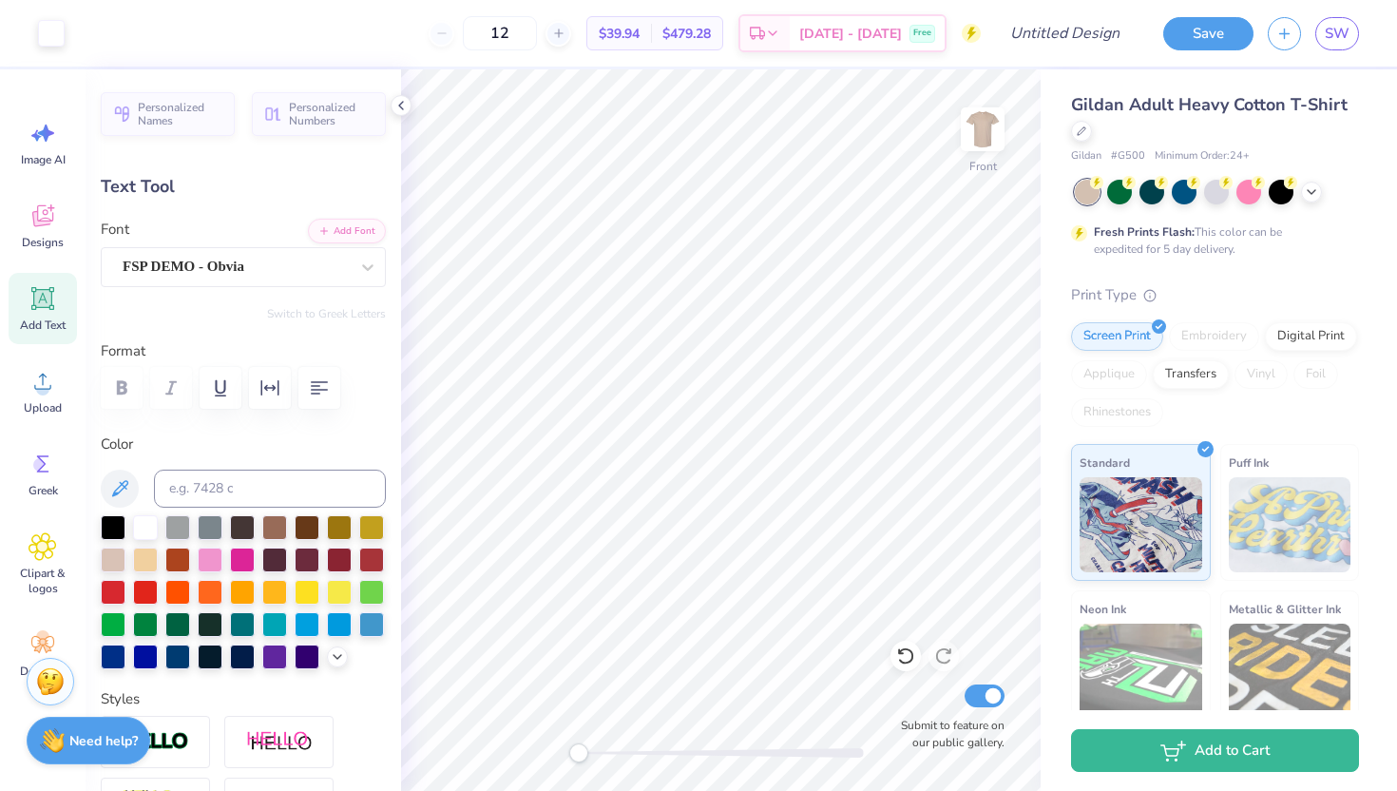
type input "3.48"
type input "0.33"
type input "8.05"
type textarea "FALl fest 2025"
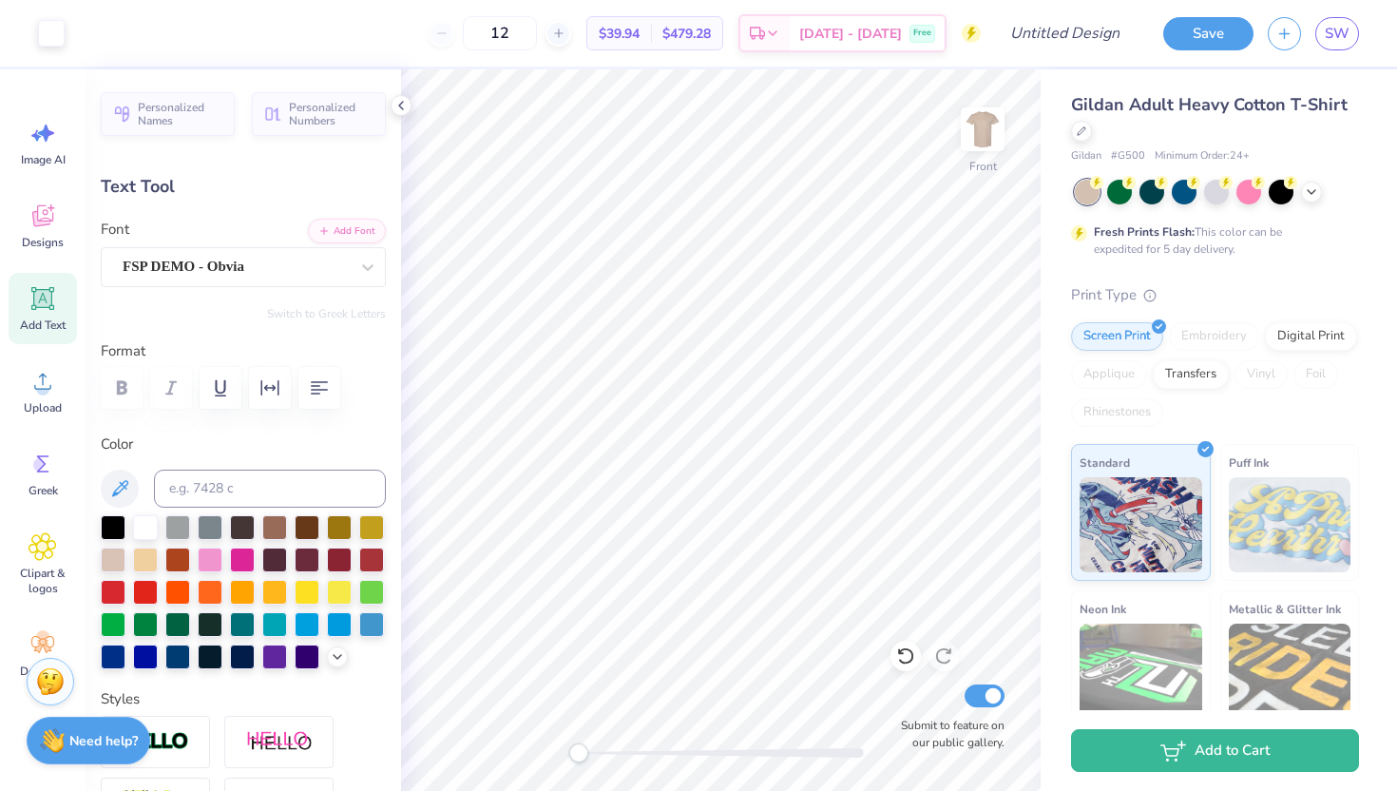
type input "3.04"
type input "0.35"
type input "8.04"
type textarea "Fall Fest 2025"
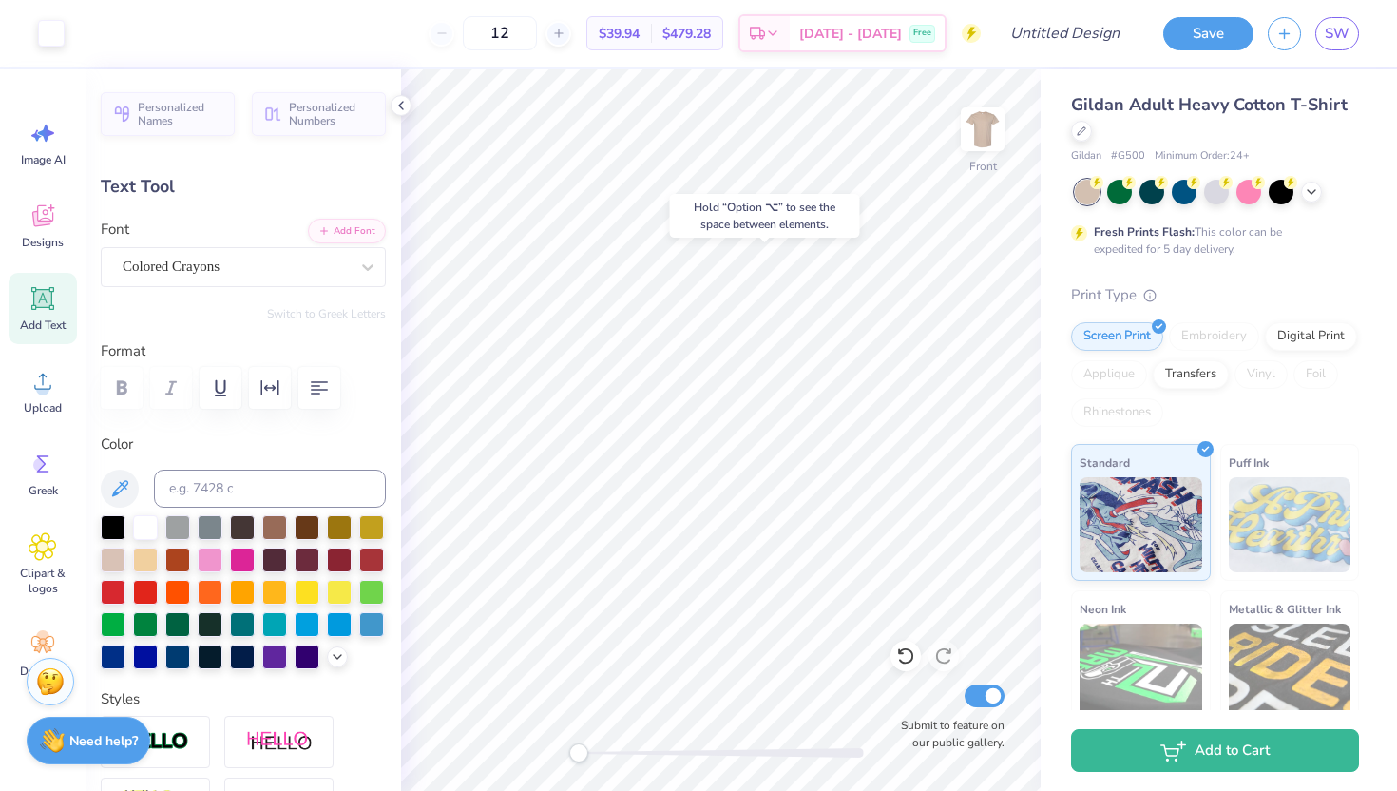
type input "14.43"
type input "1.44"
type input "6.41"
type input "13.03"
type input "1.30"
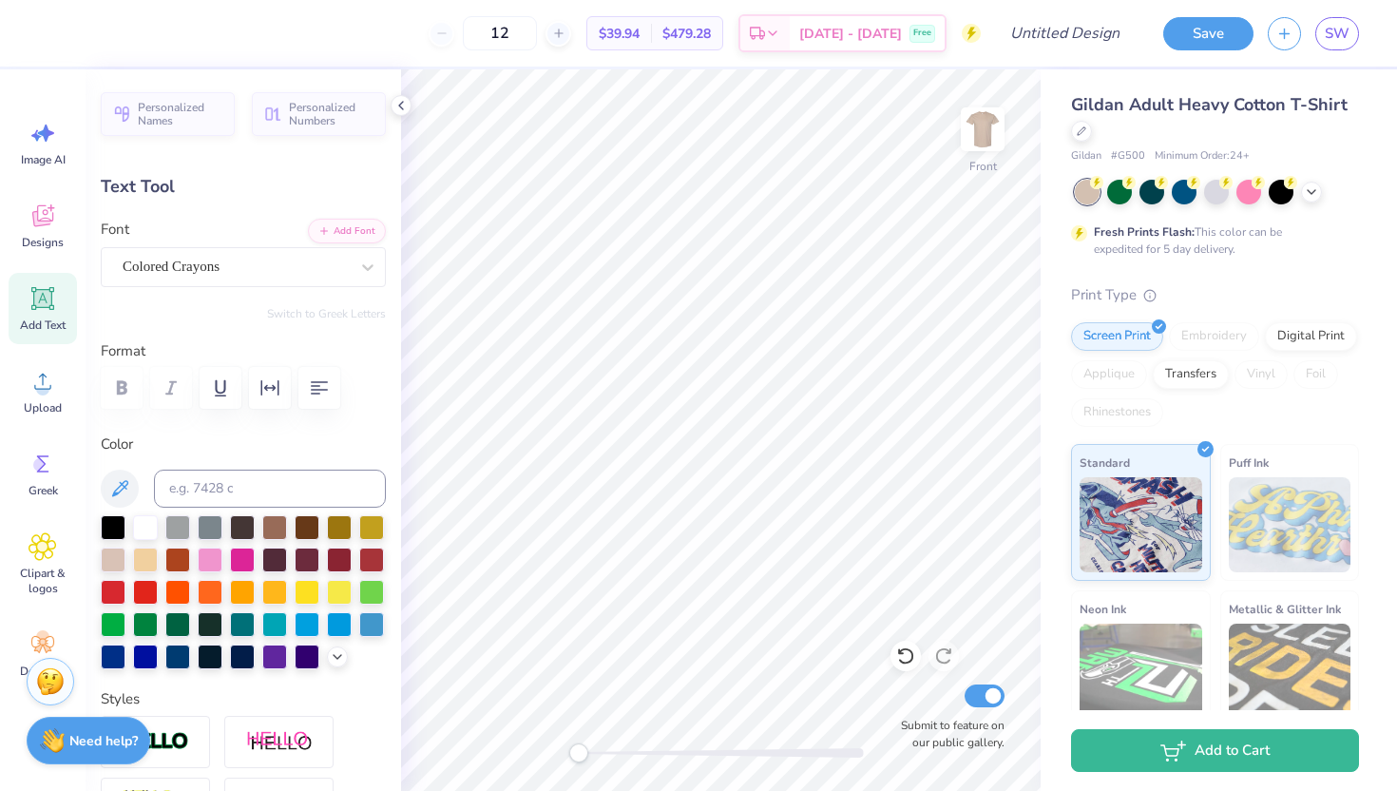
type input "6.50"
click at [996, 118] on img at bounding box center [982, 129] width 76 height 76
click at [984, 119] on img at bounding box center [982, 129] width 38 height 38
click at [979, 145] on img at bounding box center [982, 129] width 76 height 76
click at [979, 139] on img at bounding box center [982, 129] width 38 height 38
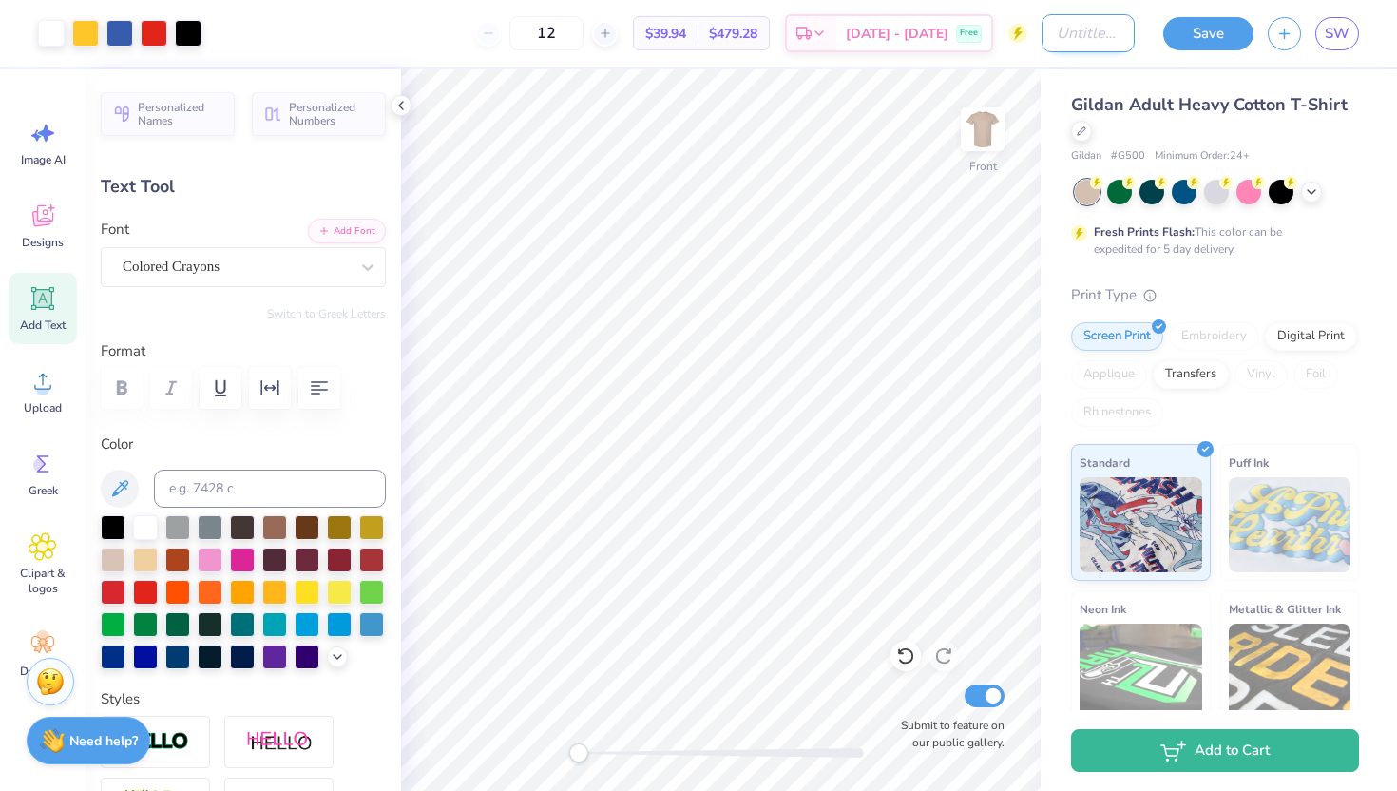
click at [1075, 36] on input "Design Title" at bounding box center [1087, 33] width 93 height 38
type input "fall fest"
click at [1187, 32] on button "Save" at bounding box center [1208, 30] width 90 height 33
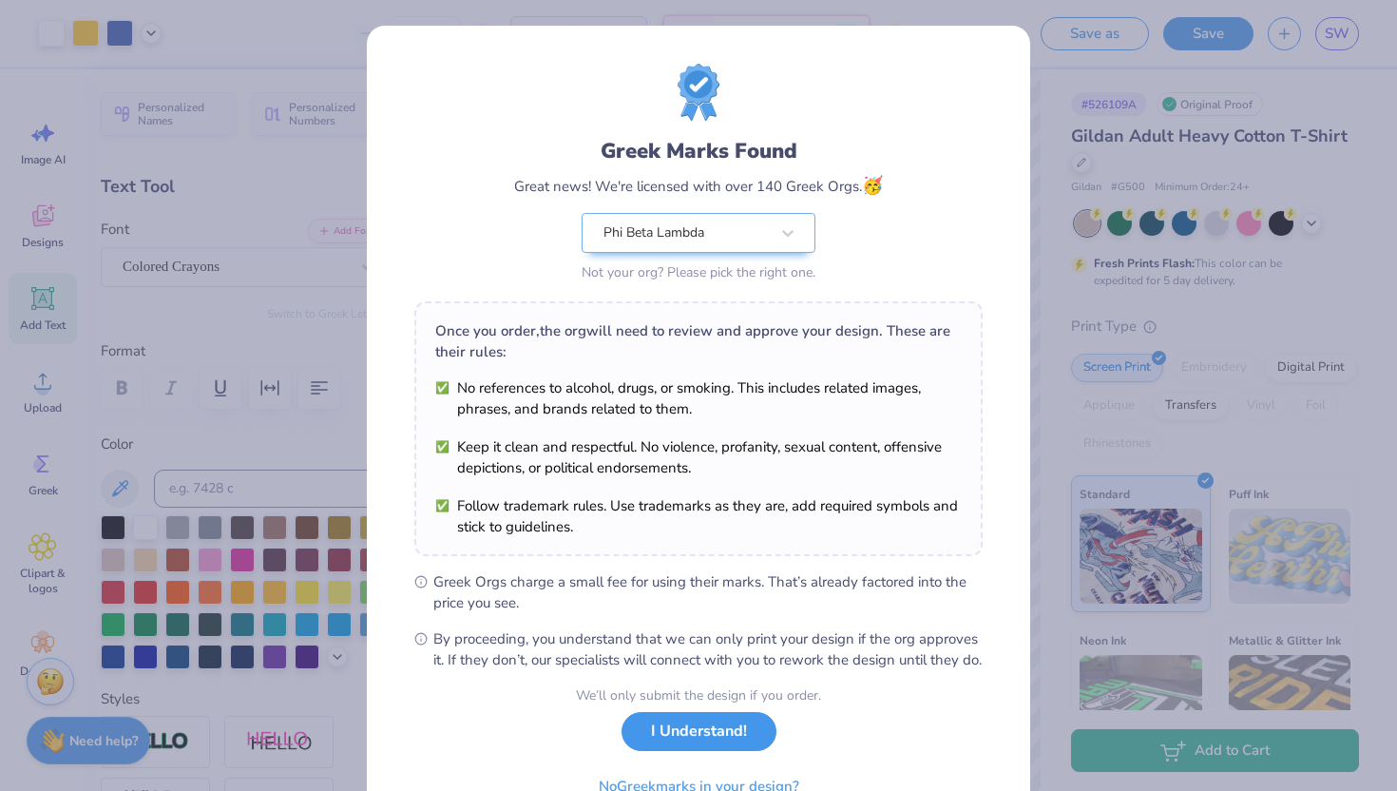
click at [728, 751] on button "I Understand!" at bounding box center [698, 731] width 155 height 39
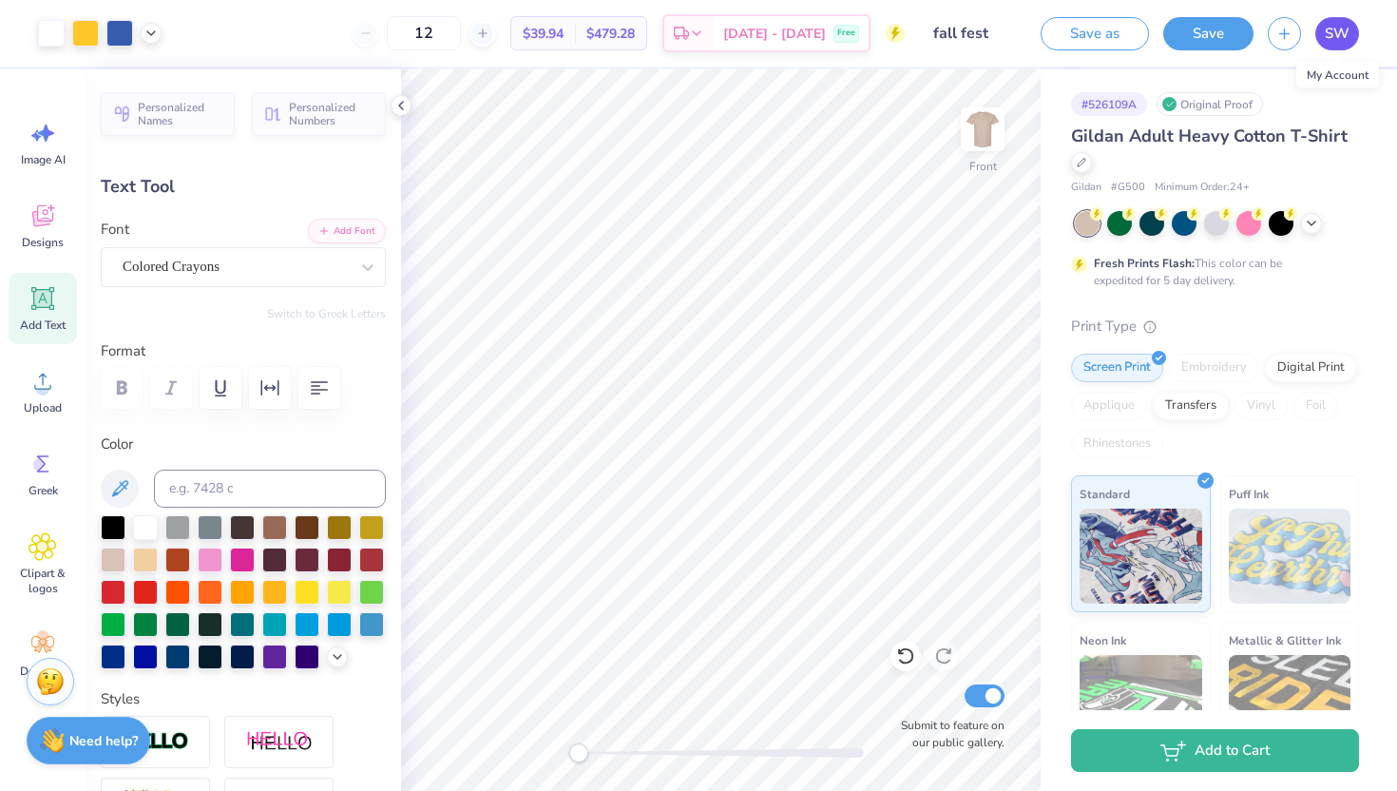
click at [1332, 26] on span "SW" at bounding box center [1337, 34] width 25 height 22
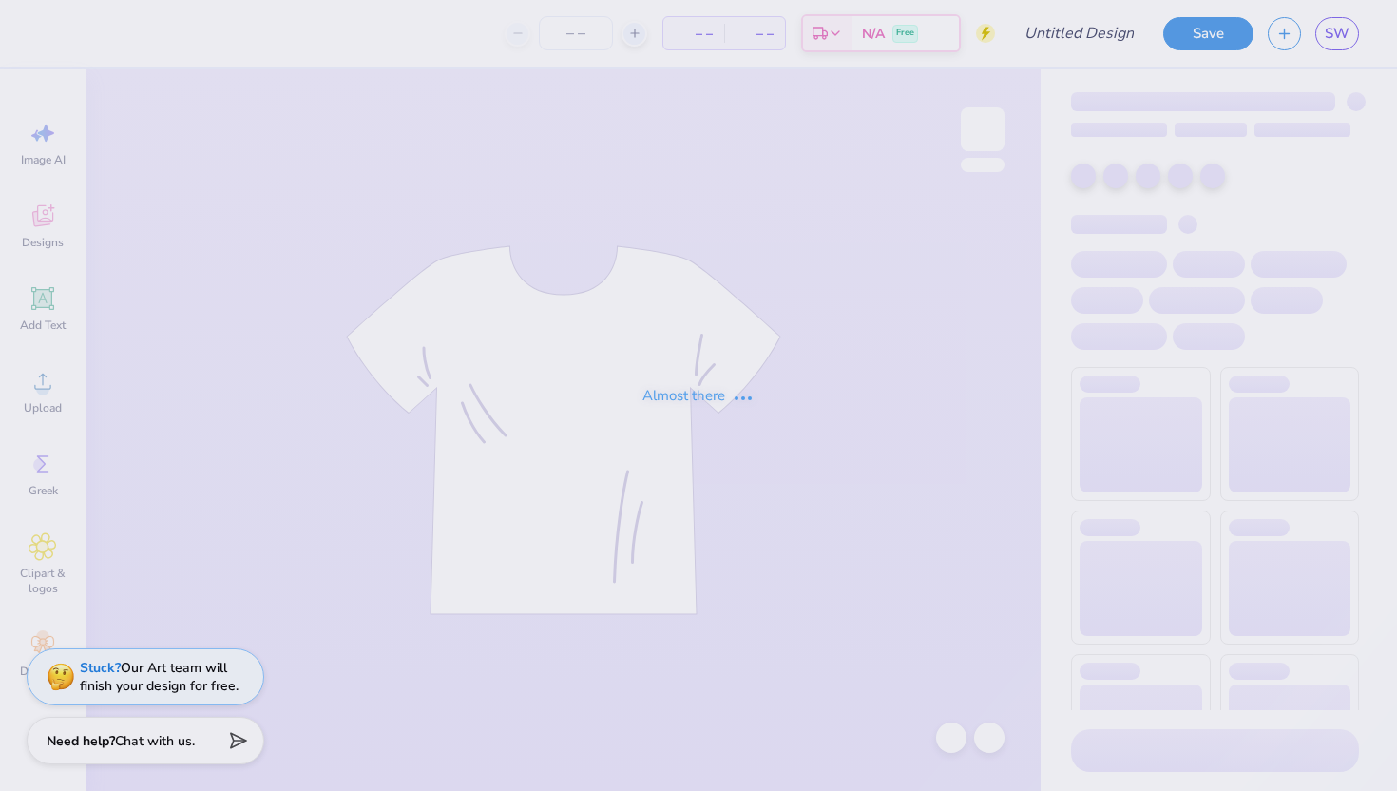
type input "fall fest shirt"
type input "12"
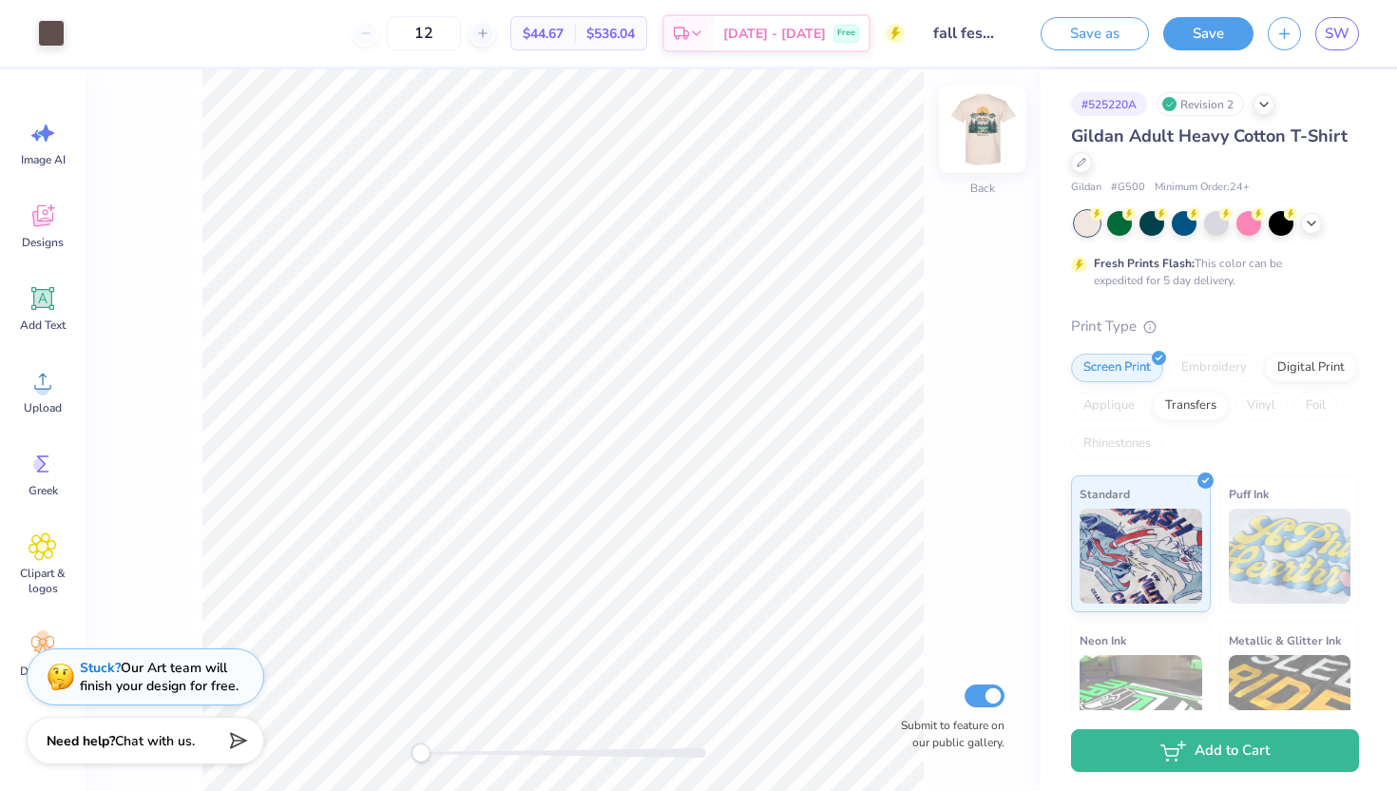
click at [976, 141] on img at bounding box center [982, 129] width 76 height 76
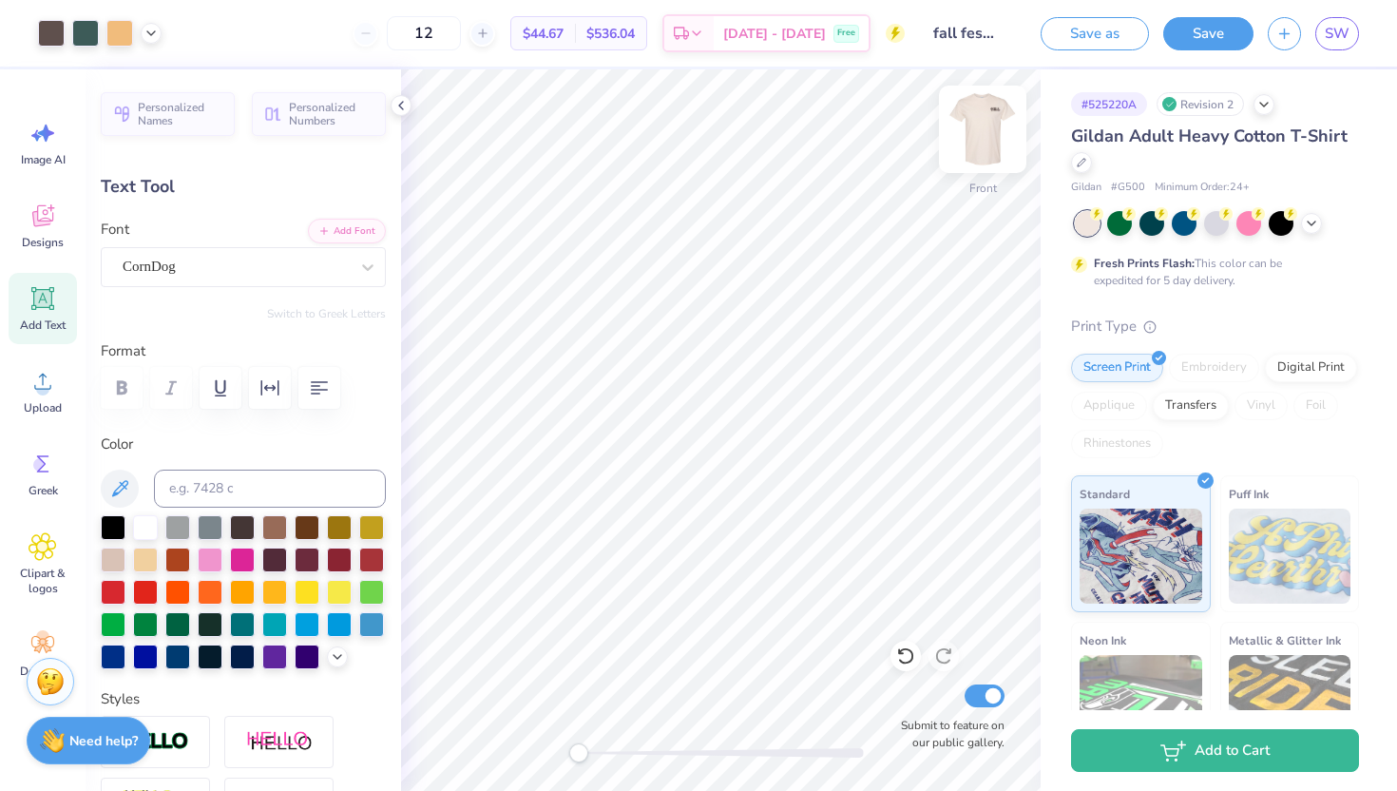
type input "4.66"
type input "0.98"
type input "9.95"
type input "4.79"
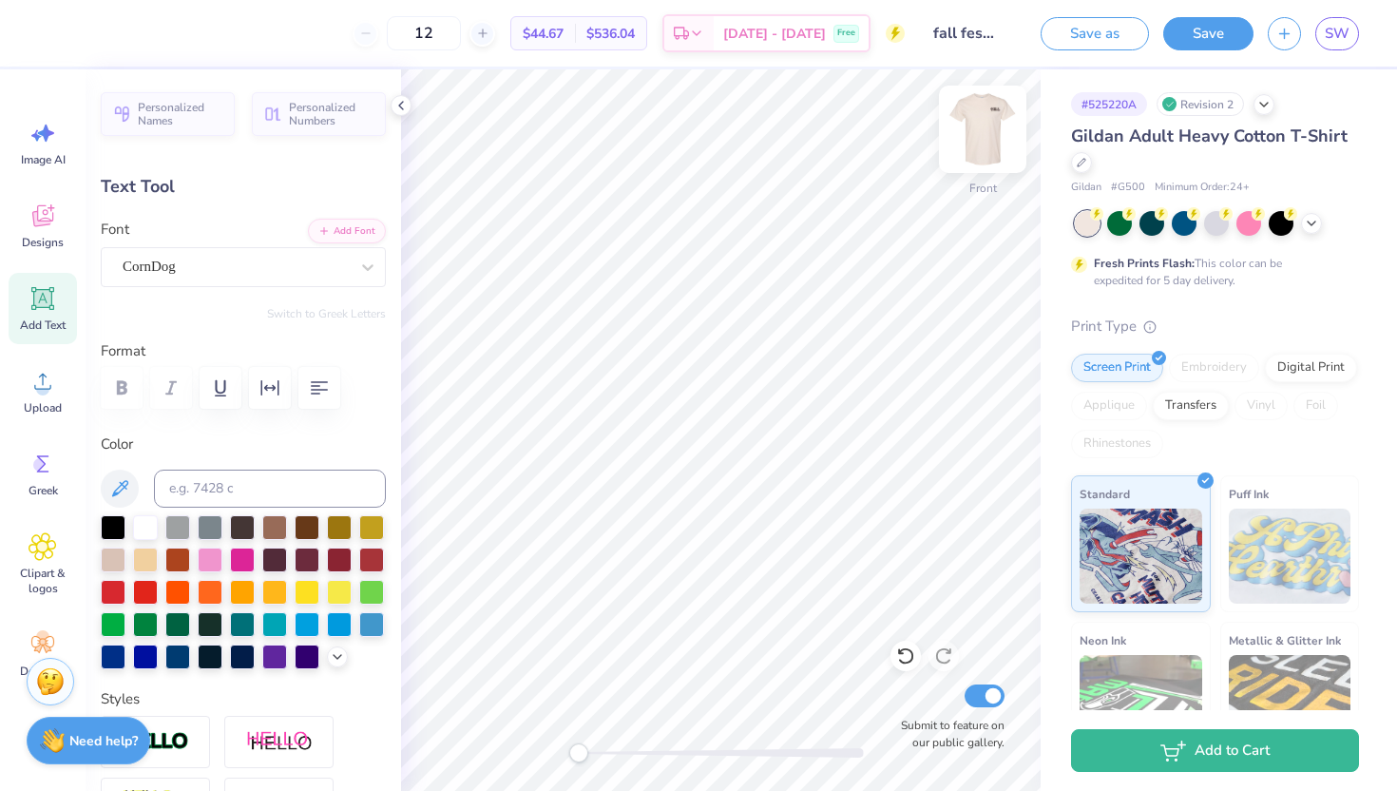
type input "0.96"
type input "9.08"
type textarea "P"
type textarea "Fall Fest"
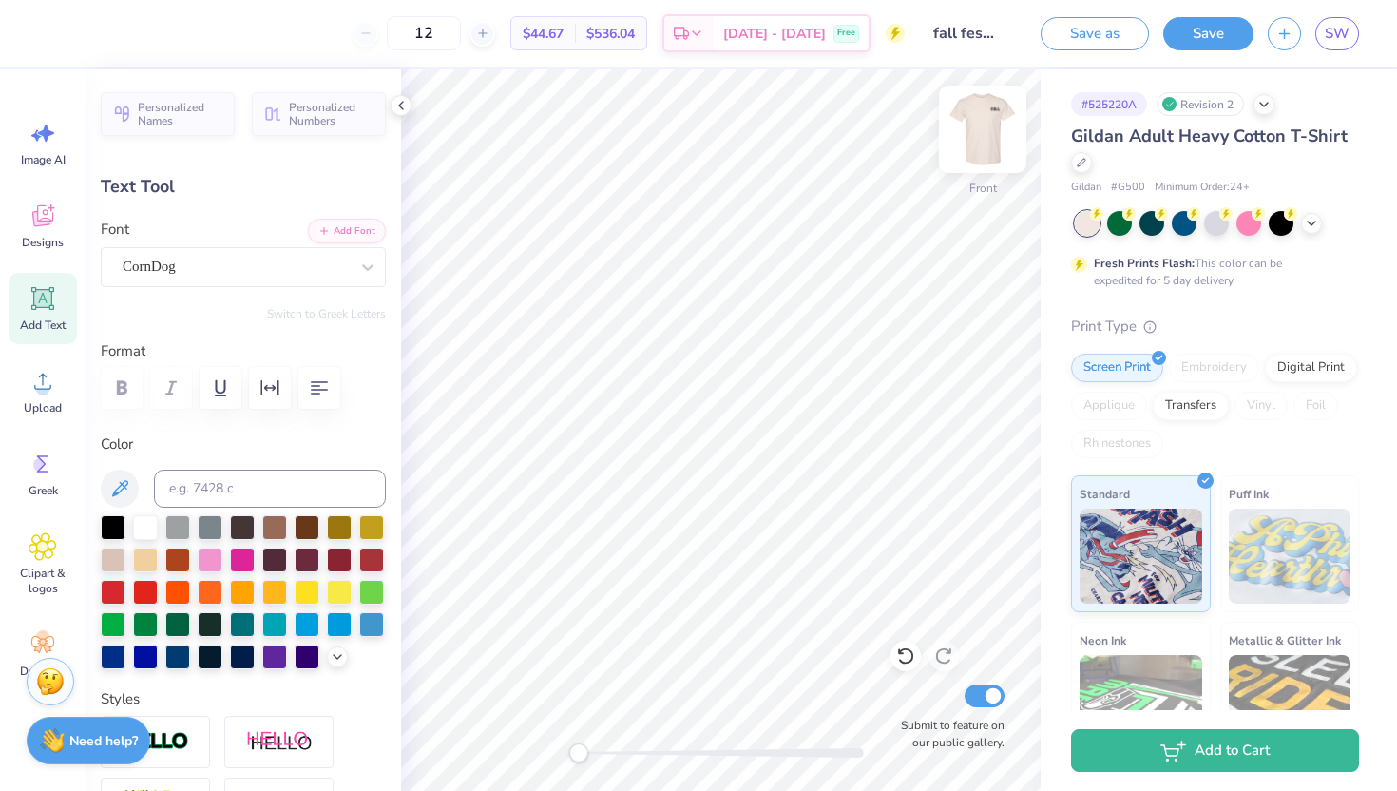
scroll to position [0, 2]
type input "4.66"
type input "0.98"
type input "9.95"
type textarea "2025"
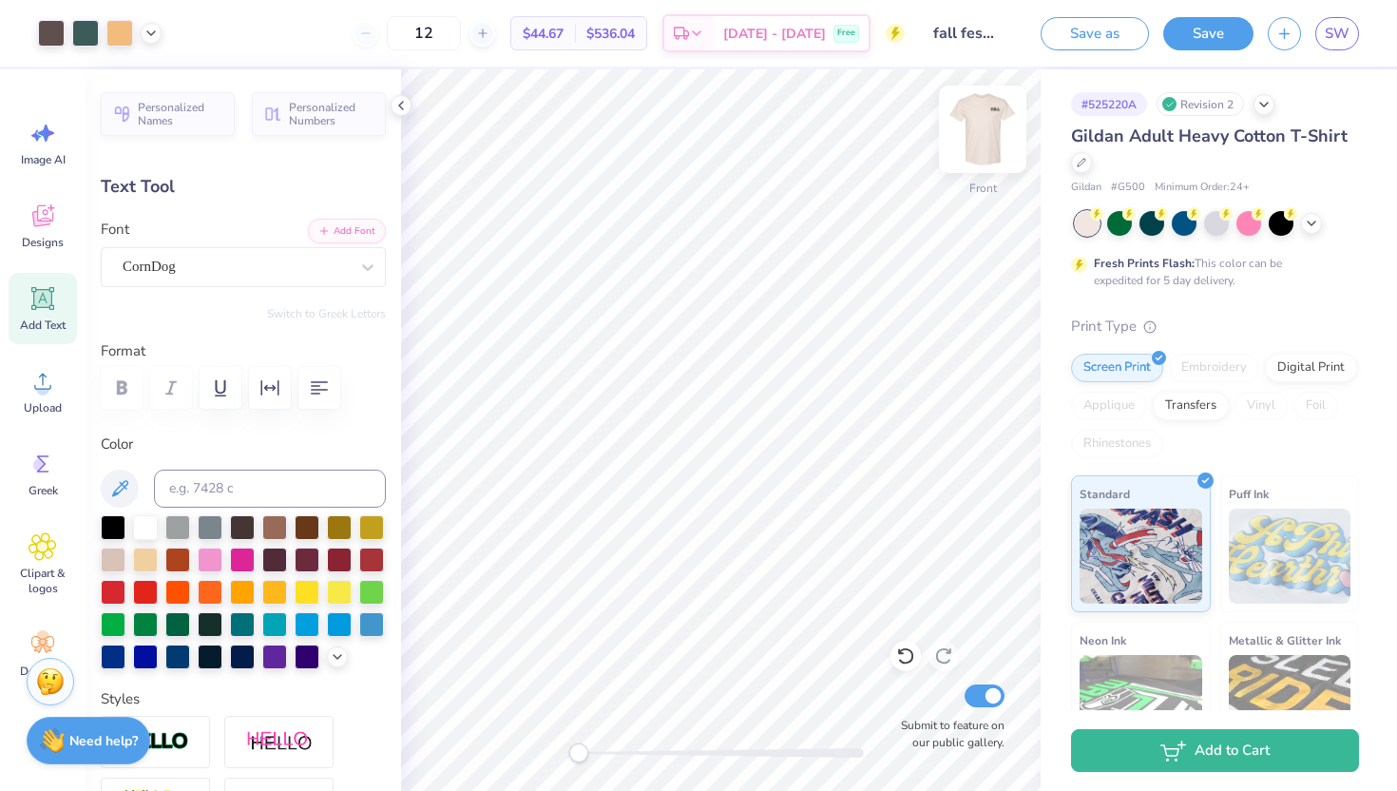
click at [980, 133] on img at bounding box center [982, 129] width 76 height 76
click at [980, 133] on img at bounding box center [982, 129] width 38 height 38
click at [1215, 37] on button "Save" at bounding box center [1208, 30] width 90 height 33
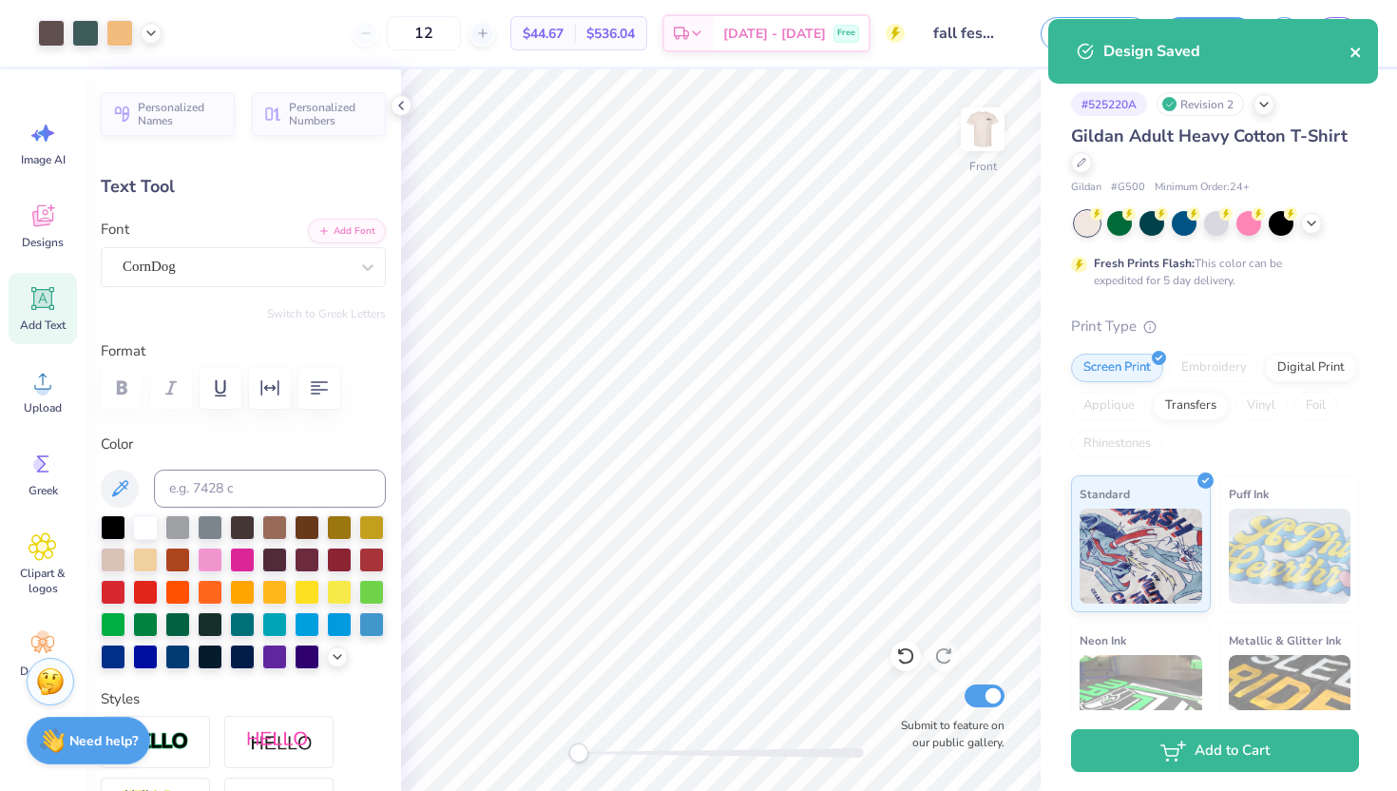
click at [1353, 51] on icon "close" at bounding box center [1355, 52] width 13 height 15
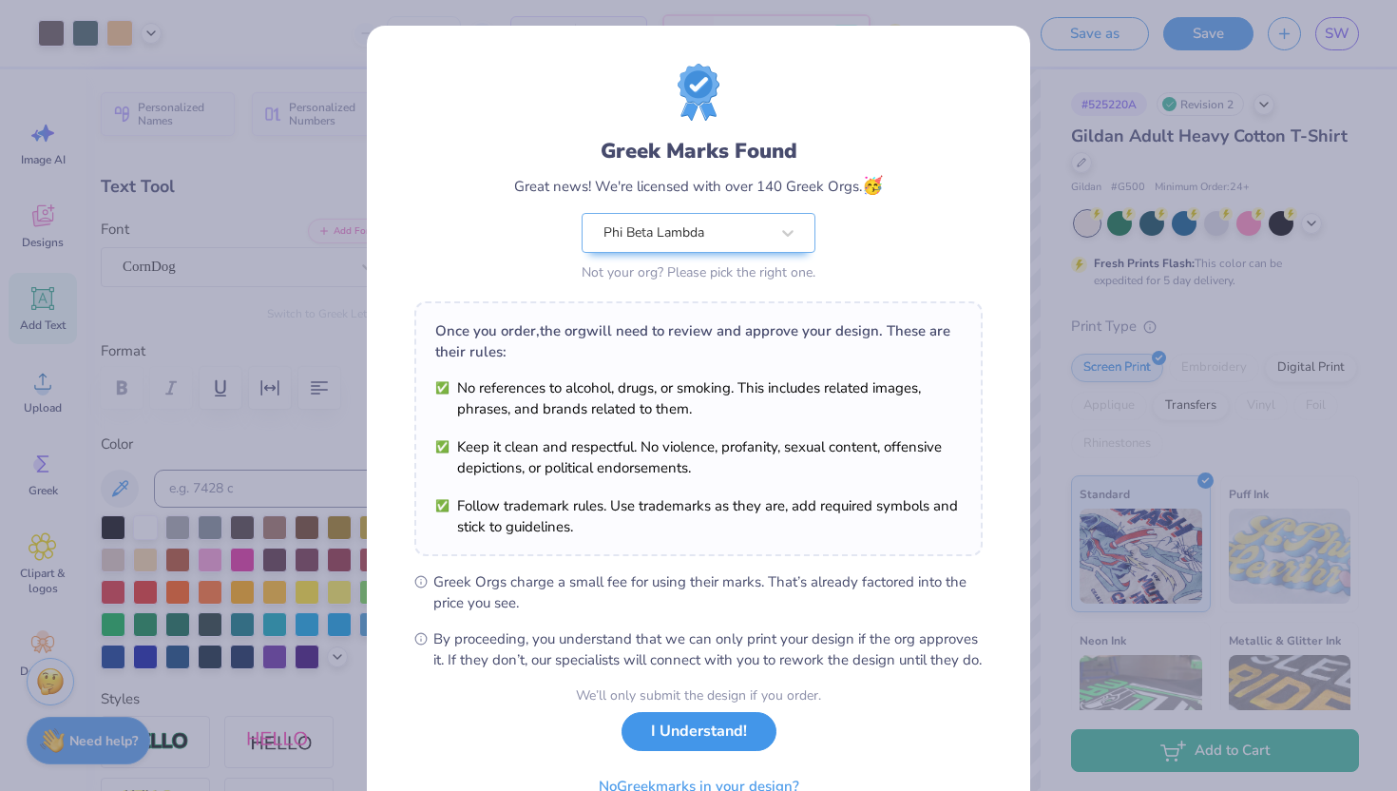
click at [674, 750] on button "I Understand!" at bounding box center [698, 731] width 155 height 39
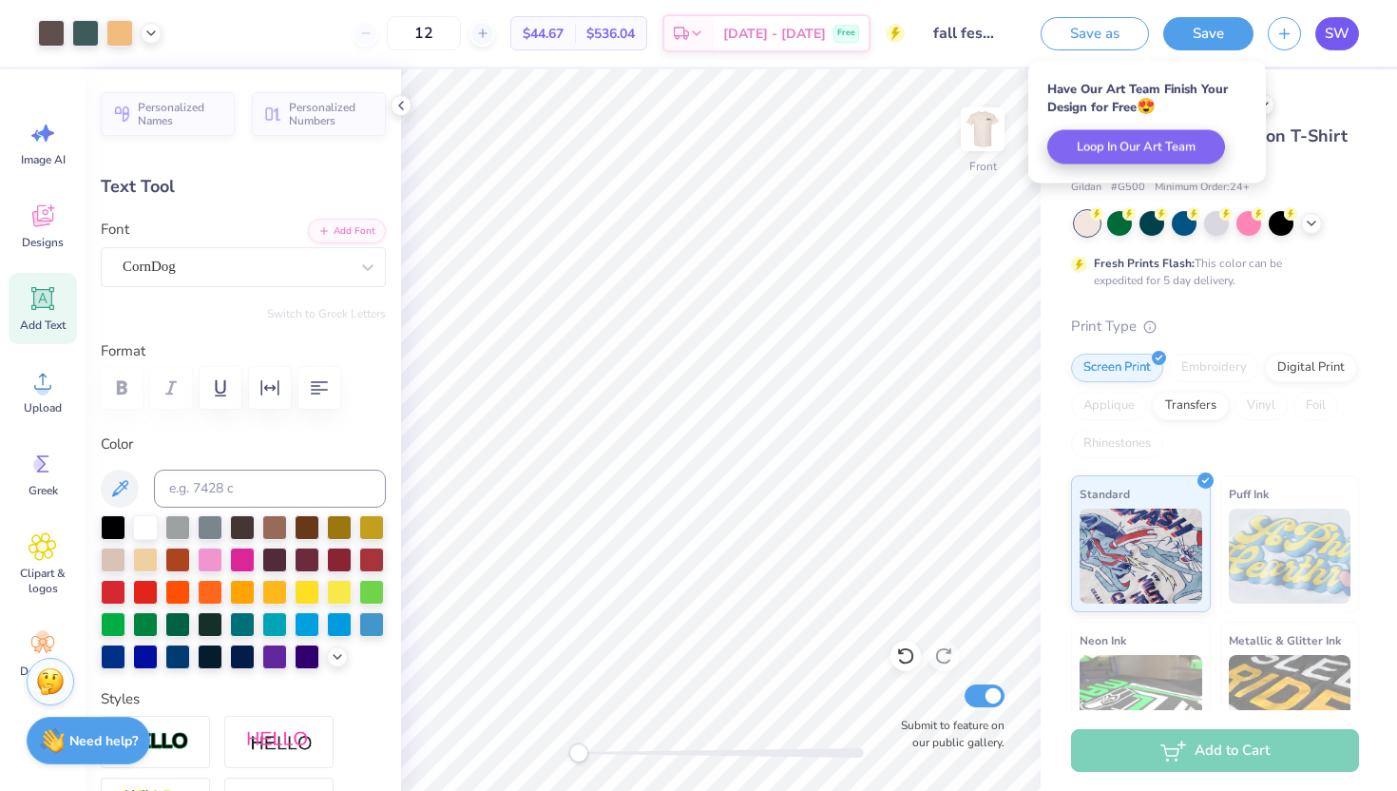
click at [1343, 31] on span "SW" at bounding box center [1337, 34] width 25 height 22
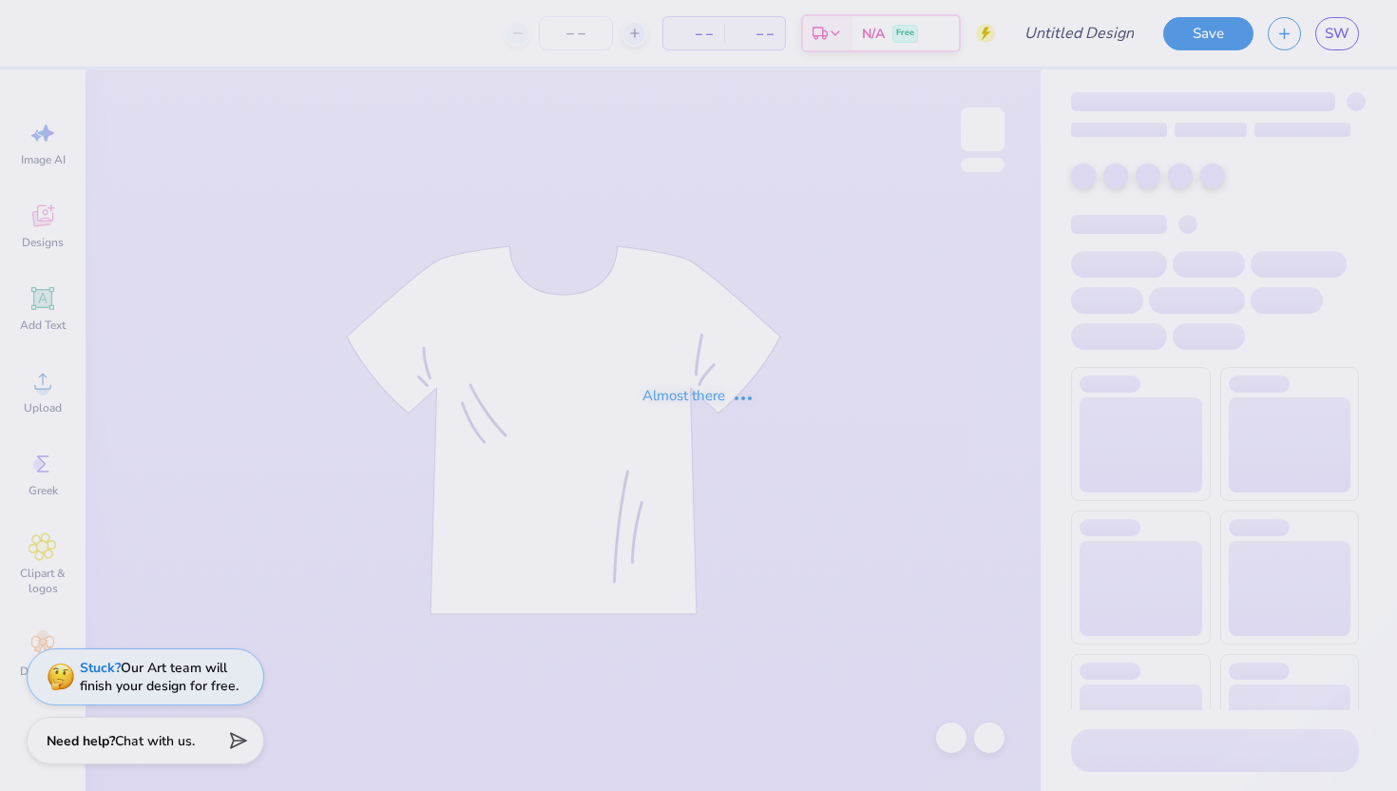
type input "fall fest"
type input "12"
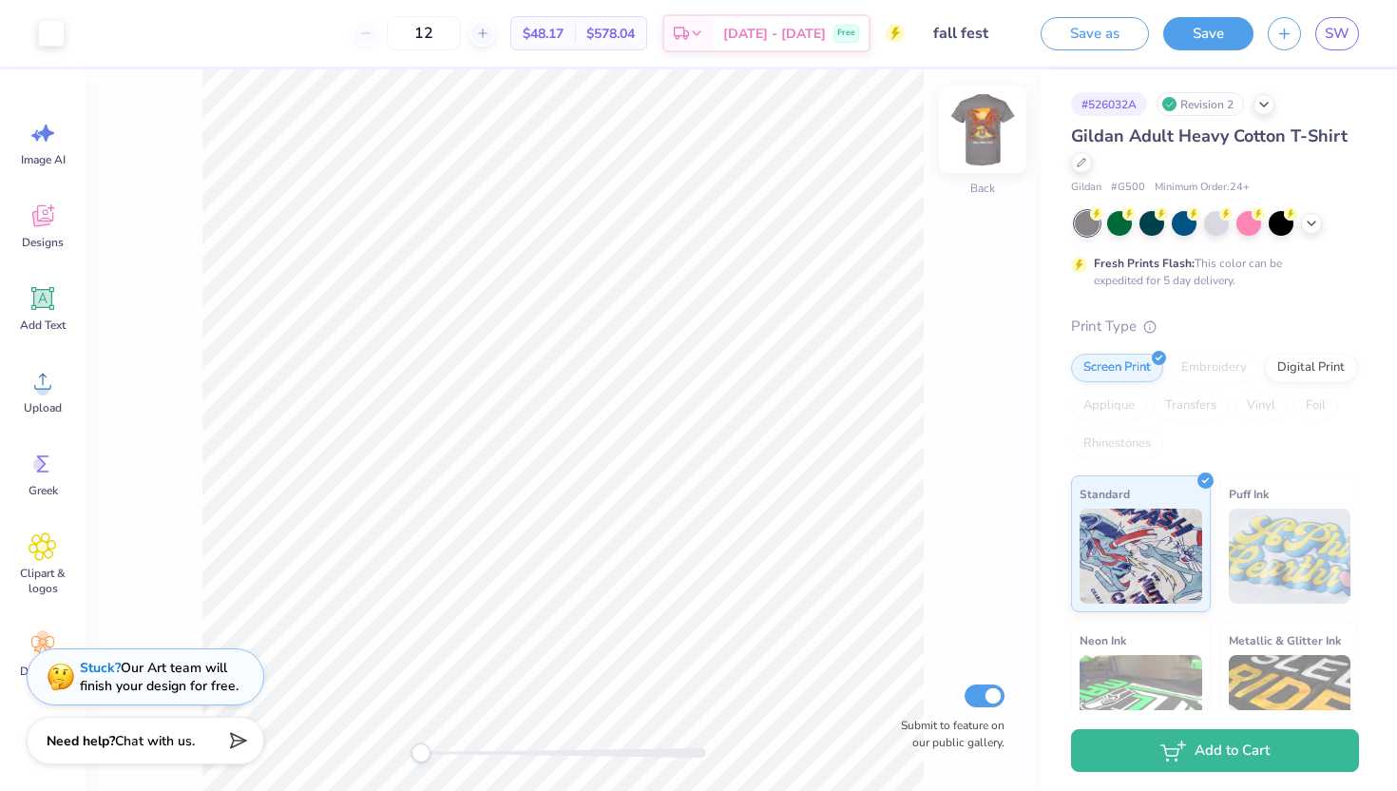
click at [990, 123] on img at bounding box center [982, 129] width 76 height 76
click at [1188, 33] on button "Save" at bounding box center [1208, 30] width 90 height 33
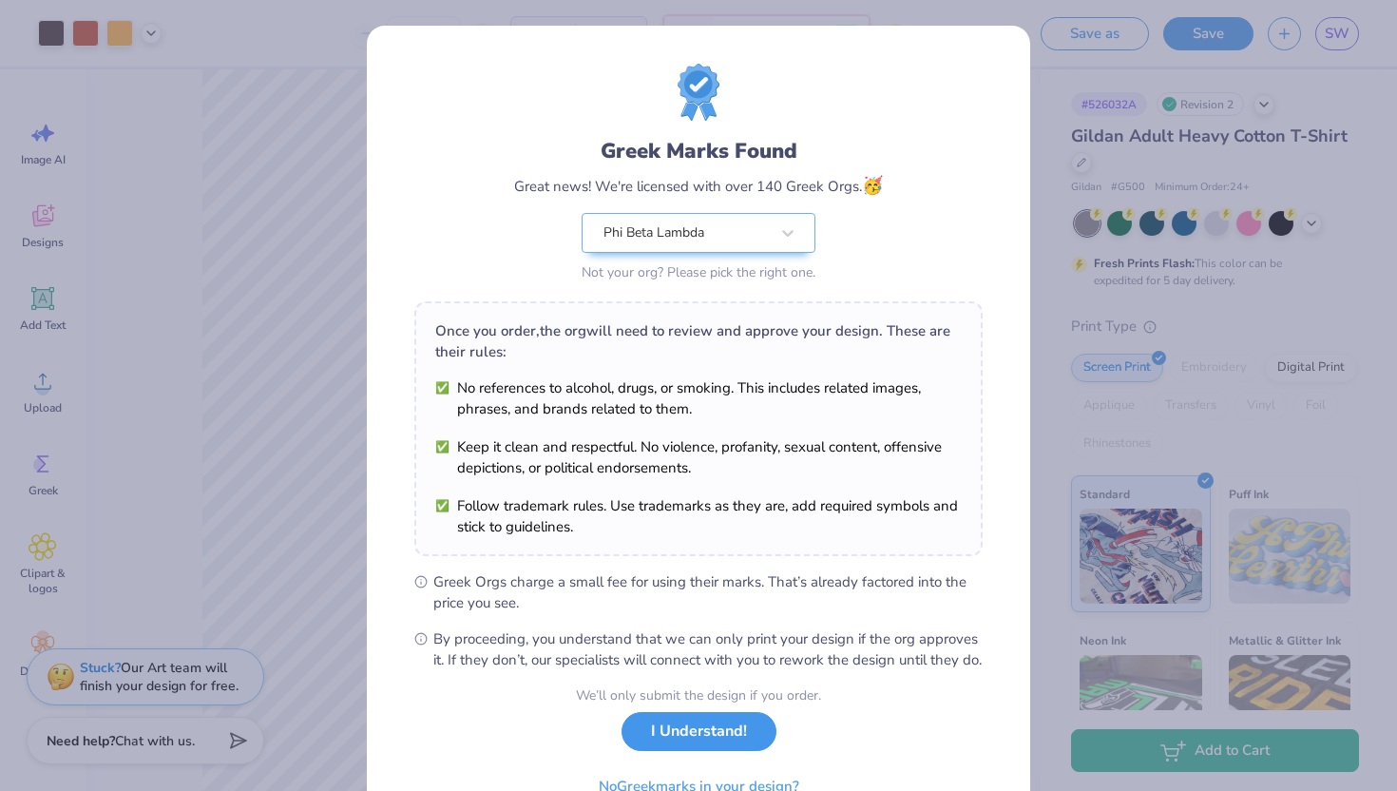
click at [738, 739] on button "I Understand!" at bounding box center [698, 731] width 155 height 39
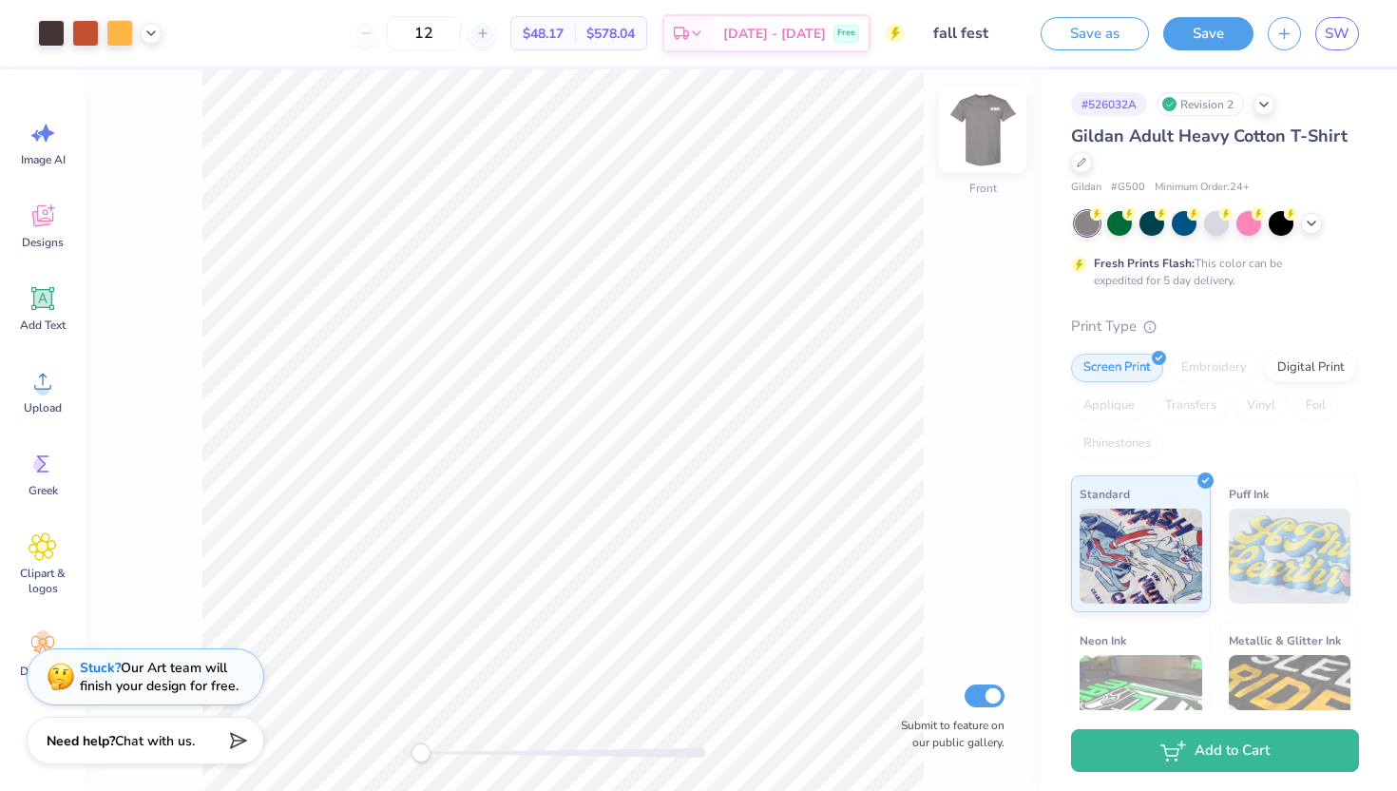
click at [987, 140] on img at bounding box center [982, 129] width 76 height 76
click at [987, 140] on img at bounding box center [982, 129] width 38 height 38
click at [1124, 35] on button "Save as" at bounding box center [1094, 30] width 108 height 33
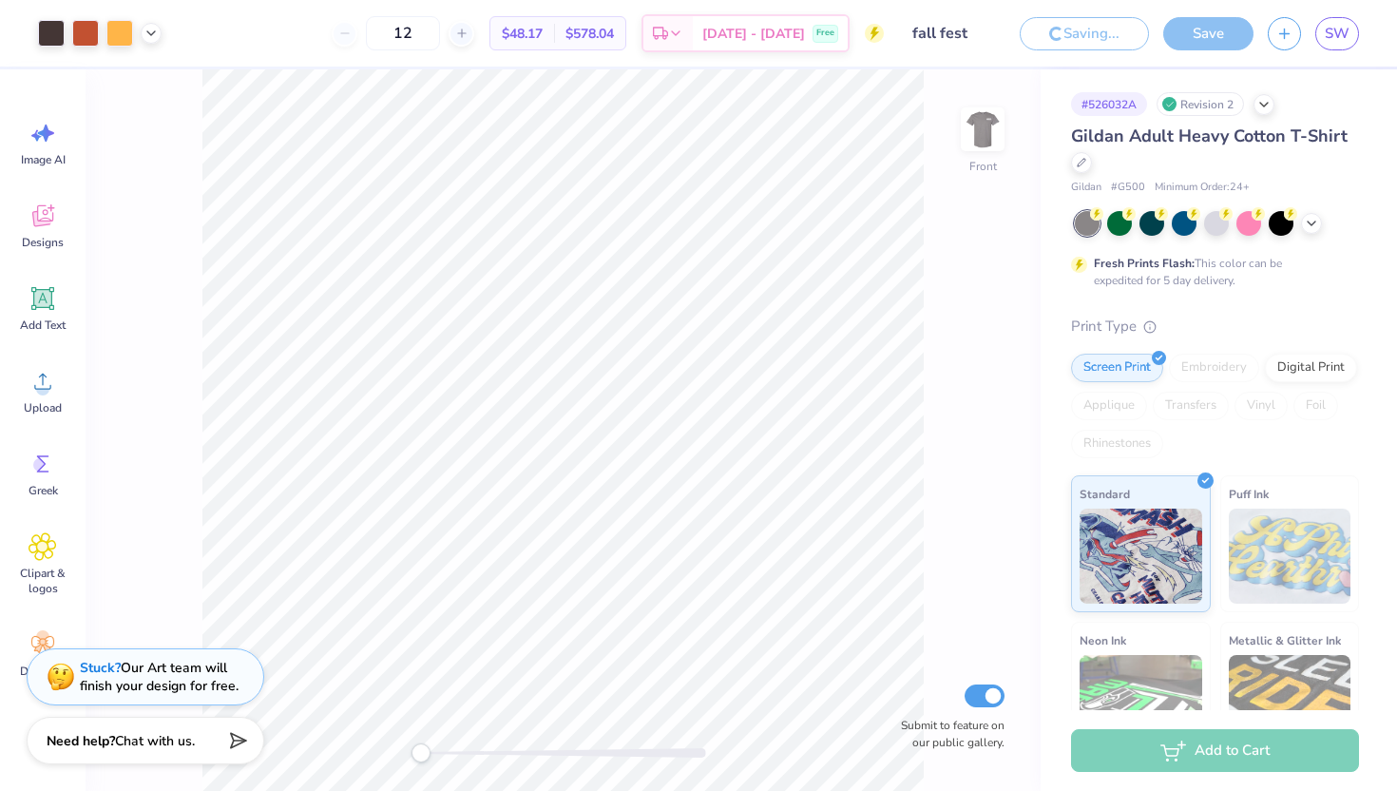
click at [1229, 34] on div "Save" at bounding box center [1208, 33] width 90 height 33
click at [1333, 33] on span "SW" at bounding box center [1337, 34] width 25 height 22
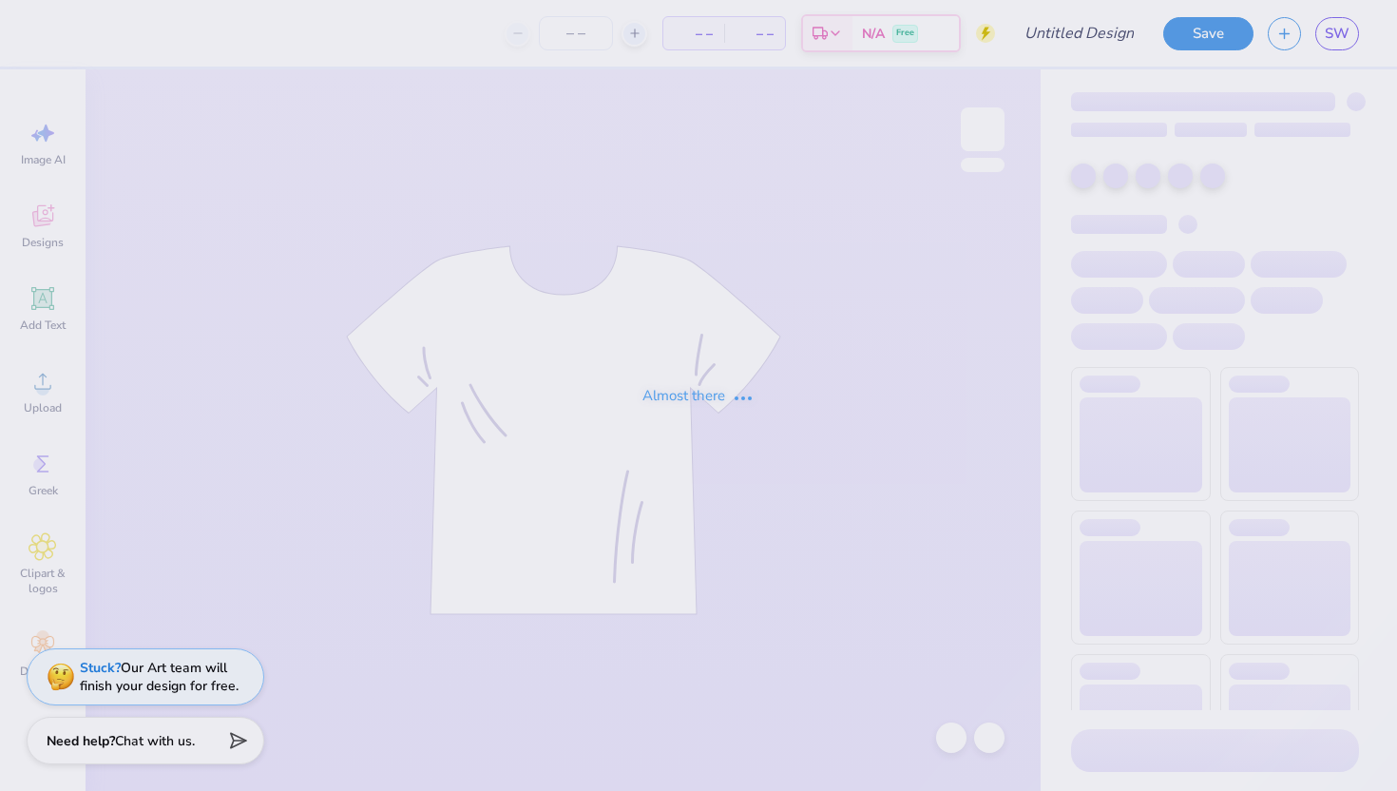
type input "fall fest shirt"
type input "12"
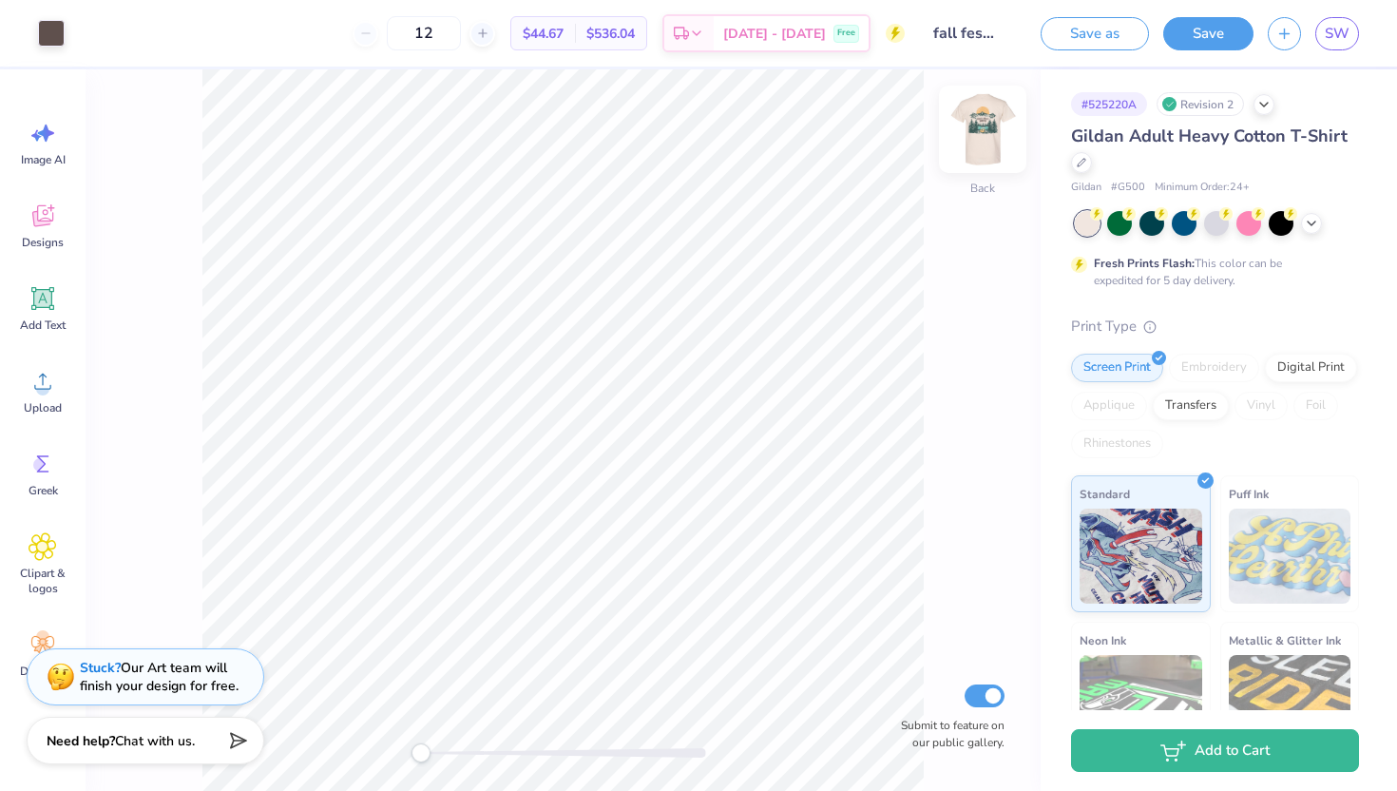
click at [987, 119] on img at bounding box center [982, 129] width 76 height 76
click at [1334, 29] on span "SW" at bounding box center [1337, 34] width 25 height 22
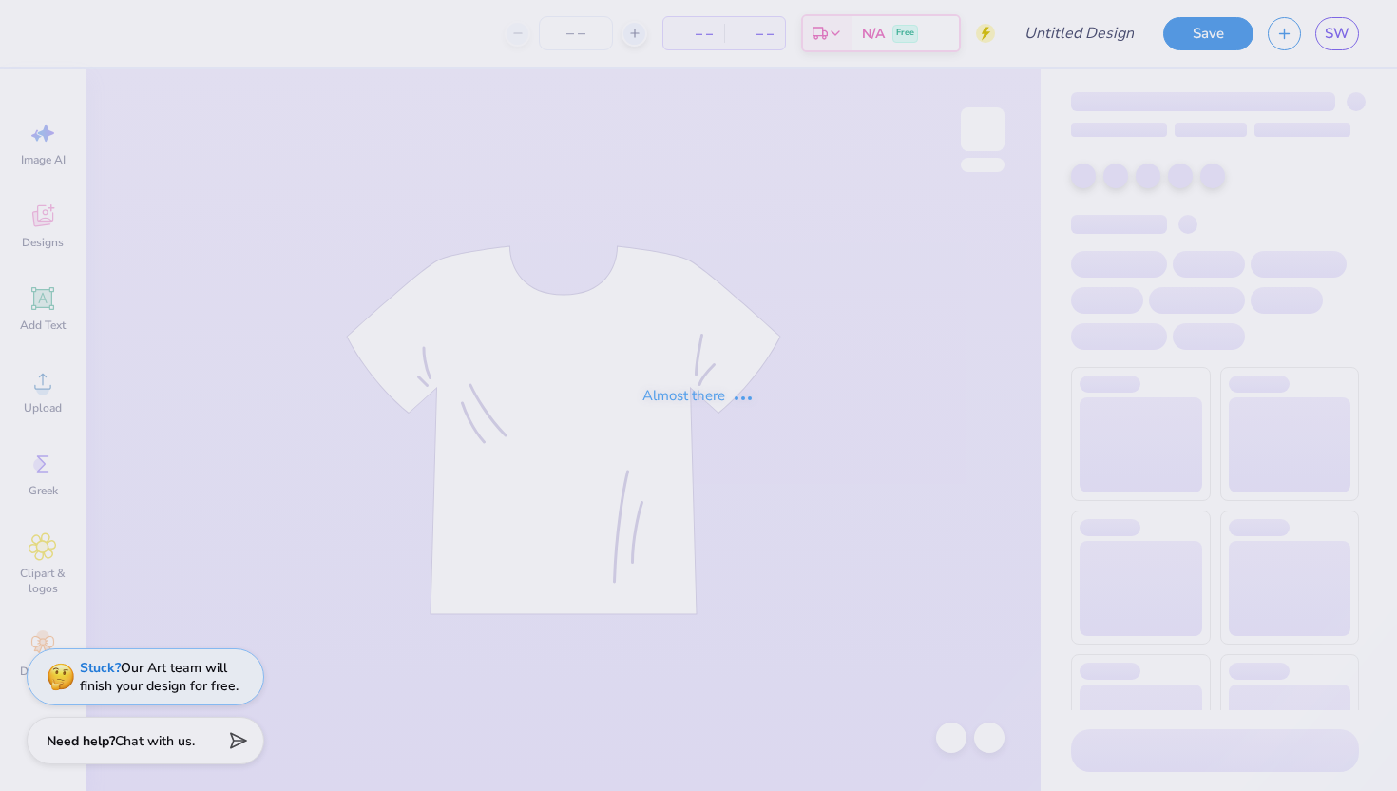
type input "fall fest"
type input "12"
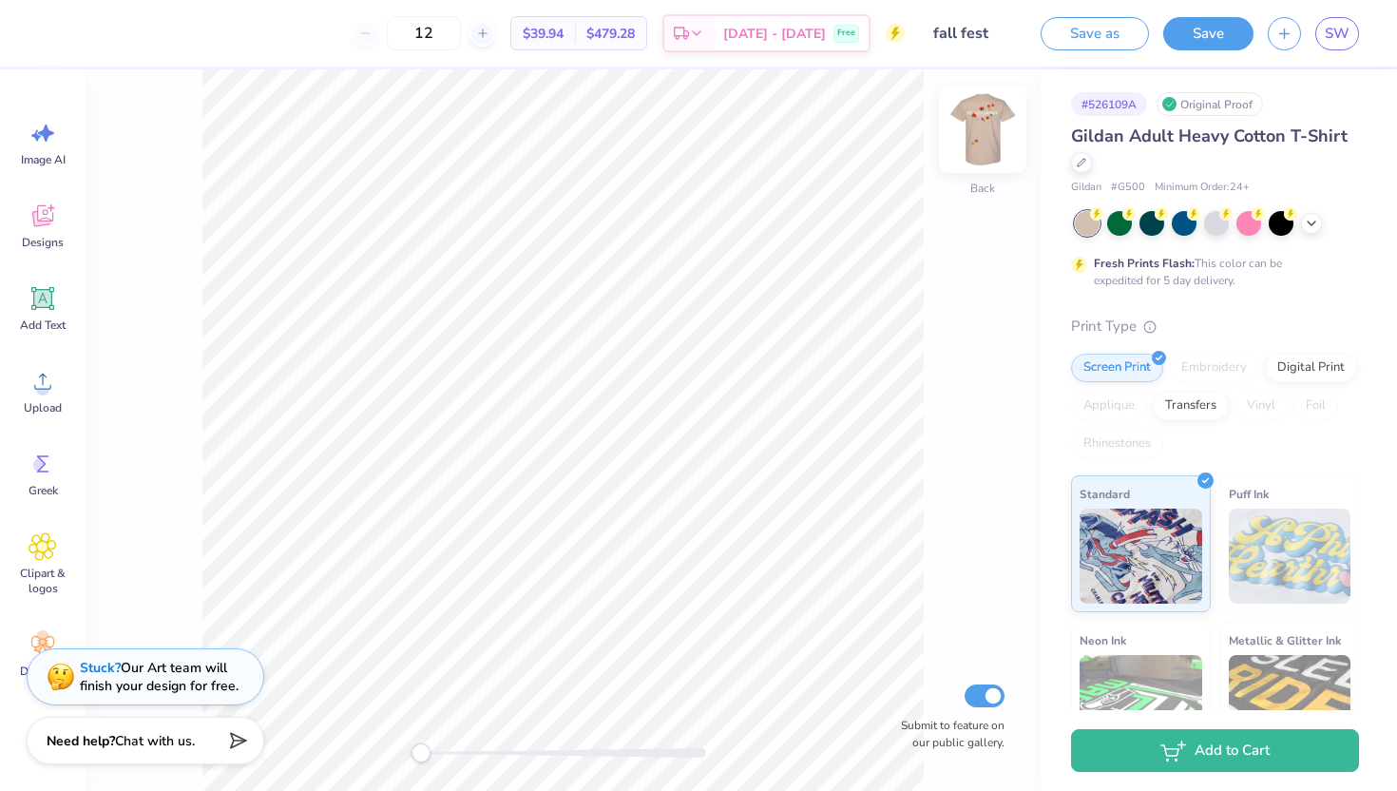
click at [986, 136] on img at bounding box center [982, 129] width 76 height 76
click at [986, 136] on img at bounding box center [982, 129] width 38 height 38
click at [981, 126] on img at bounding box center [982, 129] width 76 height 76
click at [1343, 37] on span "SW" at bounding box center [1337, 34] width 25 height 22
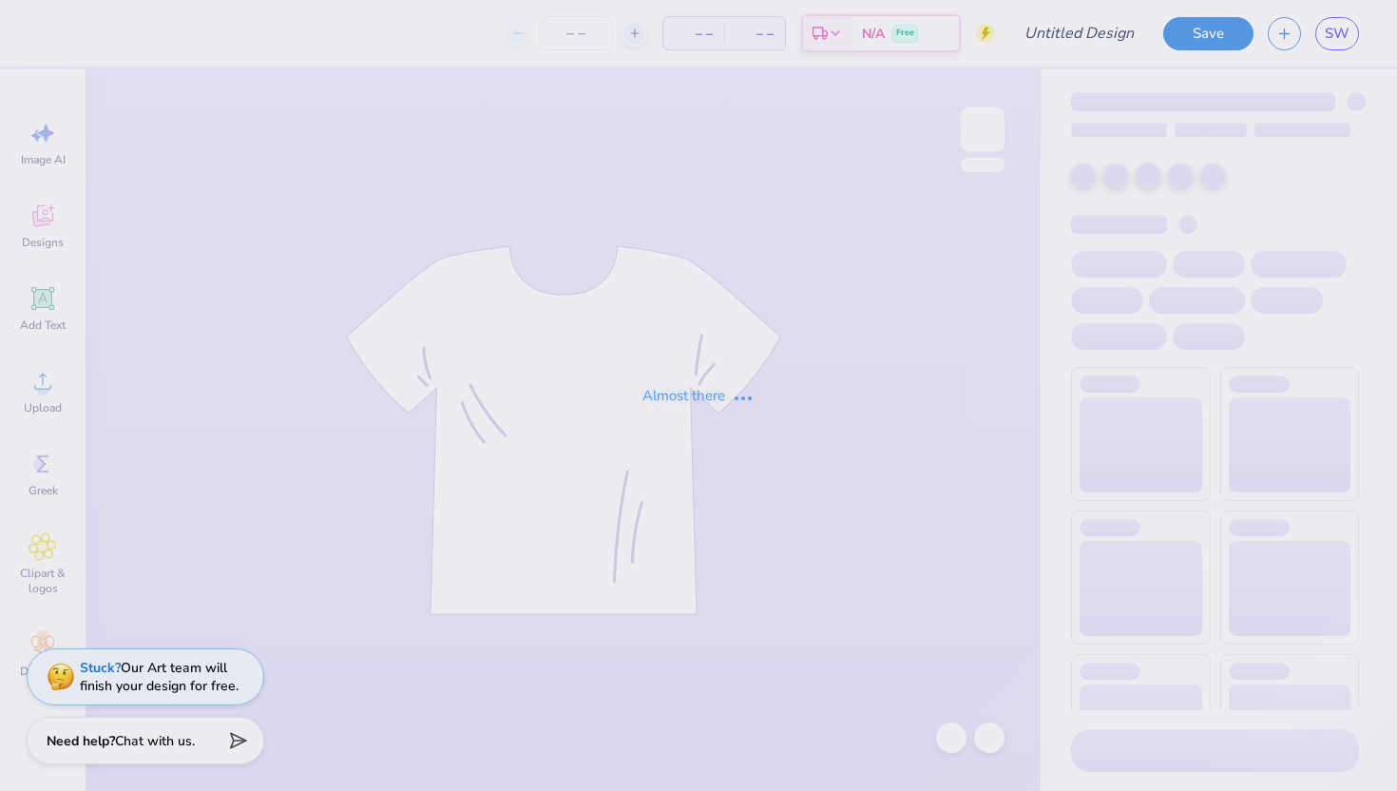
type input "fall fest"
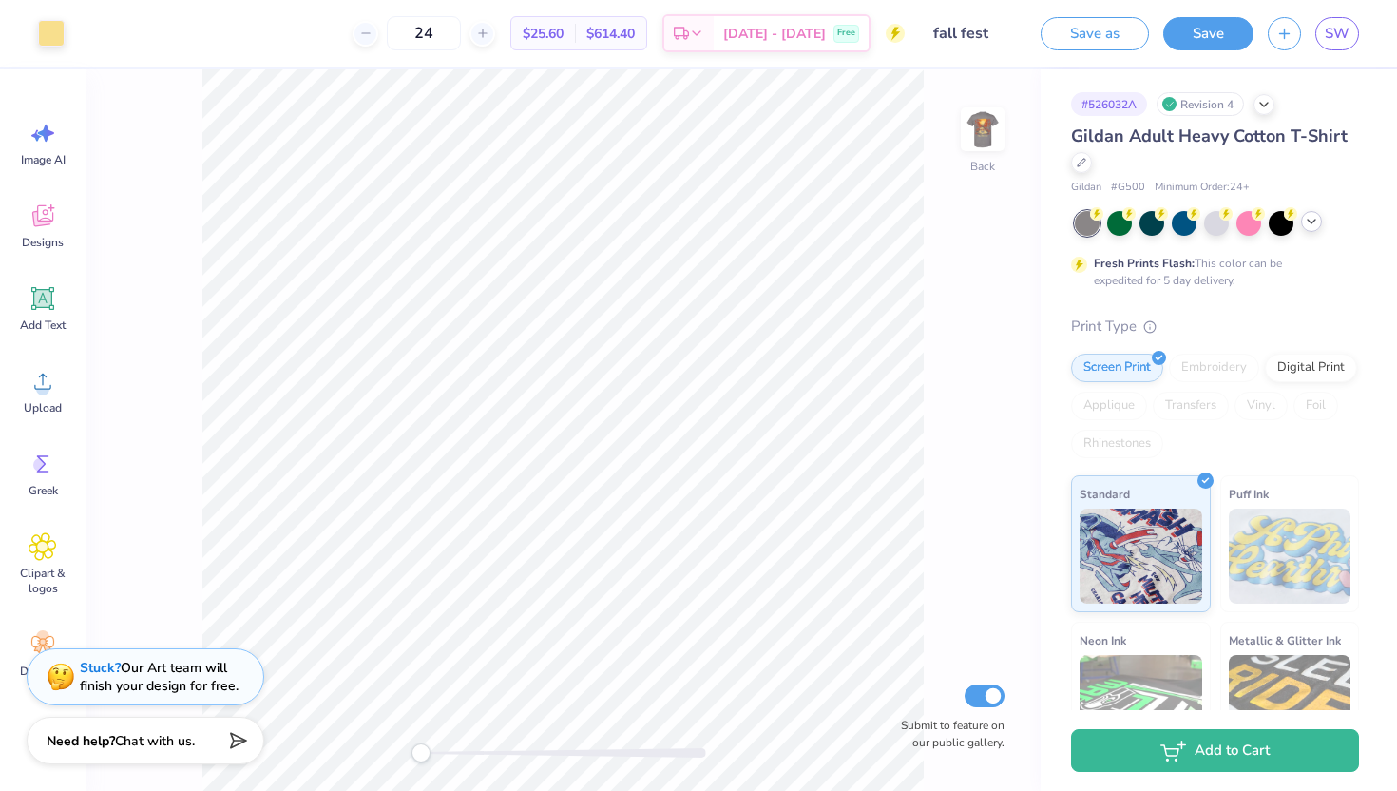
click at [1315, 218] on icon at bounding box center [1311, 221] width 15 height 15
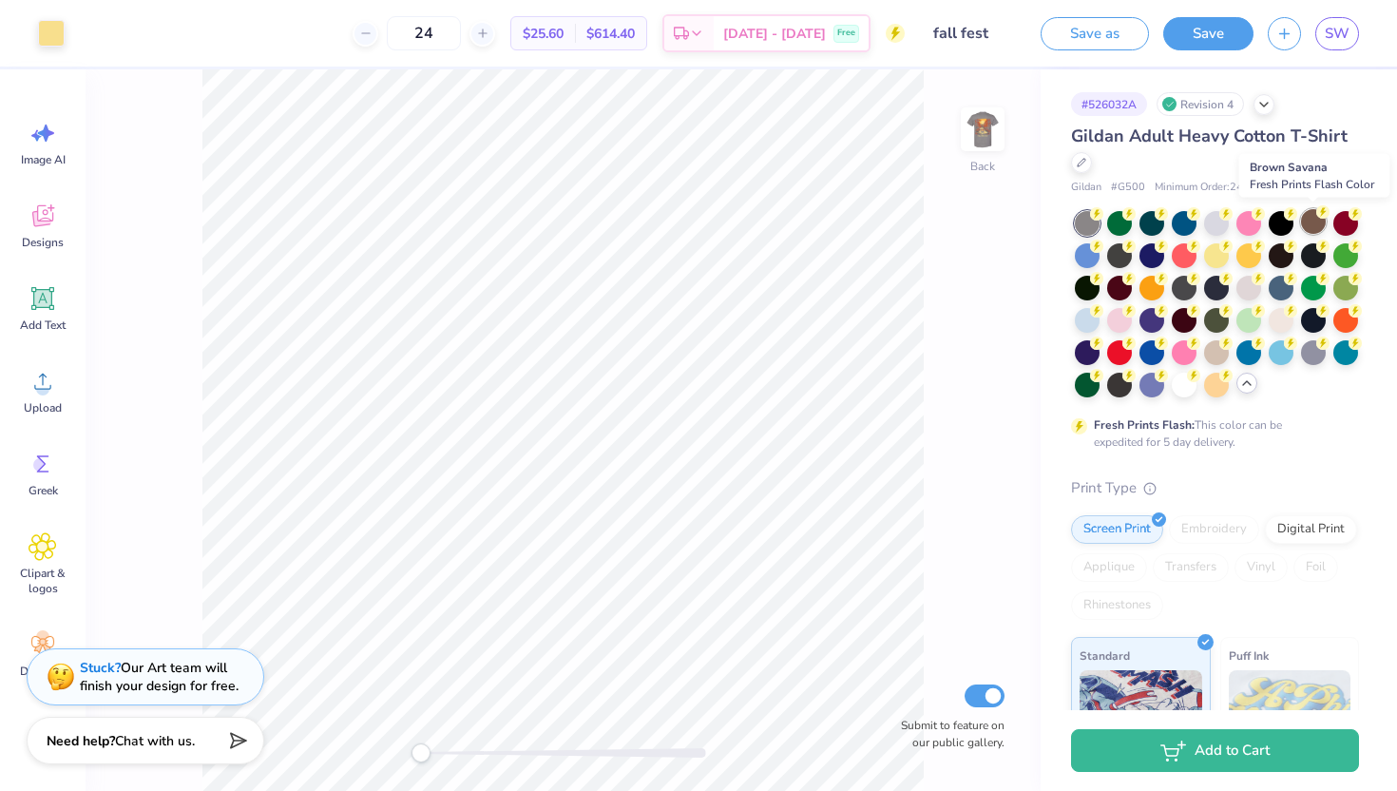
click at [1322, 224] on div at bounding box center [1313, 221] width 25 height 25
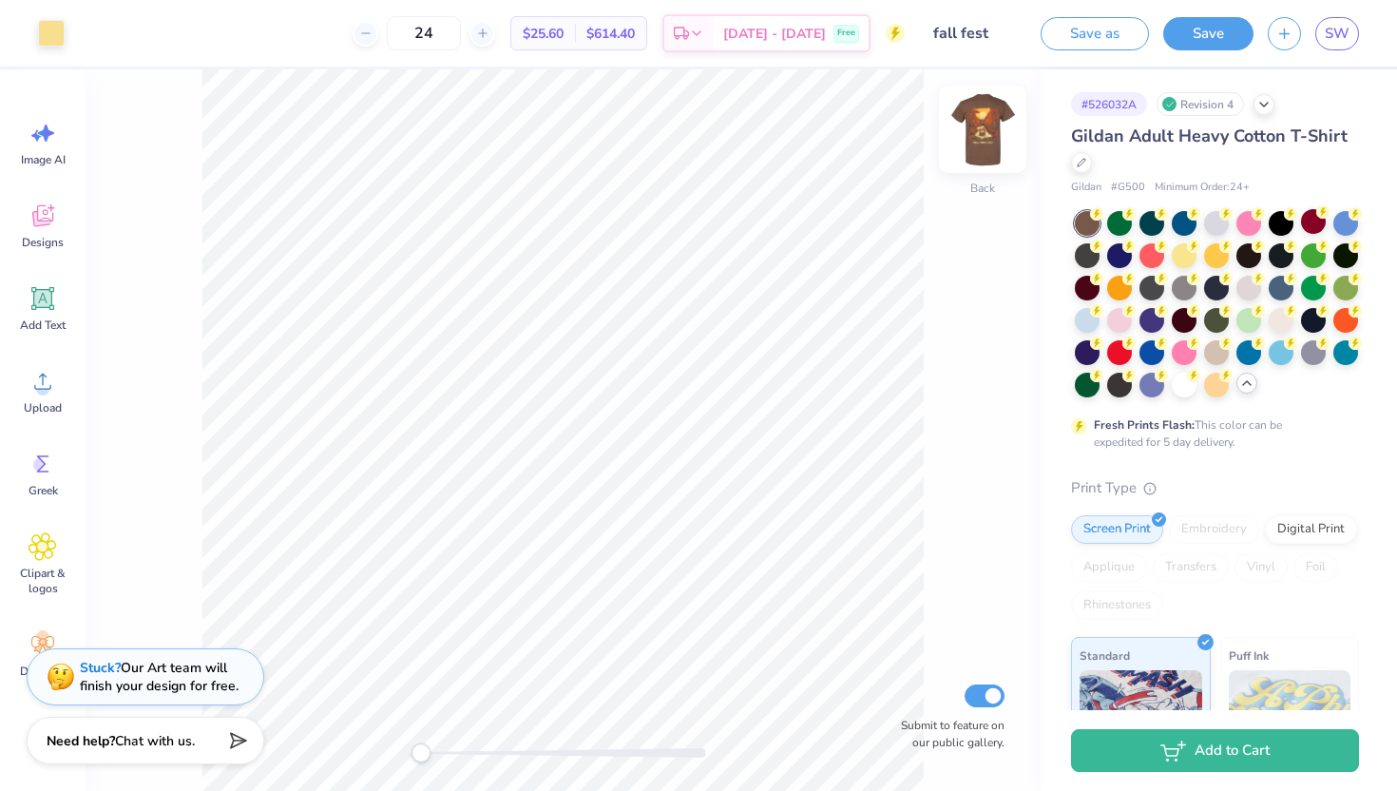
click at [970, 130] on img at bounding box center [982, 129] width 76 height 76
click at [970, 130] on img at bounding box center [982, 129] width 38 height 38
click at [1207, 353] on div at bounding box center [1216, 350] width 25 height 25
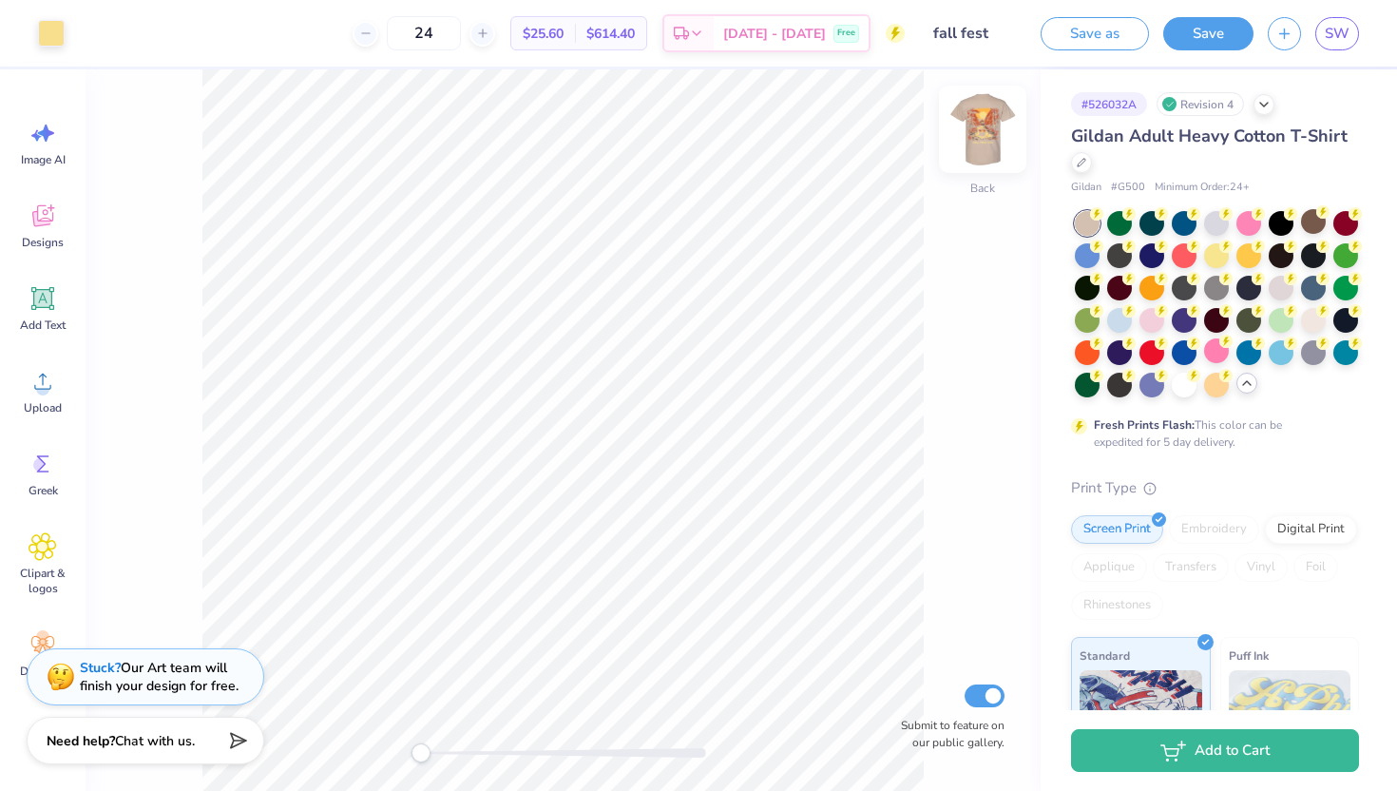
click at [993, 143] on img at bounding box center [982, 129] width 76 height 76
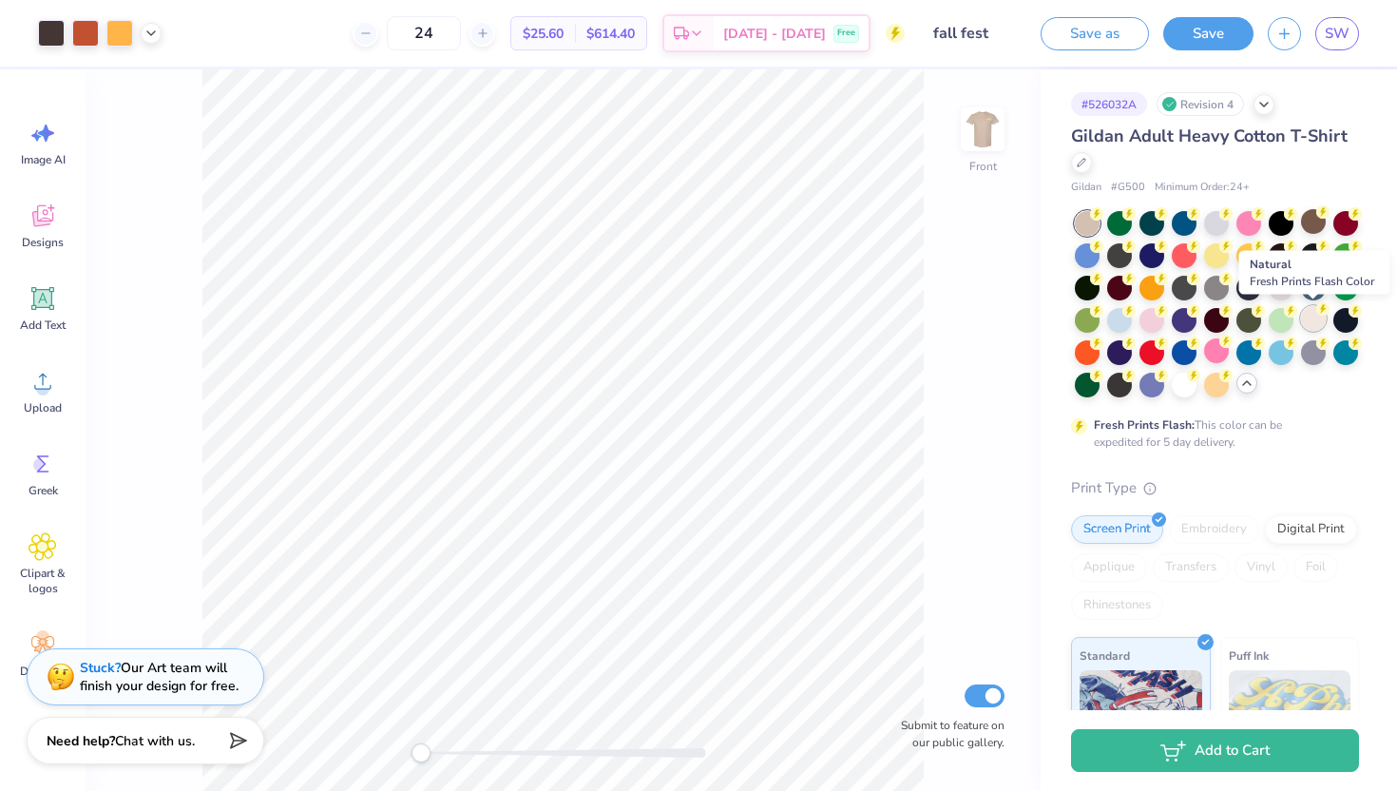
click at [1320, 324] on div at bounding box center [1313, 318] width 25 height 25
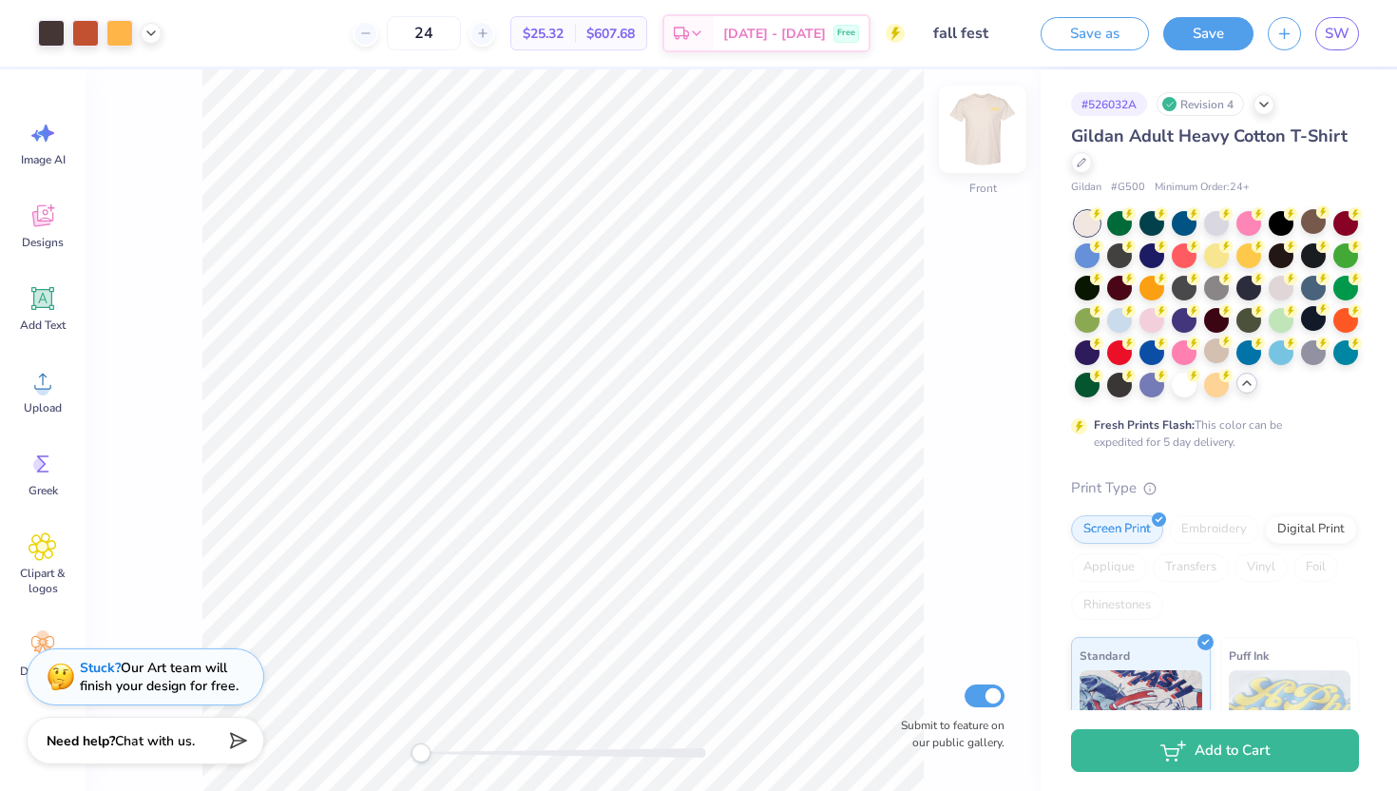
click at [970, 142] on img at bounding box center [982, 129] width 76 height 76
click at [970, 142] on img at bounding box center [982, 129] width 38 height 38
click at [1214, 346] on div at bounding box center [1216, 350] width 25 height 25
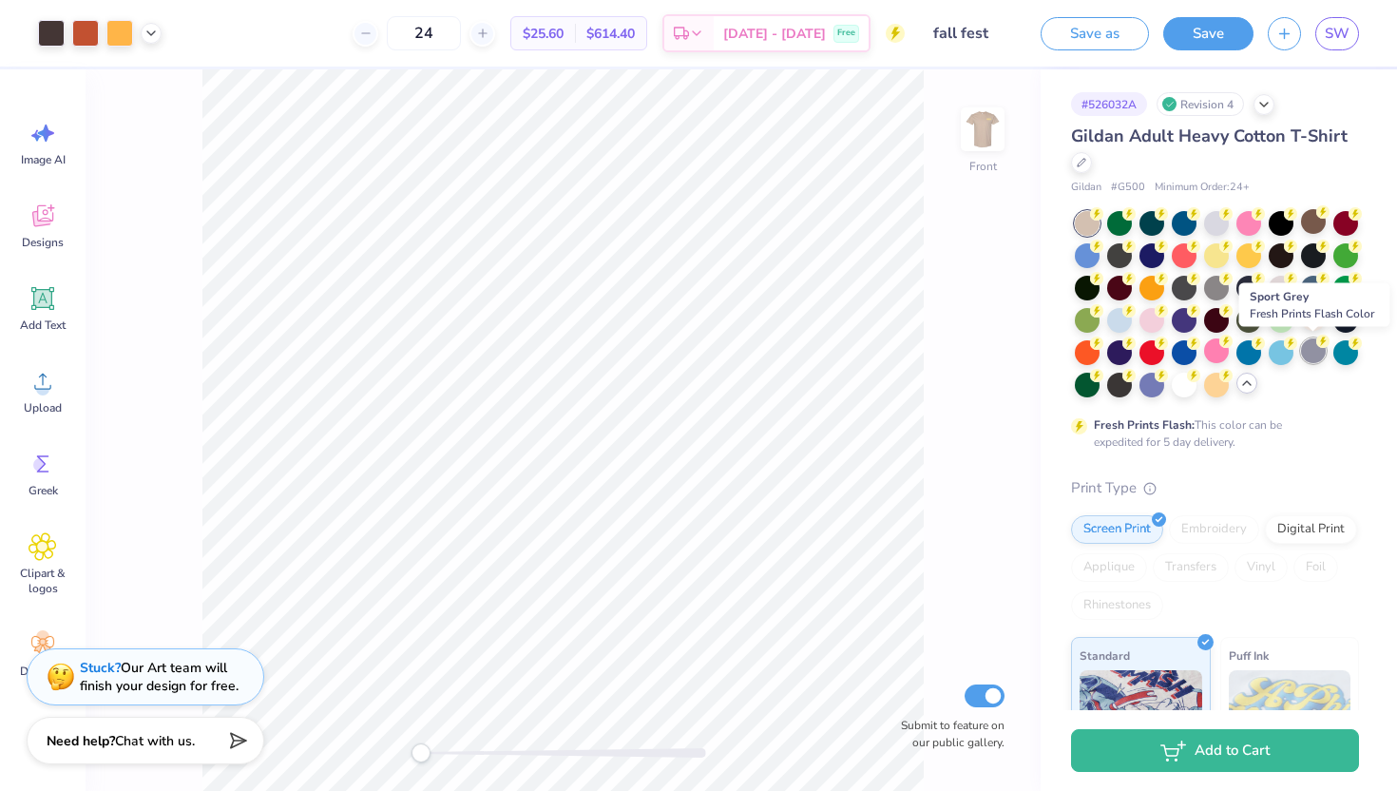
click at [1309, 341] on div at bounding box center [1313, 350] width 25 height 25
click at [1239, 352] on div at bounding box center [1248, 350] width 25 height 25
click at [983, 148] on img at bounding box center [982, 129] width 76 height 76
click at [983, 148] on img at bounding box center [982, 129] width 38 height 38
click at [976, 144] on img at bounding box center [982, 129] width 76 height 76
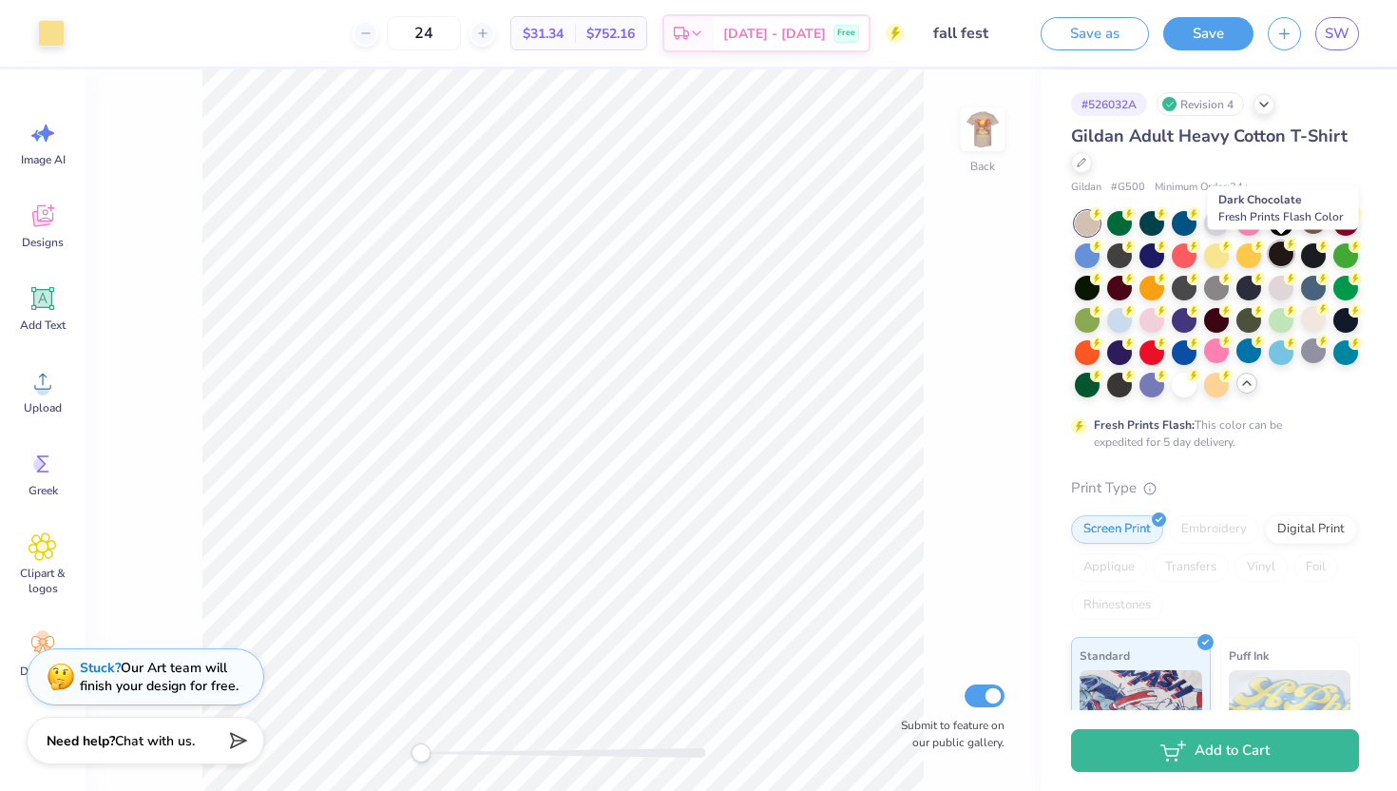
click at [1280, 247] on div at bounding box center [1281, 253] width 25 height 25
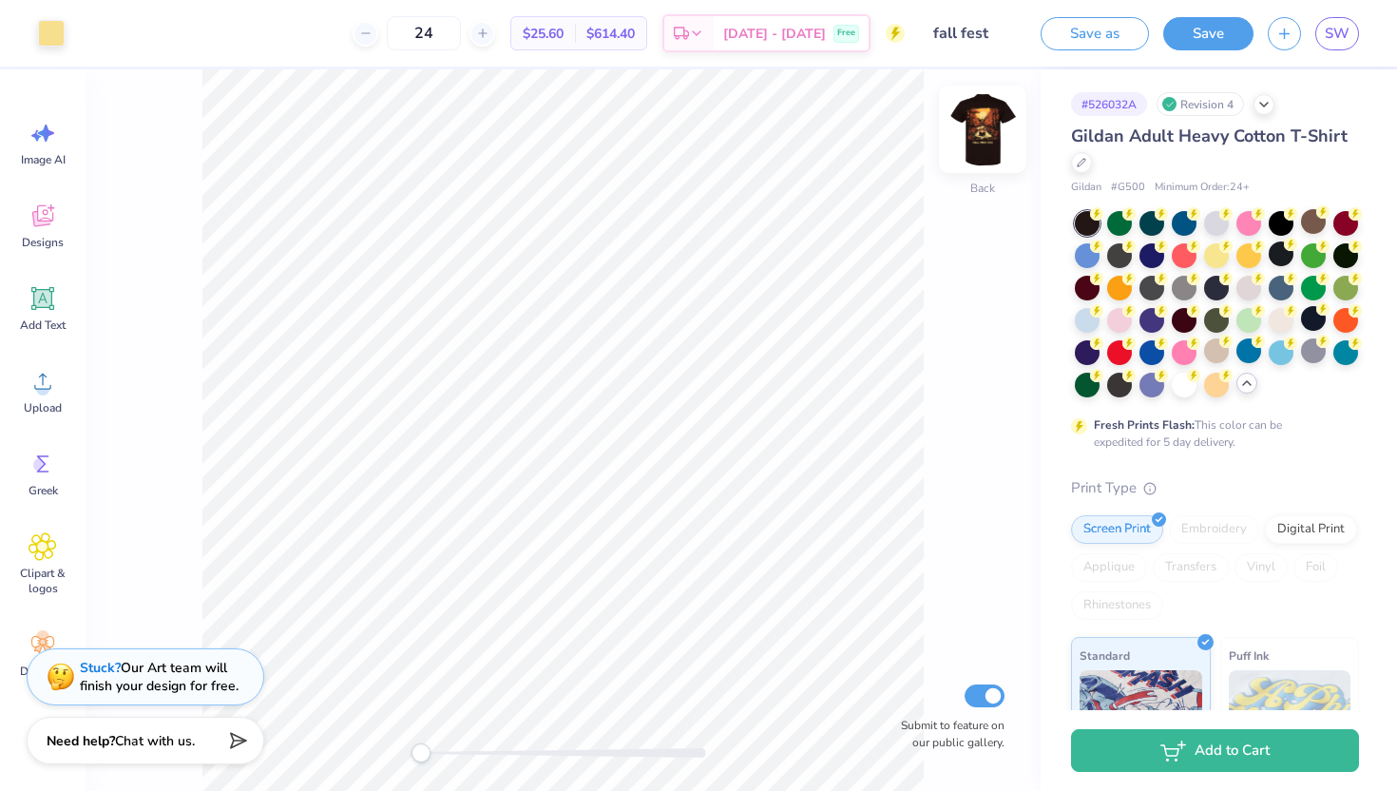
click at [973, 141] on img at bounding box center [982, 129] width 76 height 76
click at [973, 141] on img at bounding box center [982, 129] width 38 height 38
click at [461, 44] on input "24" at bounding box center [424, 33] width 74 height 34
drag, startPoint x: 464, startPoint y: 33, endPoint x: 439, endPoint y: 33, distance: 24.7
click at [439, 33] on input "24" at bounding box center [424, 33] width 74 height 34
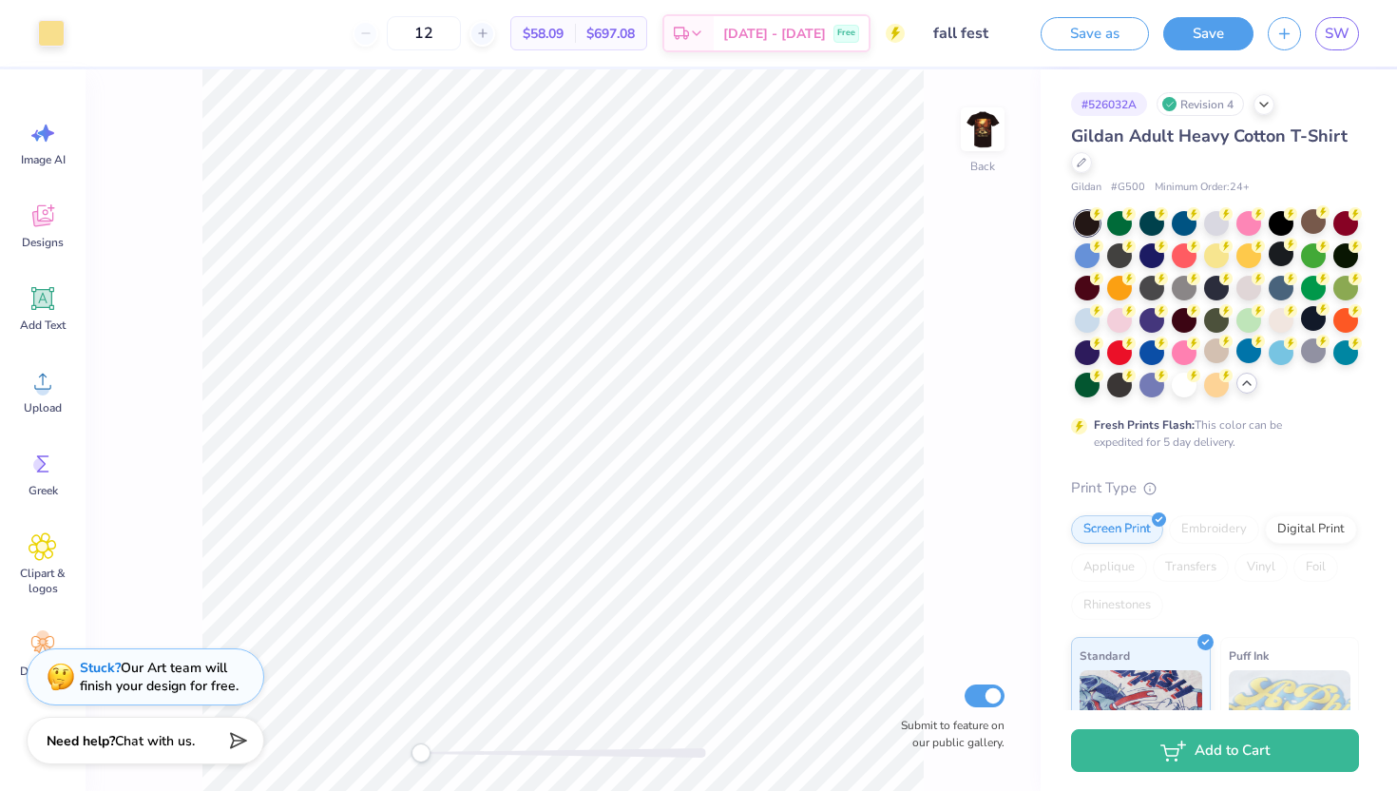
type input "12"
click at [966, 135] on img at bounding box center [982, 129] width 76 height 76
click at [966, 135] on img at bounding box center [982, 129] width 38 height 38
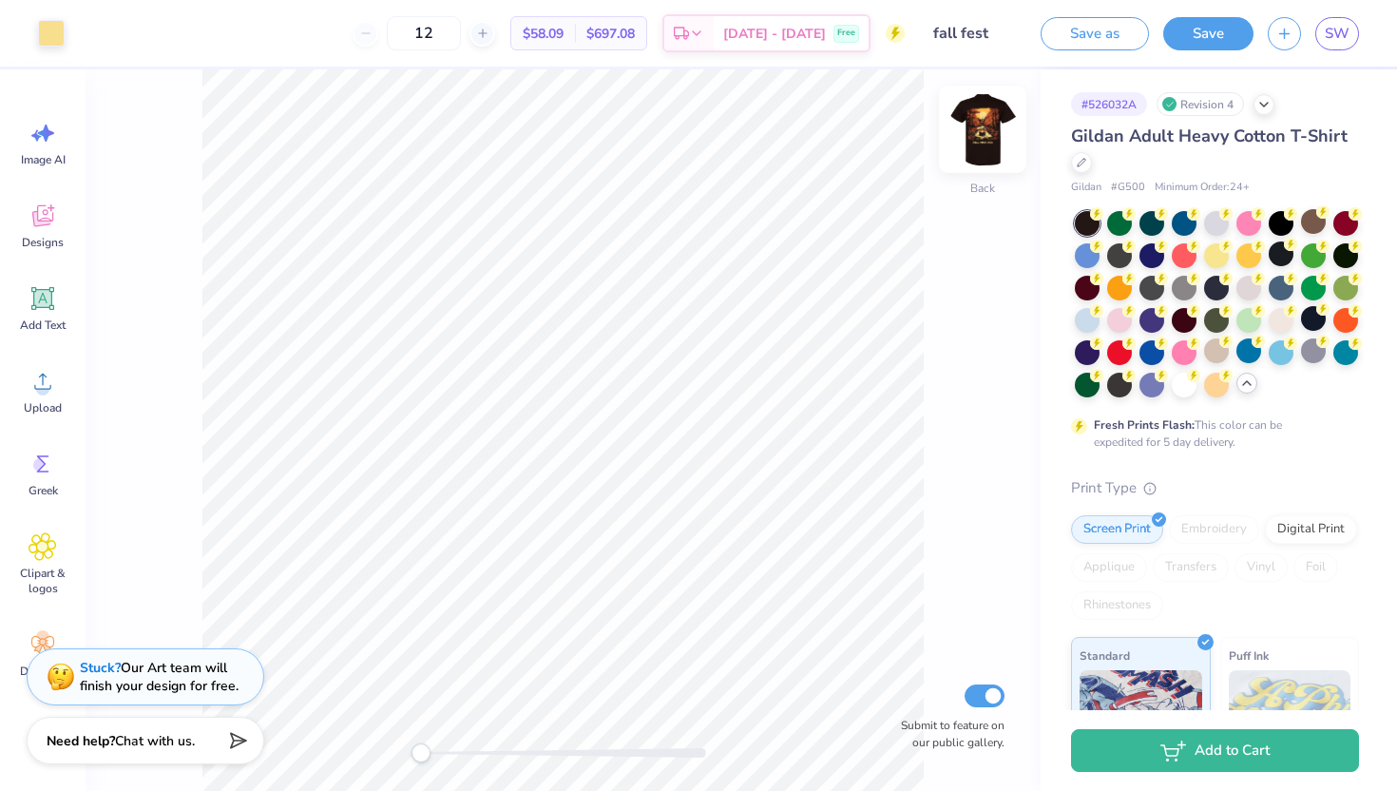
click at [971, 134] on img at bounding box center [982, 129] width 76 height 76
click at [971, 134] on img at bounding box center [982, 129] width 38 height 38
click at [971, 135] on img at bounding box center [982, 129] width 76 height 76
click at [971, 135] on img at bounding box center [982, 129] width 38 height 38
click at [978, 141] on img at bounding box center [982, 129] width 76 height 76
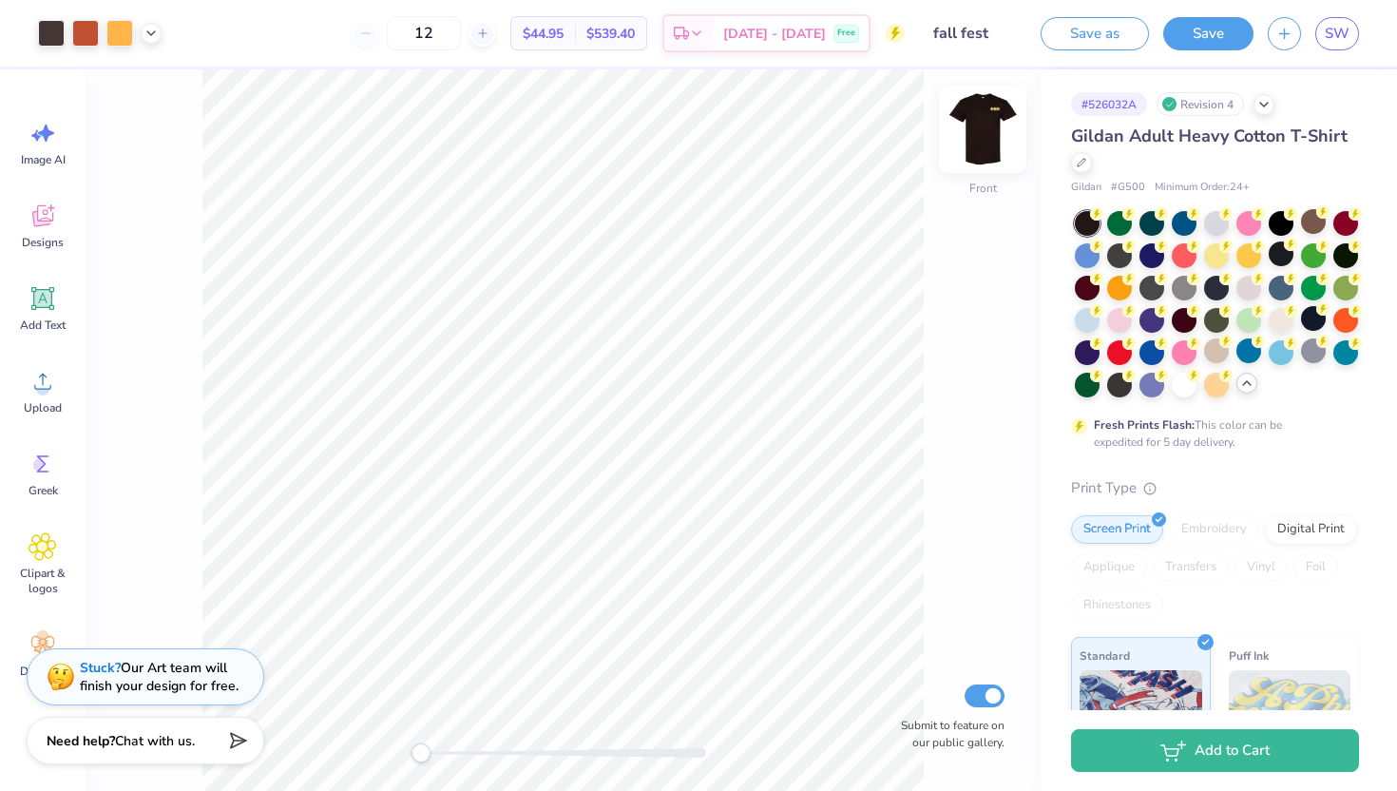
click at [976, 146] on img at bounding box center [982, 129] width 76 height 76
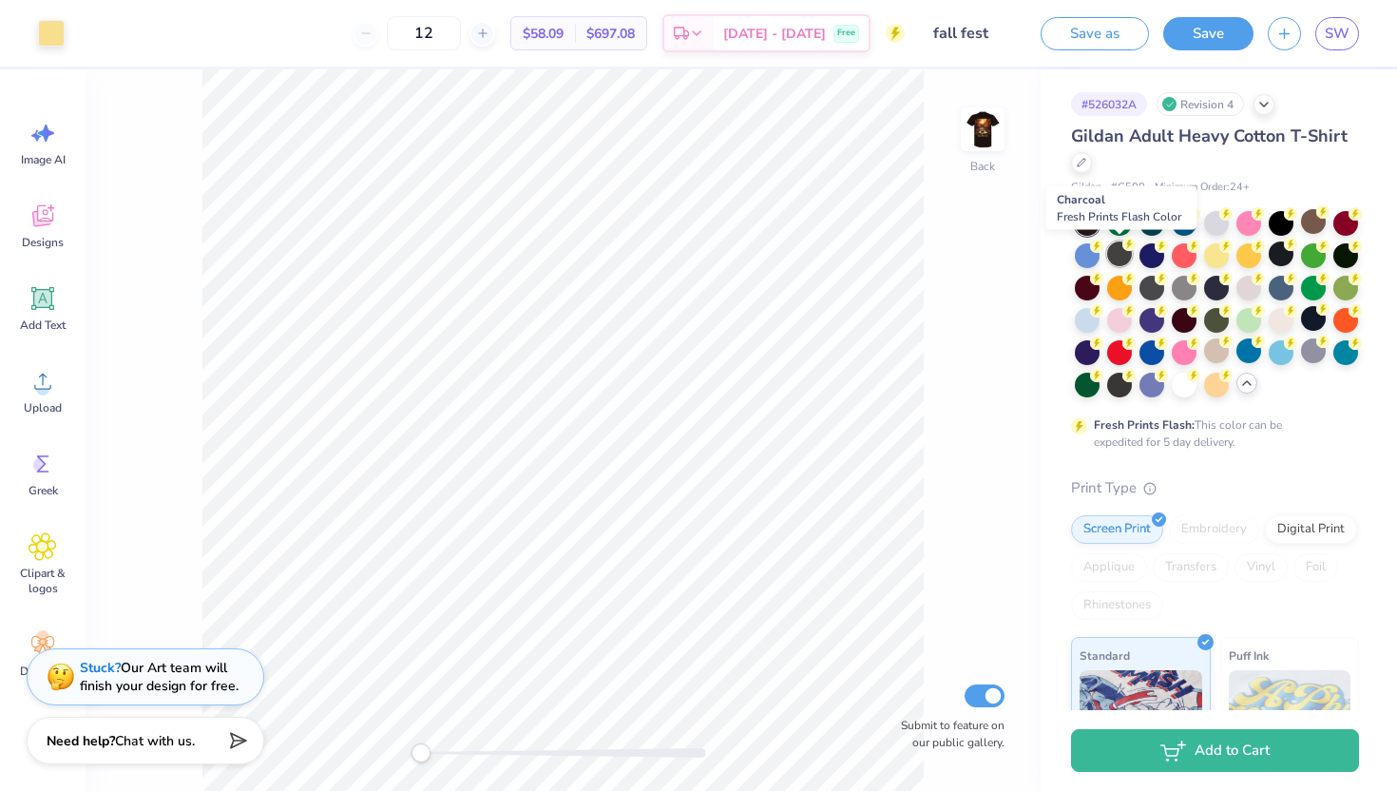
click at [1123, 248] on icon at bounding box center [1128, 244] width 13 height 13
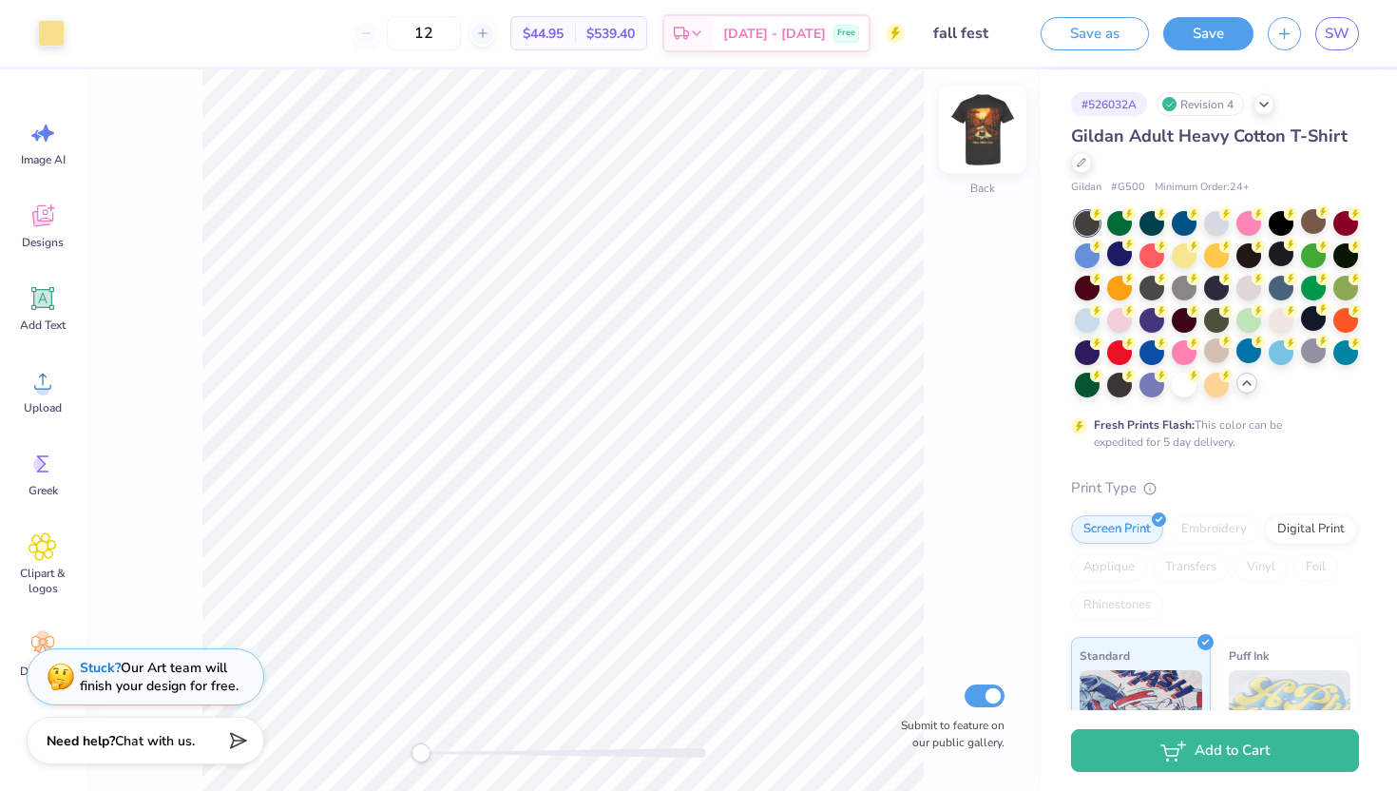
click at [991, 141] on img at bounding box center [982, 129] width 76 height 76
click at [991, 141] on img at bounding box center [982, 129] width 38 height 38
click at [1284, 252] on div at bounding box center [1281, 253] width 25 height 25
click at [986, 138] on img at bounding box center [982, 129] width 76 height 76
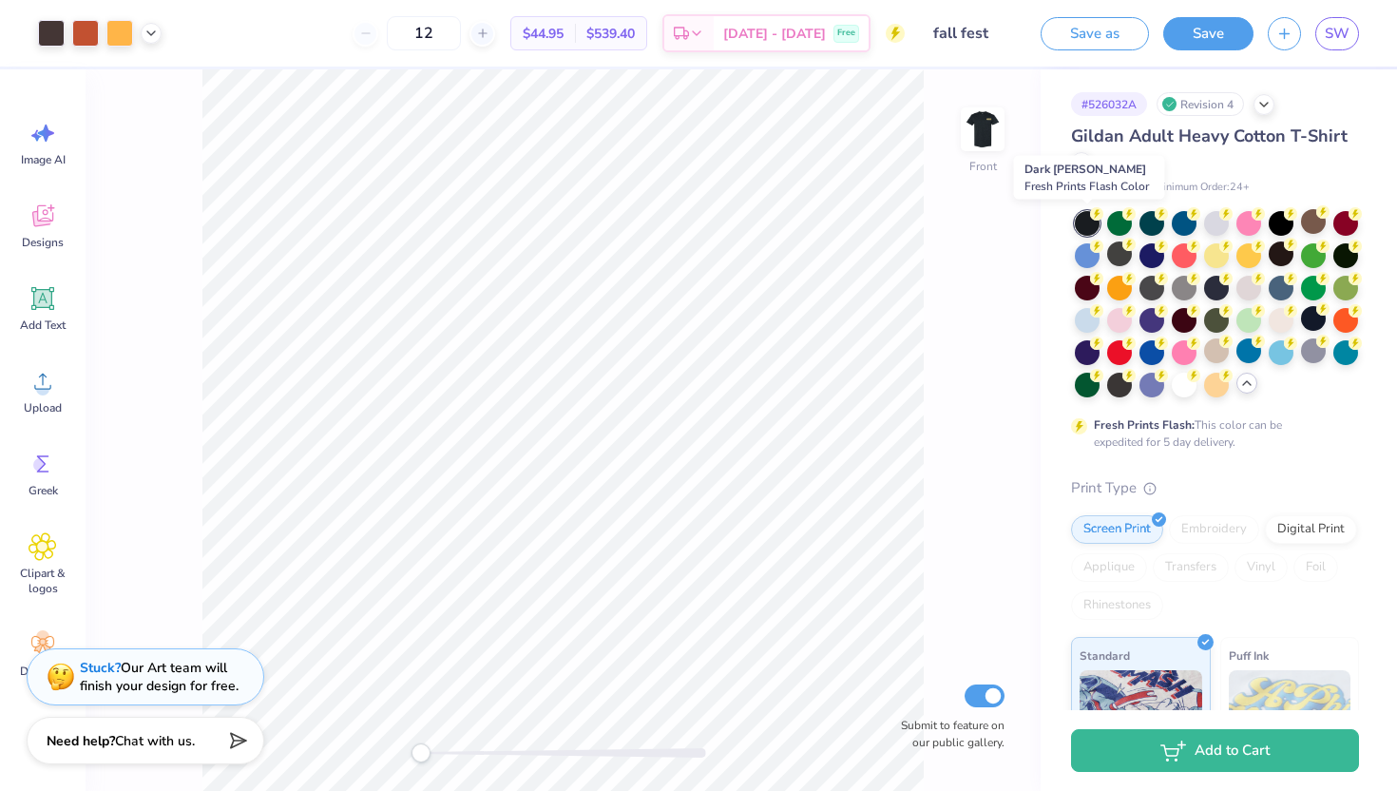
click at [1082, 217] on div at bounding box center [1087, 223] width 25 height 25
click at [1162, 281] on circle at bounding box center [1160, 276] width 13 height 13
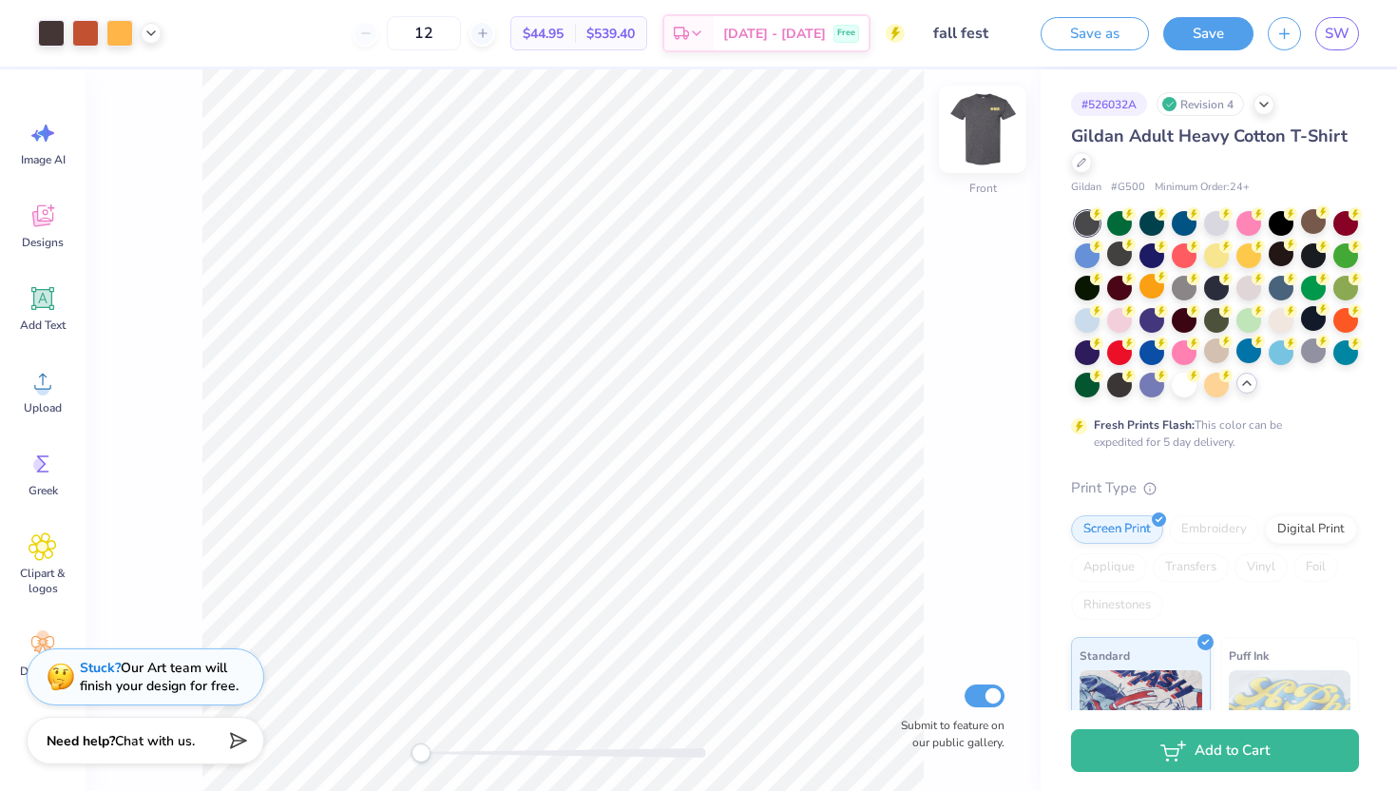
click at [964, 114] on img at bounding box center [982, 129] width 76 height 76
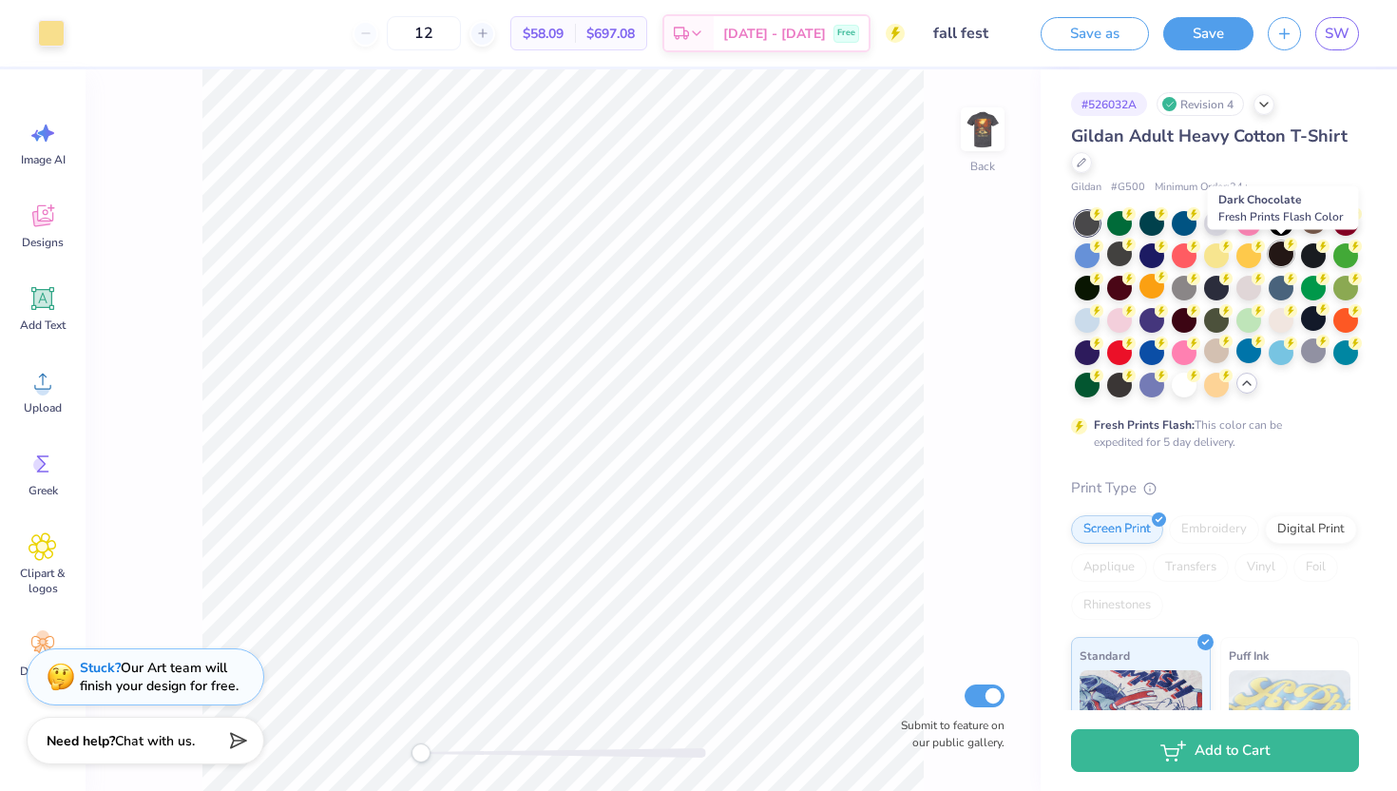
click at [1286, 250] on div at bounding box center [1281, 253] width 25 height 25
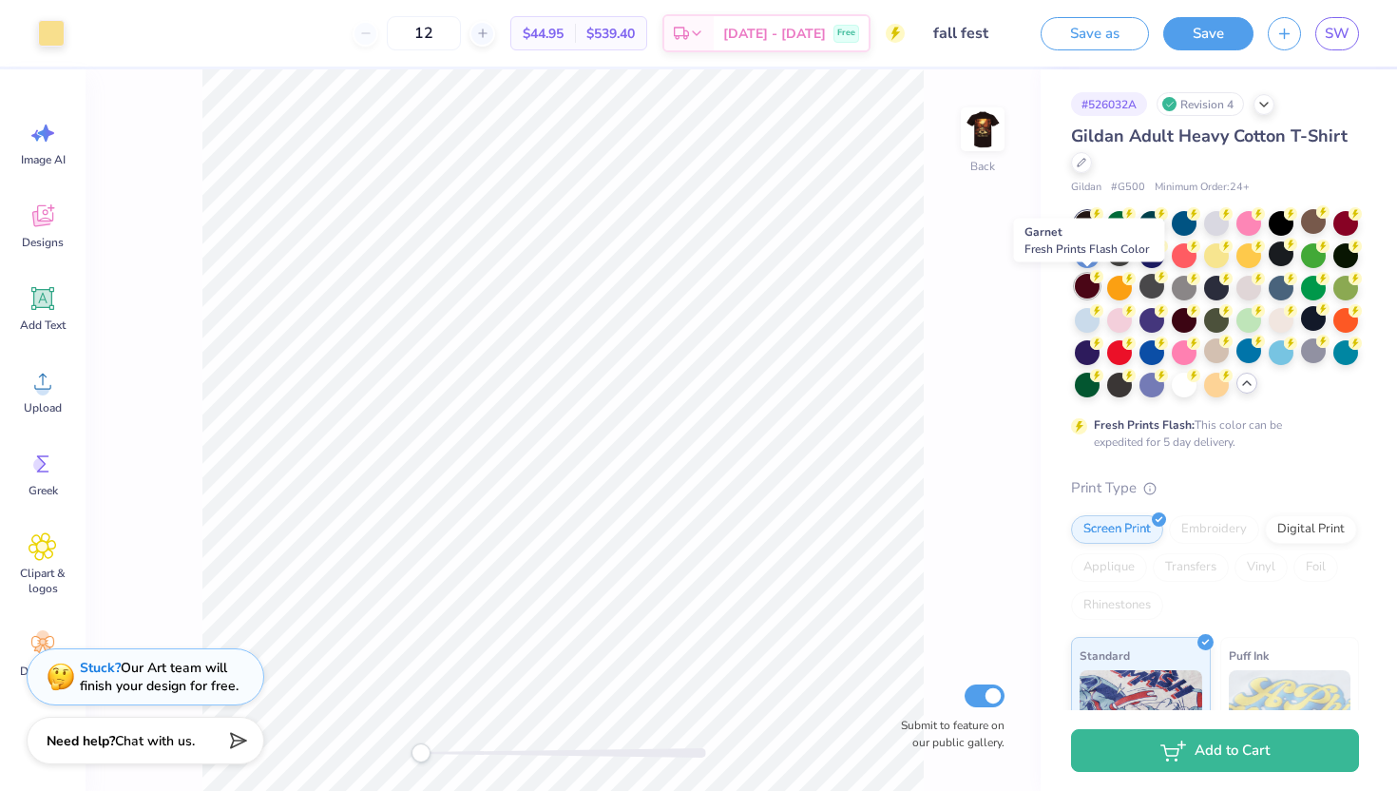
click at [1086, 285] on div at bounding box center [1087, 286] width 25 height 25
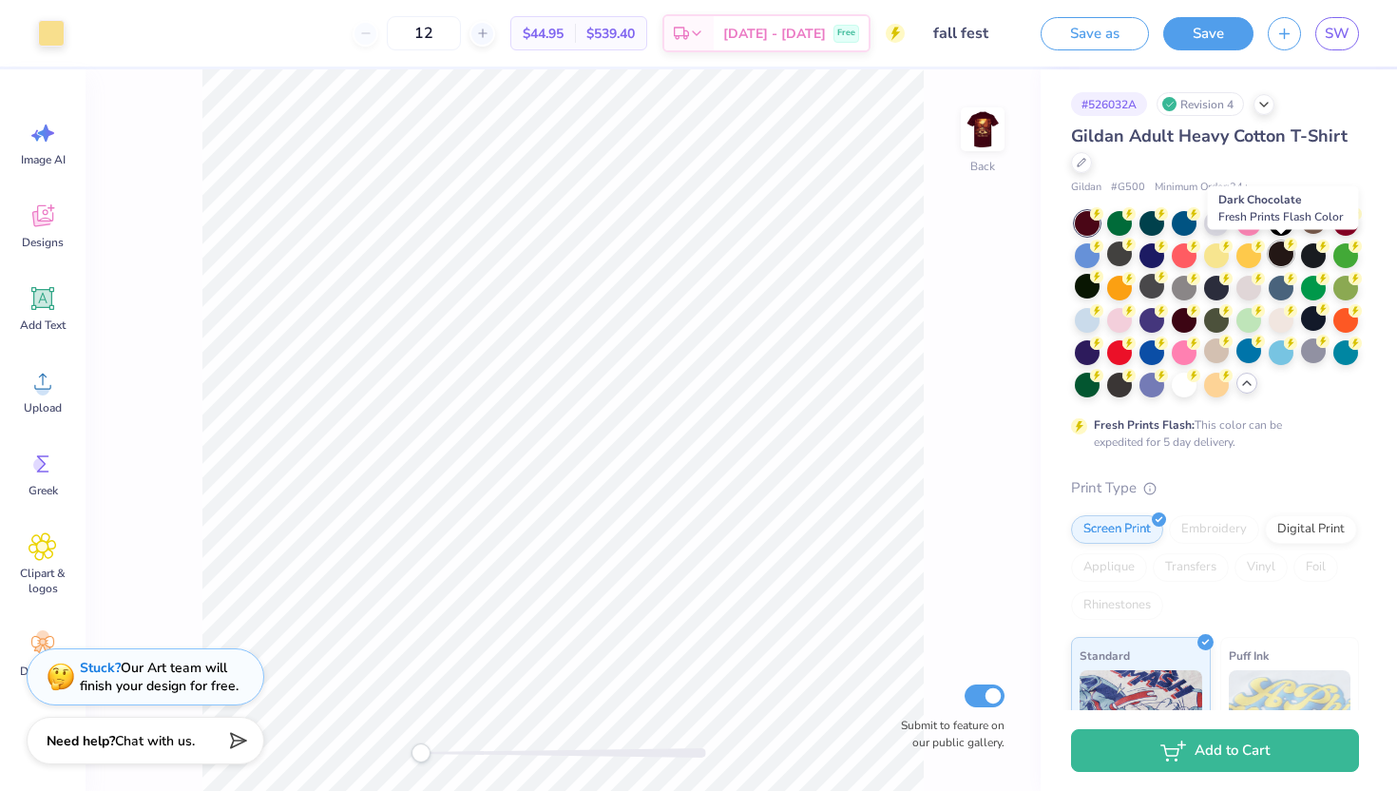
click at [1274, 250] on div at bounding box center [1281, 253] width 25 height 25
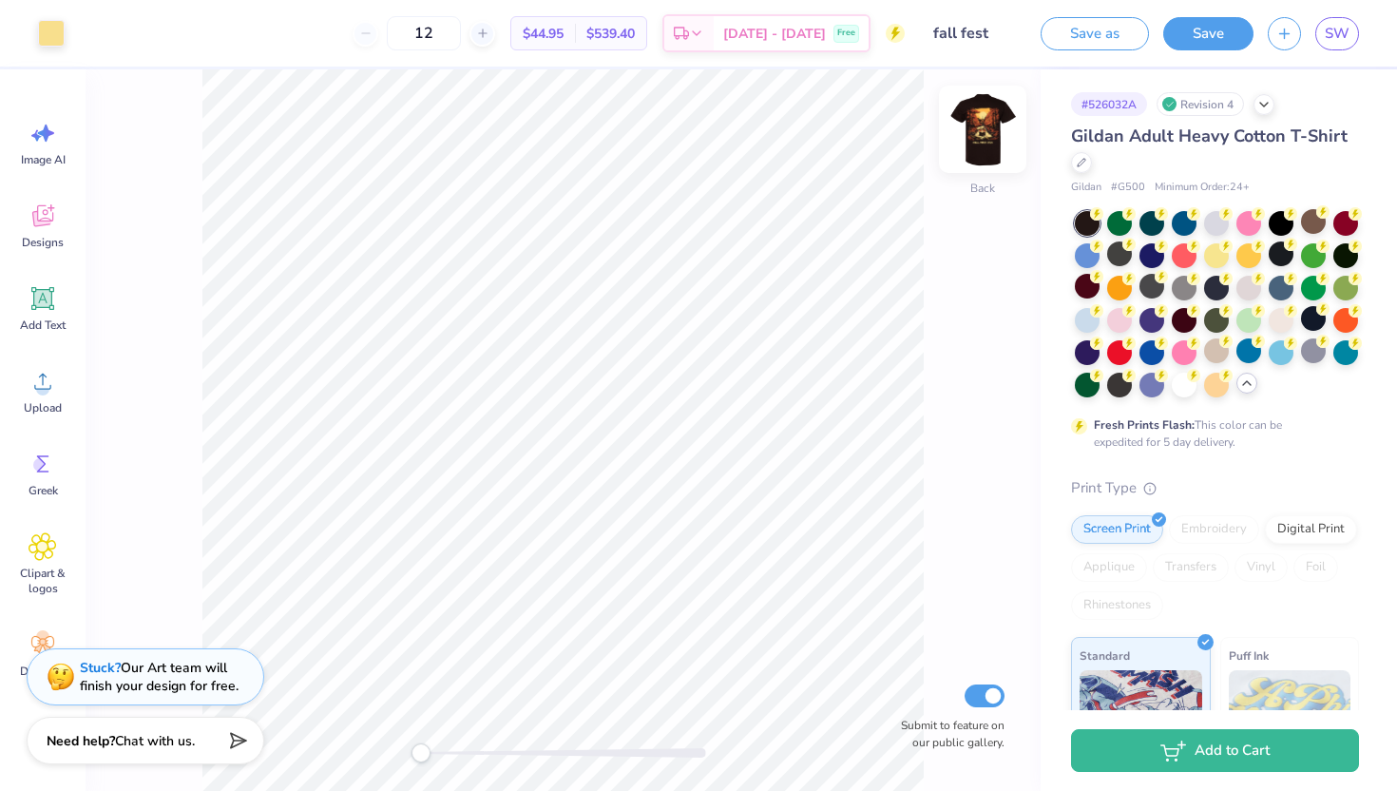
click at [981, 131] on img at bounding box center [982, 129] width 76 height 76
click at [981, 131] on img at bounding box center [982, 129] width 38 height 38
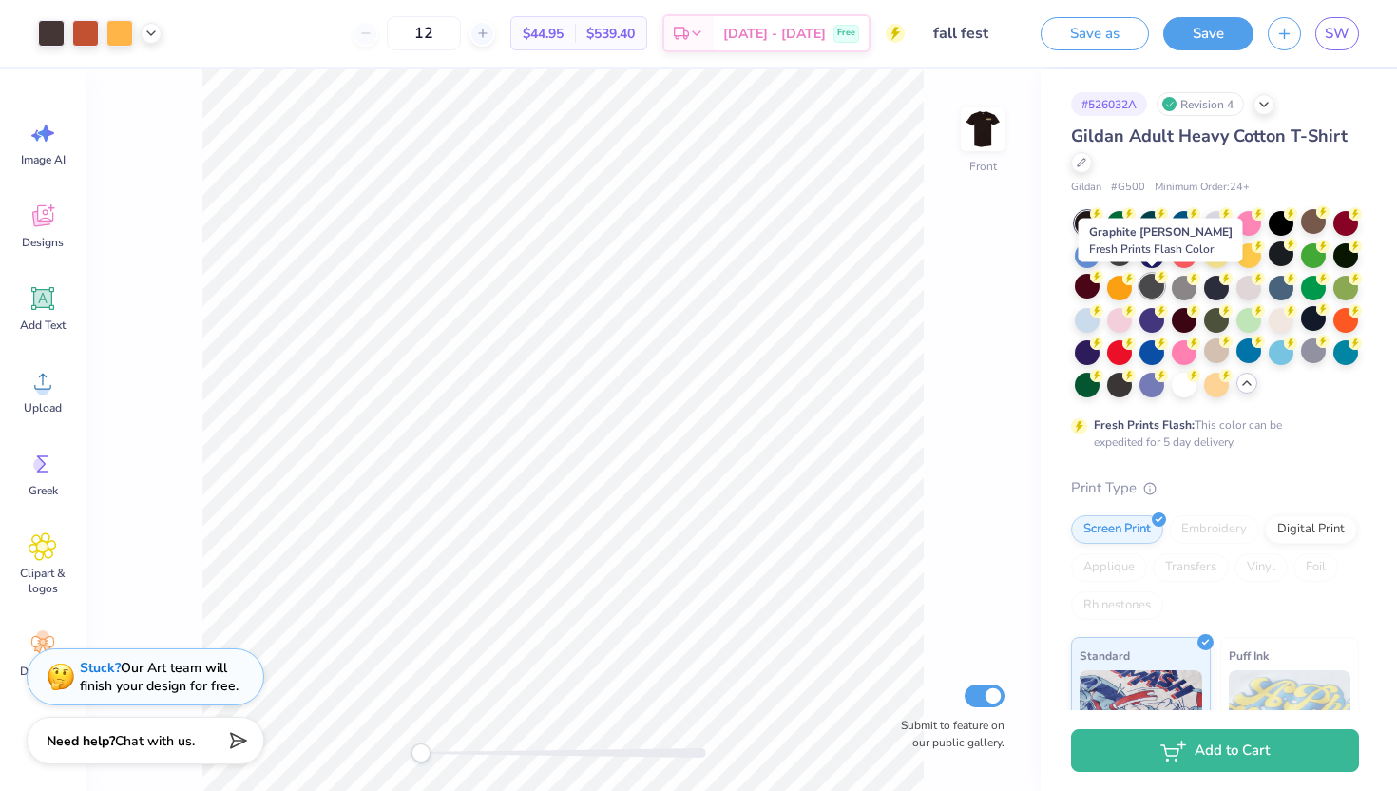
click at [1148, 287] on div at bounding box center [1151, 286] width 25 height 25
click at [1187, 281] on icon at bounding box center [1193, 276] width 13 height 13
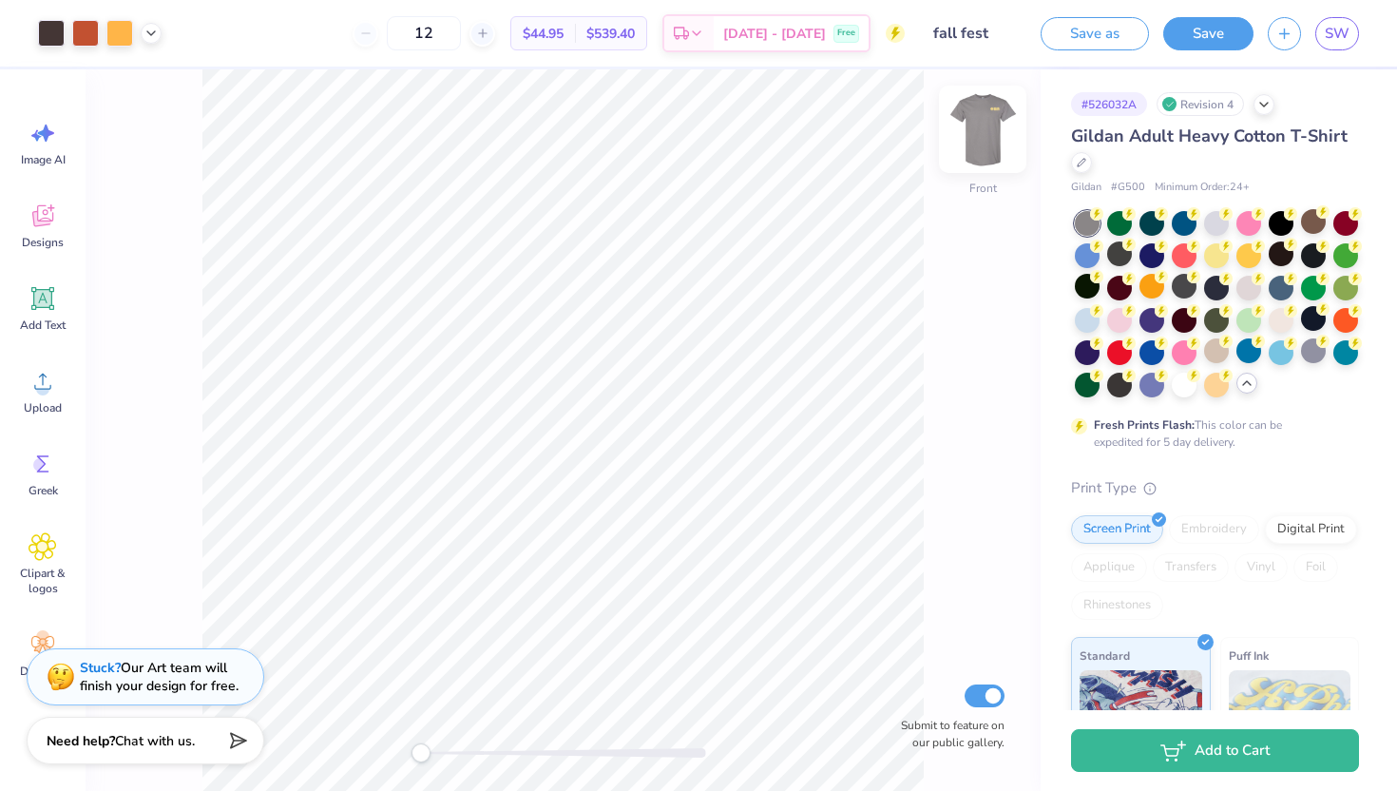
click at [976, 130] on img at bounding box center [982, 129] width 76 height 76
click at [1114, 256] on div at bounding box center [1119, 253] width 25 height 25
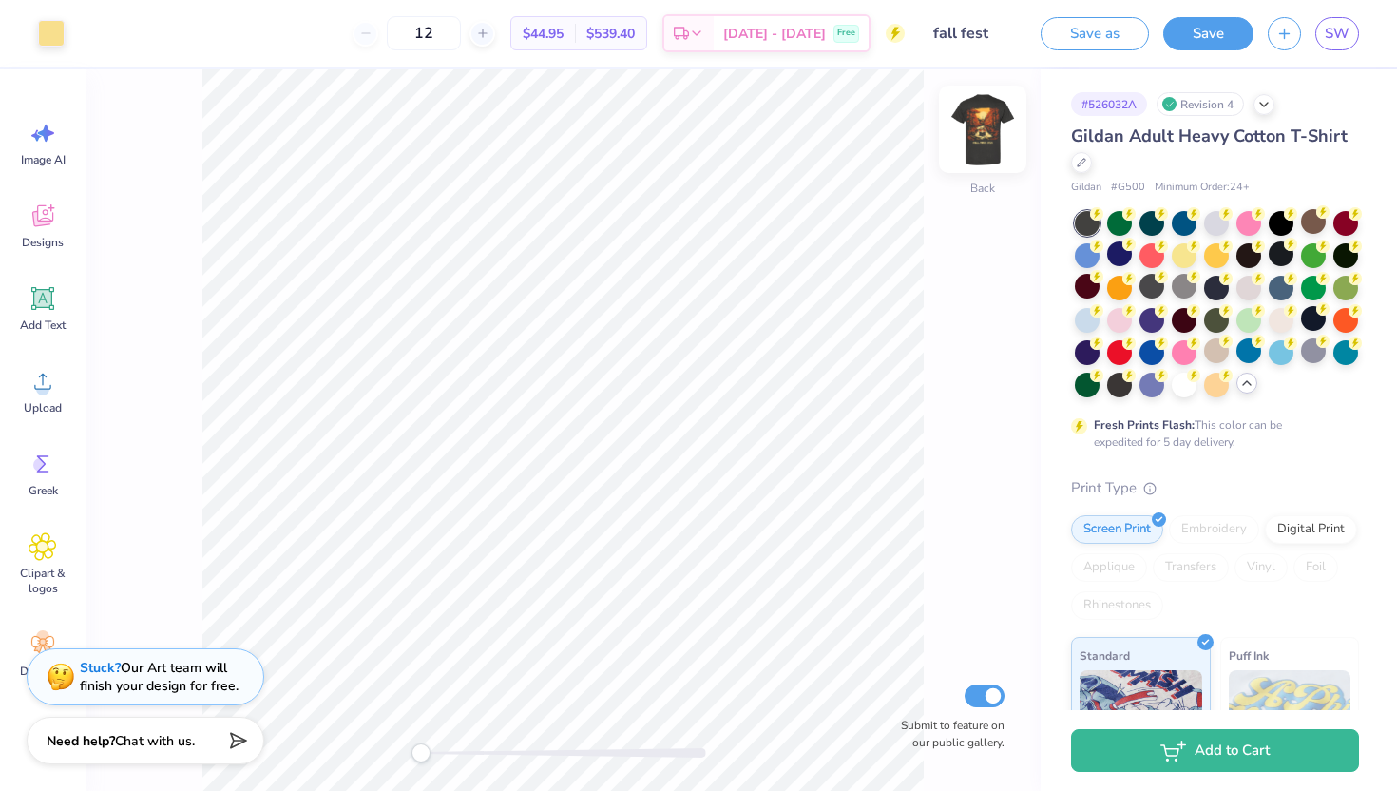
click at [985, 136] on img at bounding box center [982, 129] width 76 height 76
click at [985, 136] on img at bounding box center [982, 129] width 38 height 38
click at [1206, 39] on button "Save" at bounding box center [1208, 30] width 90 height 33
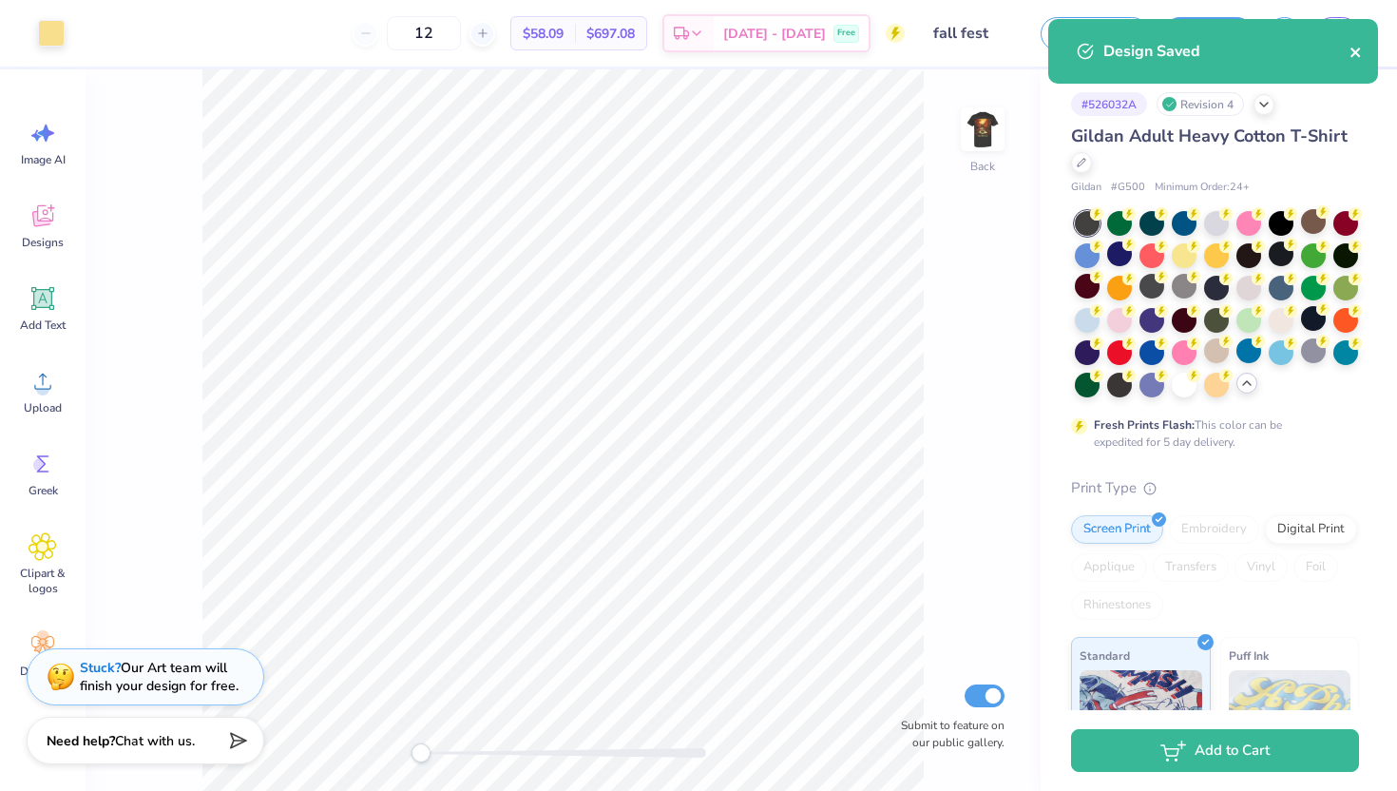
click at [1360, 51] on icon "close" at bounding box center [1355, 52] width 13 height 15
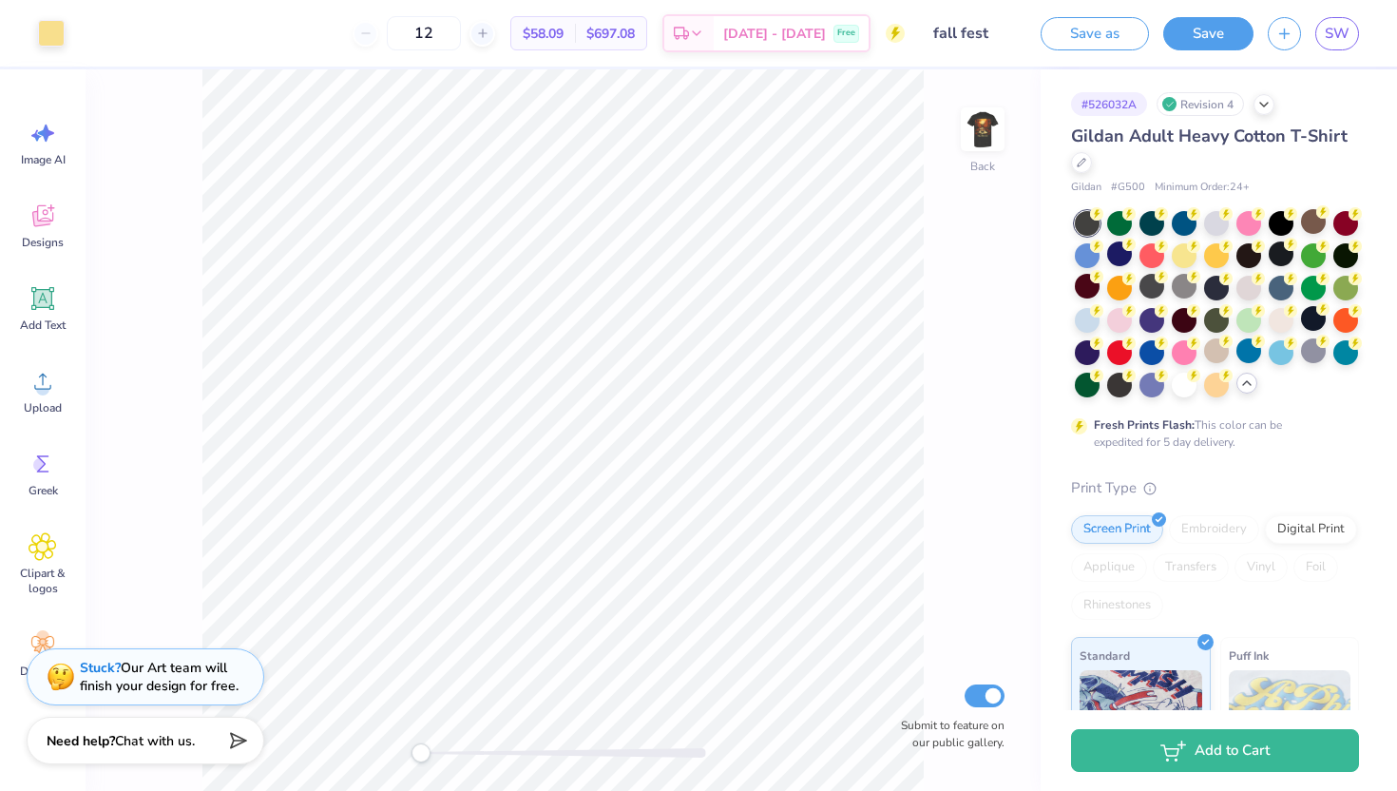
click at [1348, 23] on div "Design Saved" at bounding box center [1212, 19] width 337 height 8
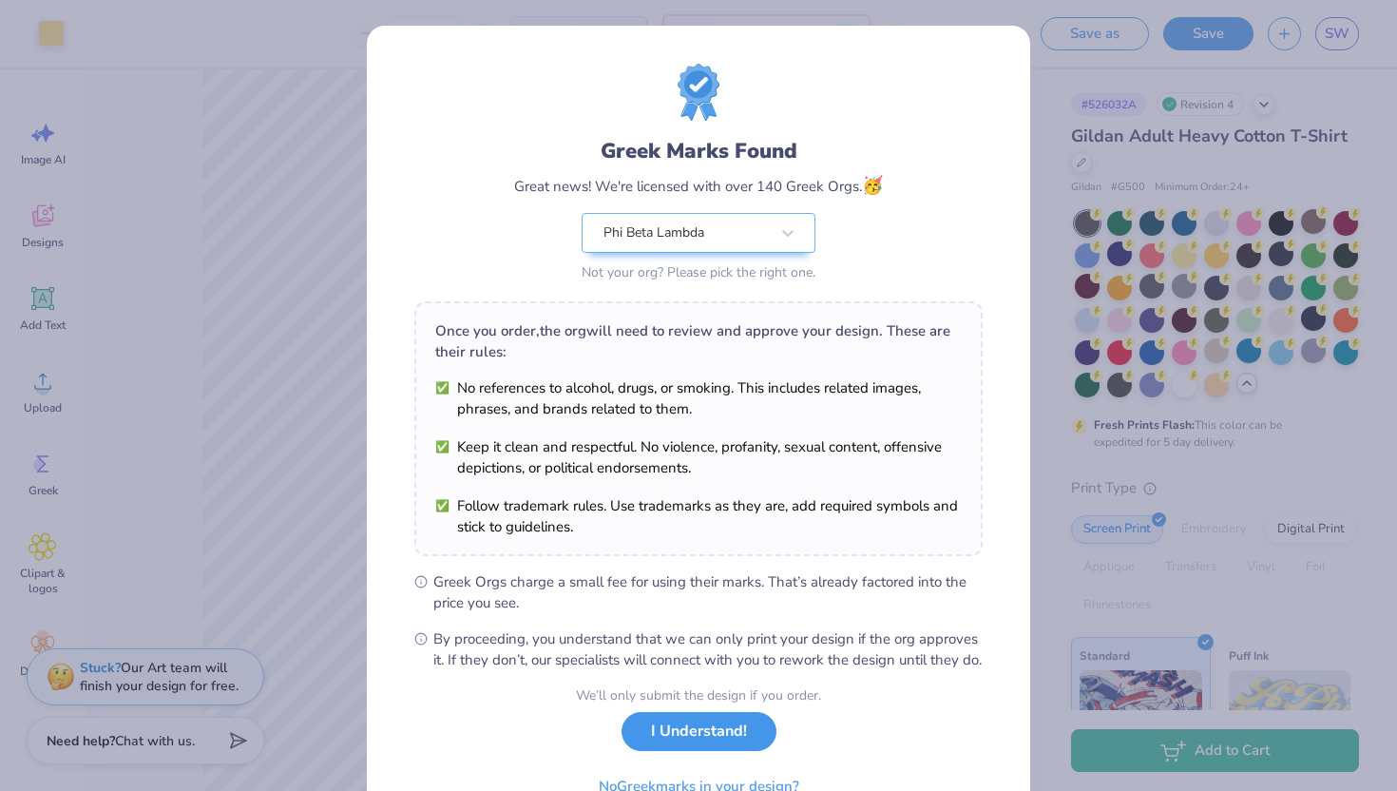
click at [683, 751] on button "I Understand!" at bounding box center [698, 731] width 155 height 39
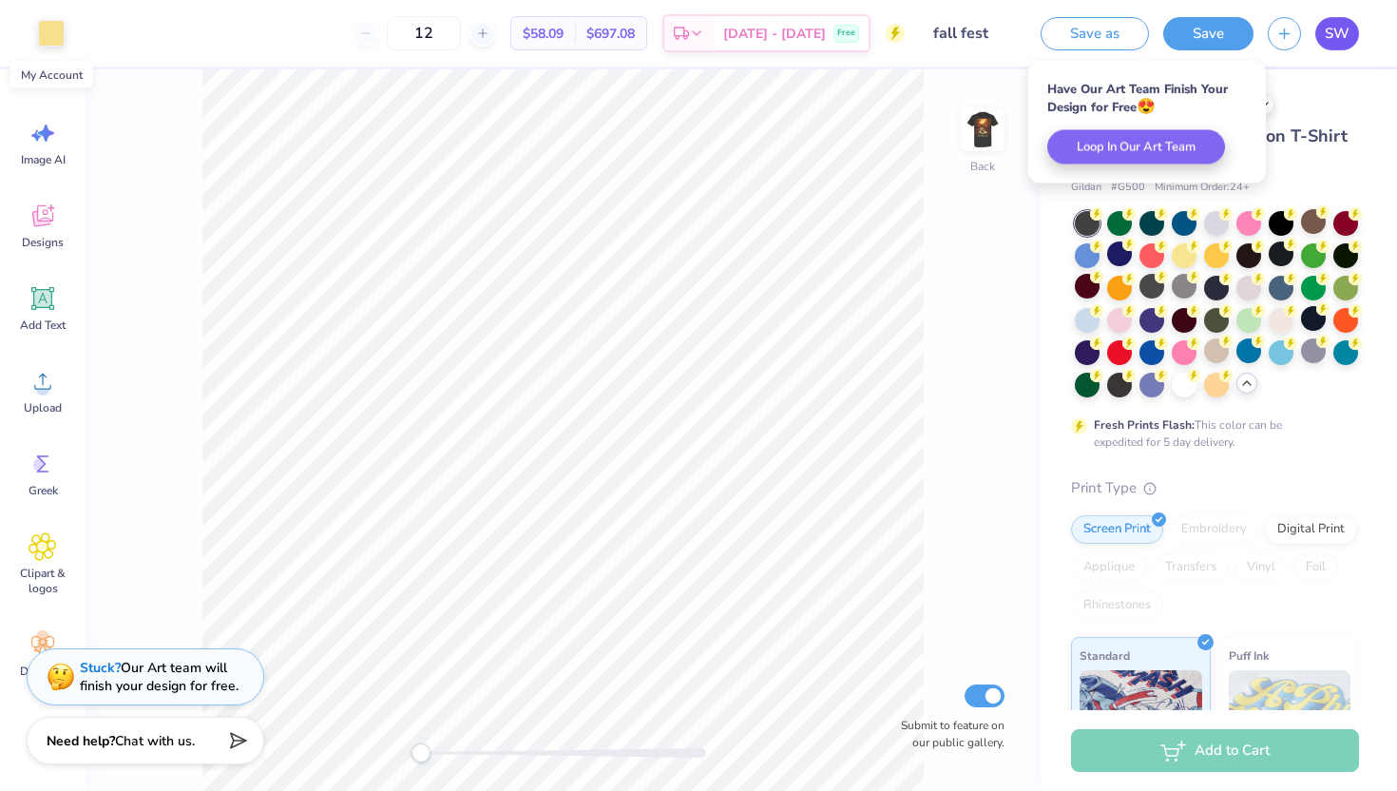
click at [1345, 38] on span "SW" at bounding box center [1337, 34] width 25 height 22
